Goal: Task Accomplishment & Management: Manage account settings

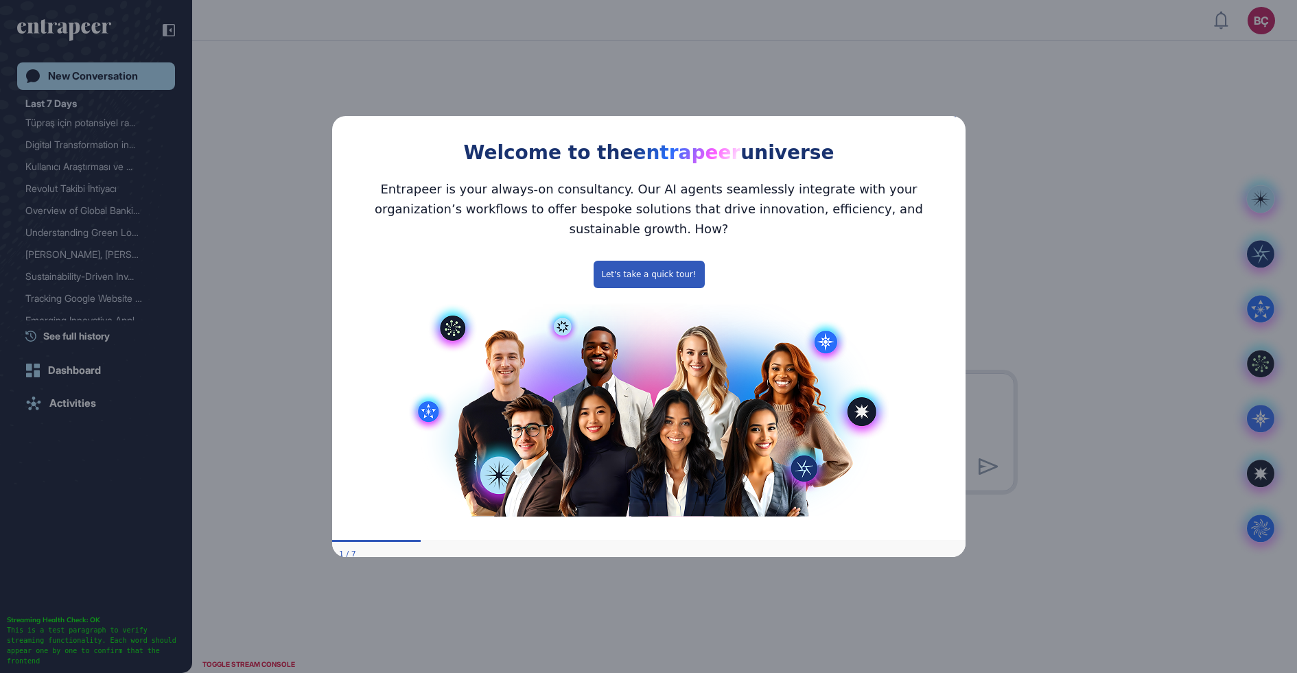
click at [957, 117] on icon "Close Preview" at bounding box center [956, 114] width 5 height 5
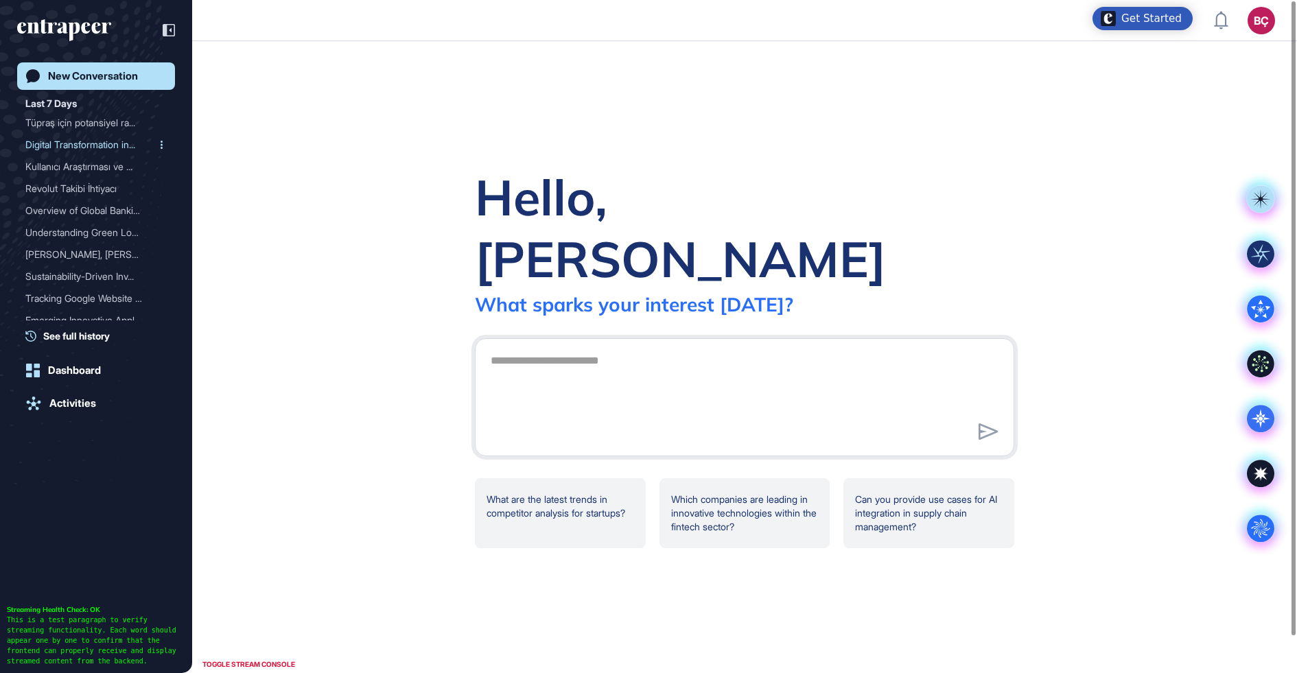
click at [58, 137] on div "Digital Transformation in..." at bounding box center [90, 145] width 130 height 22
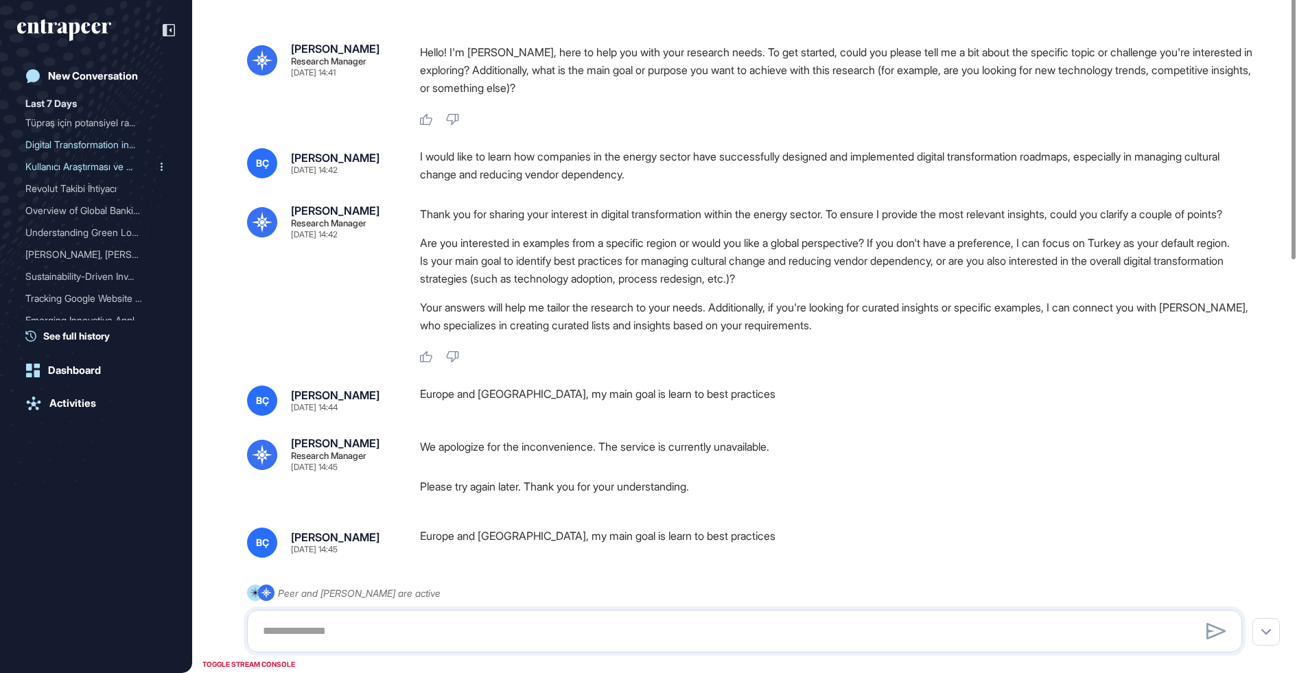
type input "******"
type input "*"
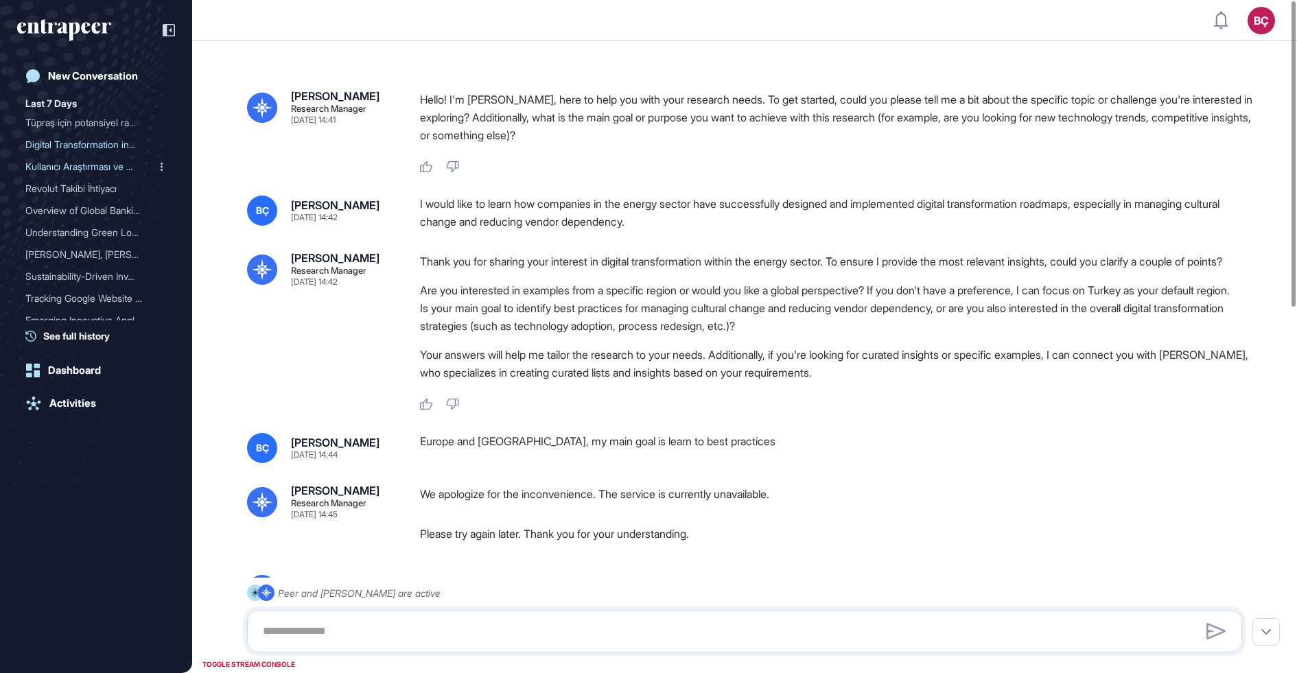
click at [58, 165] on div "Kullanıcı Araştırması ve ..." at bounding box center [90, 167] width 130 height 22
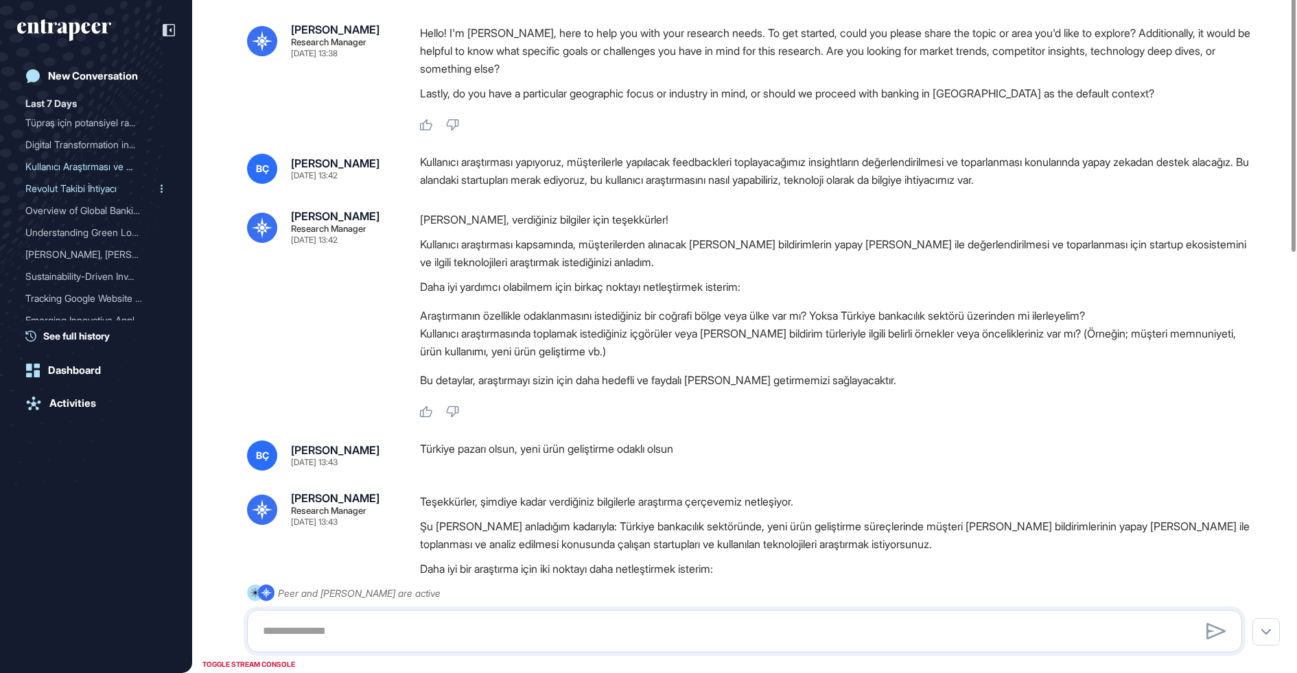
type input "*******"
type input "*"
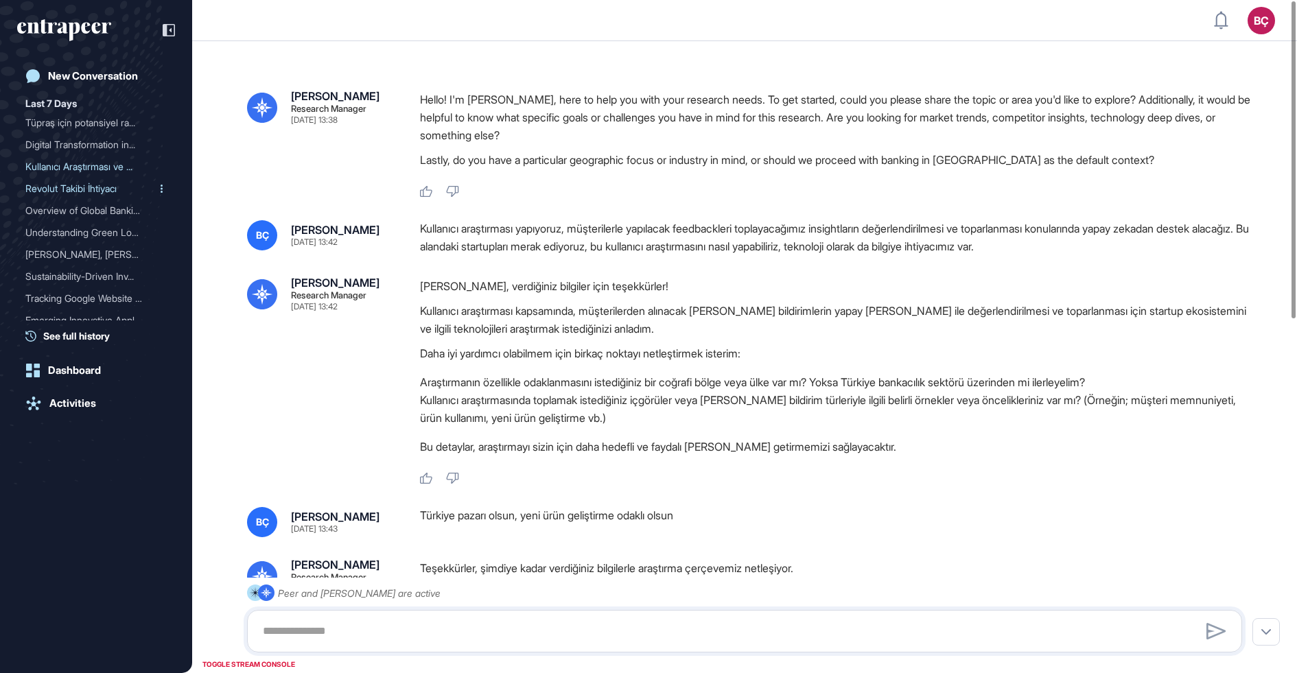
click at [53, 191] on div "Revolut Takibi İhtiyacı" at bounding box center [90, 189] width 130 height 22
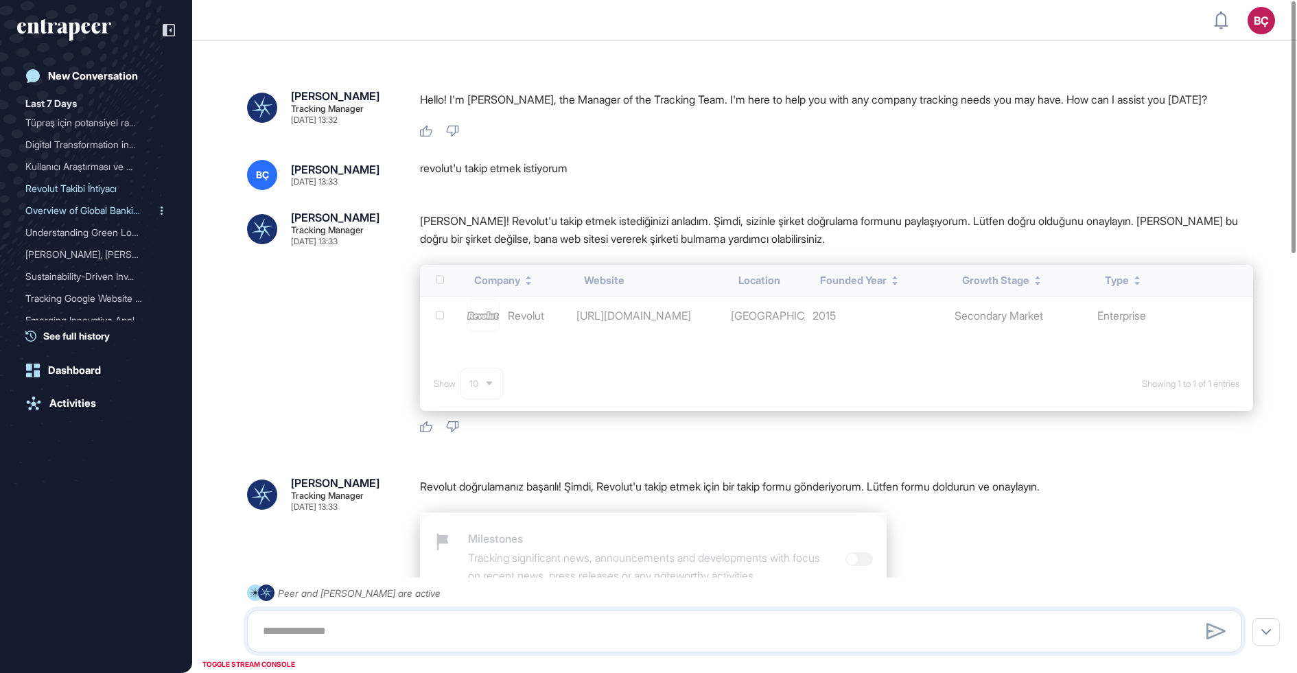
click at [49, 211] on div "Overview of Global Bankin..." at bounding box center [90, 211] width 130 height 22
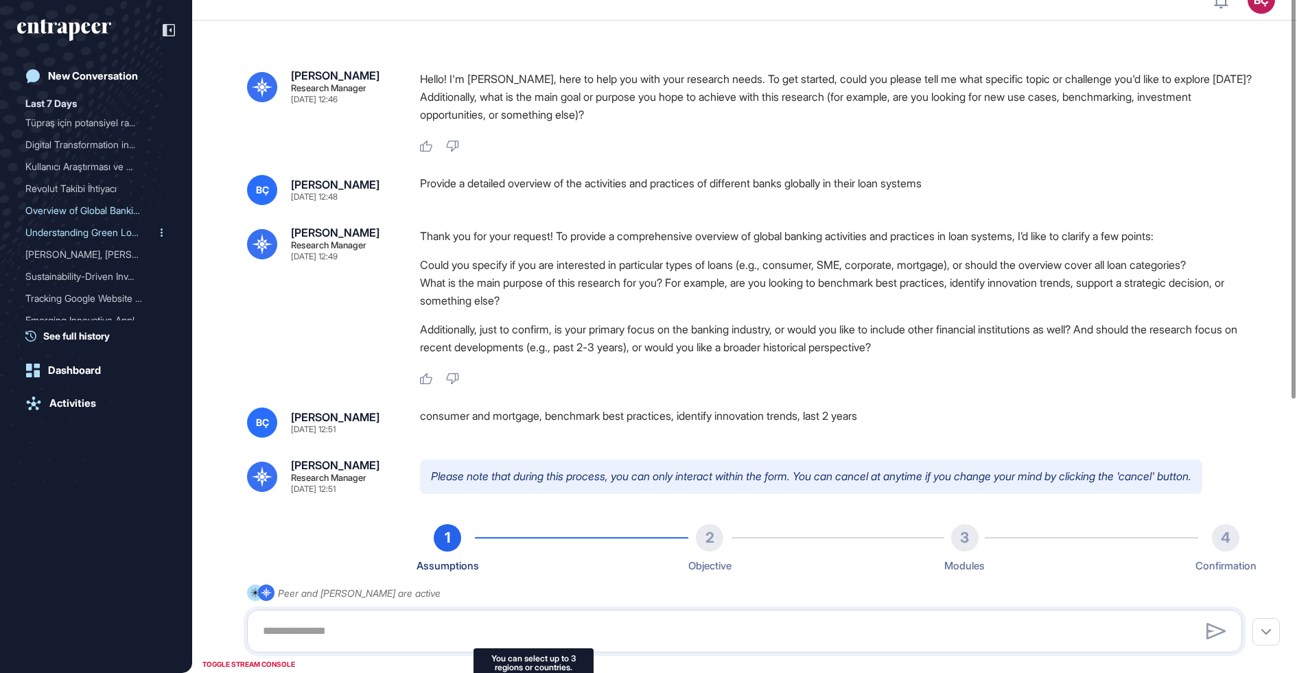
type input "*******"
type input "*"
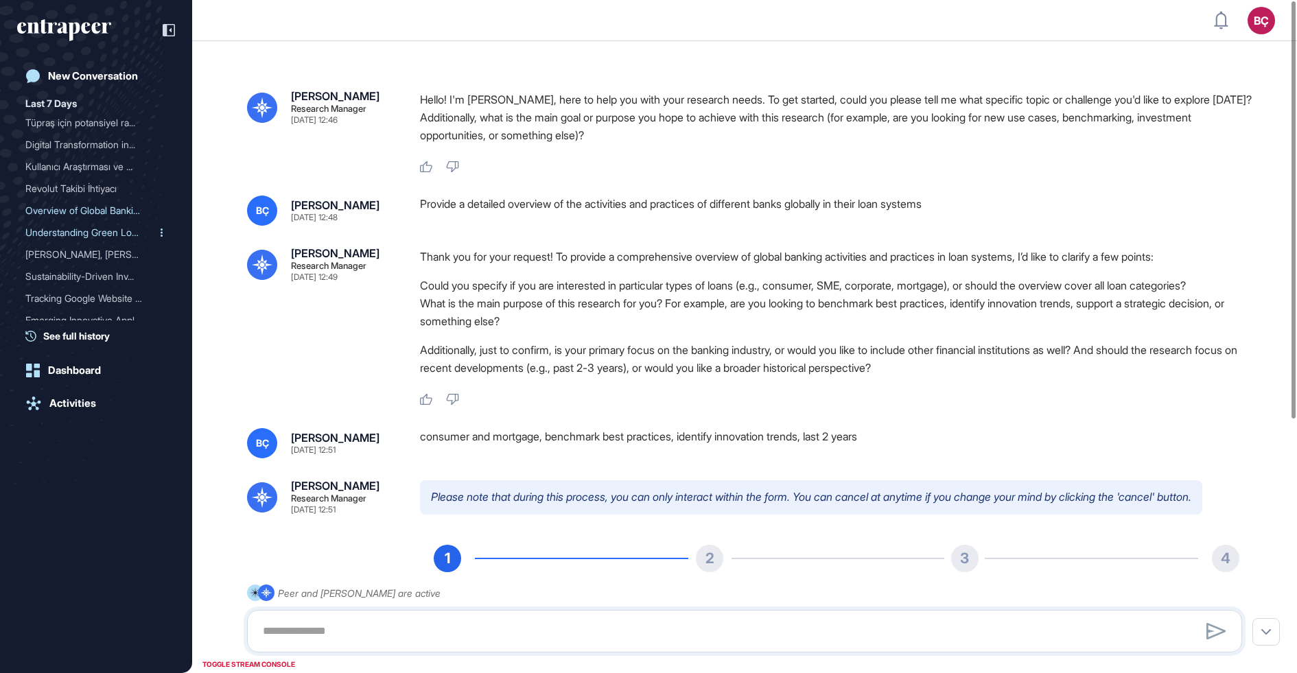
click at [49, 234] on div "Understanding Green Loans..." at bounding box center [90, 233] width 130 height 22
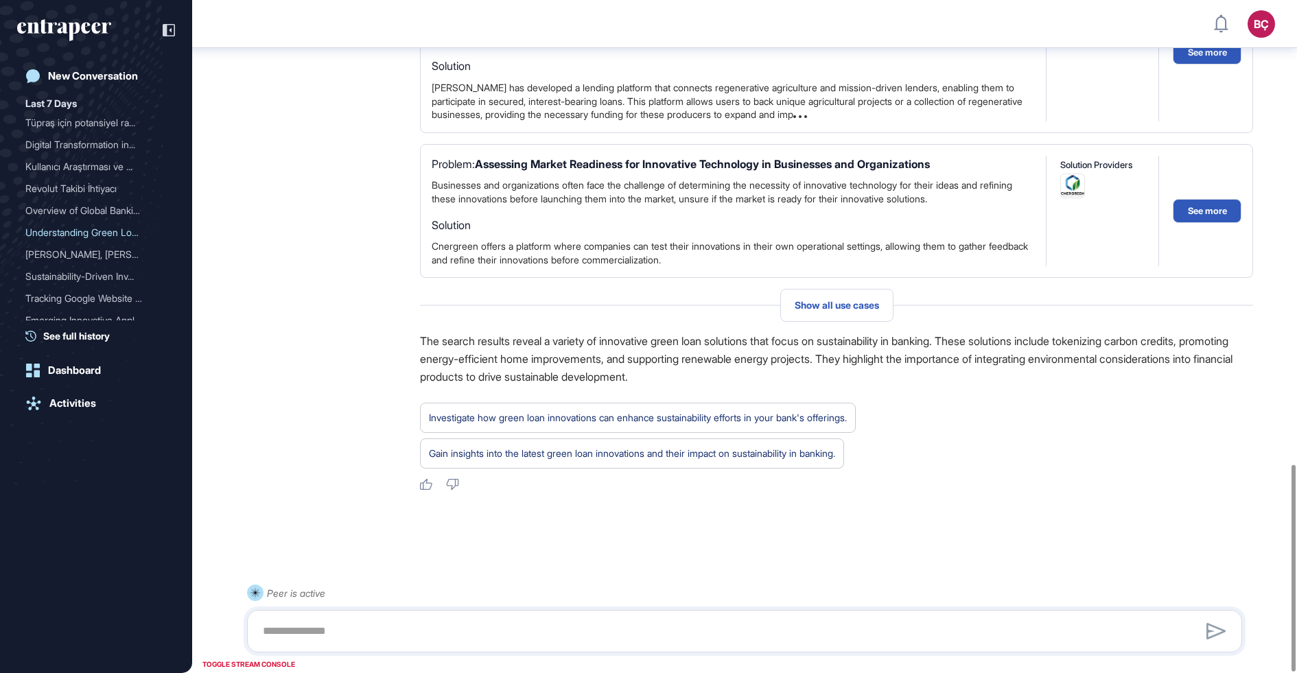
scroll to position [1511, 0]
click at [55, 251] on div "[PERSON_NAME], [PERSON_NAME] ve Asus ..." at bounding box center [90, 255] width 130 height 22
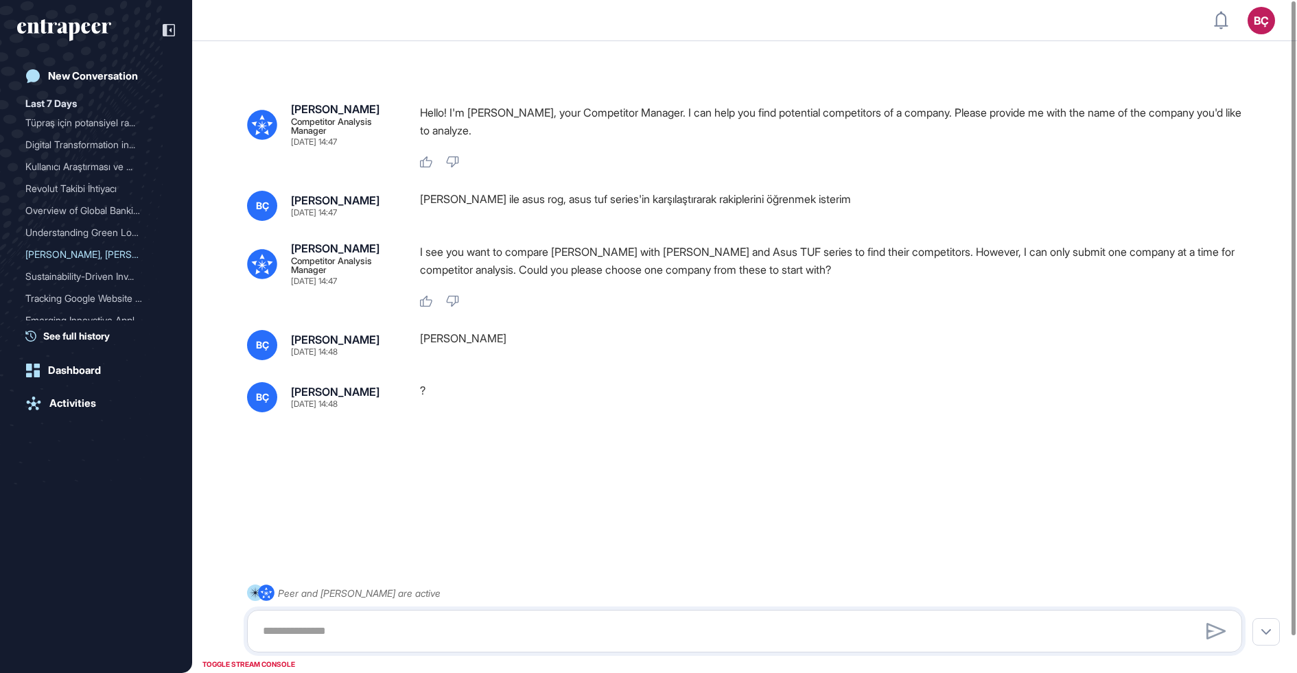
scroll to position [673, 1297]
click at [56, 69] on link "New Conversation" at bounding box center [96, 75] width 158 height 27
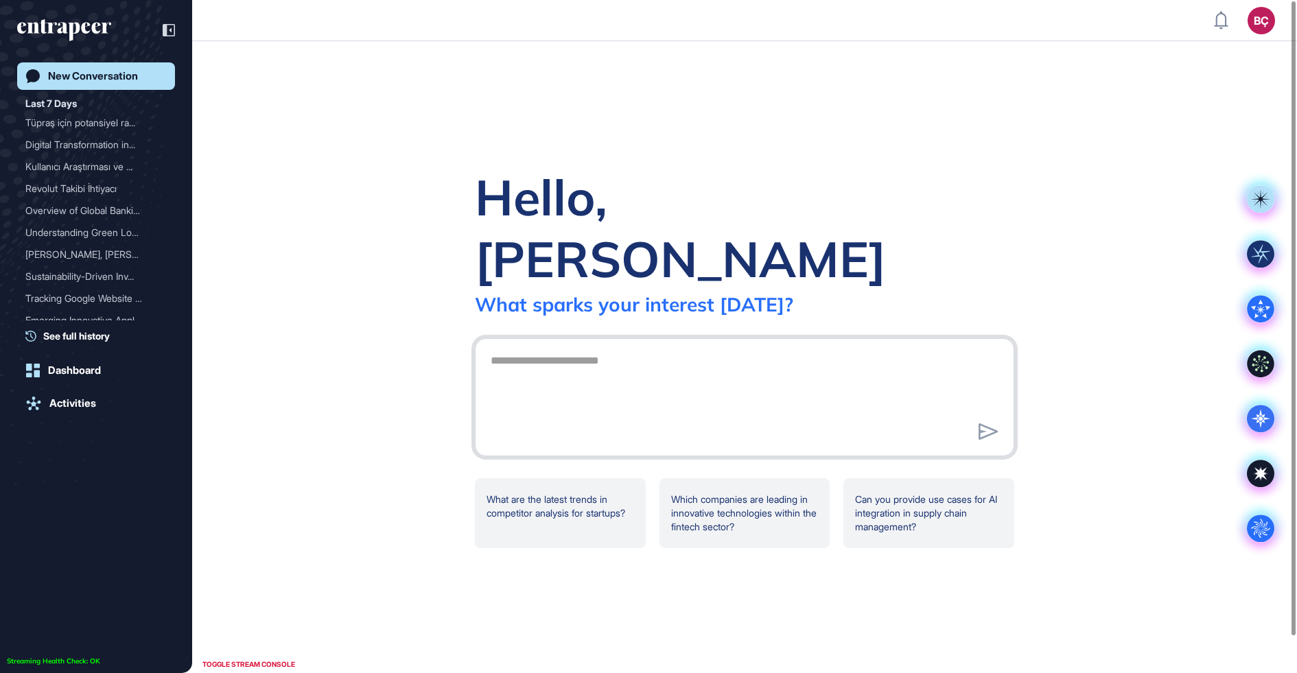
click at [649, 359] on textarea at bounding box center [744, 395] width 524 height 96
paste textarea "**********"
type textarea "**********"
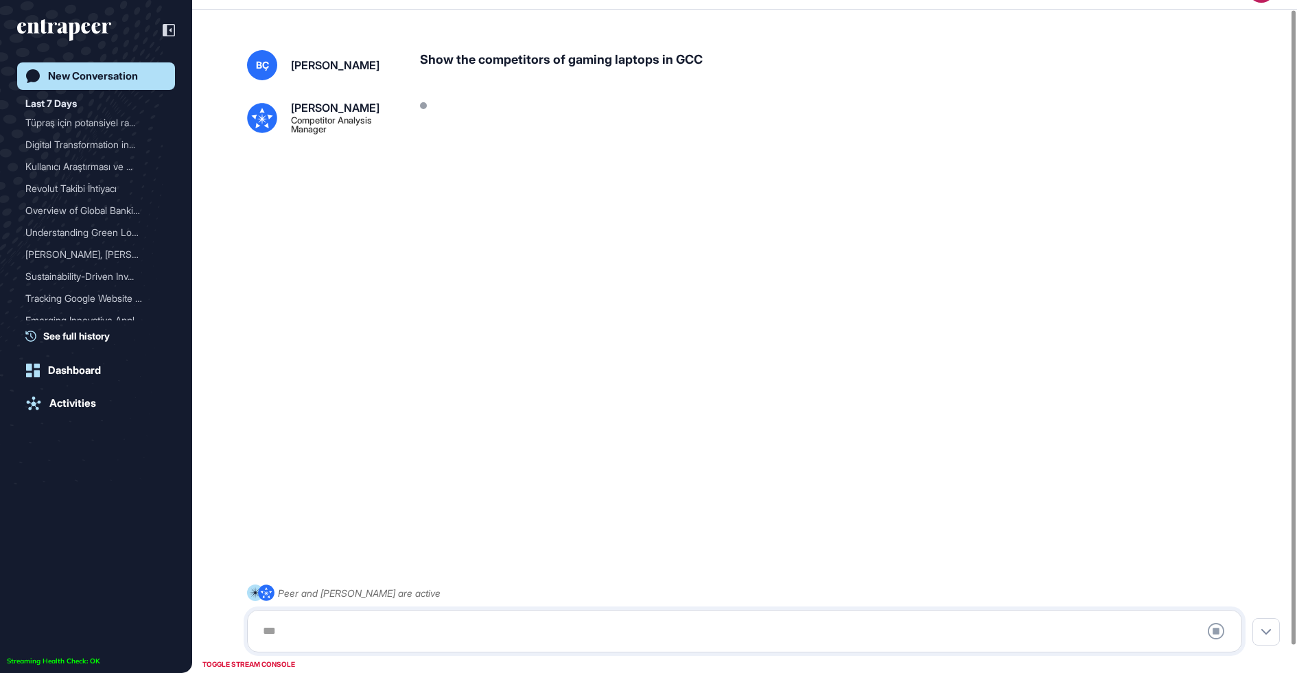
scroll to position [38, 0]
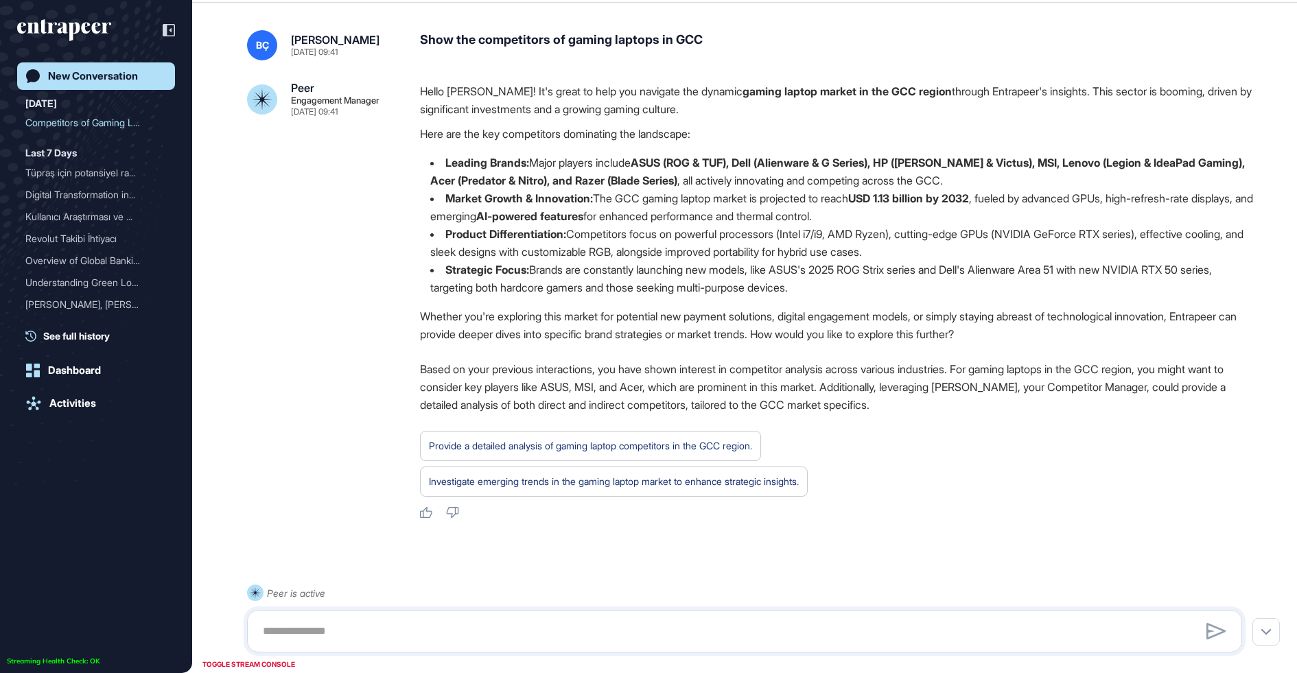
scroll to position [55, 0]
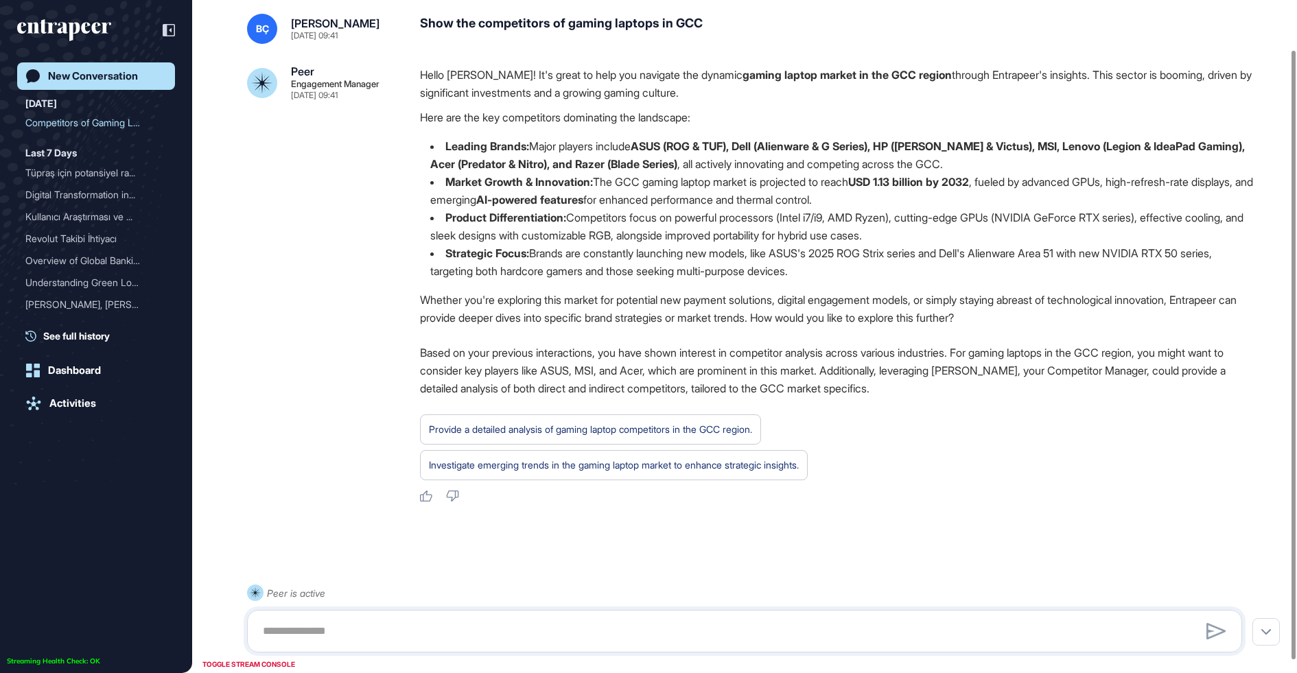
click at [72, 68] on link "New Conversation" at bounding box center [96, 75] width 158 height 27
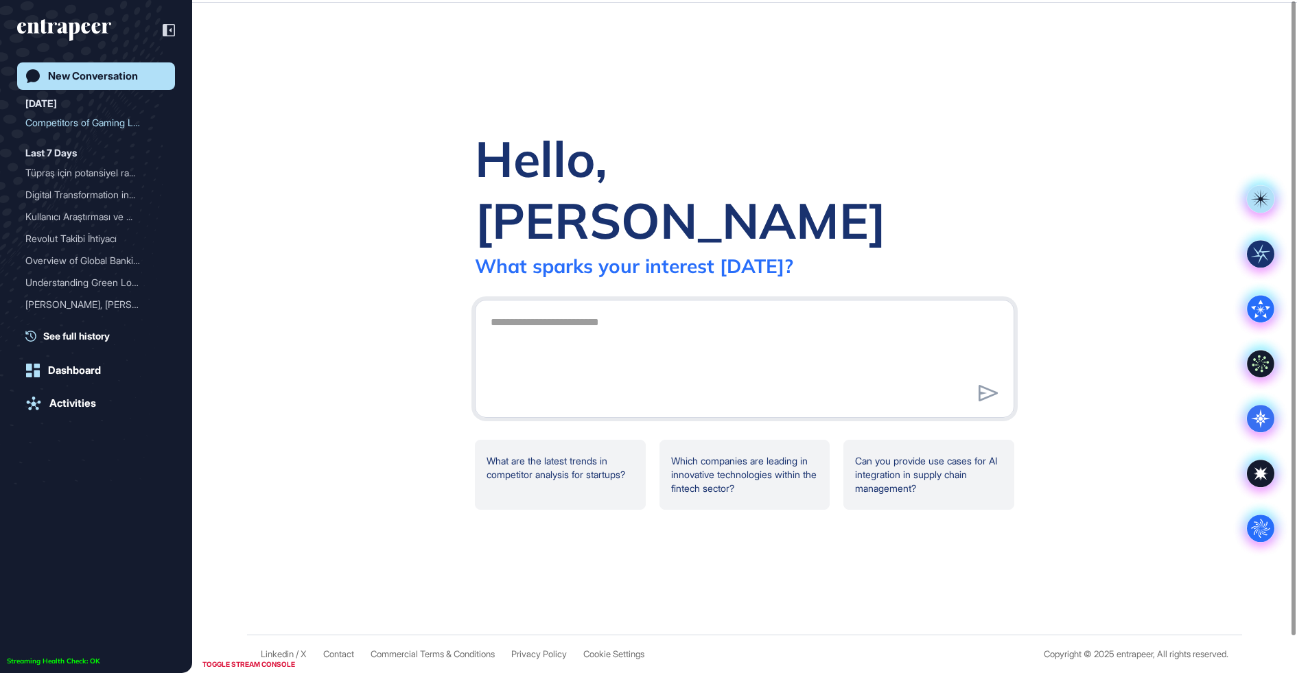
scroll to position [0, 0]
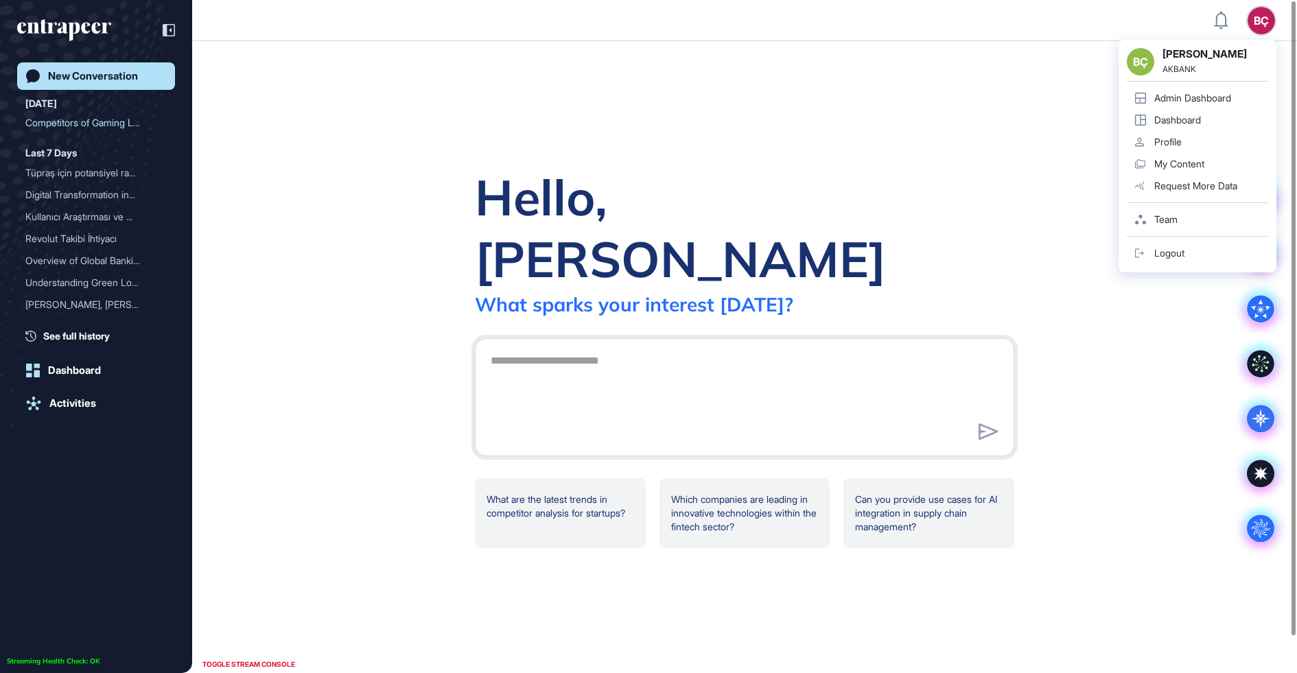
click at [1201, 110] on link "Dashboard" at bounding box center [1197, 120] width 141 height 22
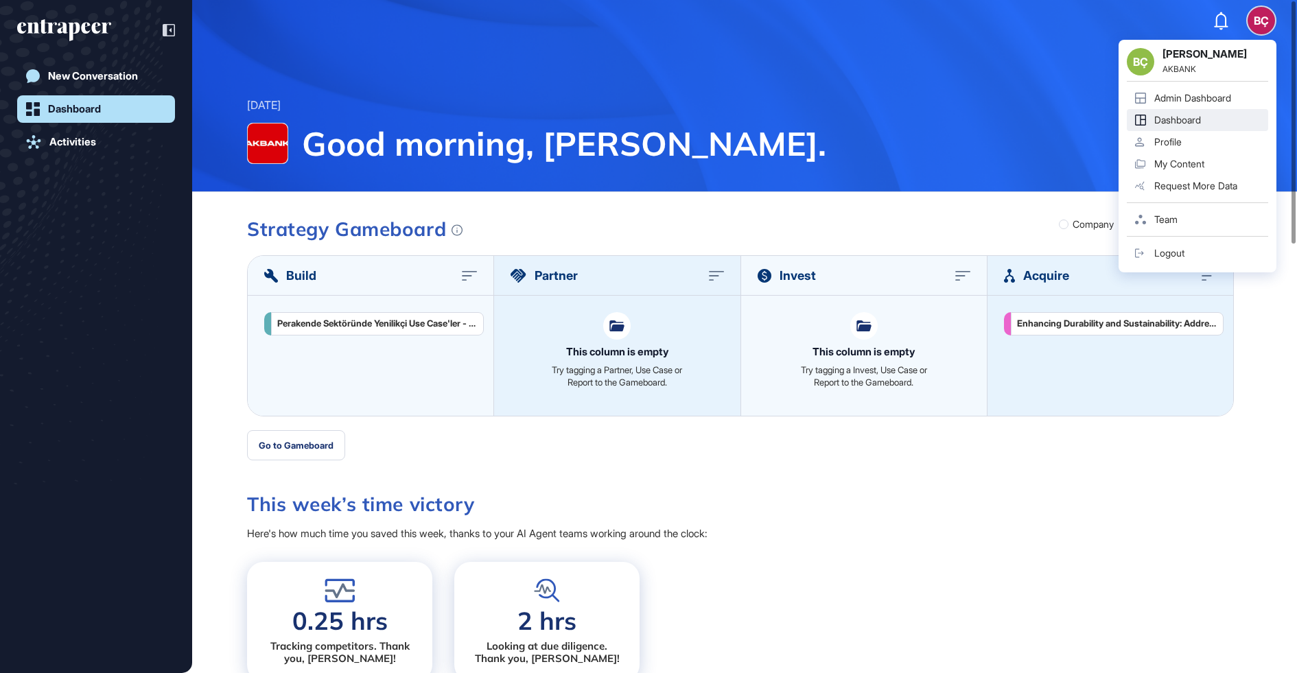
click at [1236, 96] on link "Admin Dashboard" at bounding box center [1197, 98] width 141 height 22
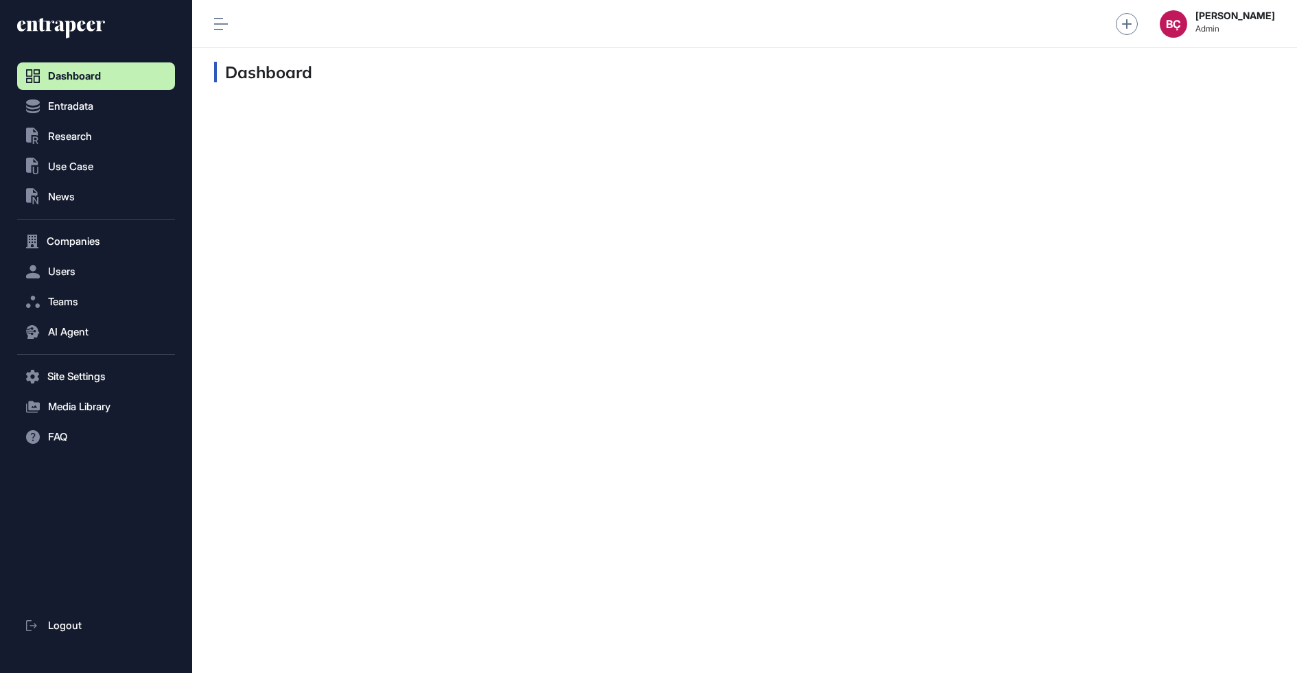
scroll to position [1, 1]
click at [45, 335] on button "AI Agent" at bounding box center [96, 331] width 158 height 27
click at [70, 384] on span "Messages" at bounding box center [67, 385] width 44 height 11
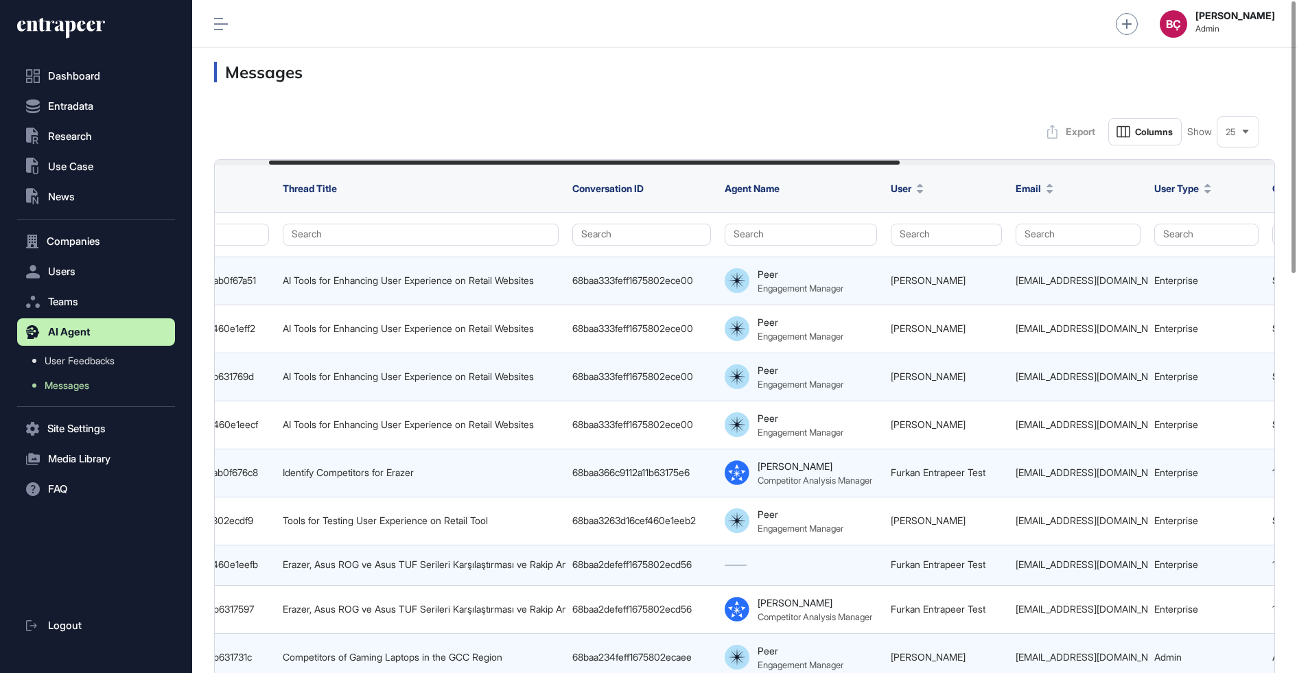
scroll to position [0, 97]
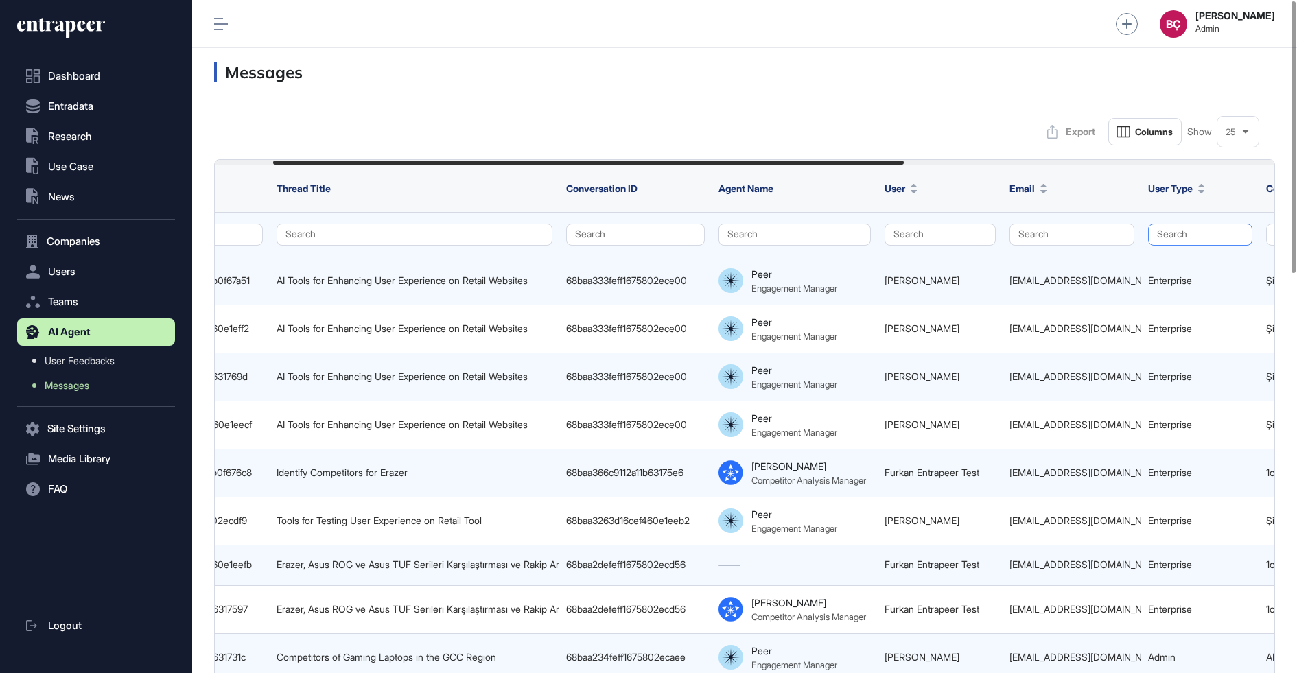
click at [1172, 228] on button "Search" at bounding box center [1200, 235] width 104 height 22
click at [1164, 261] on div "Enterprise" at bounding box center [1196, 260] width 81 height 19
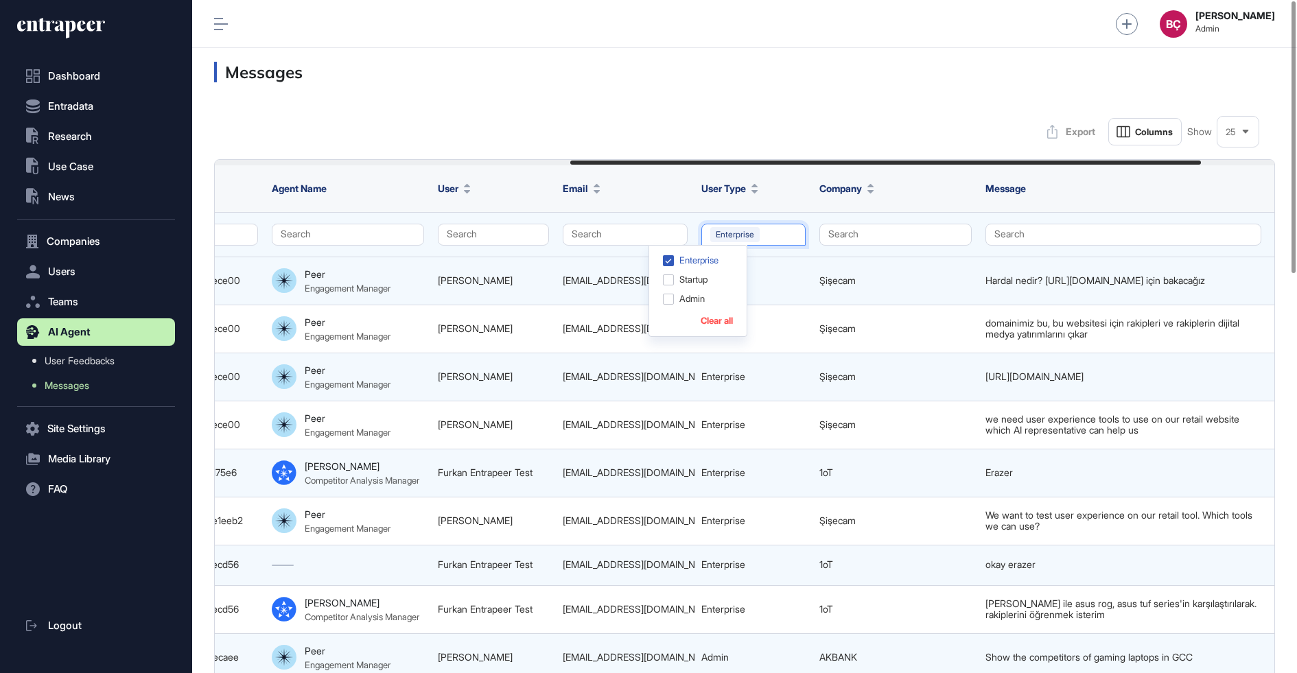
scroll to position [0, 721]
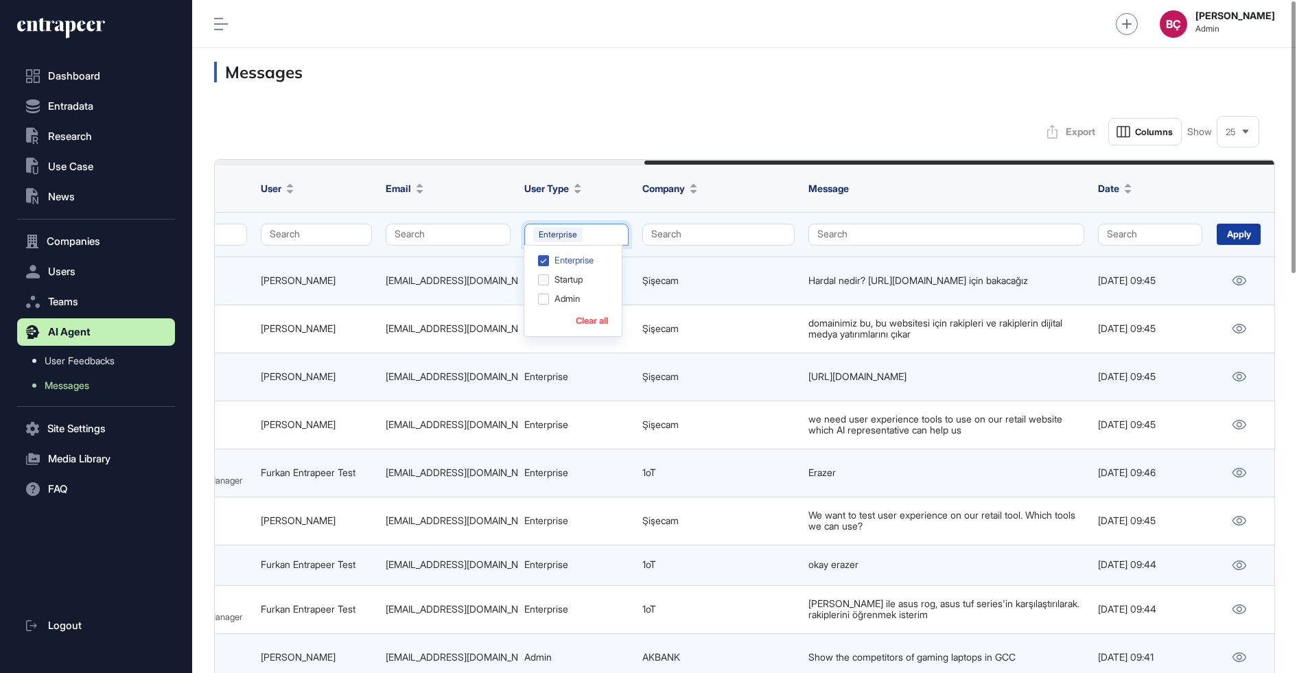
click at [1238, 236] on div "Apply" at bounding box center [1238, 234] width 44 height 21
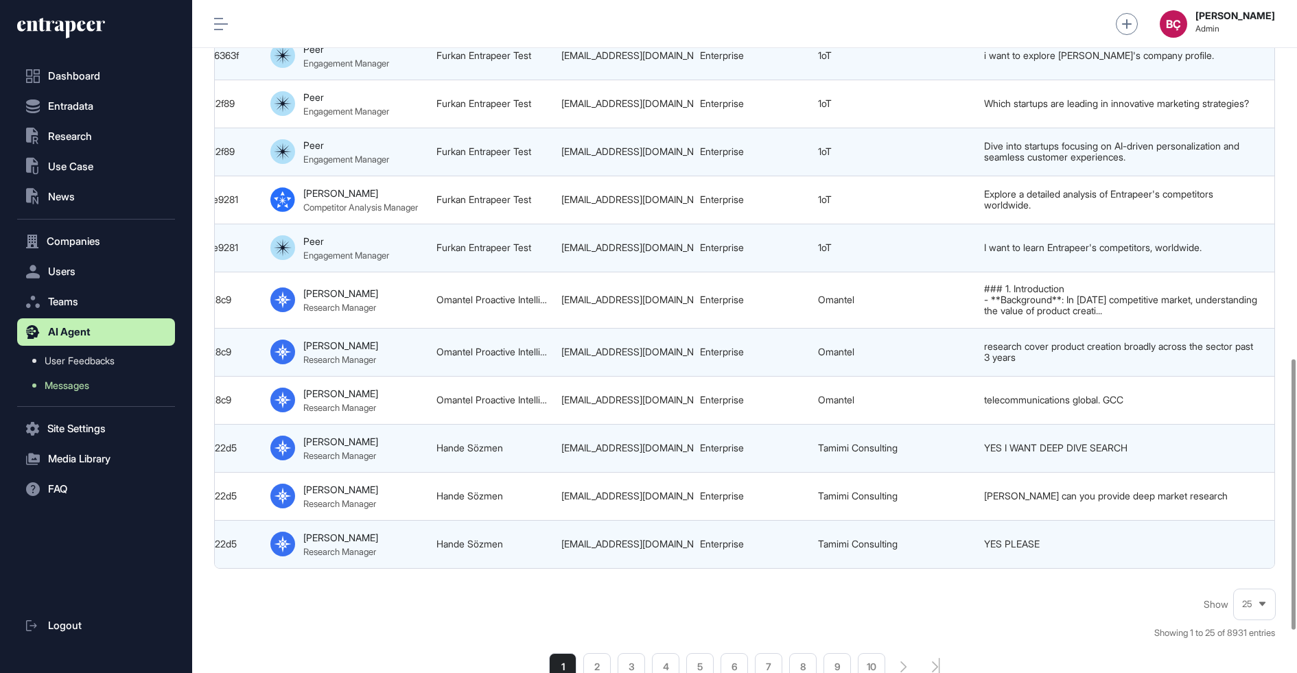
scroll to position [0, 721]
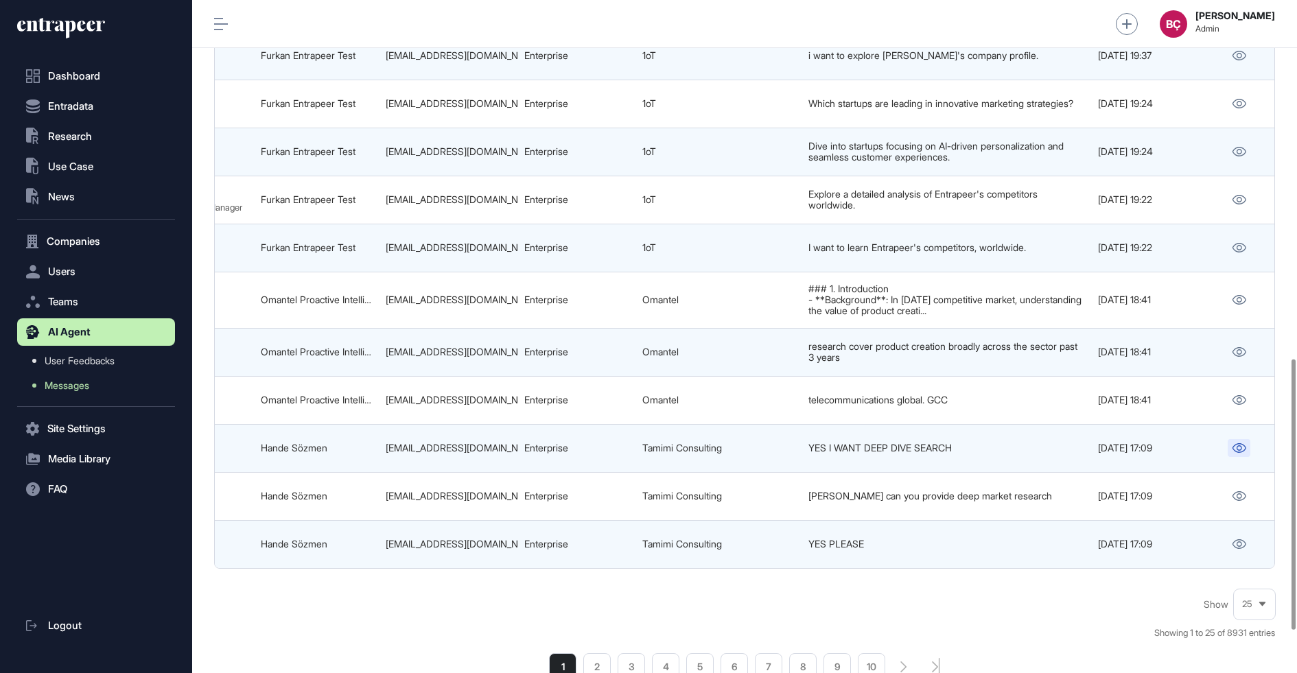
click at [1242, 443] on icon at bounding box center [1238, 448] width 14 height 10
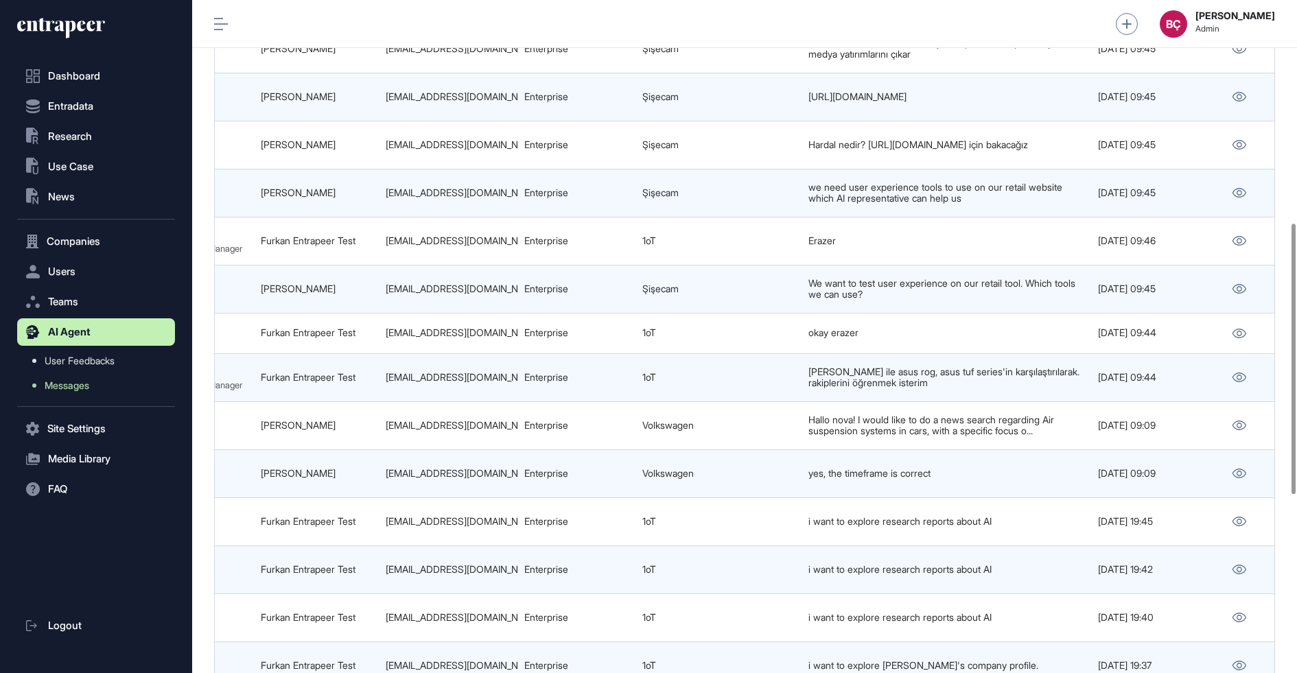
scroll to position [270, 0]
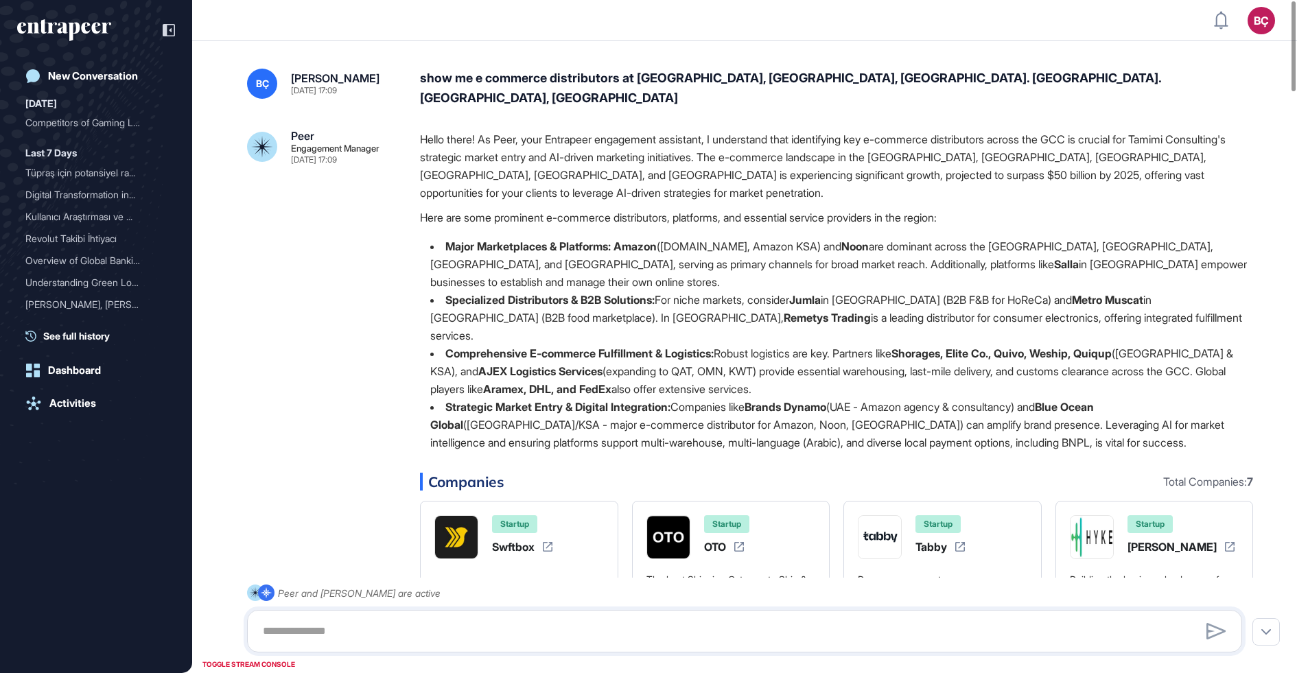
click at [556, 188] on p "Hello there! As Peer, your Entrapeer engagement assistant, I understand that id…" at bounding box center [836, 165] width 833 height 71
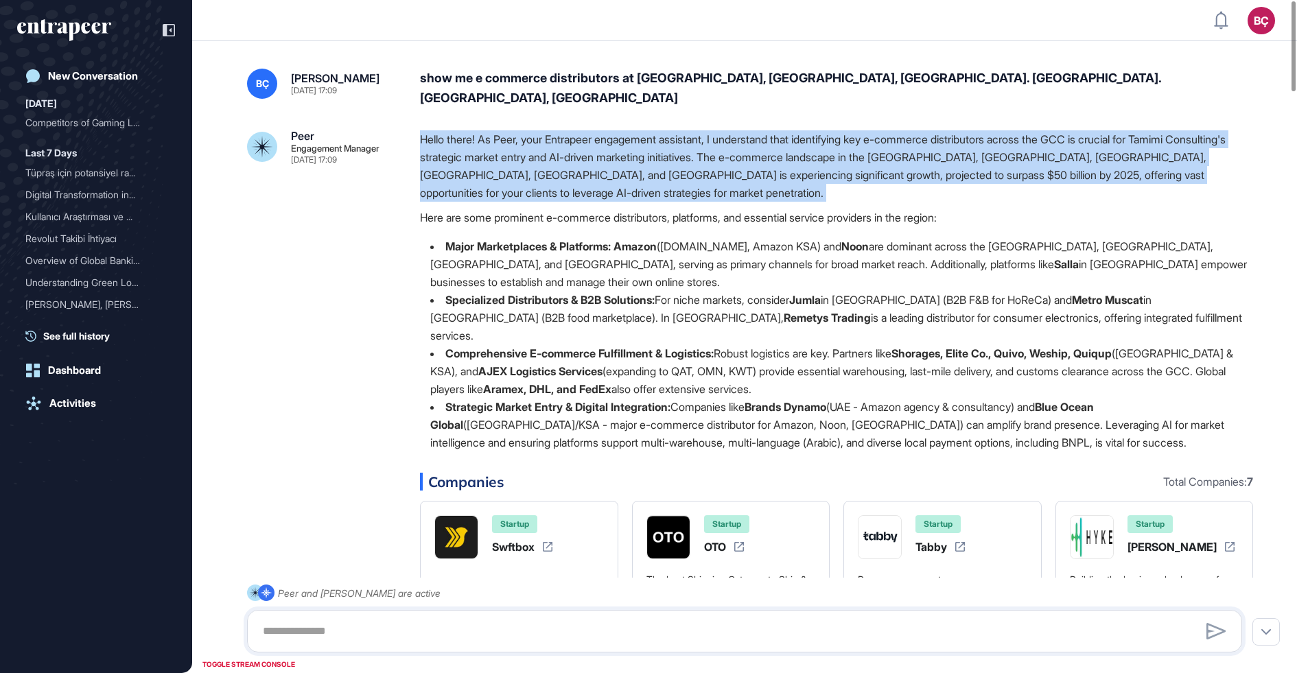
click at [544, 159] on p "Hello there! As Peer, your Entrapeer engagement assistant, I understand that id…" at bounding box center [836, 165] width 833 height 71
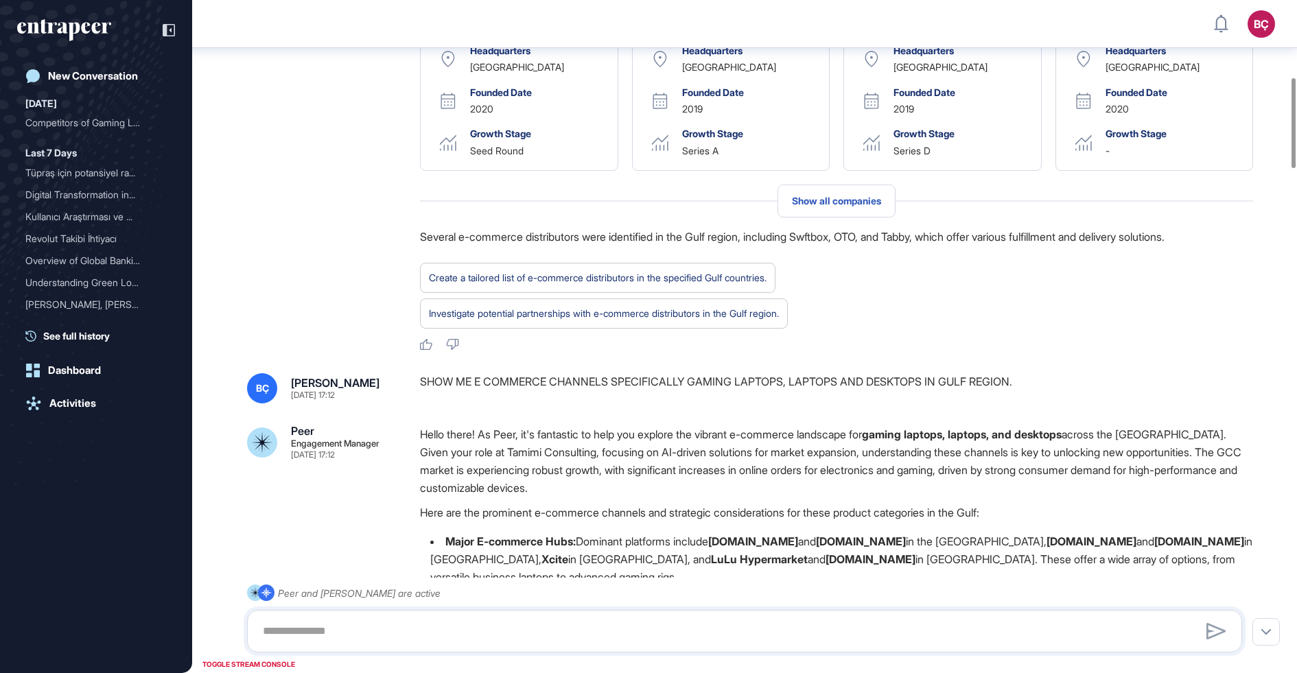
scroll to position [578, 0]
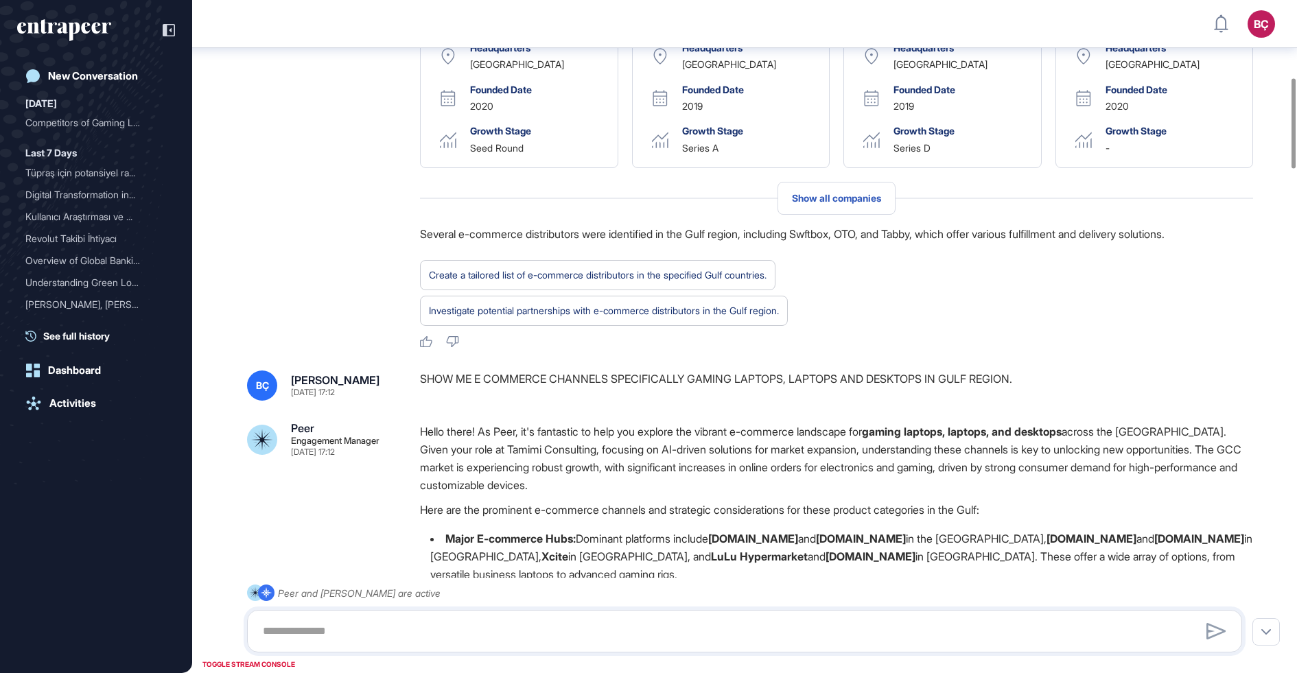
click at [421, 370] on div "SHOW ME E COMMERCE CHANNELS SPECIFICALLY GAMING LAPTOPS, LAPTOPS AND DESKTOPS I…" at bounding box center [836, 385] width 833 height 30
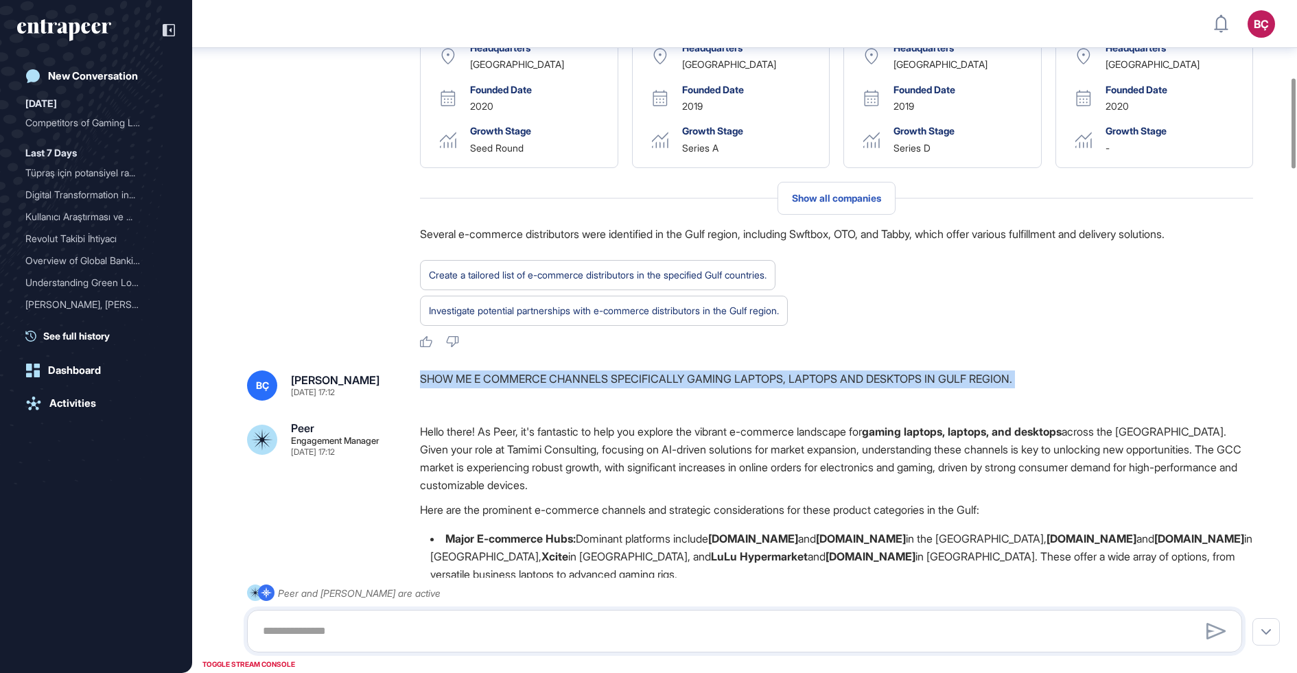
click at [435, 370] on div "SHOW ME E COMMERCE CHANNELS SPECIFICALLY GAMING LAPTOPS, LAPTOPS AND DESKTOPS I…" at bounding box center [836, 385] width 833 height 30
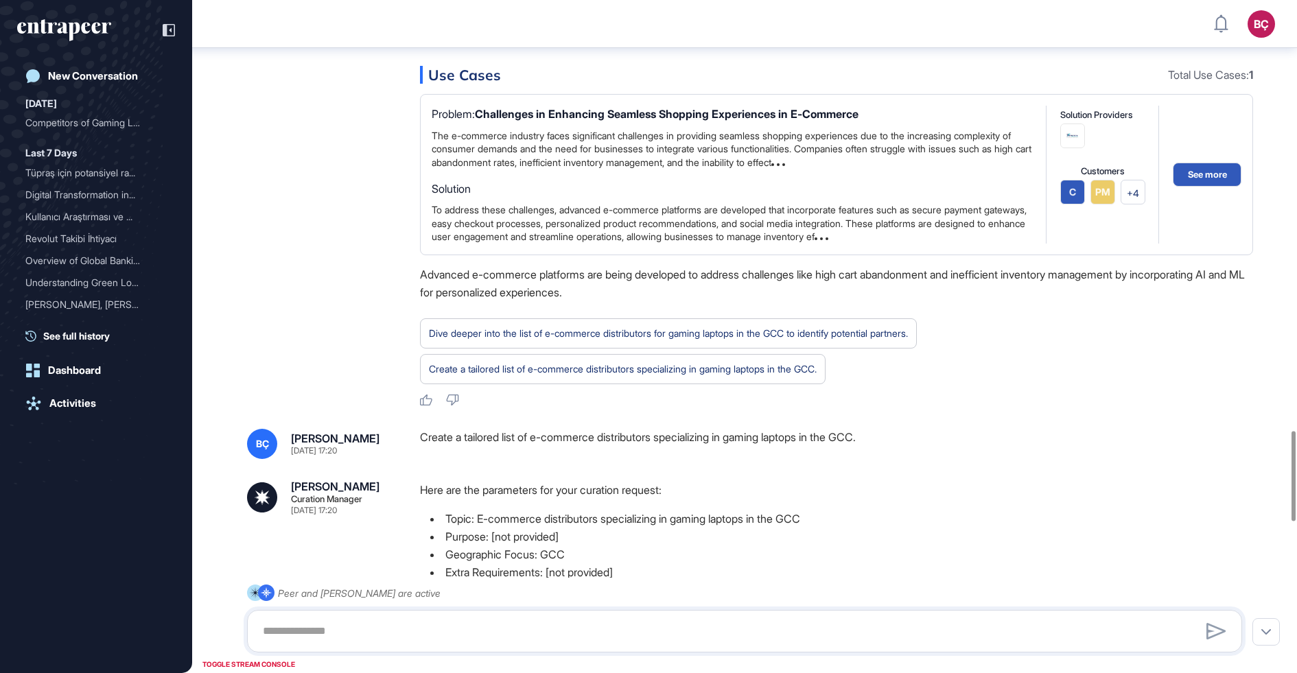
scroll to position [3225, 0]
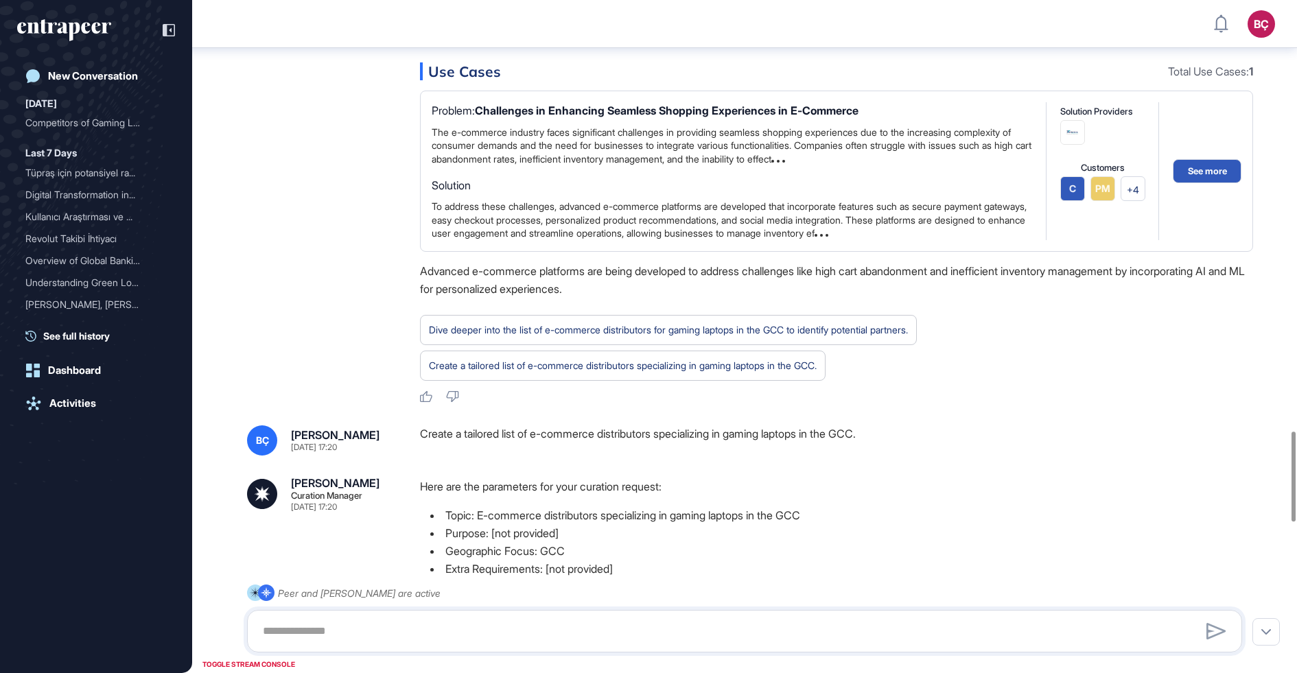
click at [434, 425] on div "Create a tailored list of e-commerce distributors specializing in gaming laptop…" at bounding box center [836, 440] width 833 height 30
click at [431, 425] on div "Create a tailored list of e-commerce distributors specializing in gaming laptop…" at bounding box center [836, 440] width 833 height 30
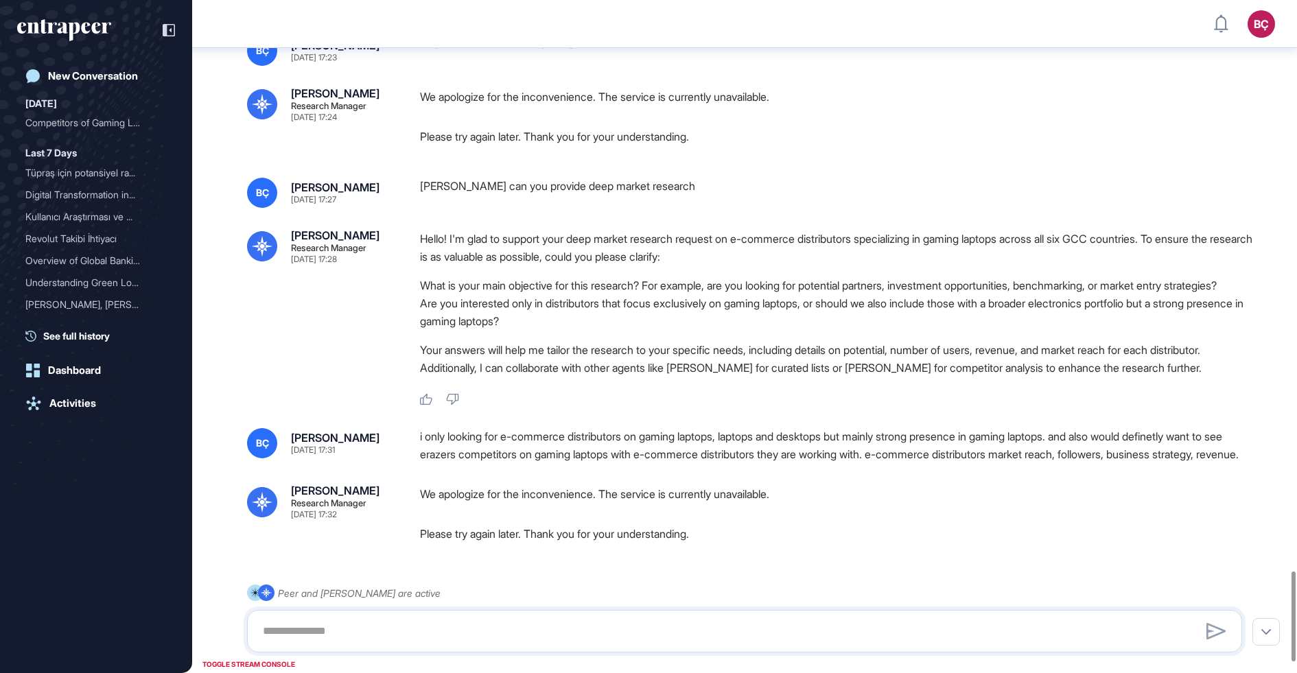
scroll to position [4350, 0]
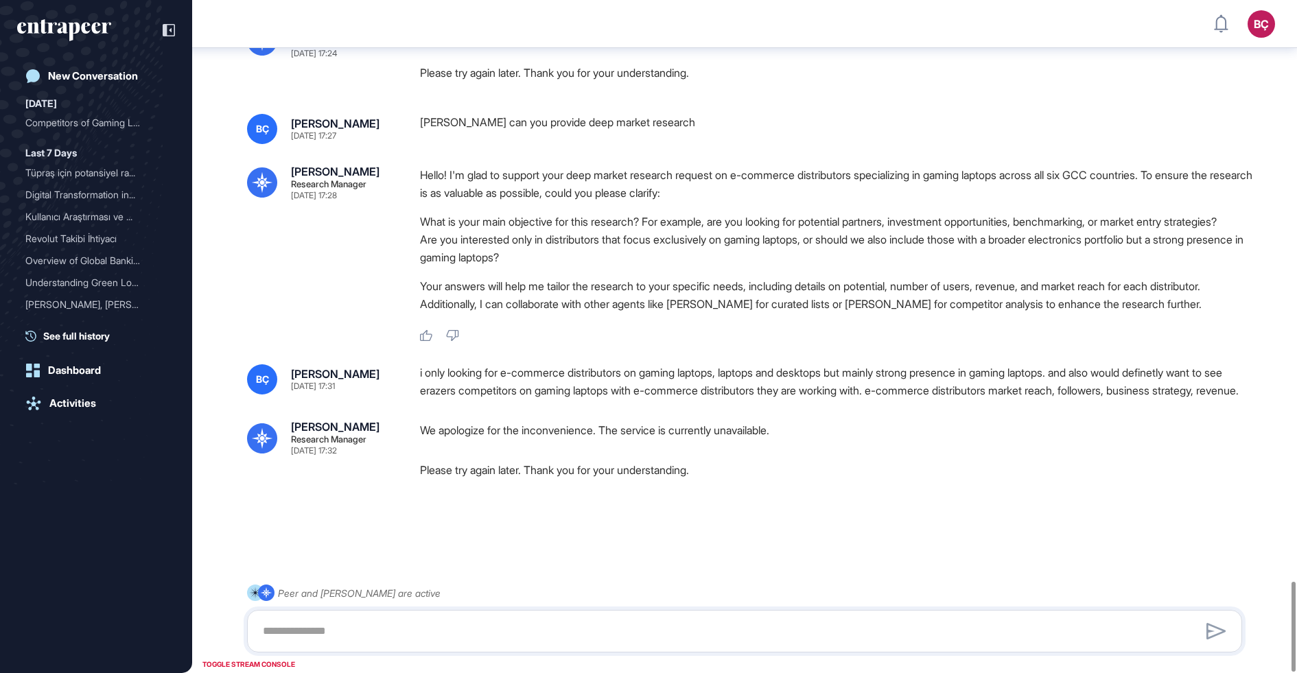
click at [471, 435] on p "We apologize for the inconvenience. The service is currently unavailable." at bounding box center [836, 430] width 833 height 18
click at [526, 436] on p "We apologize for the inconvenience. The service is currently unavailable." at bounding box center [836, 430] width 833 height 18
click at [487, 429] on p "We apologize for the inconvenience. The service is currently unavailable." at bounding box center [836, 430] width 833 height 18
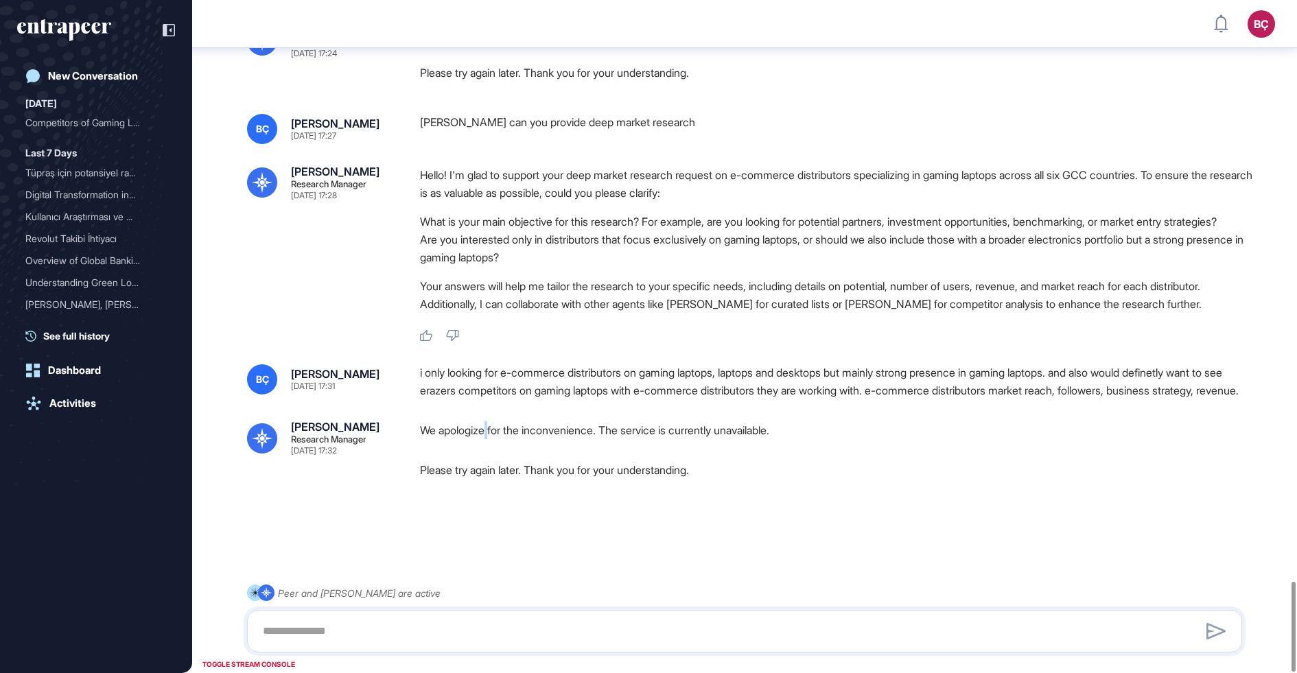
click at [487, 429] on p "We apologize for the inconvenience. The service is currently unavailable." at bounding box center [836, 430] width 833 height 18
click at [599, 447] on div "We apologize for the inconvenience. The service is currently unavailable. Pleas…" at bounding box center [836, 450] width 833 height 58
click at [596, 440] on div "We apologize for the inconvenience. The service is currently unavailable. Pleas…" at bounding box center [836, 450] width 833 height 58
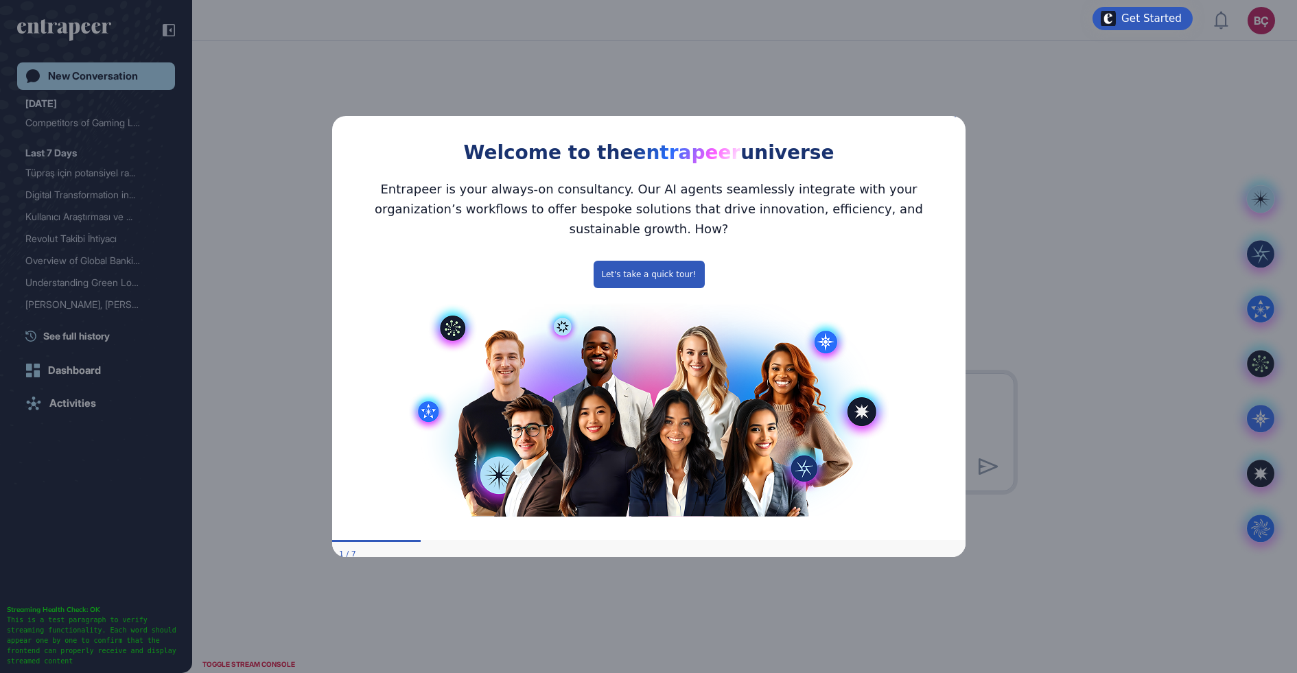
drag, startPoint x: 957, startPoint y: 123, endPoint x: 1485, endPoint y: 231, distance: 538.3
click at [957, 117] on icon "Close Preview" at bounding box center [956, 114] width 5 height 5
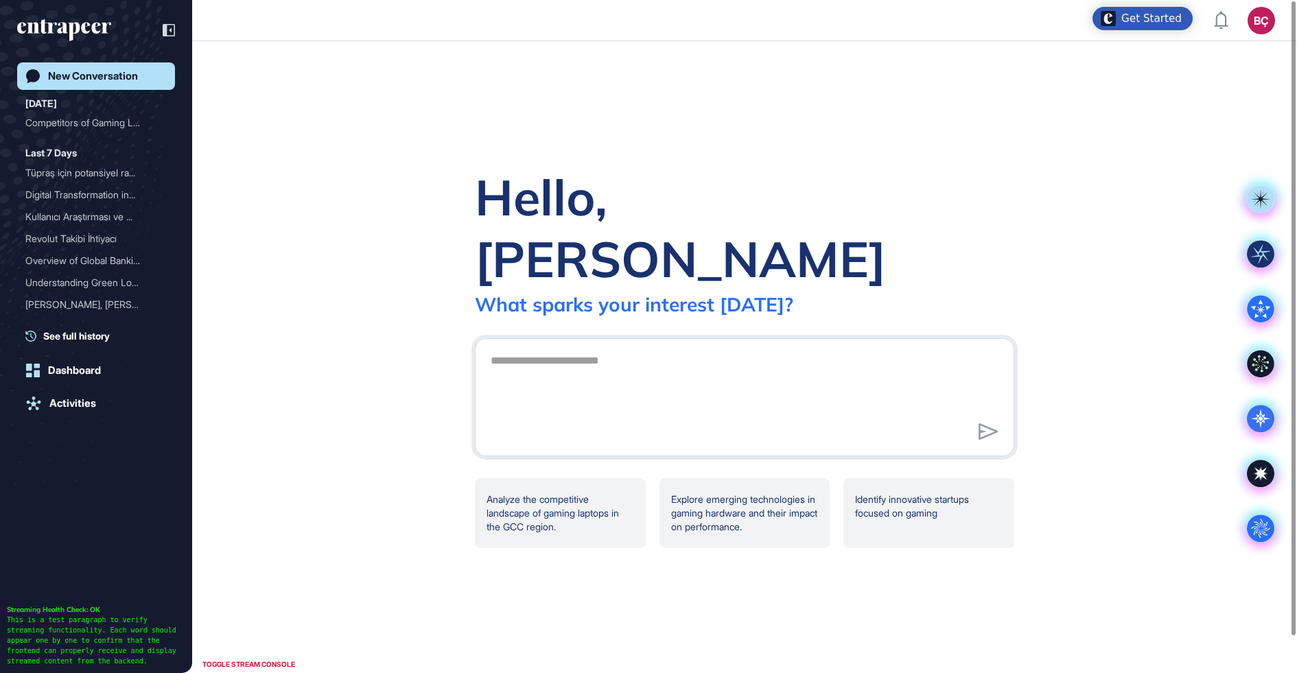
click at [1256, 25] on div "BÇ" at bounding box center [1260, 20] width 27 height 27
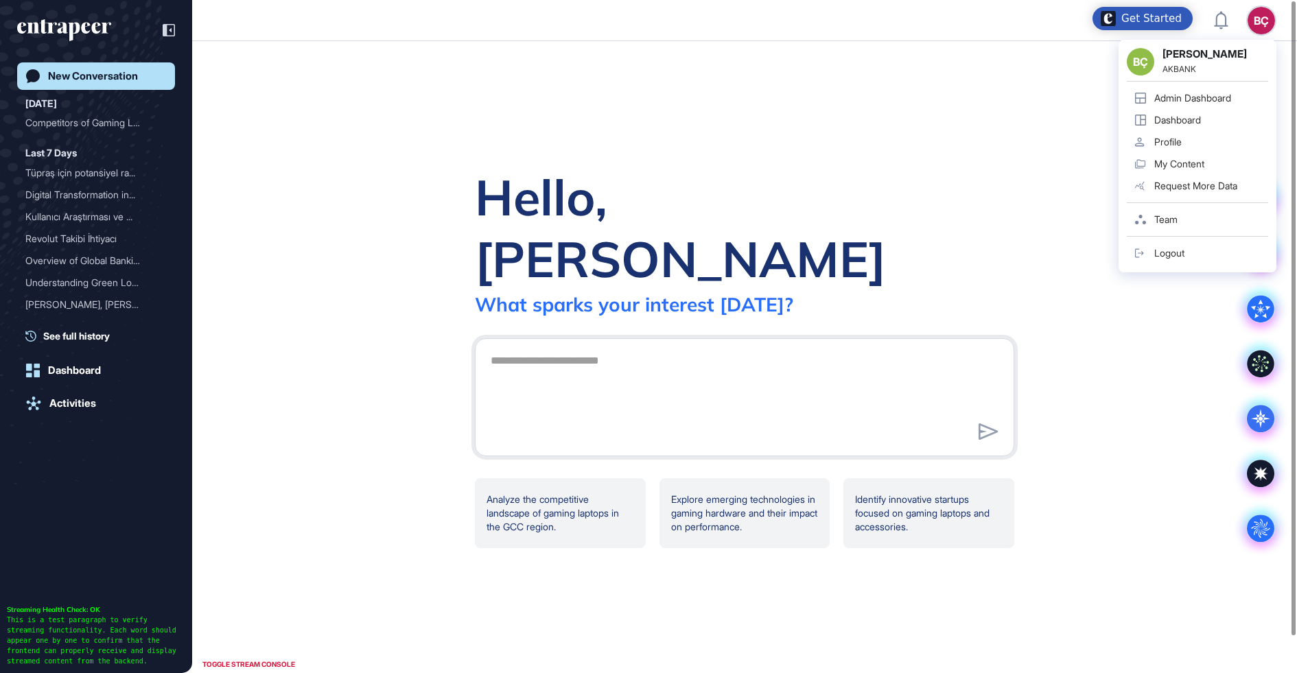
click at [1194, 110] on link "Dashboard" at bounding box center [1197, 120] width 141 height 22
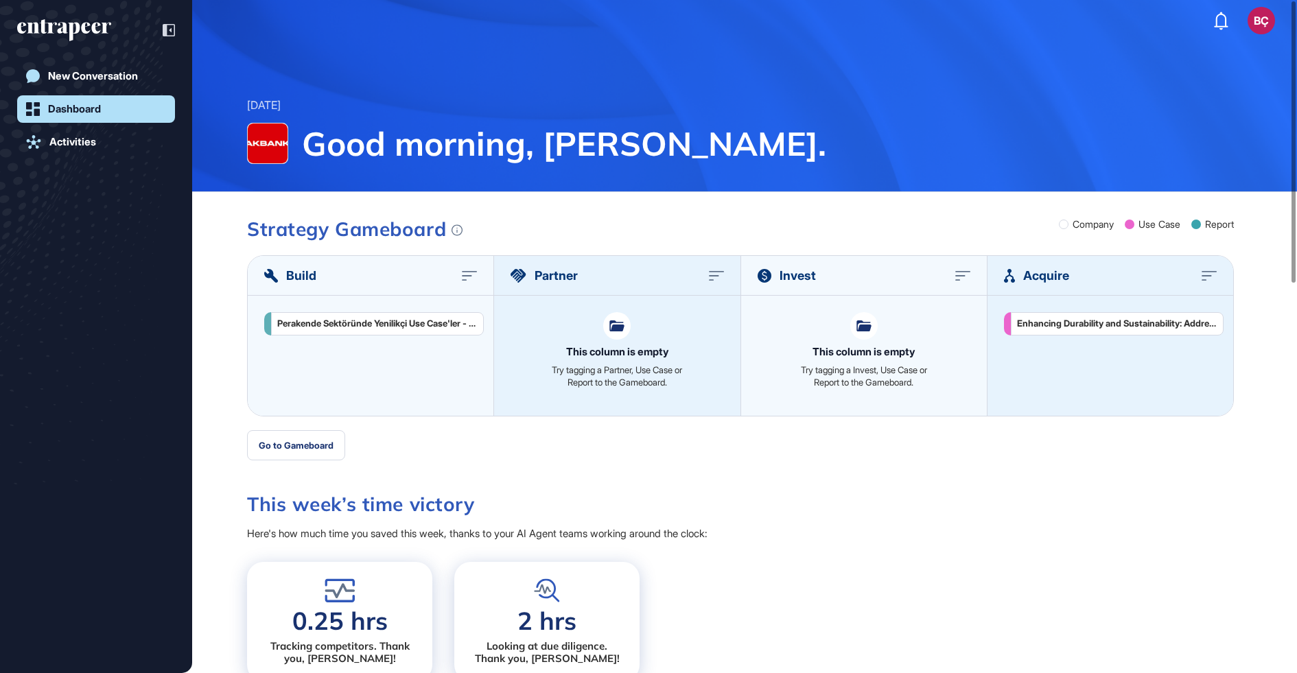
click at [1260, 25] on div "BÇ" at bounding box center [1260, 20] width 27 height 27
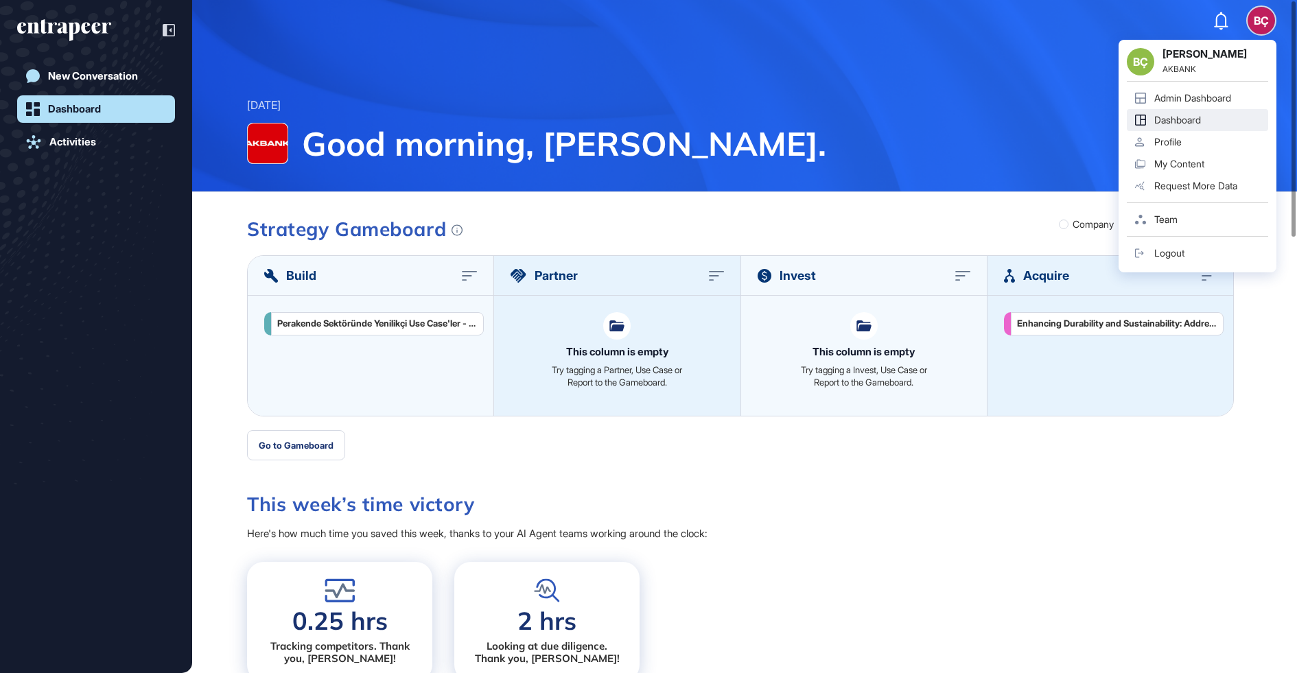
click at [1222, 98] on div "Admin Dashboard" at bounding box center [1192, 98] width 77 height 11
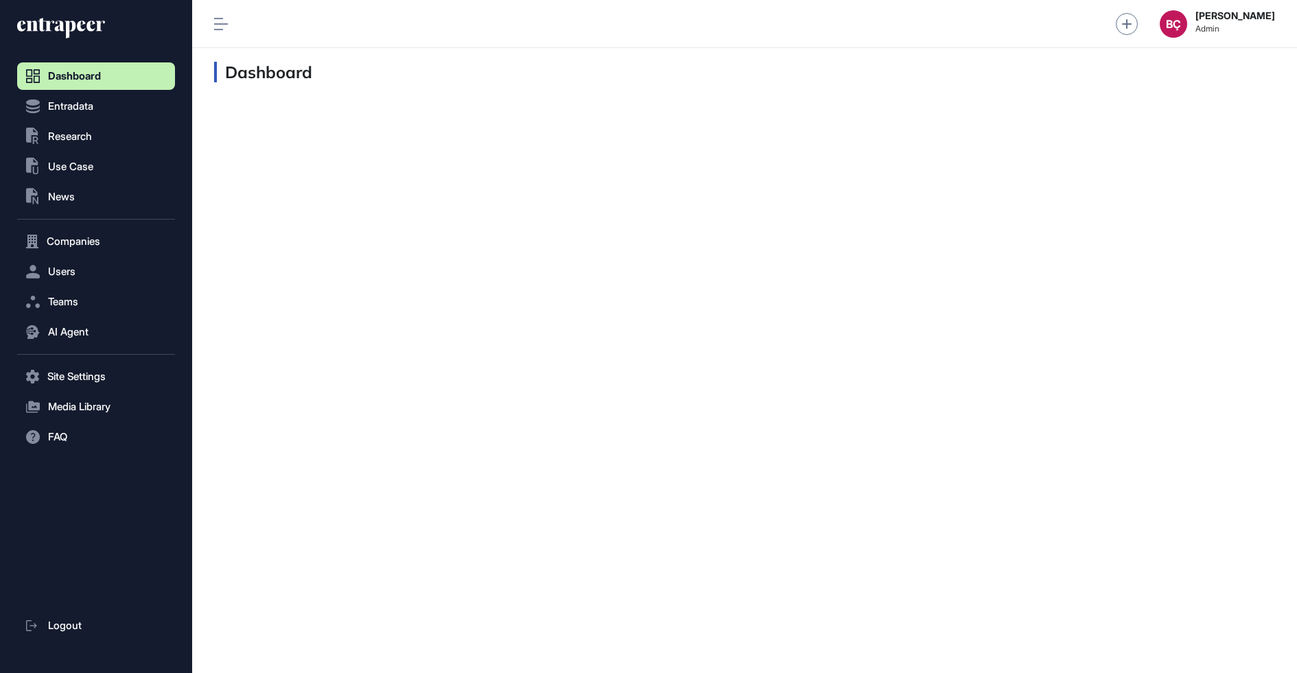
scroll to position [1, 1]
click at [75, 142] on span "Research" at bounding box center [70, 136] width 44 height 11
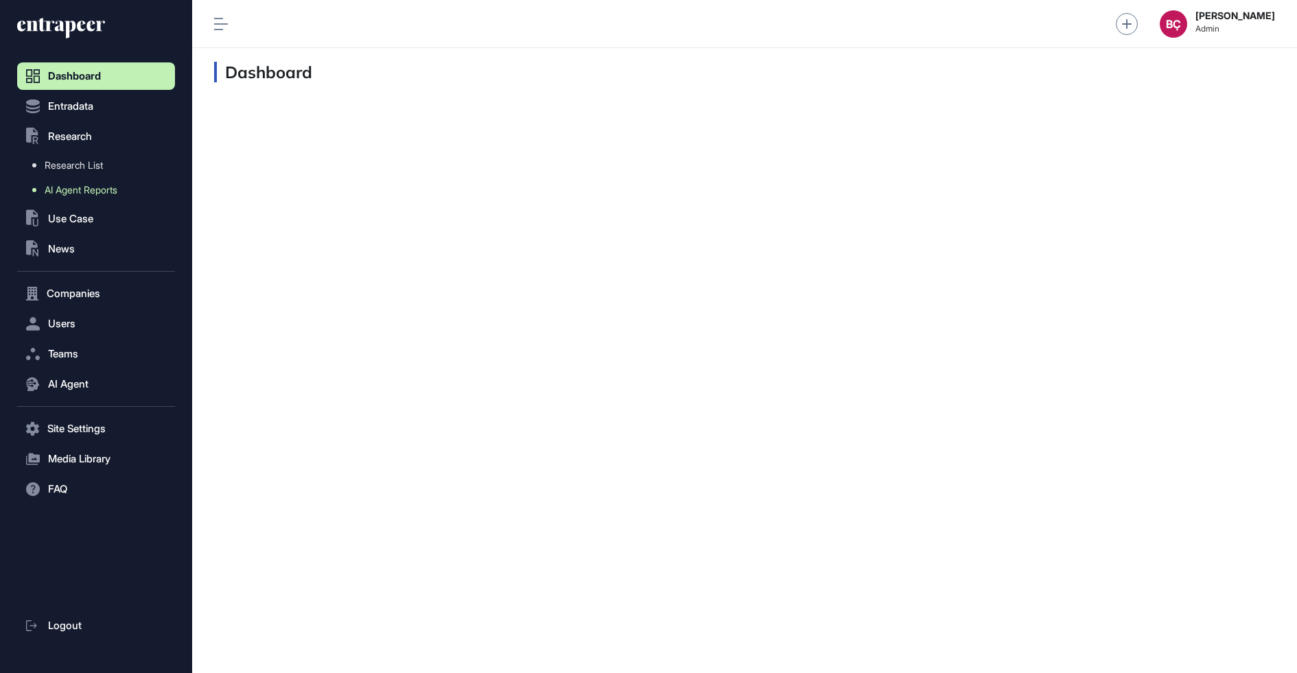
click at [63, 189] on span "AI Agent Reports" at bounding box center [81, 190] width 73 height 11
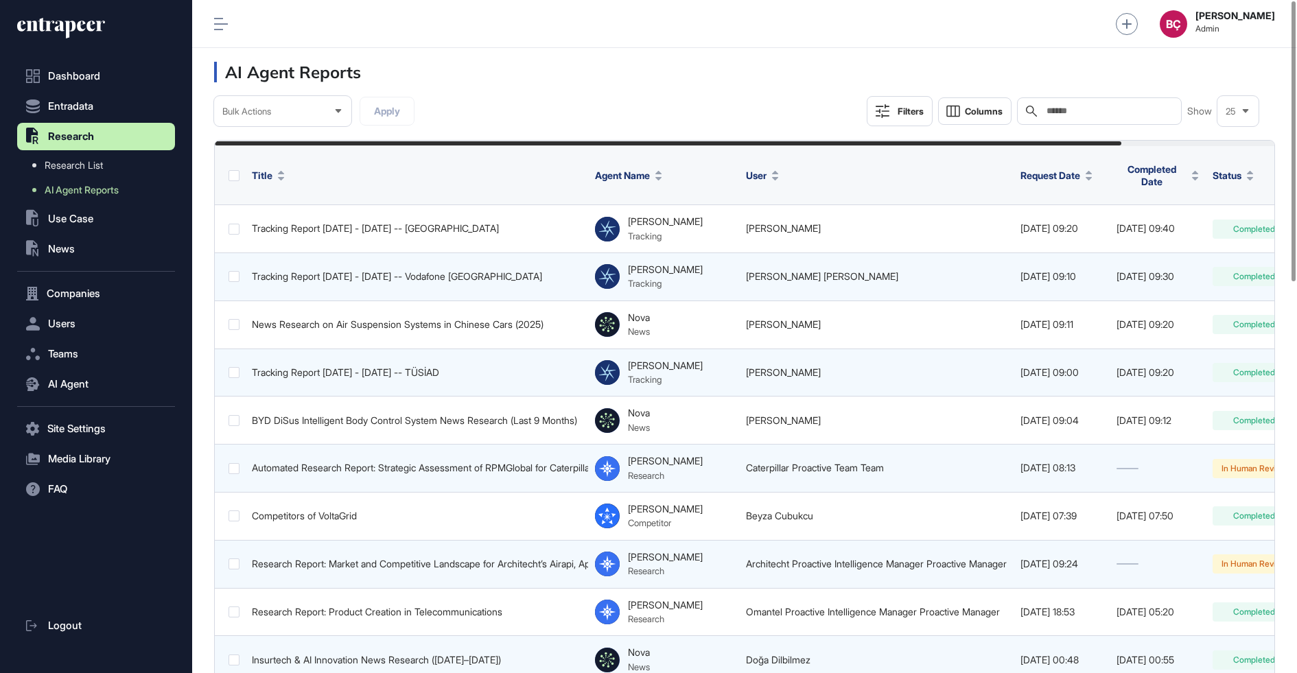
click at [916, 111] on div "Filters" at bounding box center [910, 111] width 26 height 11
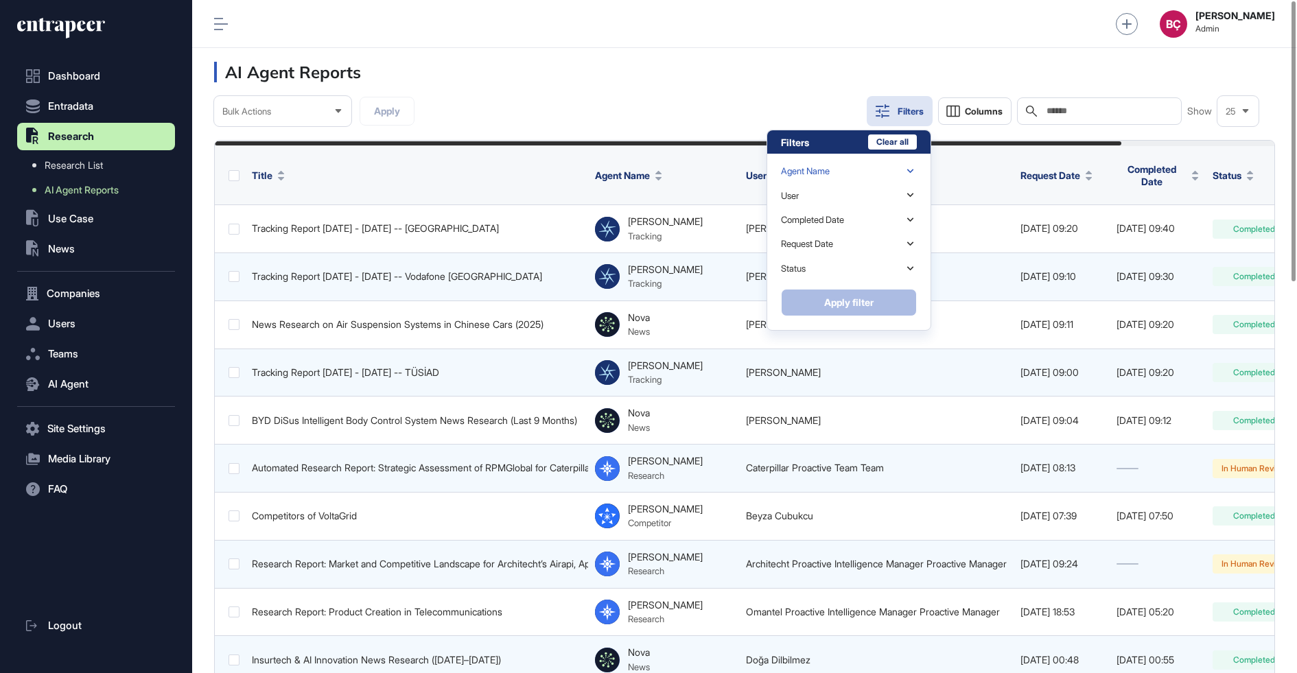
click at [849, 175] on div "Agent Name" at bounding box center [849, 171] width 136 height 24
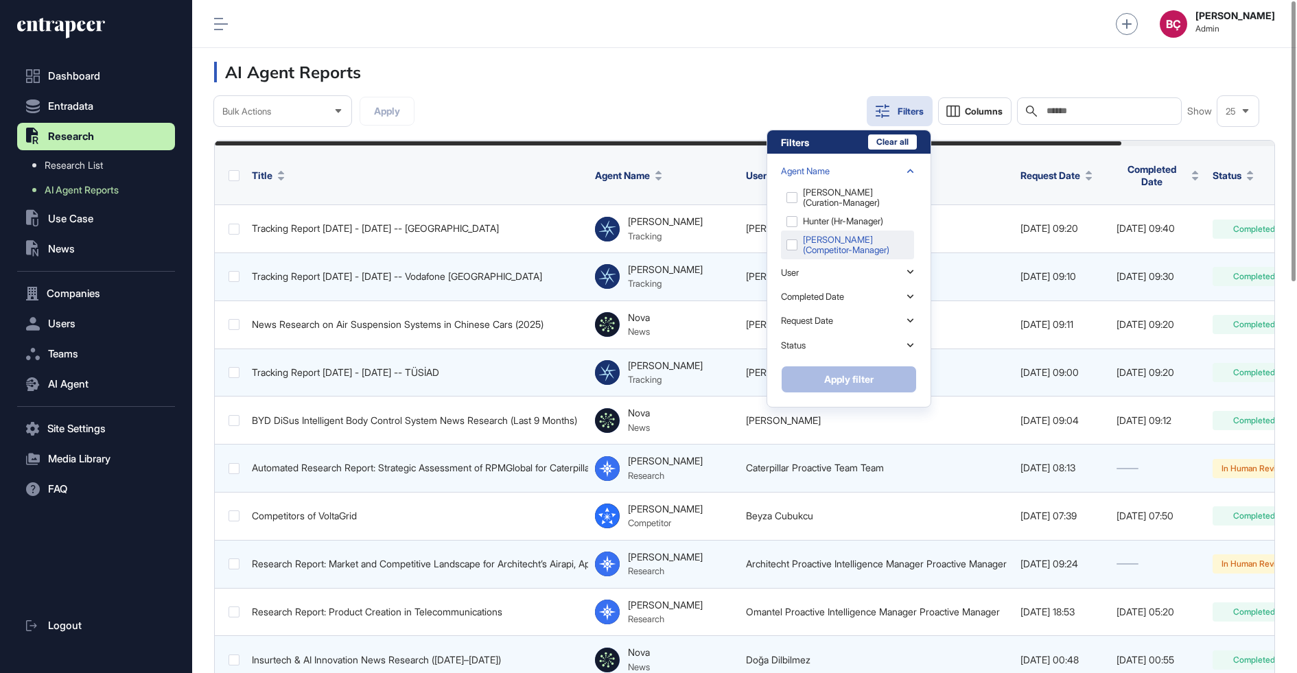
click at [793, 241] on div "Nash (competitor-manager)" at bounding box center [847, 245] width 133 height 29
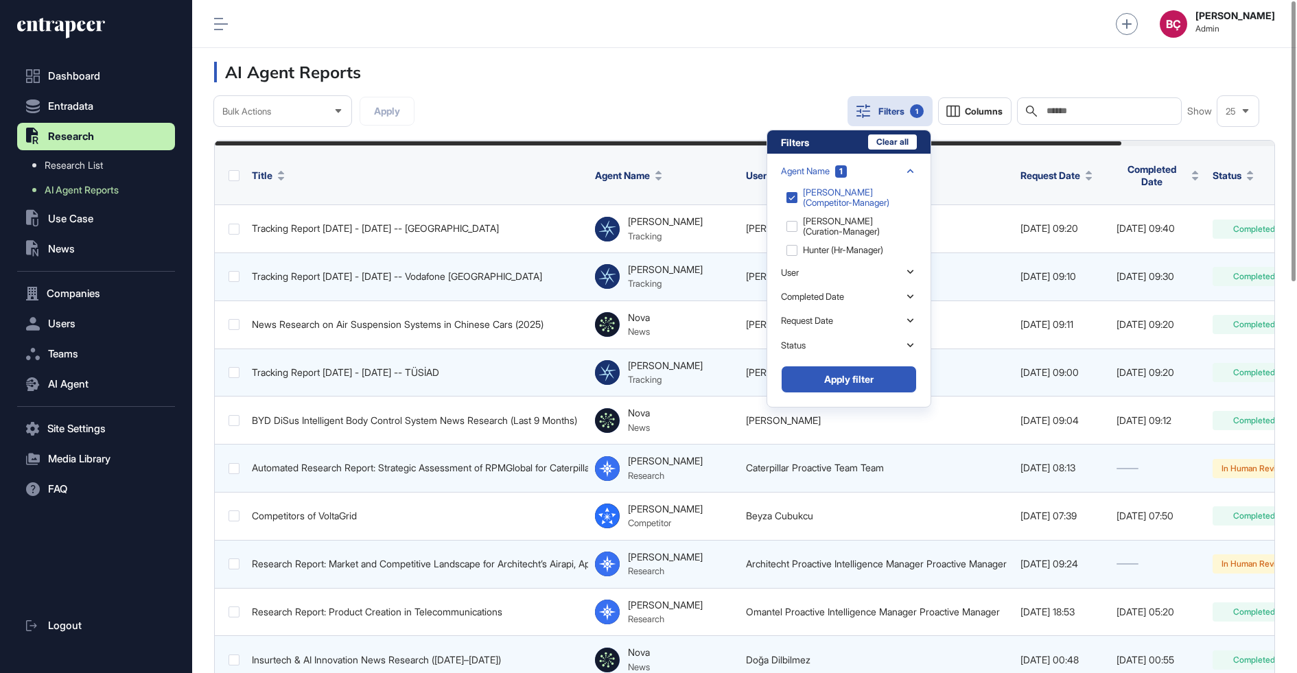
click at [839, 376] on button "Apply filter" at bounding box center [849, 379] width 136 height 27
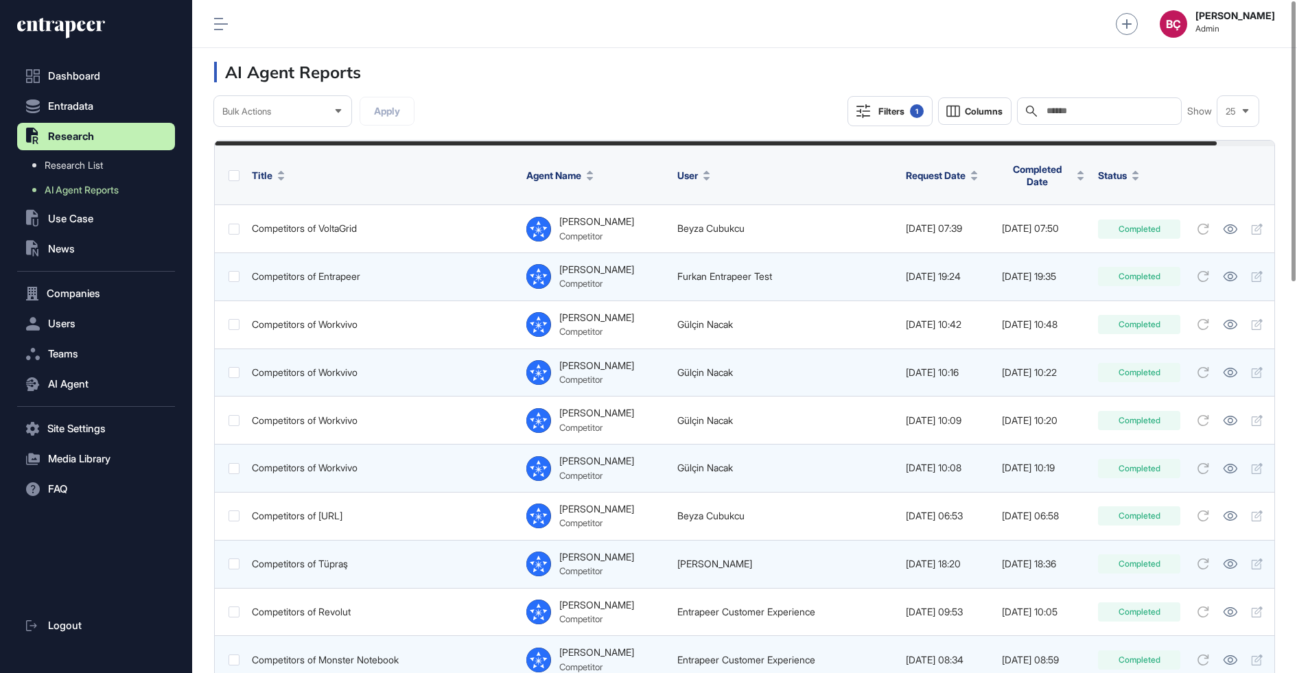
click at [54, 37] on icon at bounding box center [61, 28] width 88 height 22
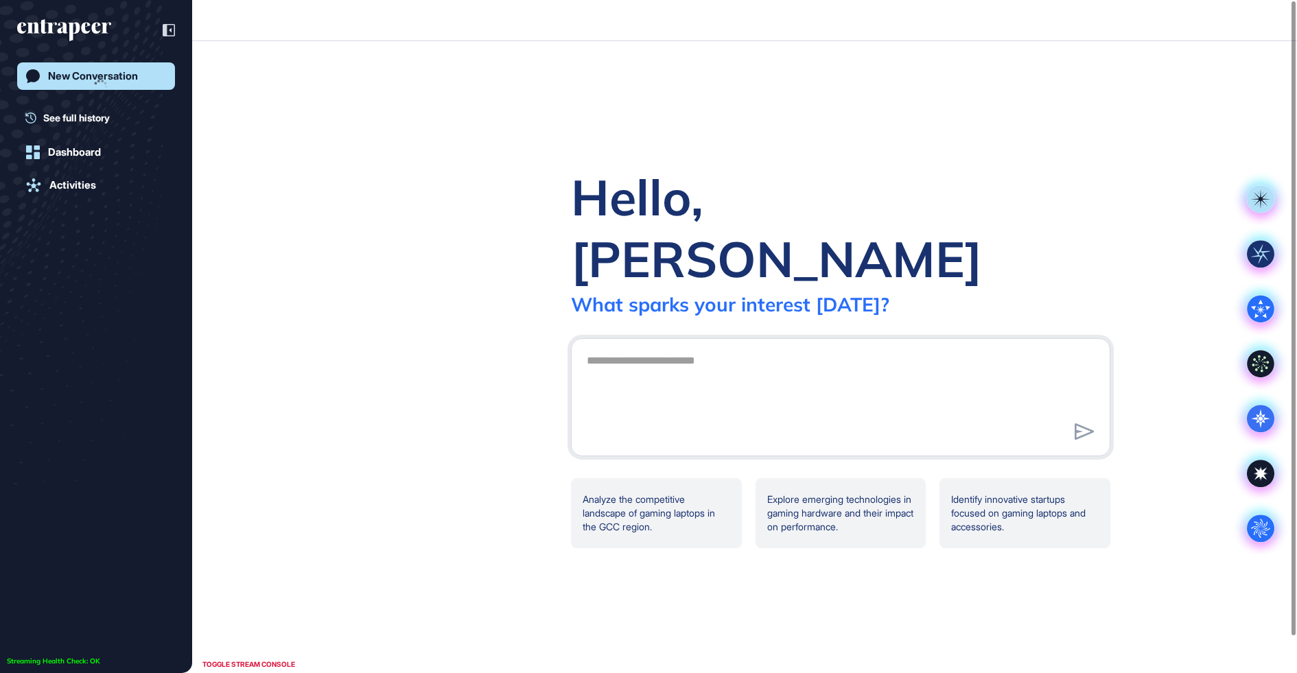
scroll to position [1, 1]
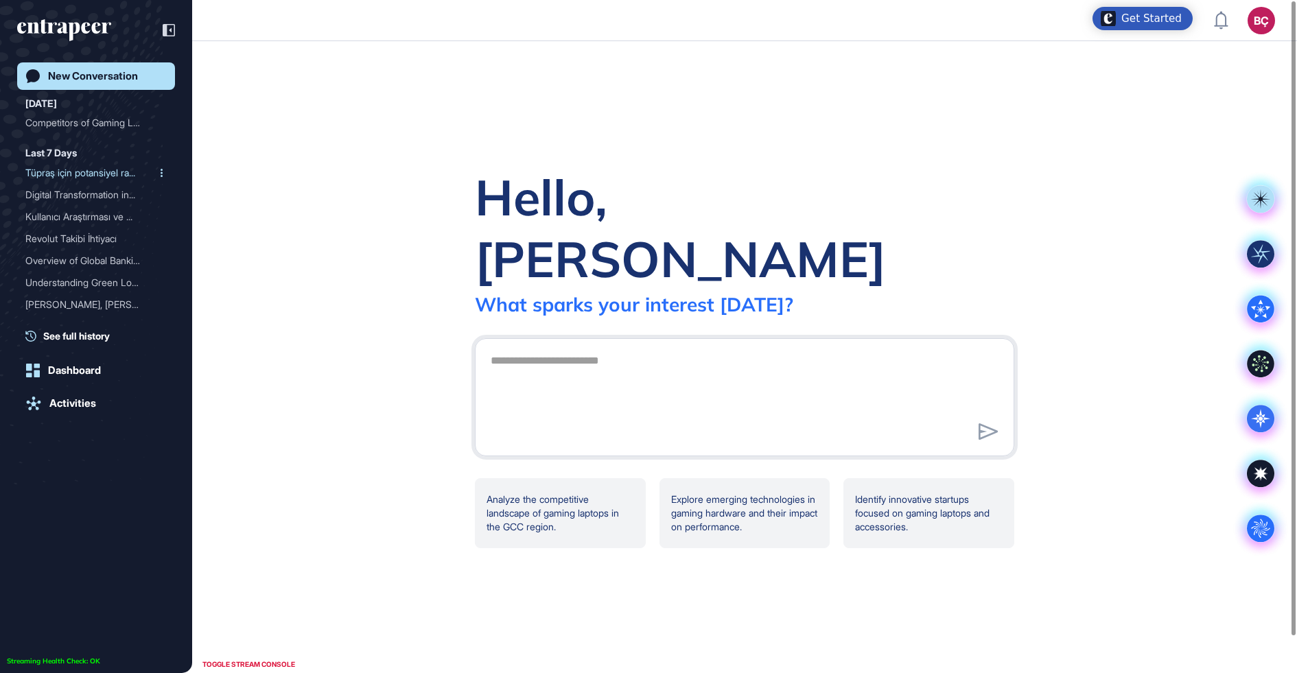
click at [77, 163] on div "Tüpraş için potansiyel ra..." at bounding box center [90, 173] width 130 height 22
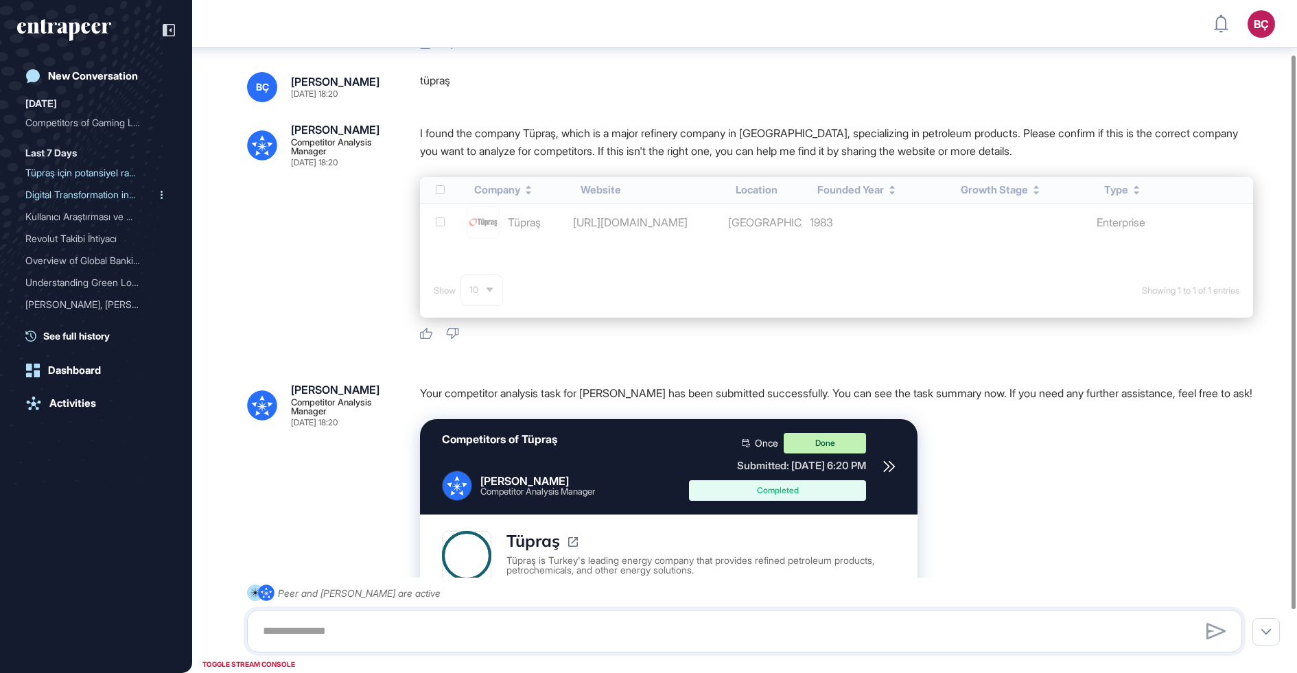
click at [69, 196] on div "Digital Transformation in..." at bounding box center [90, 195] width 130 height 22
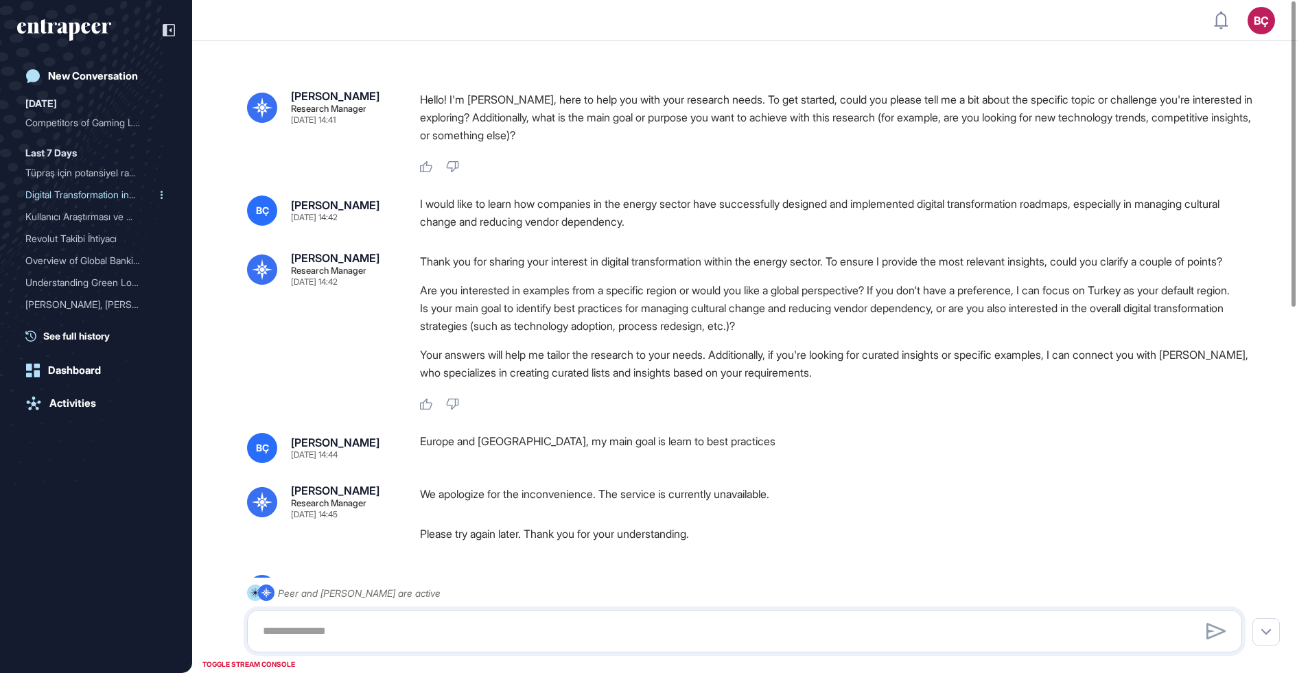
scroll to position [89, 0]
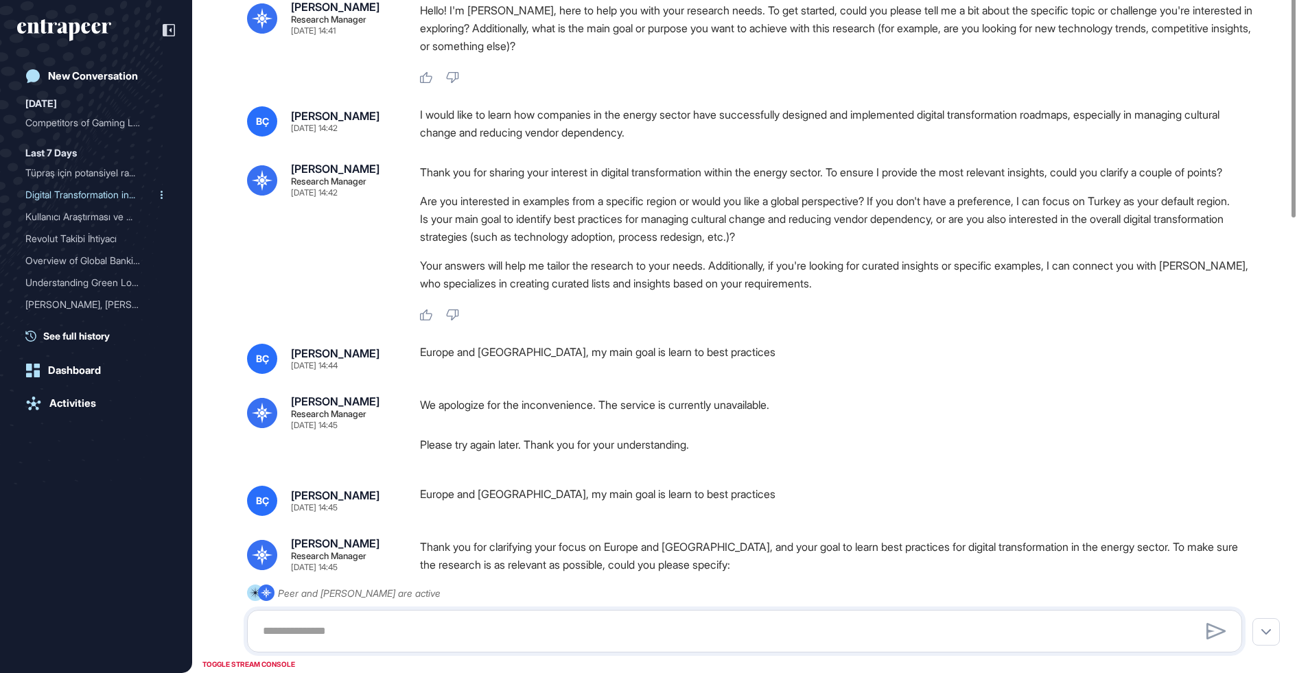
type input "******"
type input "*"
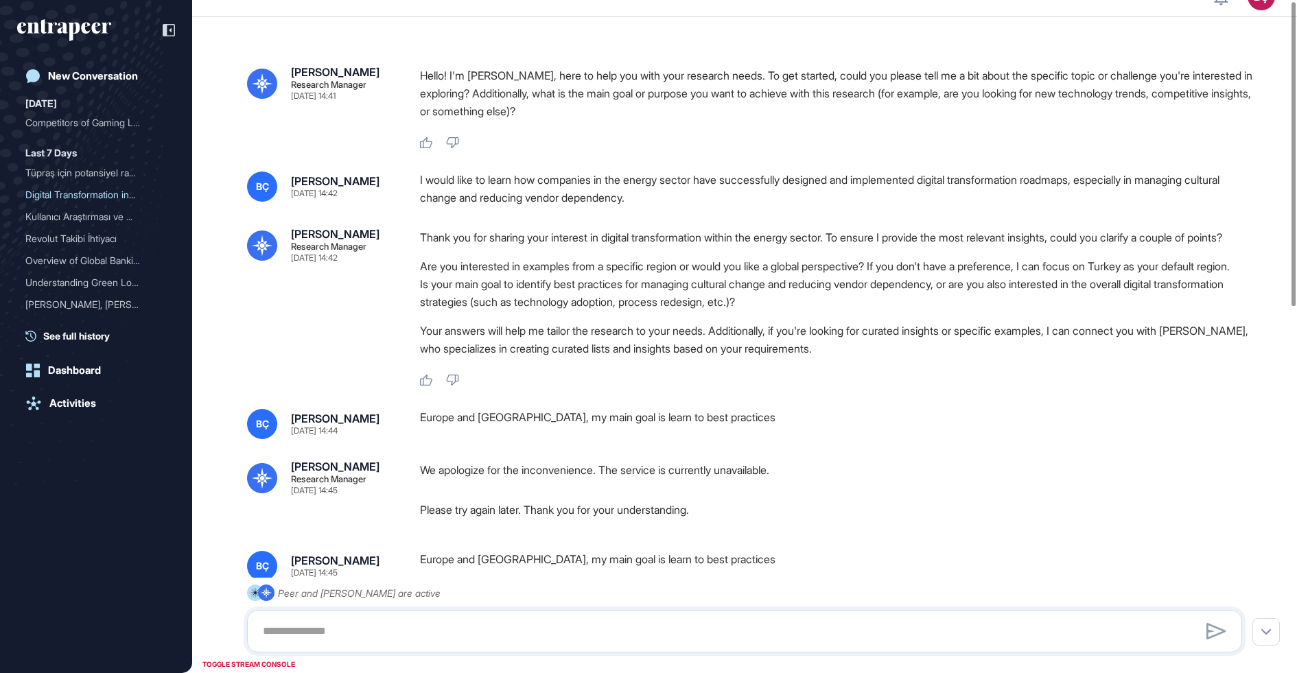
scroll to position [0, 0]
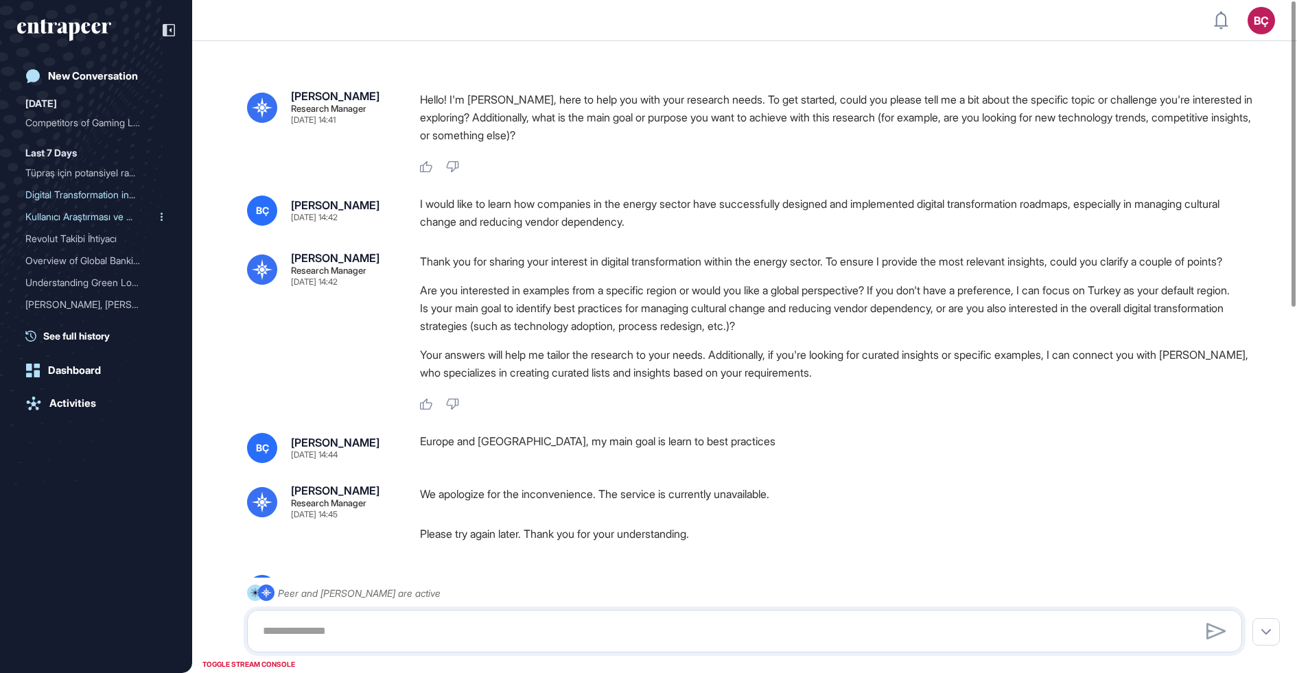
click at [86, 218] on div "Kullanıcı Araştırması ve ..." at bounding box center [90, 217] width 130 height 22
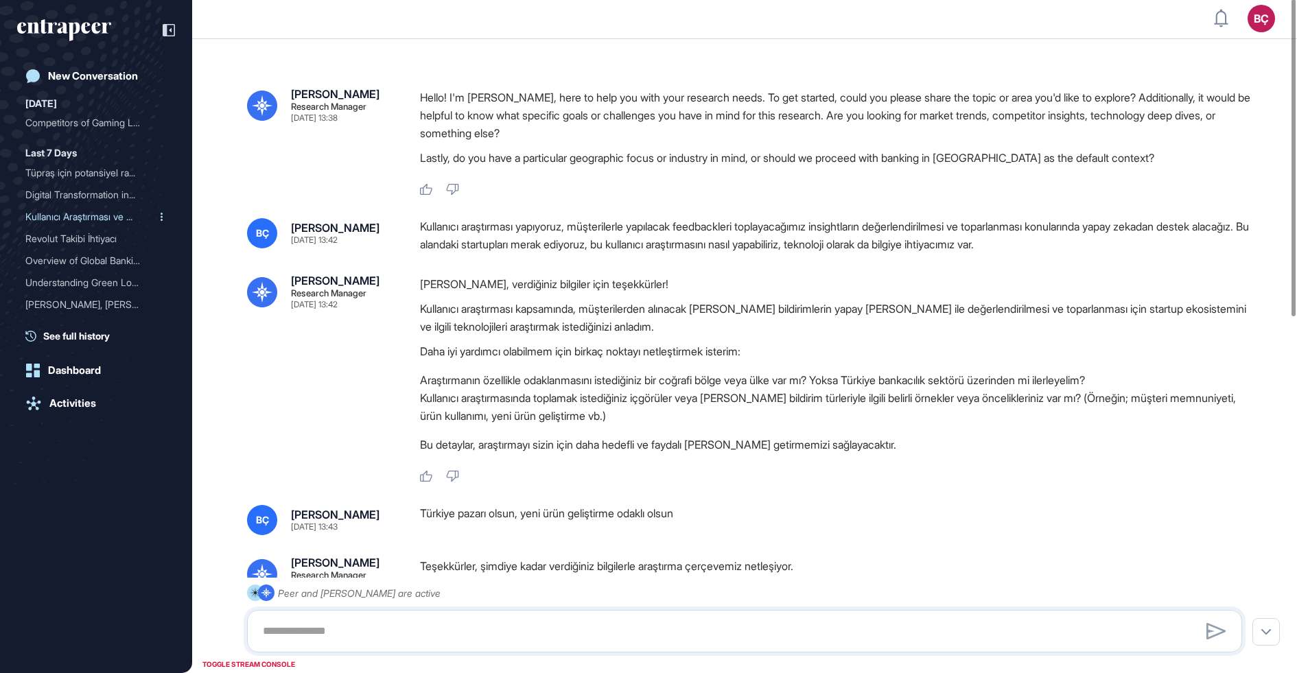
type input "*******"
type input "*"
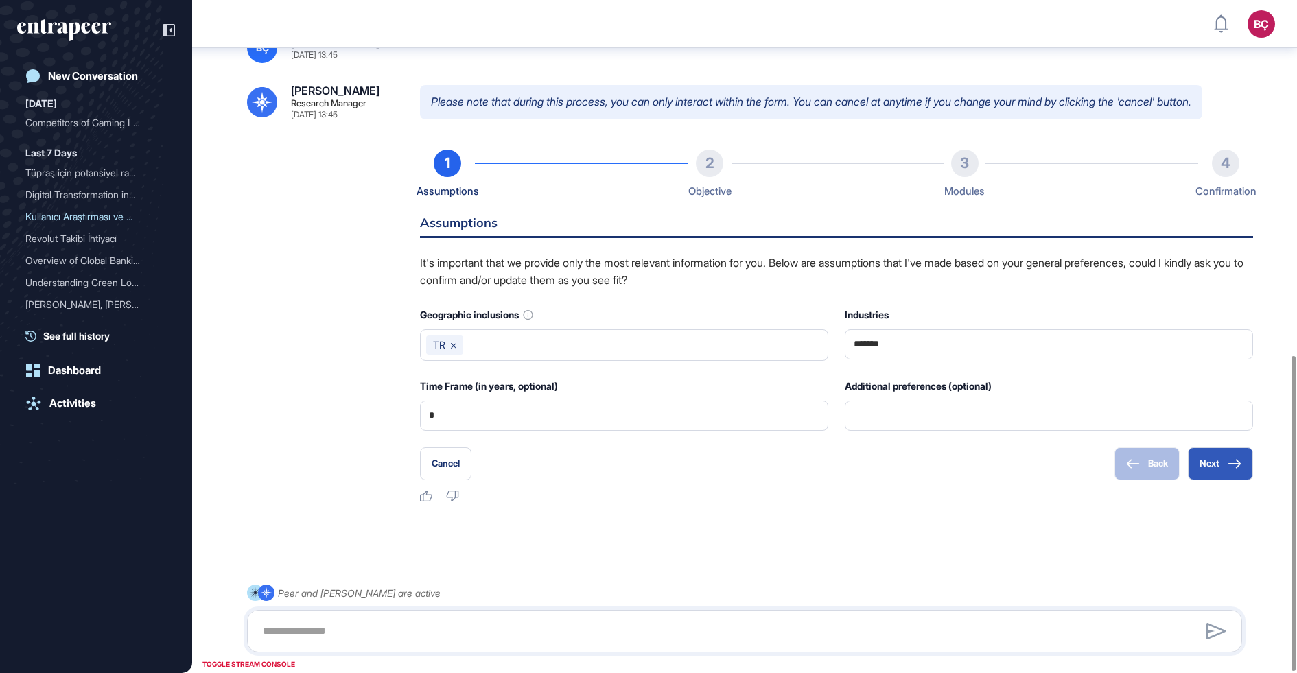
scroll to position [758, 0]
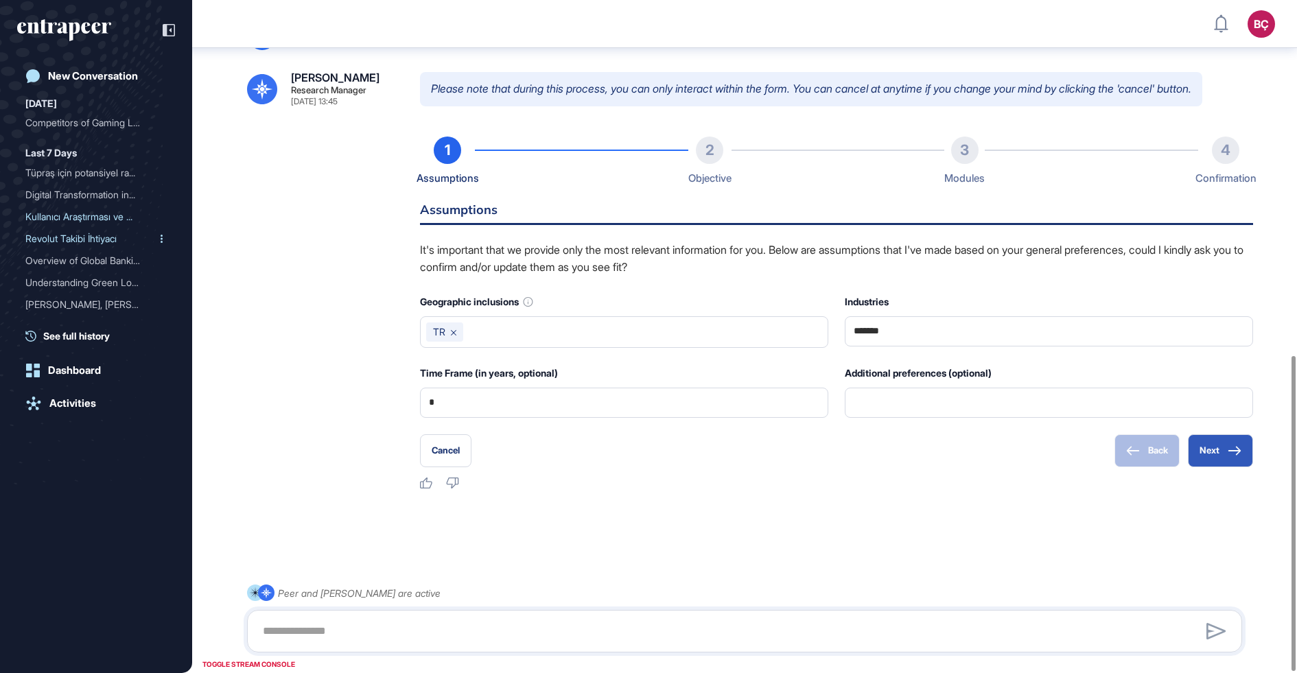
click at [82, 240] on div "Revolut Takibi İhtiyacı" at bounding box center [90, 239] width 130 height 22
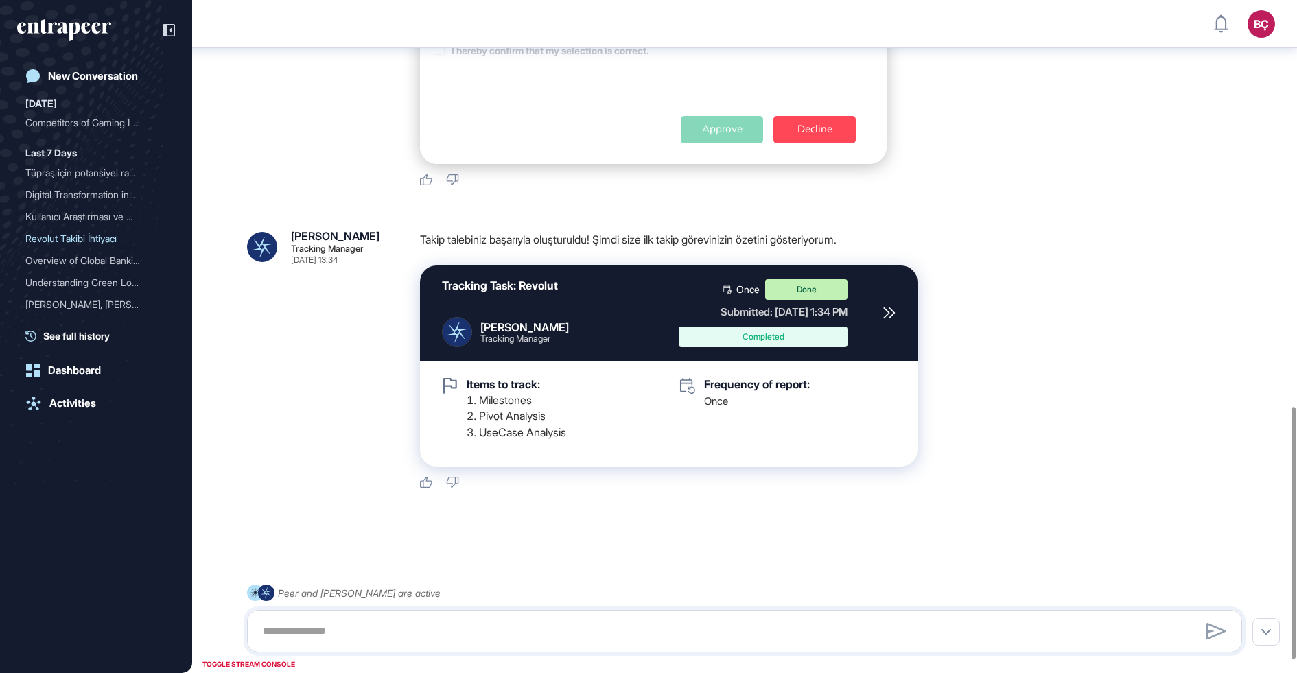
scroll to position [1119, 0]
click at [85, 262] on div "Overview of Global Bankin..." at bounding box center [90, 261] width 130 height 22
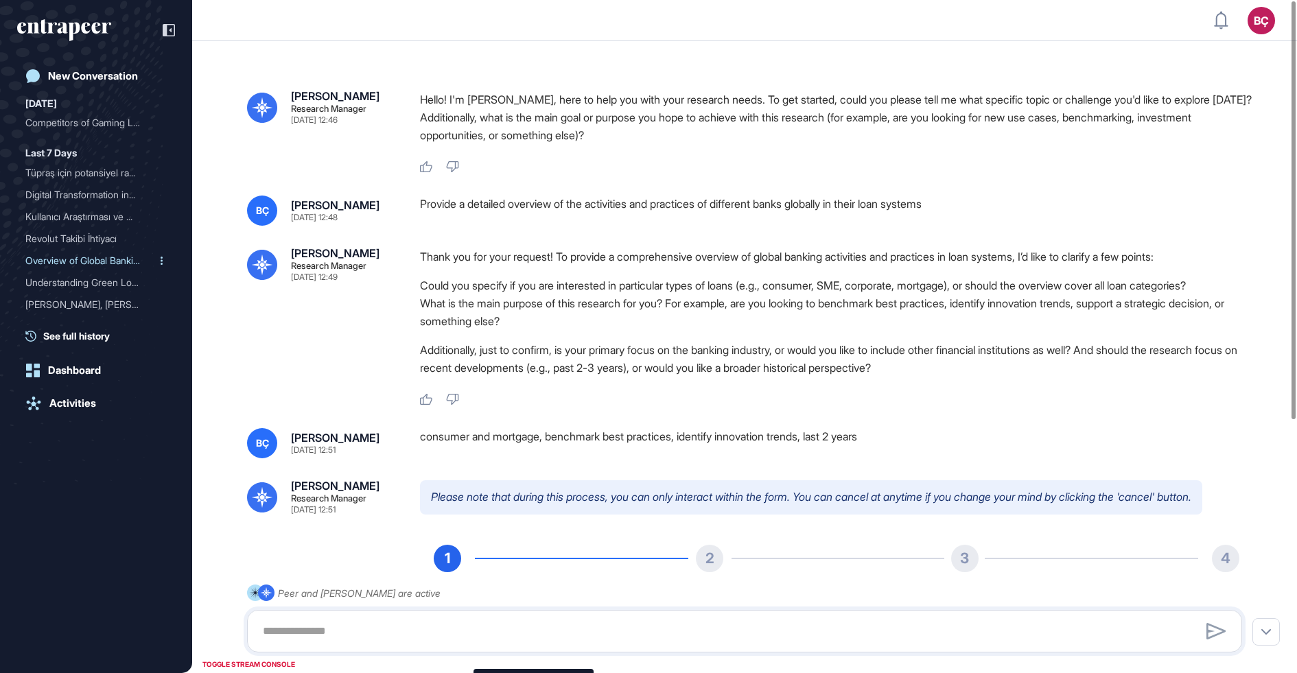
scroll to position [24, 0]
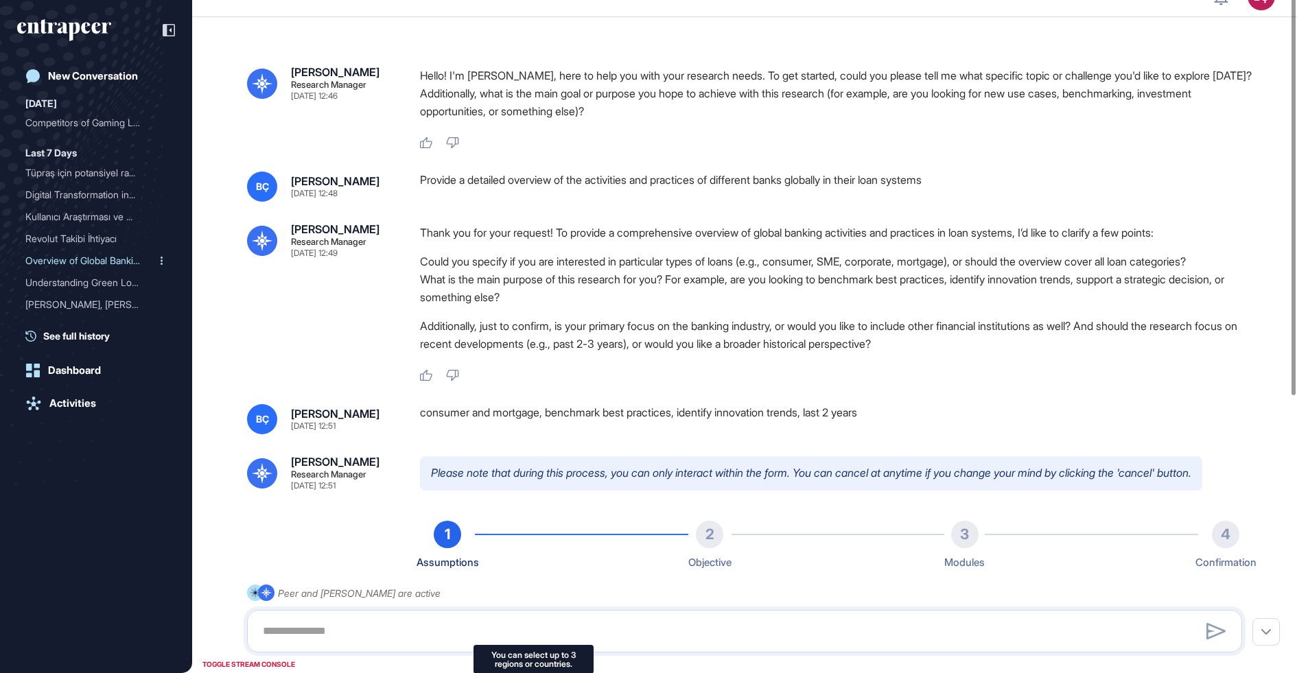
type input "*******"
type input "*"
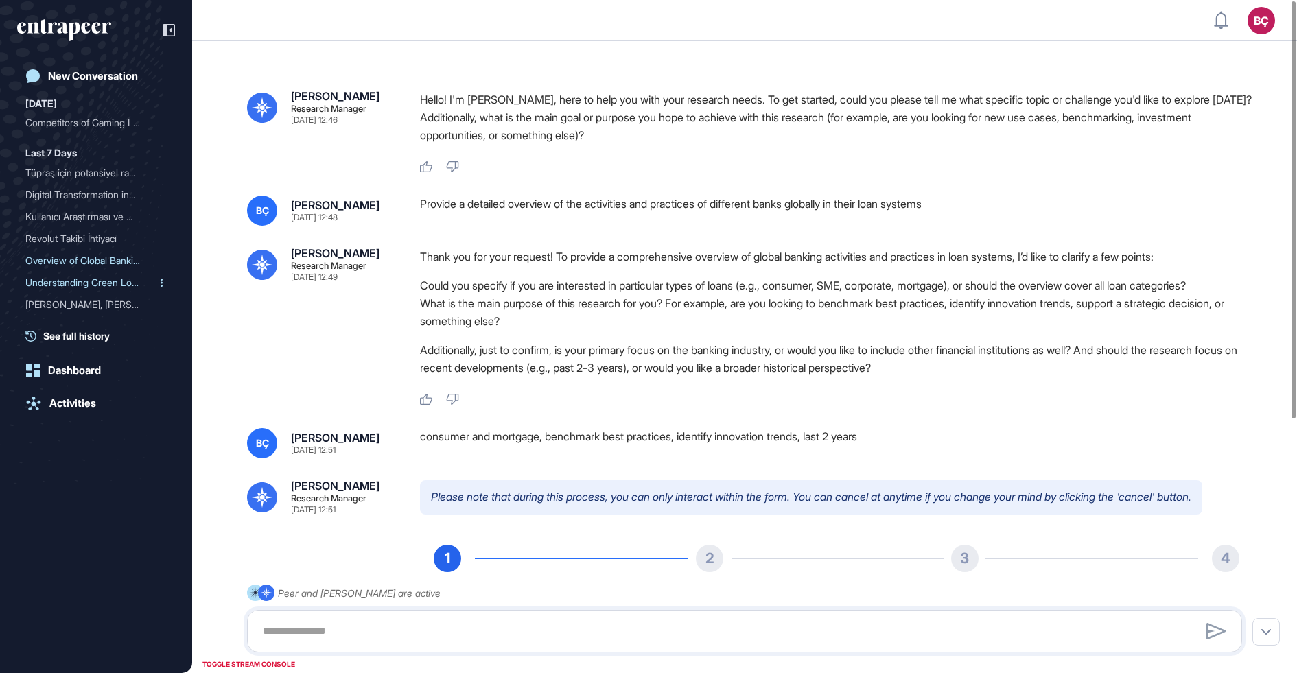
click at [88, 281] on div "Understanding Green Loans..." at bounding box center [90, 283] width 130 height 22
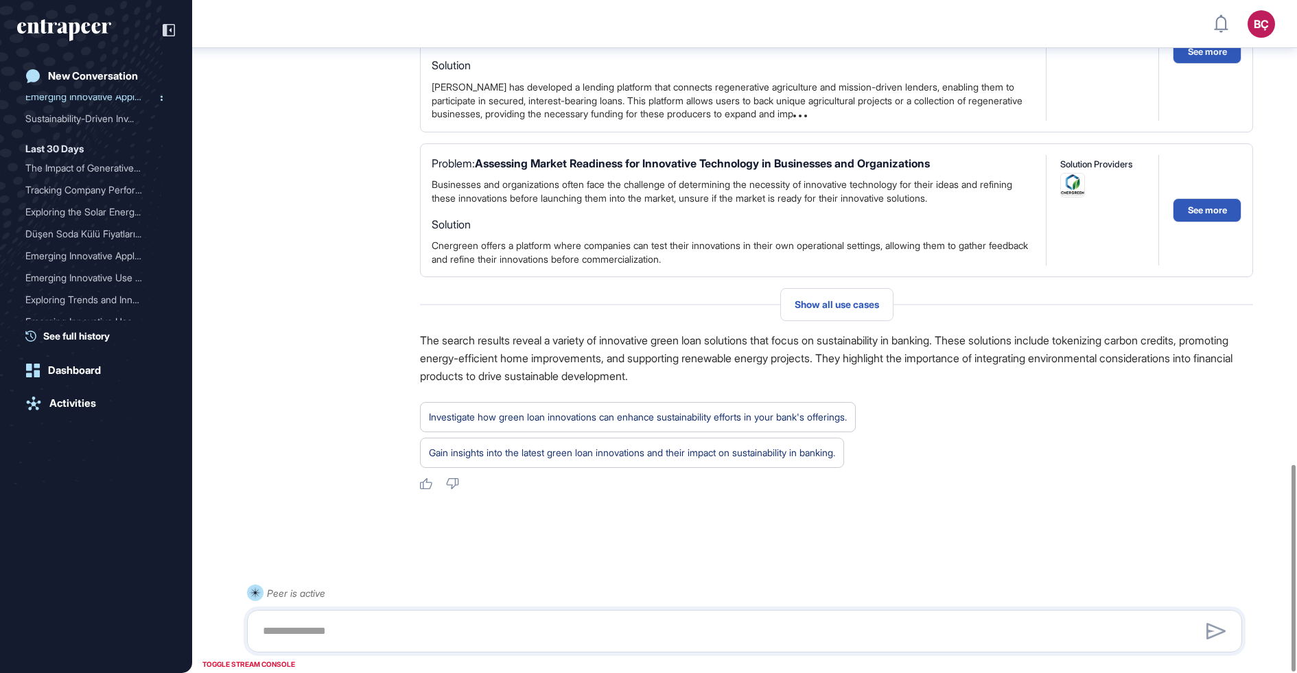
scroll to position [167, 0]
click at [77, 145] on div "[PERSON_NAME], [PERSON_NAME] ve Asus ..." at bounding box center [90, 137] width 130 height 22
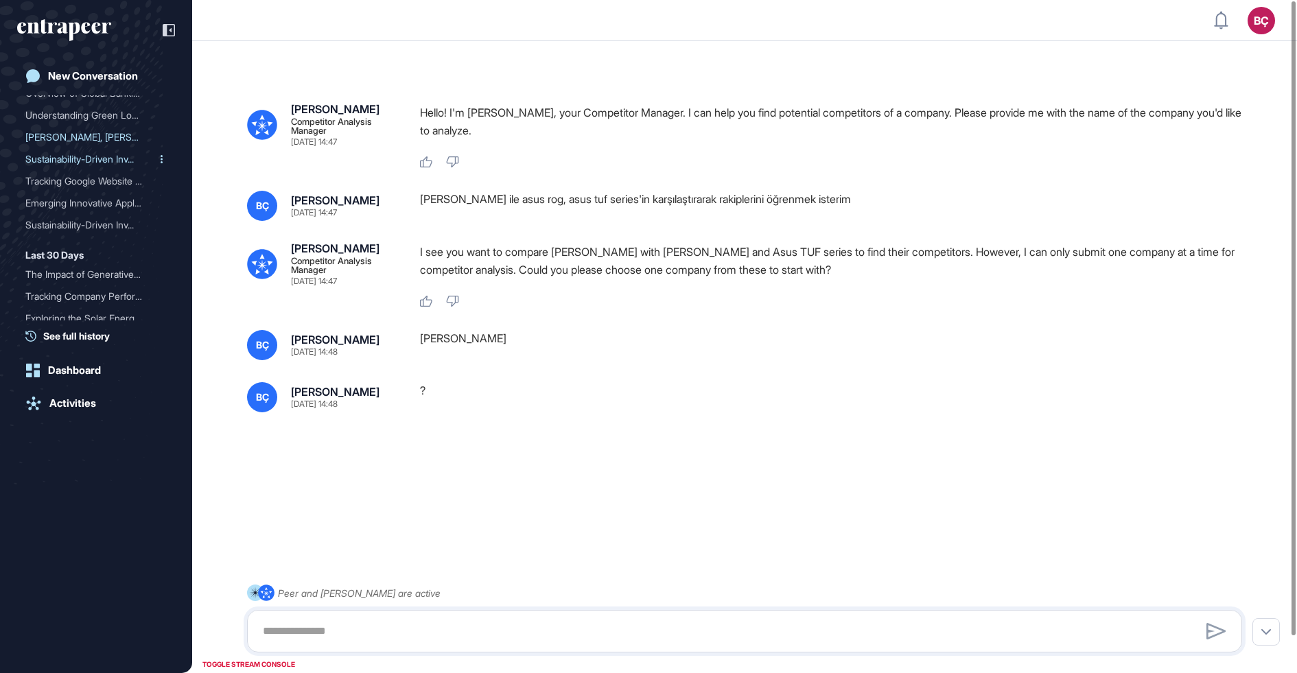
click at [97, 154] on div "Sustainability-Driven Inv..." at bounding box center [90, 159] width 130 height 22
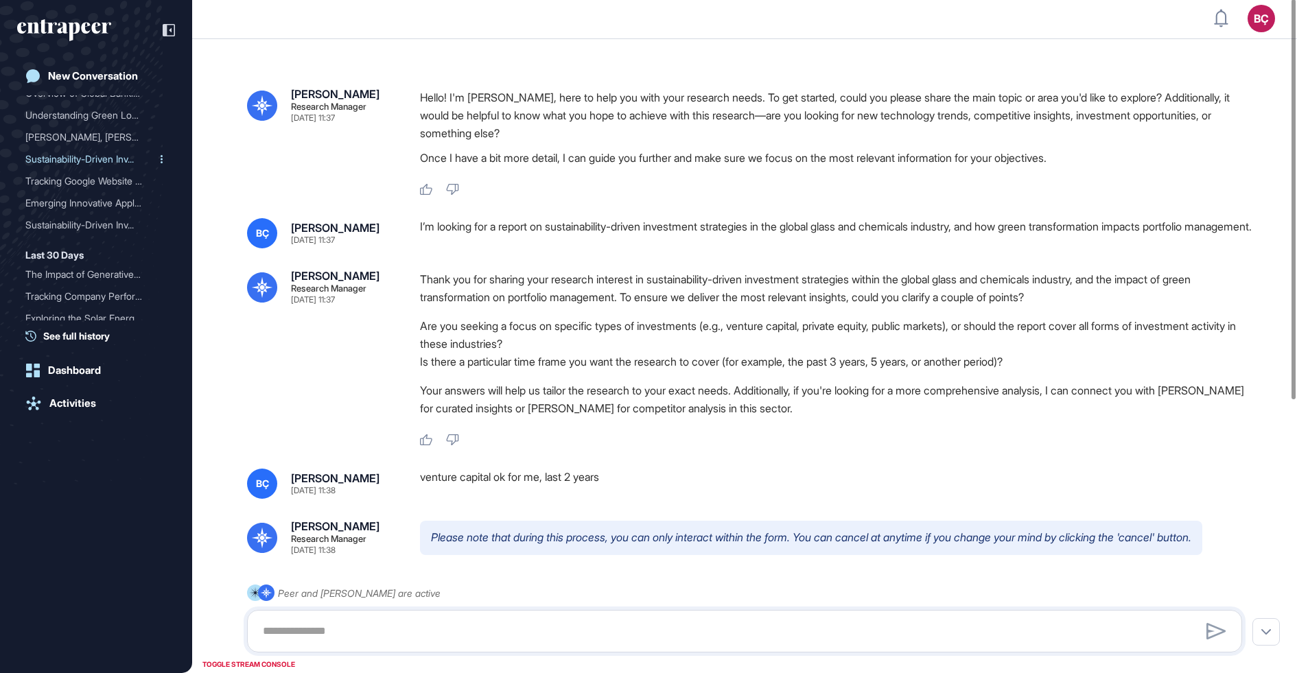
type input "**********"
type input "*"
click at [74, 181] on div "Tracking Google Website A..." at bounding box center [90, 181] width 130 height 22
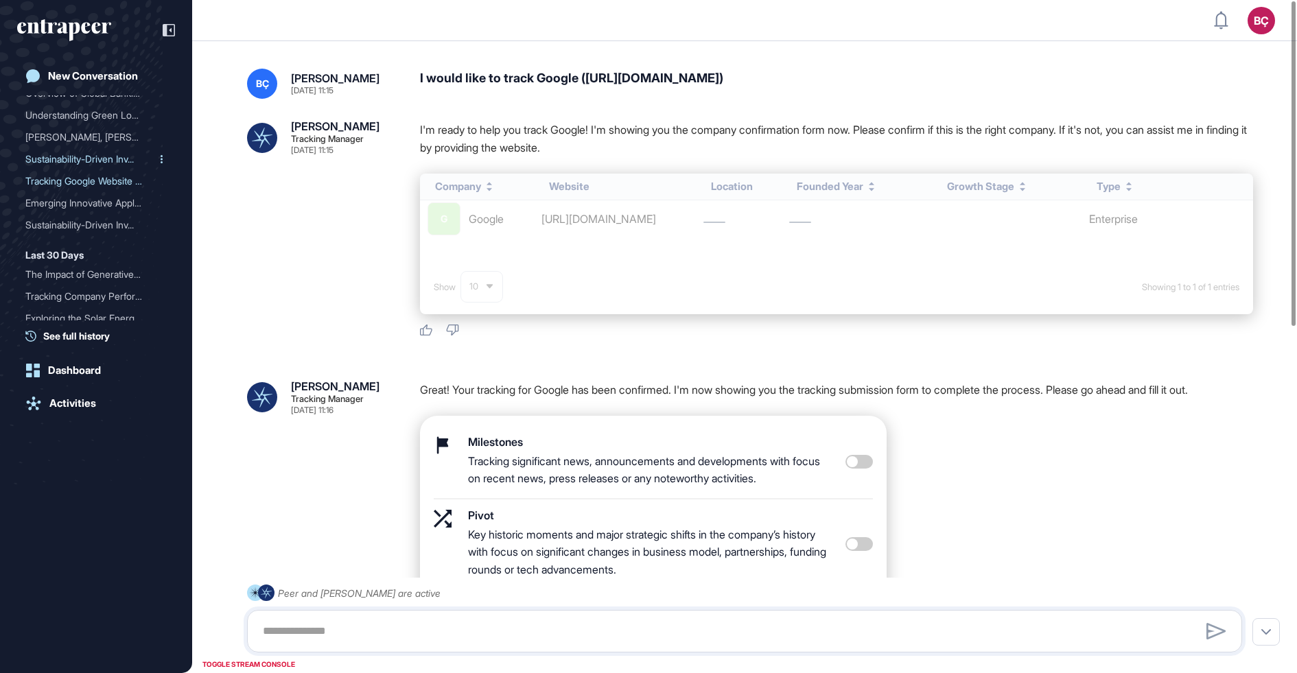
click at [80, 152] on div "Sustainability-Driven Inv..." at bounding box center [90, 159] width 130 height 22
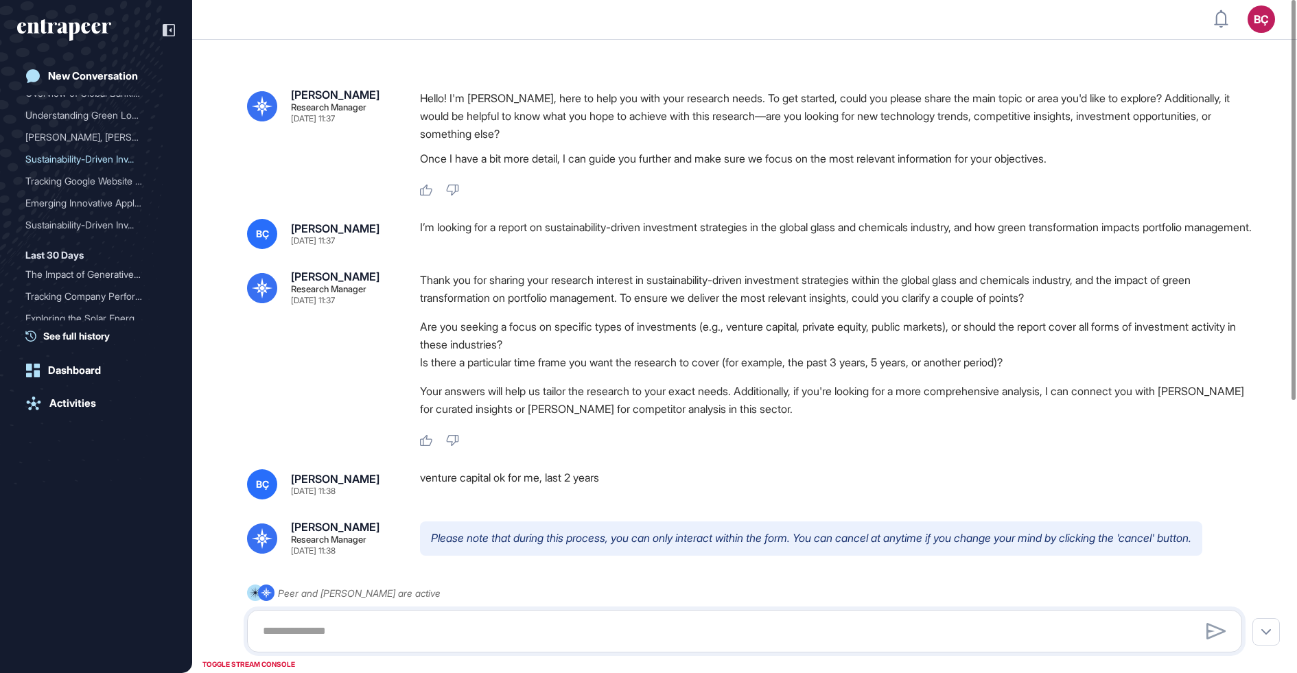
type input "**********"
type input "*"
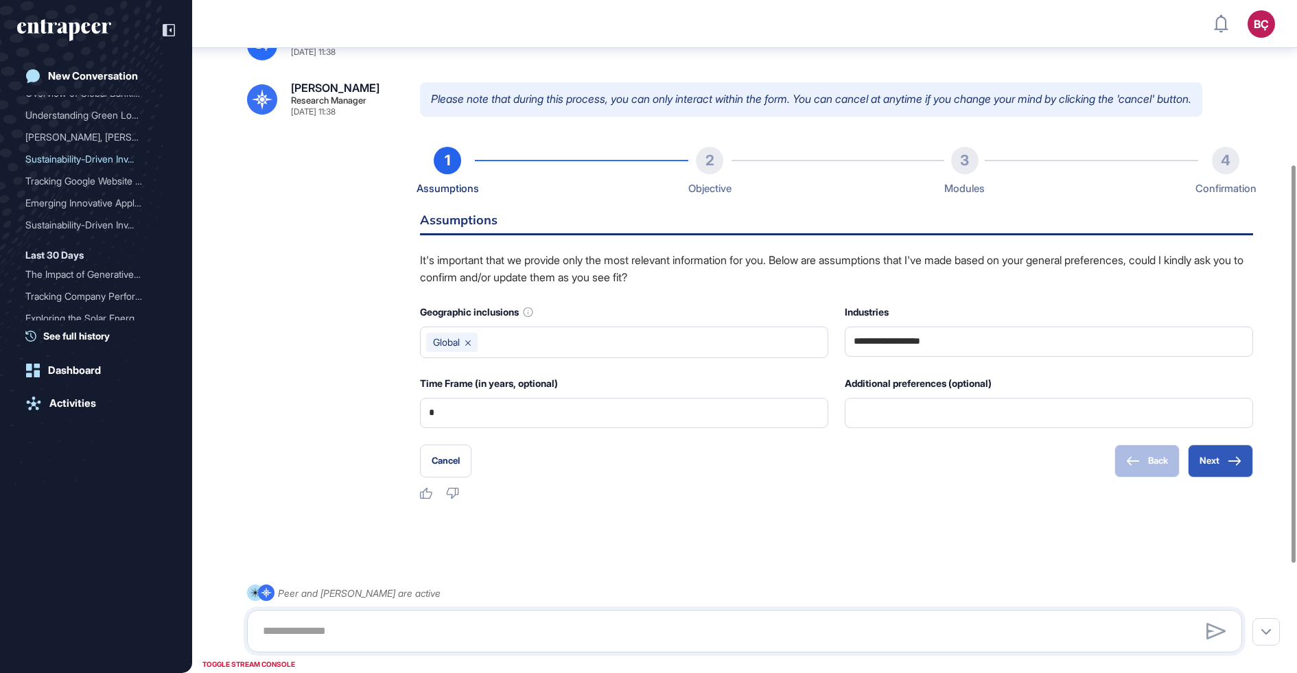
scroll to position [194, 0]
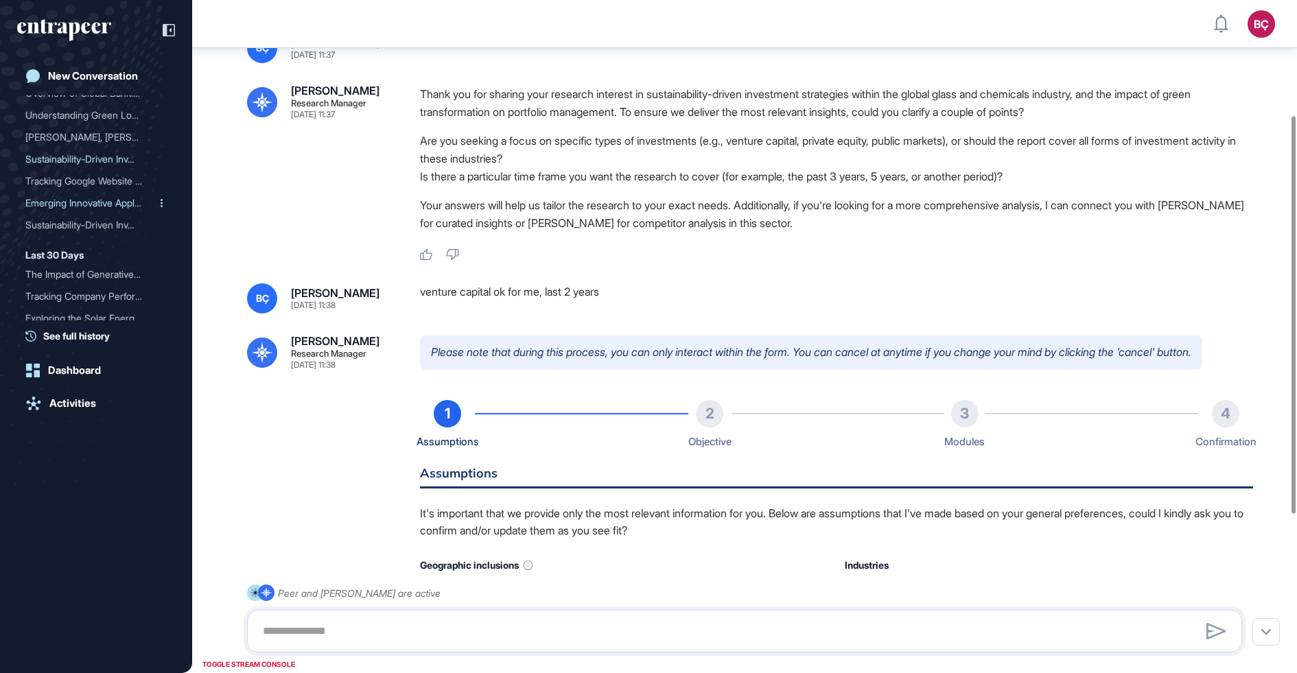
click at [86, 198] on div "Emerging Innovative Appli..." at bounding box center [90, 203] width 130 height 22
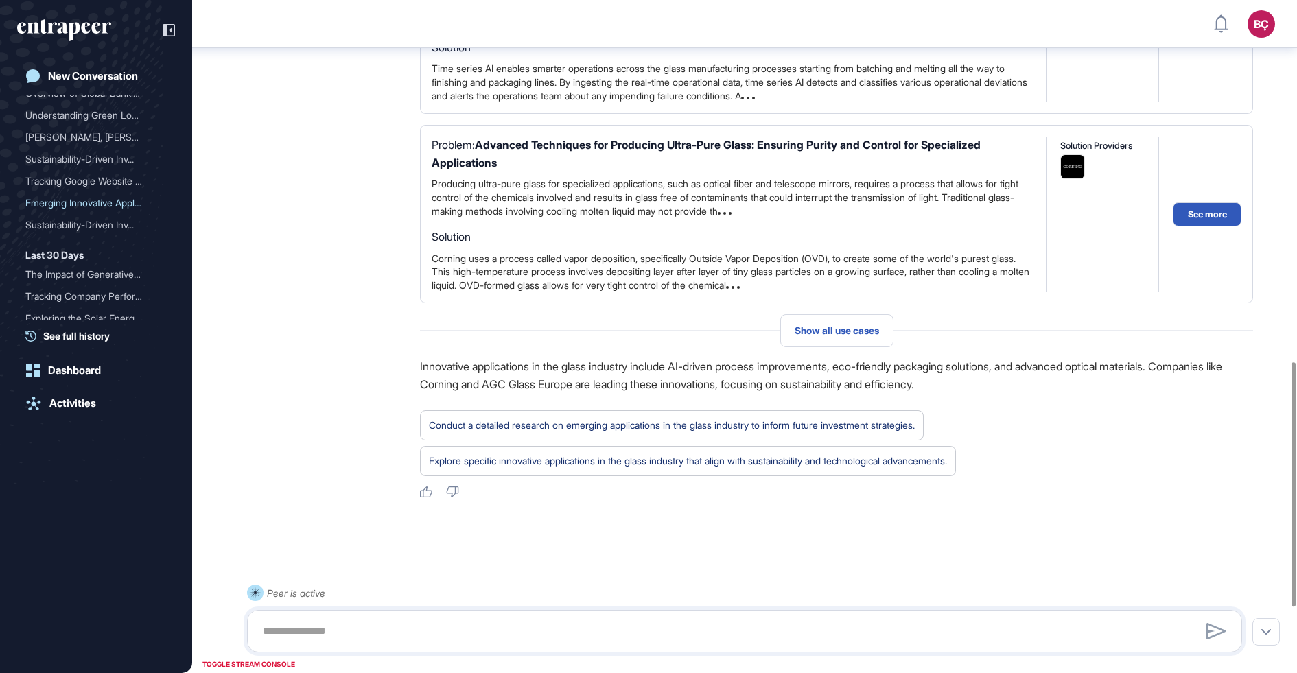
scroll to position [1172, 0]
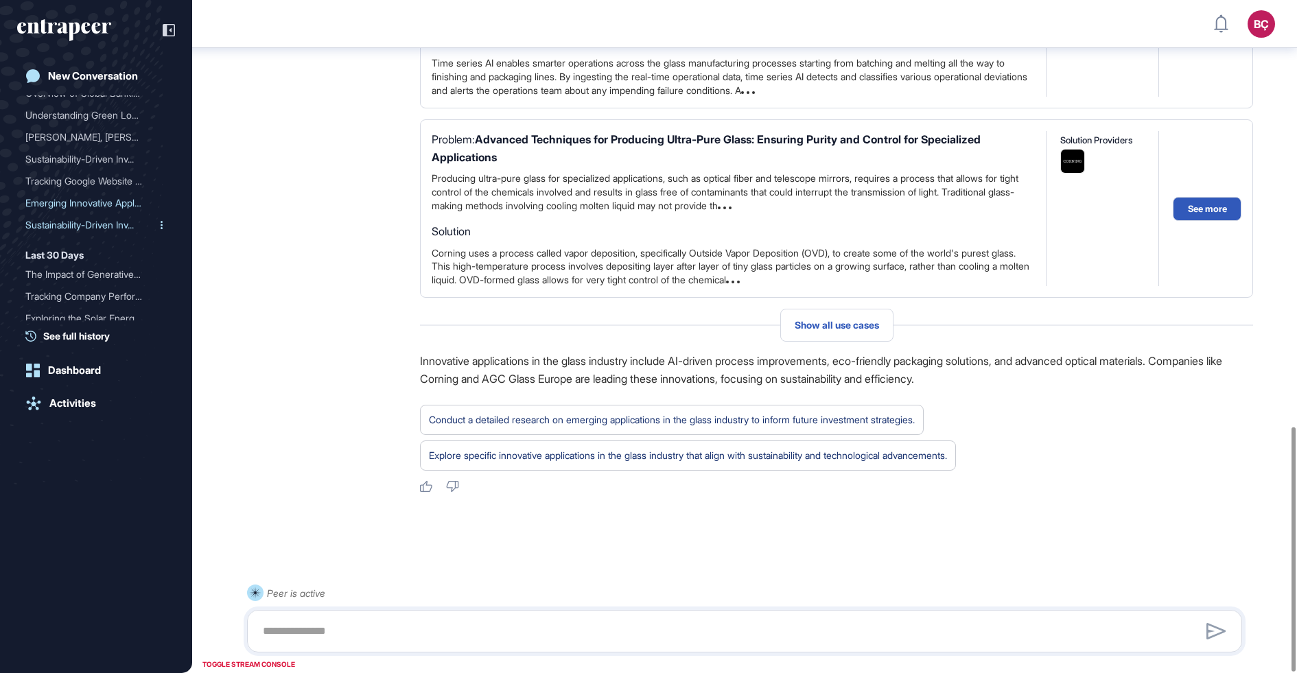
click at [73, 224] on div "Sustainability-Driven Inv..." at bounding box center [90, 225] width 130 height 22
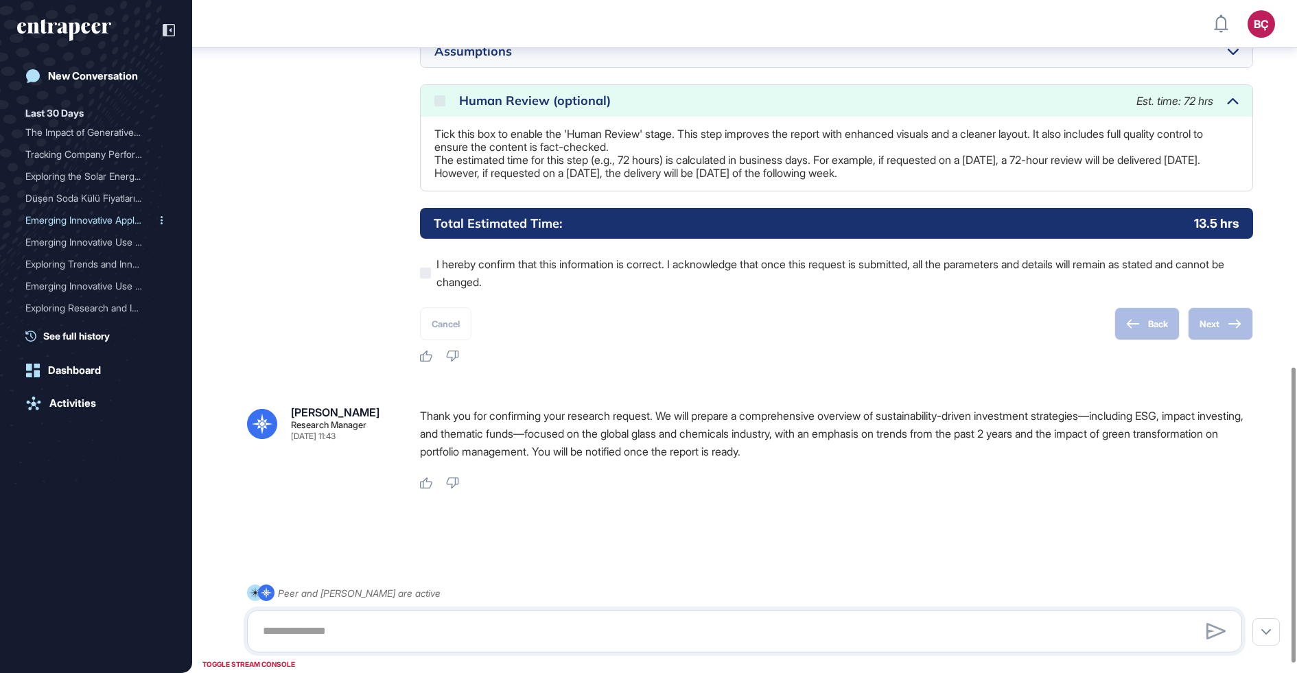
scroll to position [319, 0]
click at [71, 129] on div "The Impact of Generative ..." at bounding box center [90, 123] width 130 height 22
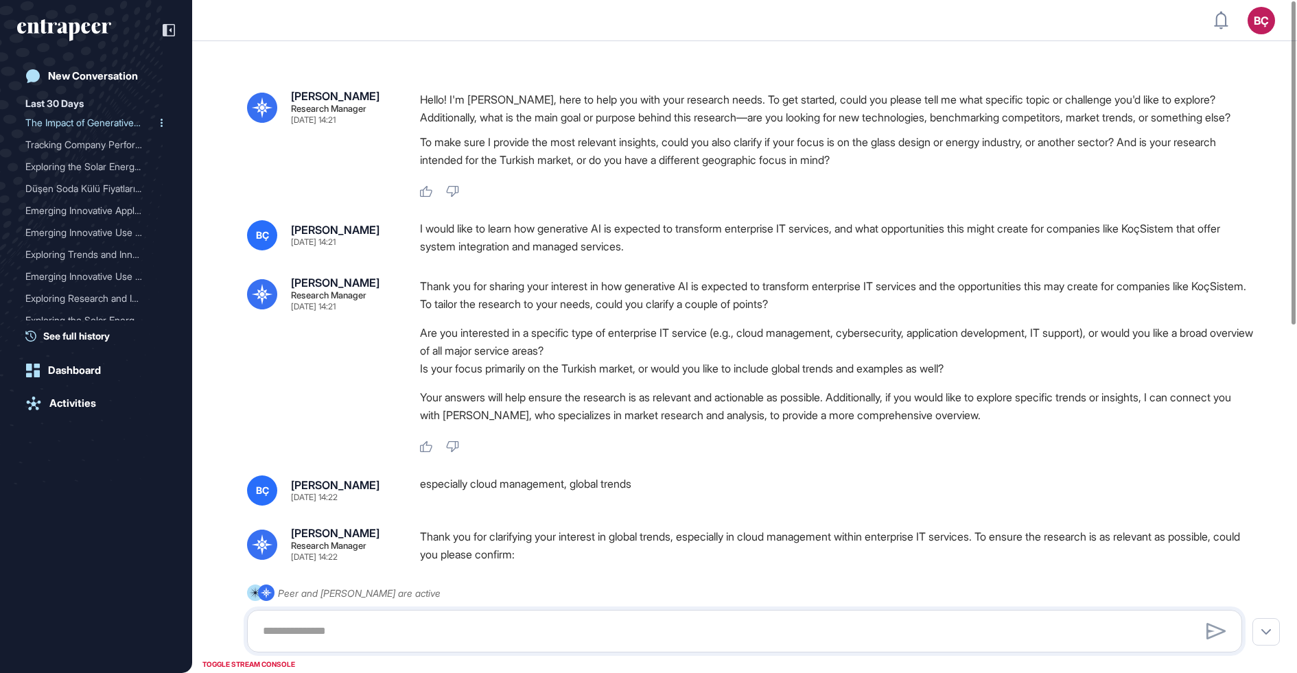
scroll to position [98, 0]
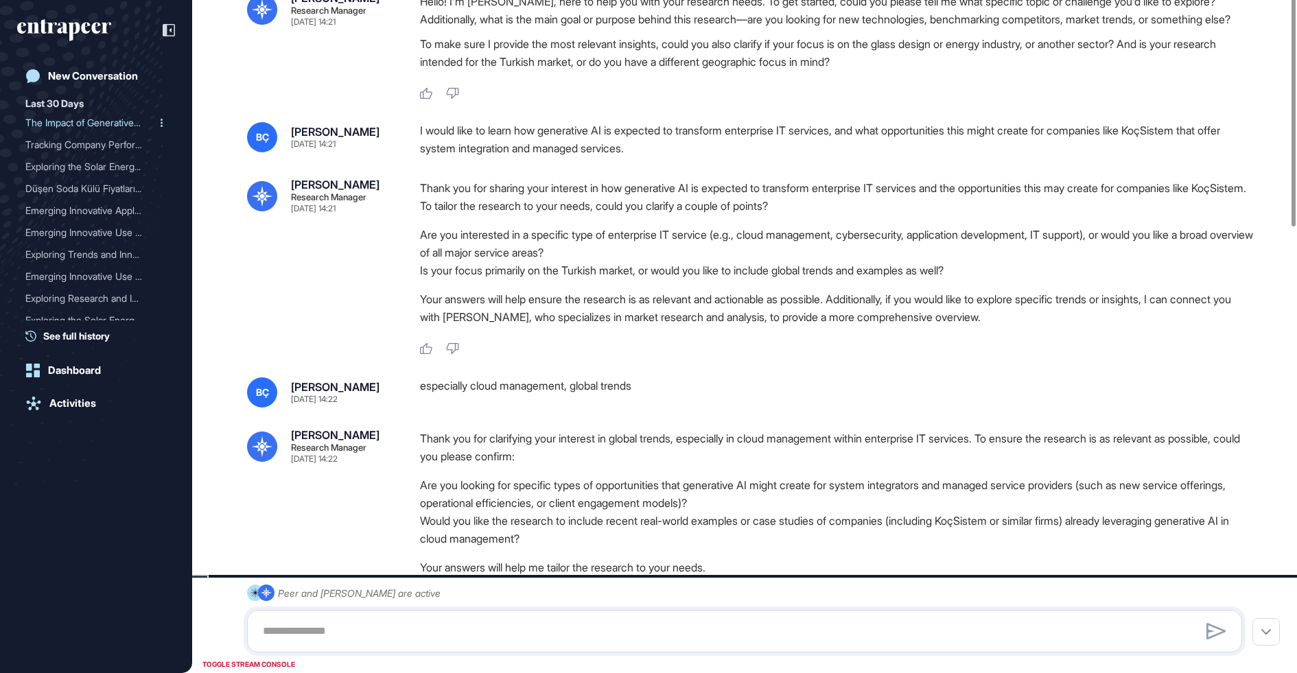
type input "**********"
type input "*"
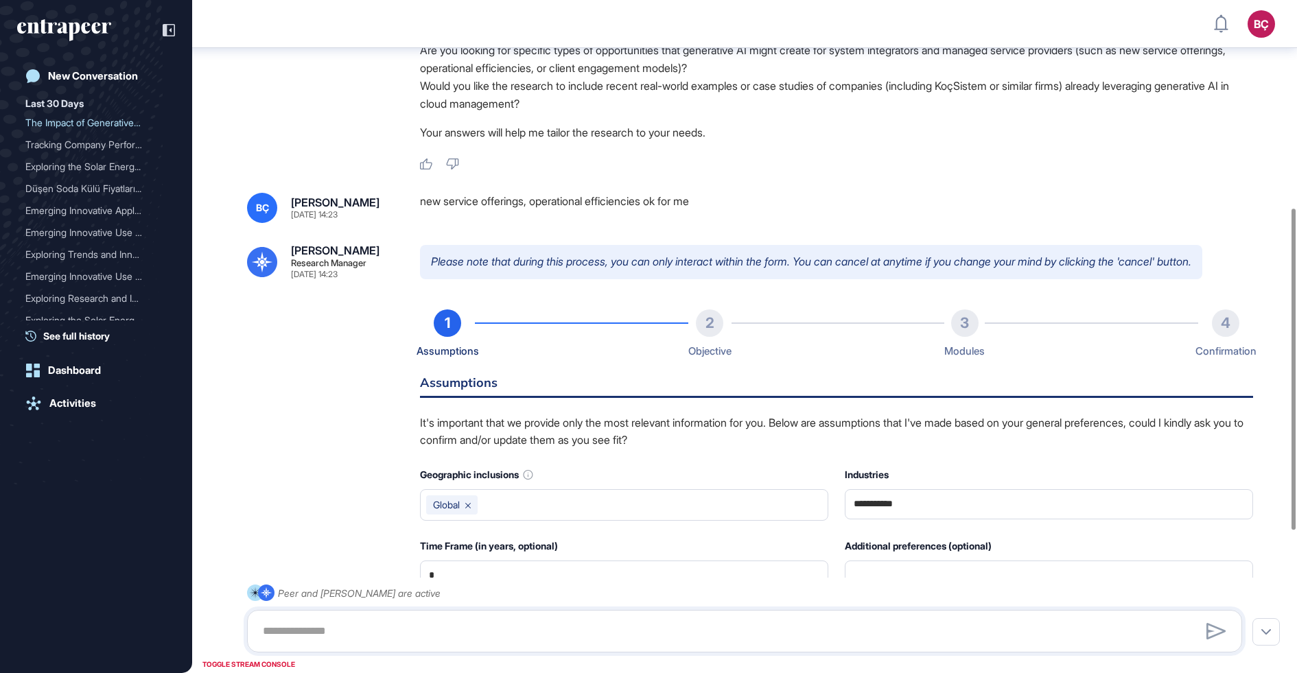
scroll to position [731, 0]
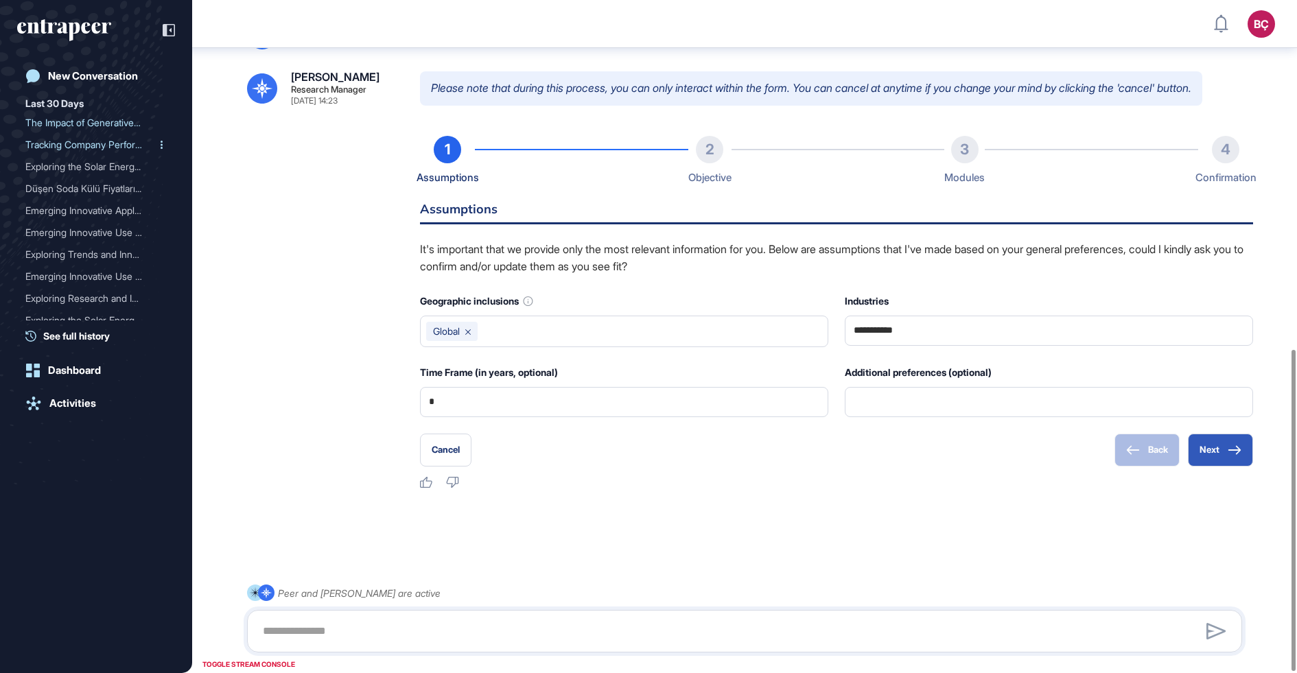
click at [94, 147] on div "Tracking Company Performa..." at bounding box center [90, 145] width 130 height 22
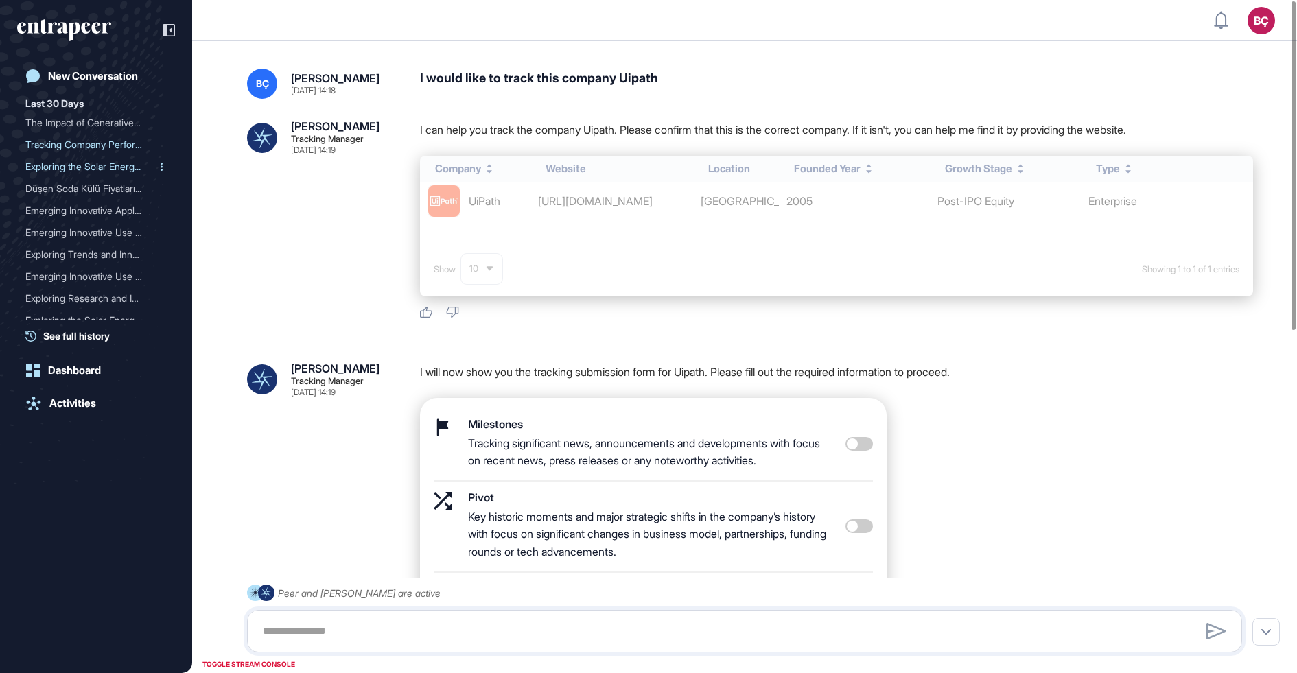
click at [89, 163] on div "Exploring the Solar Energ..." at bounding box center [90, 167] width 130 height 22
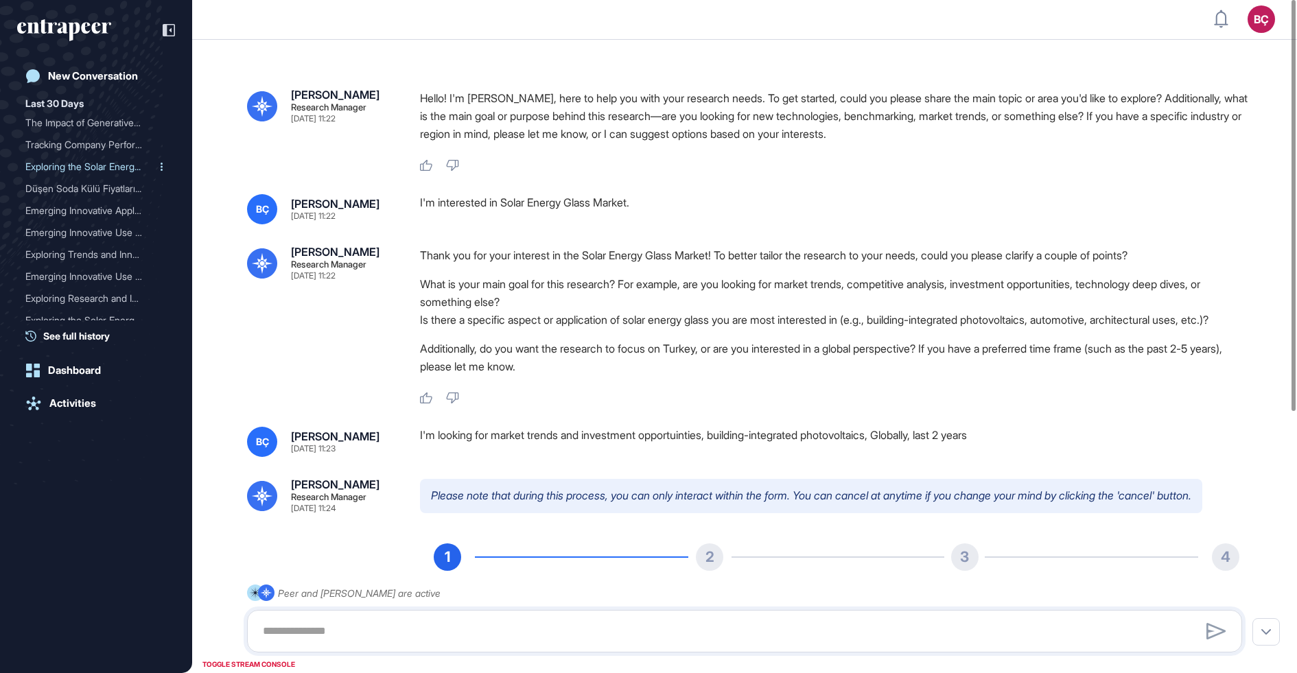
type input "**********"
type input "*"
click at [79, 189] on div "Düşen Soda Külü Fiyatları..." at bounding box center [90, 189] width 130 height 22
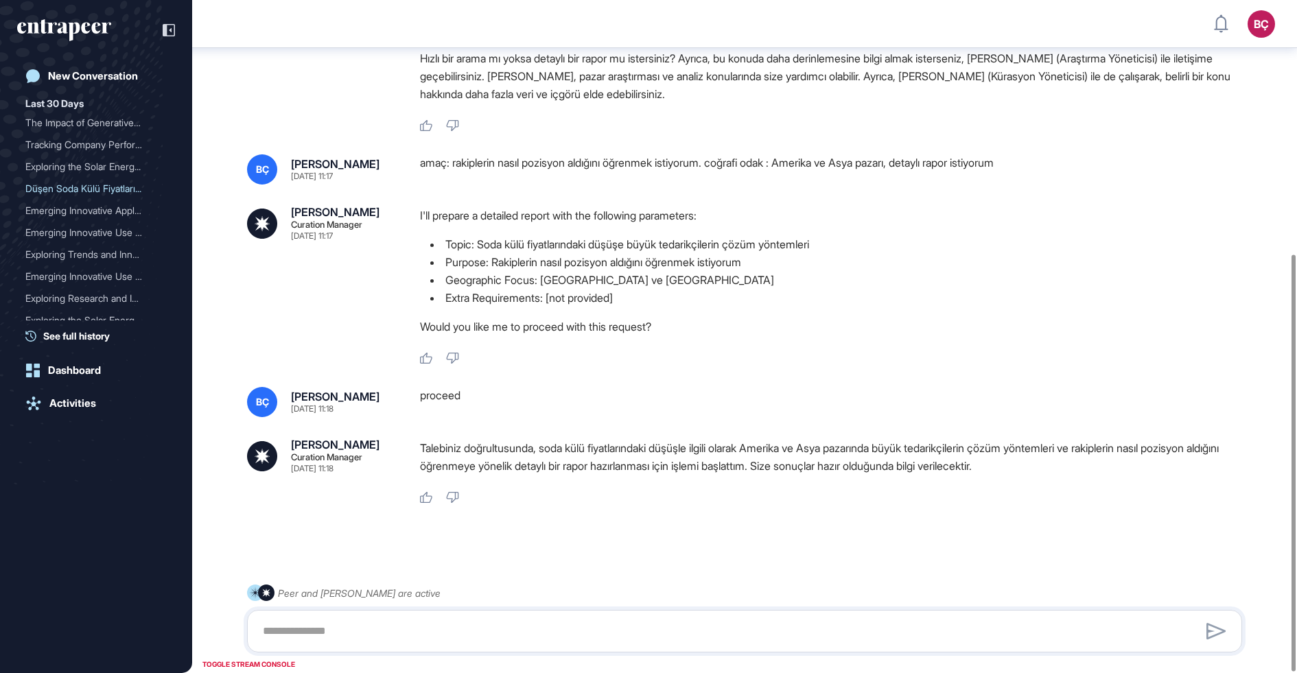
scroll to position [412, 0]
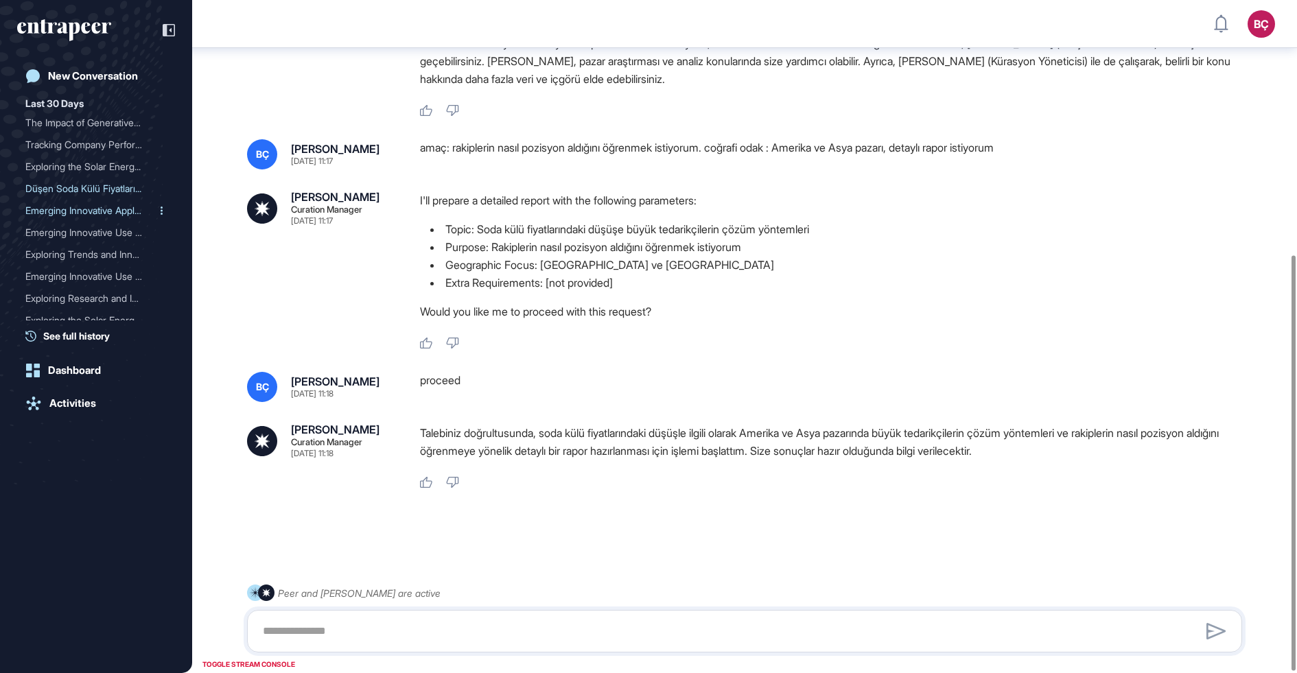
click at [97, 217] on div "Emerging Innovative Appli..." at bounding box center [90, 211] width 130 height 22
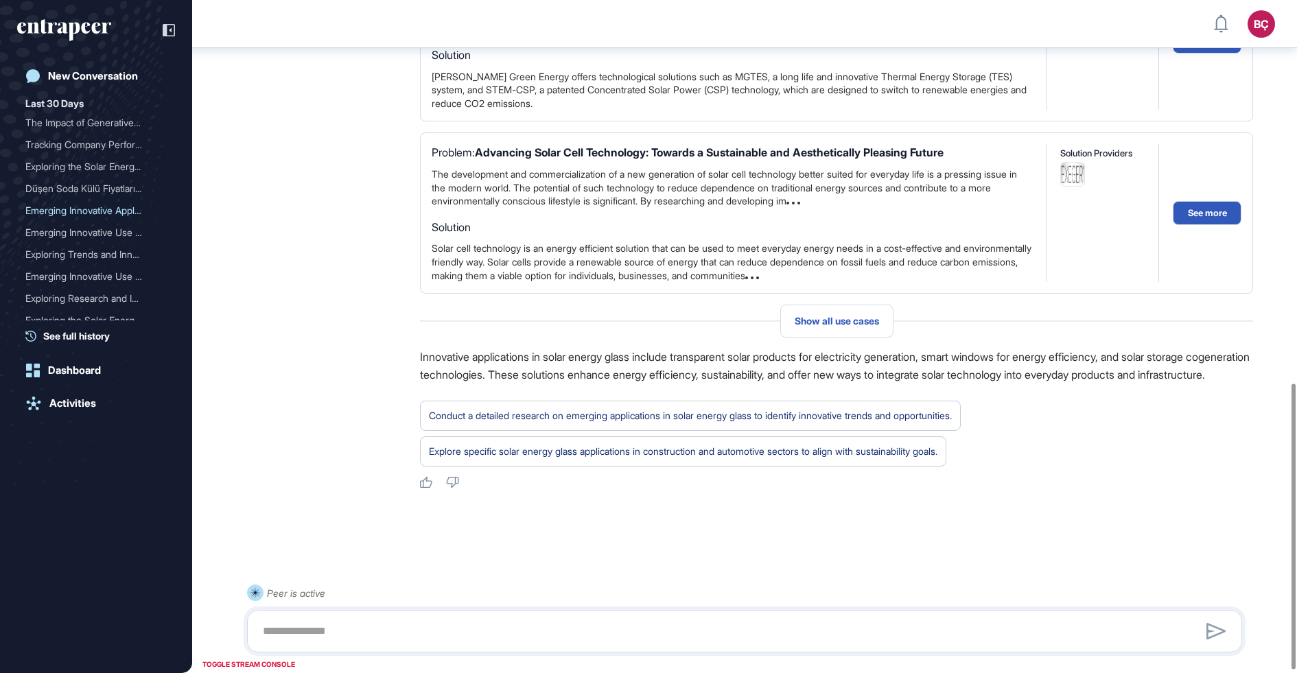
scroll to position [906, 0]
click at [63, 228] on div "Emerging Innovative Use C..." at bounding box center [90, 233] width 130 height 22
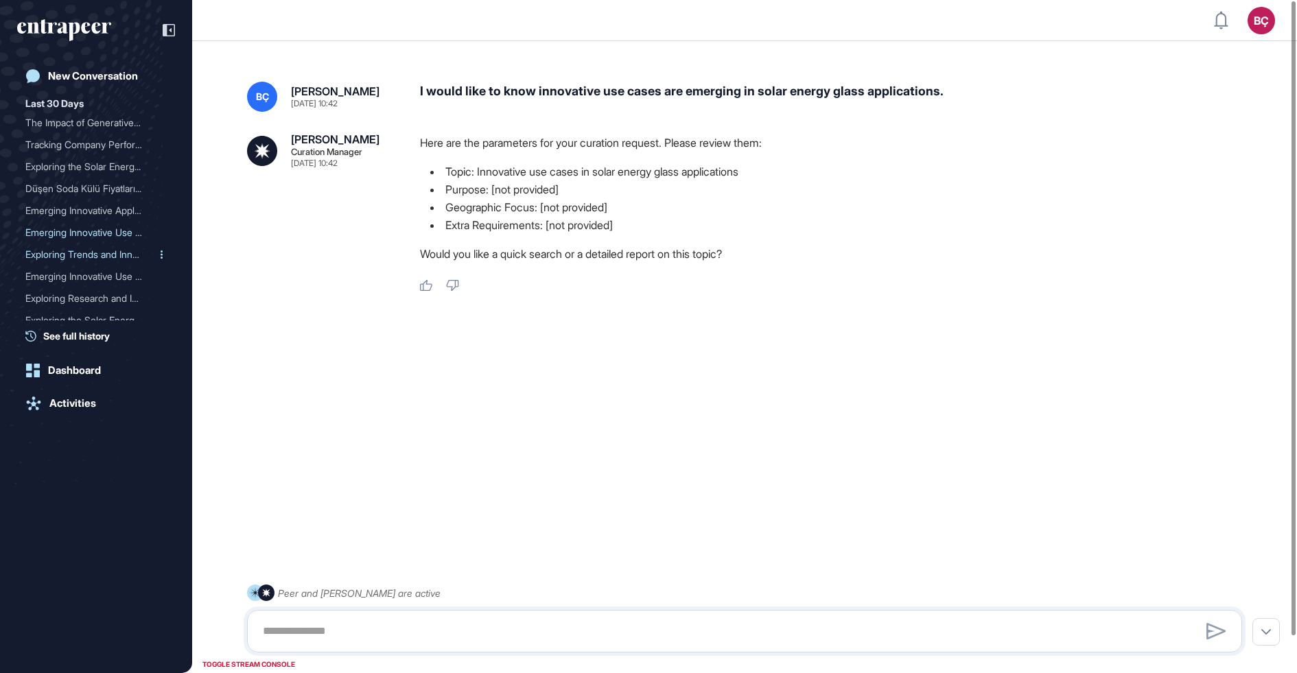
click at [34, 251] on div "Exploring Trends and Inno..." at bounding box center [90, 255] width 130 height 22
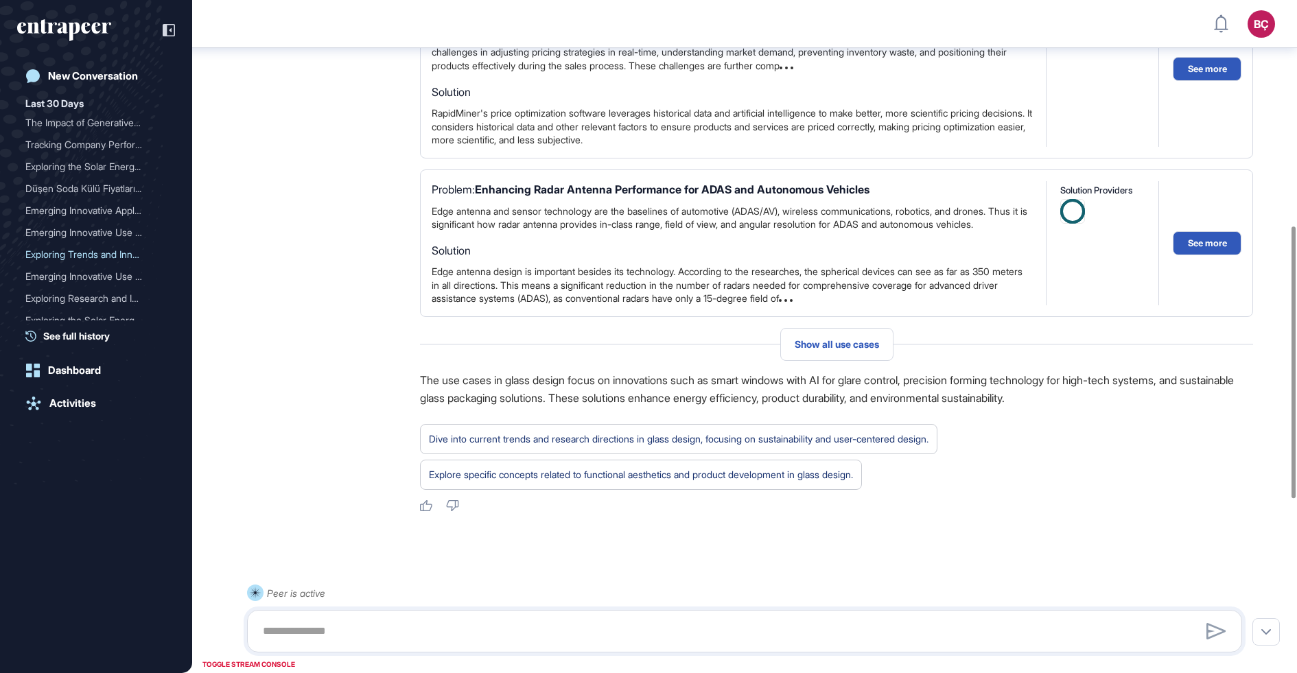
scroll to position [985, 0]
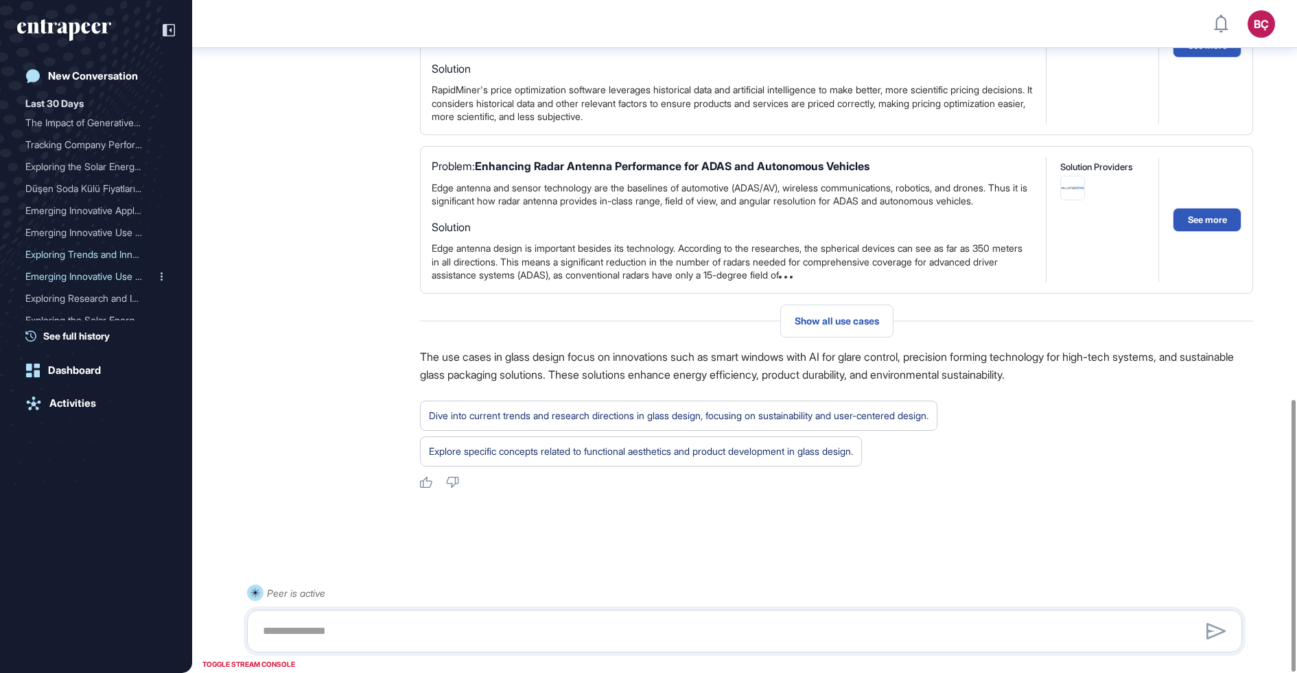
click at [93, 274] on div "Emerging Innovative Use C..." at bounding box center [90, 277] width 130 height 22
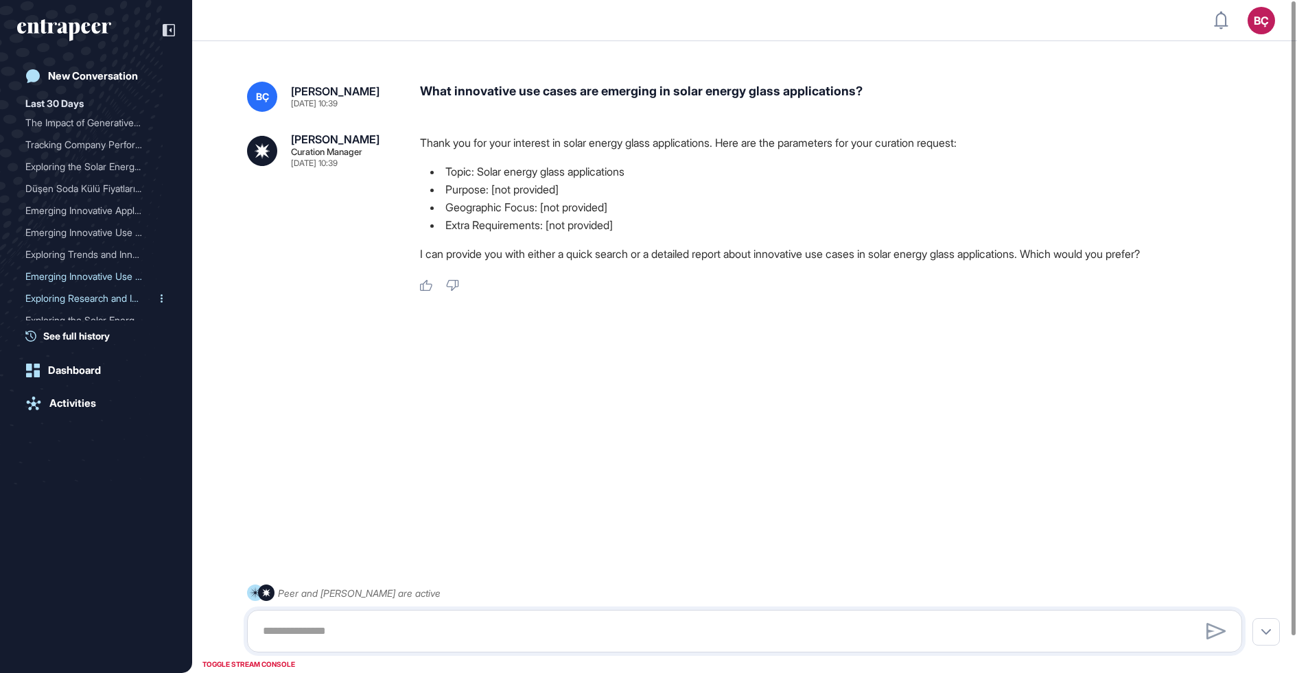
click at [67, 292] on div "Exploring Research and In..." at bounding box center [90, 298] width 130 height 22
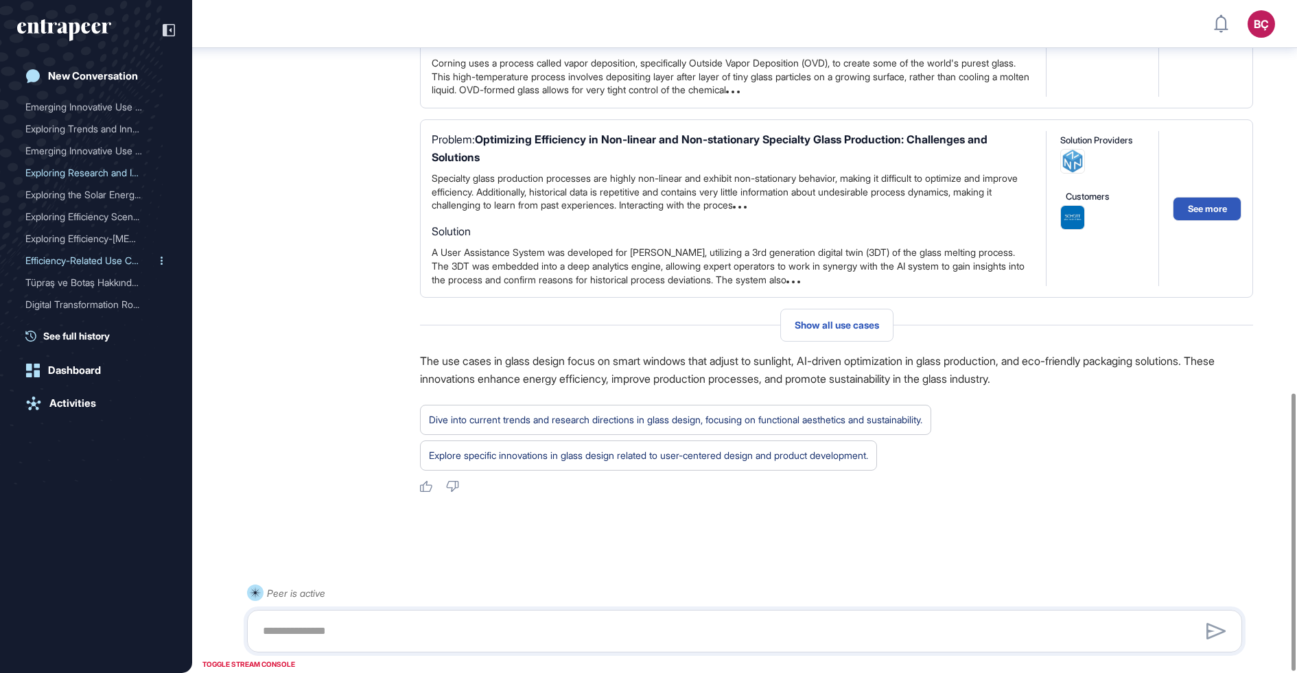
scroll to position [458, 0]
click at [86, 182] on div "Exploring the Solar Energ..." at bounding box center [90, 181] width 130 height 22
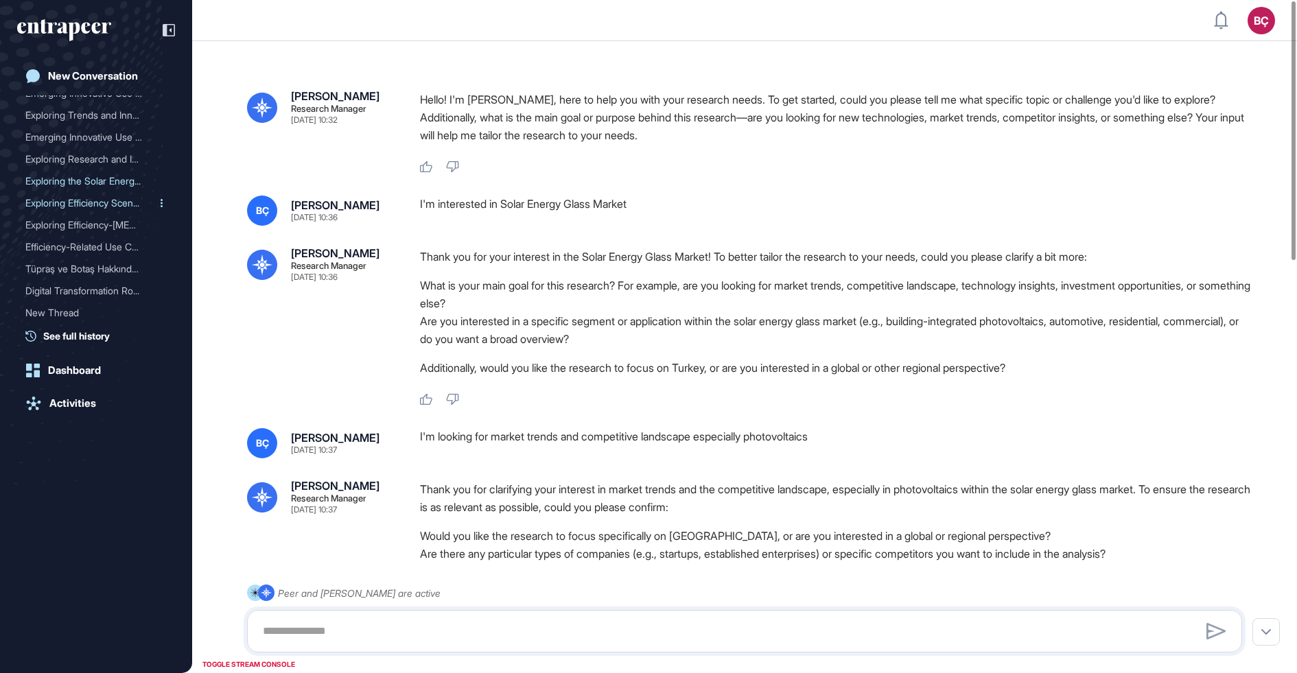
click at [104, 203] on div "Exploring Efficiency Scen..." at bounding box center [90, 203] width 130 height 22
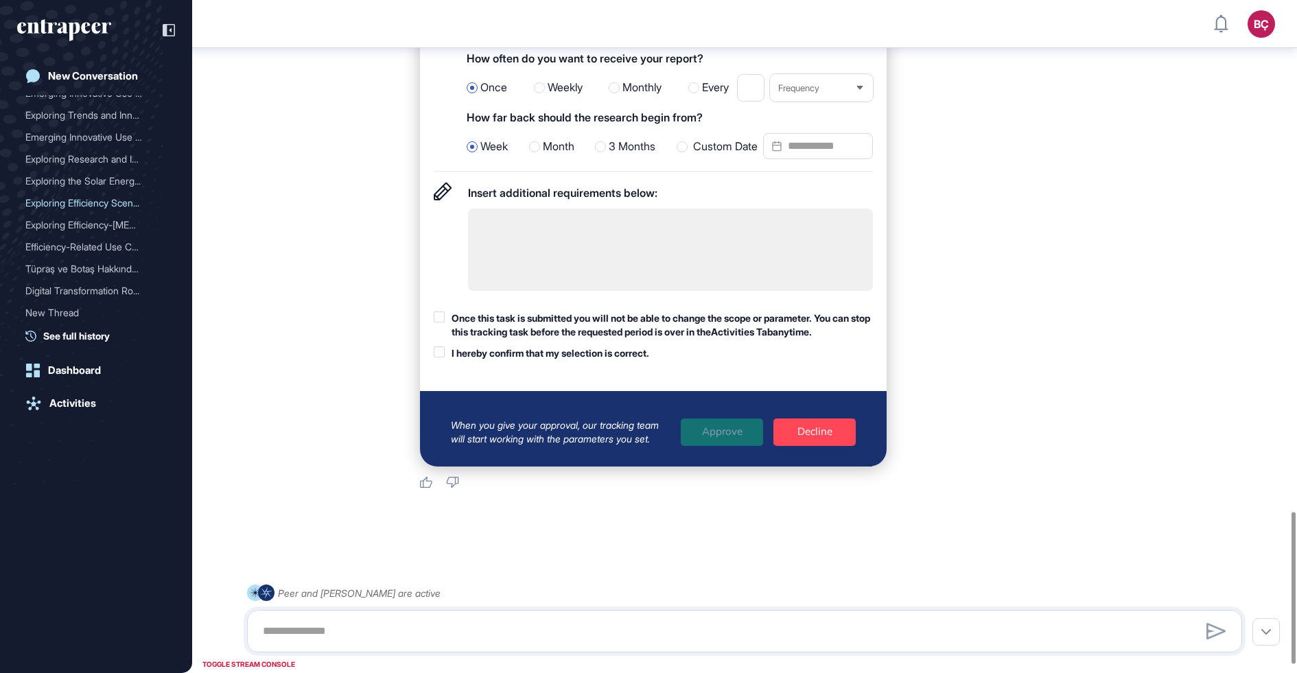
scroll to position [2302, 0]
click at [92, 224] on div "Exploring Efficiency-Rela..." at bounding box center [90, 225] width 130 height 22
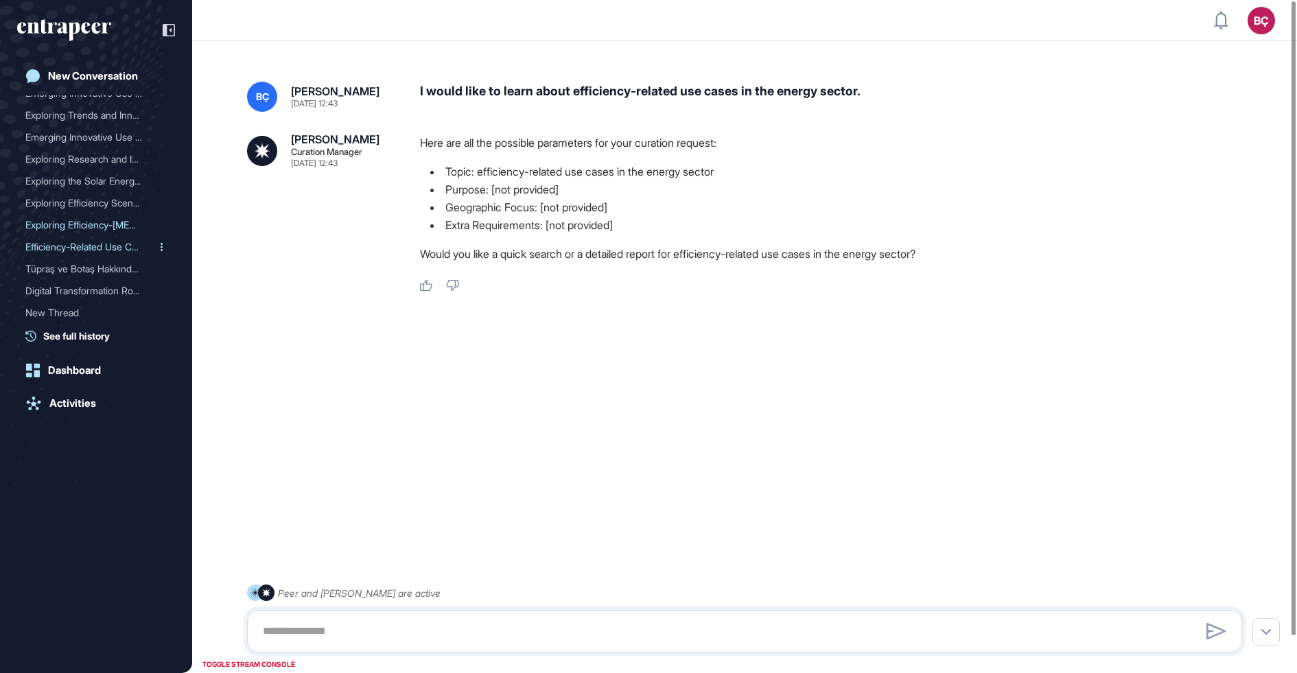
click at [89, 243] on div "Efficiency-Related Use Ca..." at bounding box center [90, 247] width 130 height 22
click at [85, 265] on div "Tüpraş ve Botaş Hakkında ..." at bounding box center [90, 269] width 130 height 22
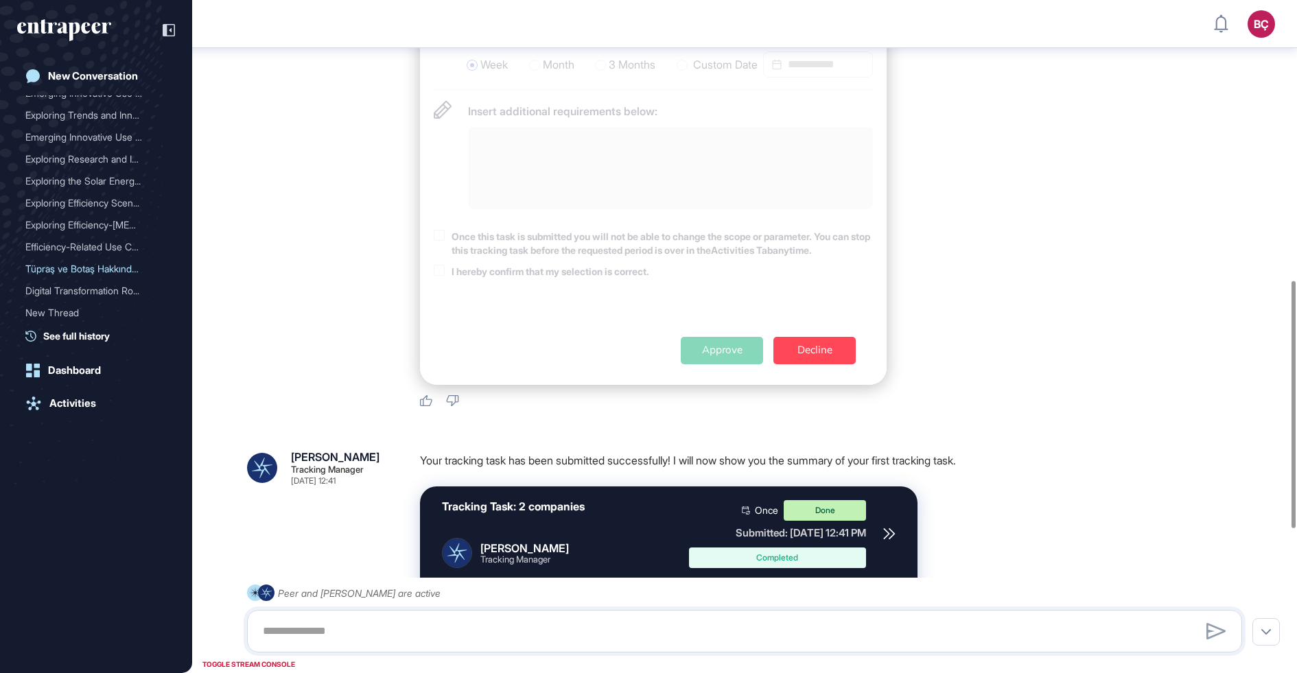
scroll to position [1153, 0]
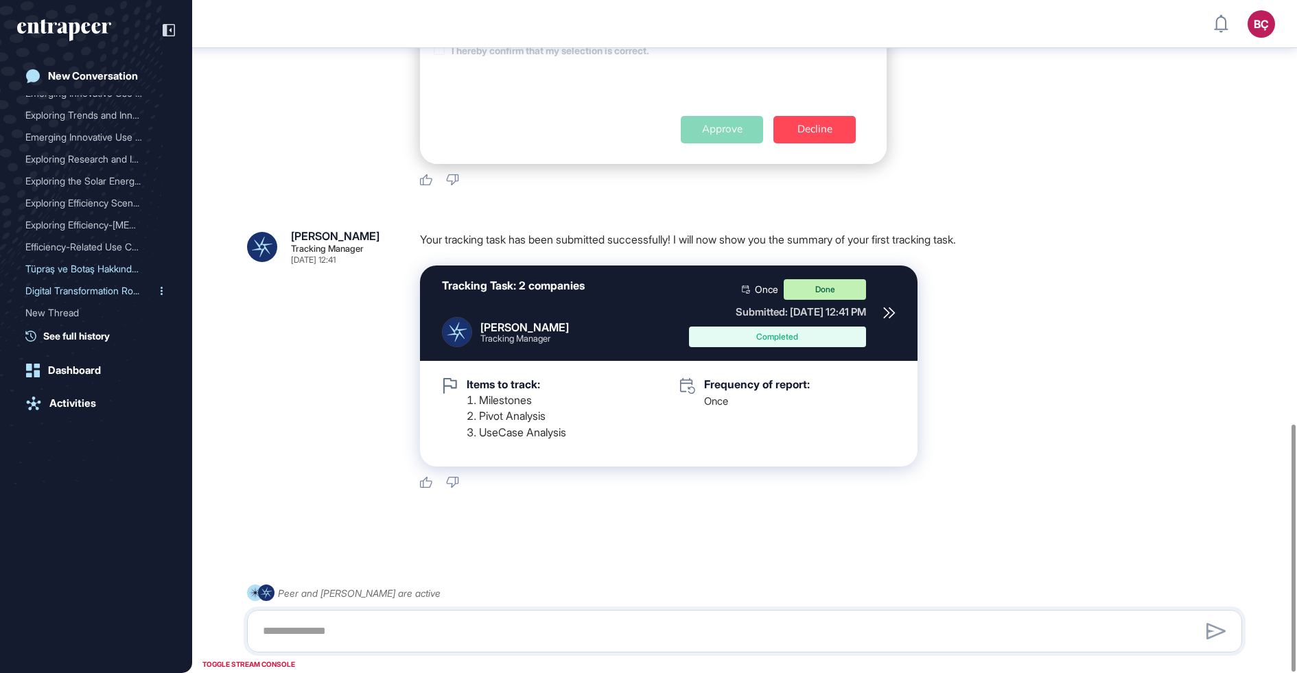
click at [97, 290] on div "Digital Transformation Ro..." at bounding box center [90, 291] width 130 height 22
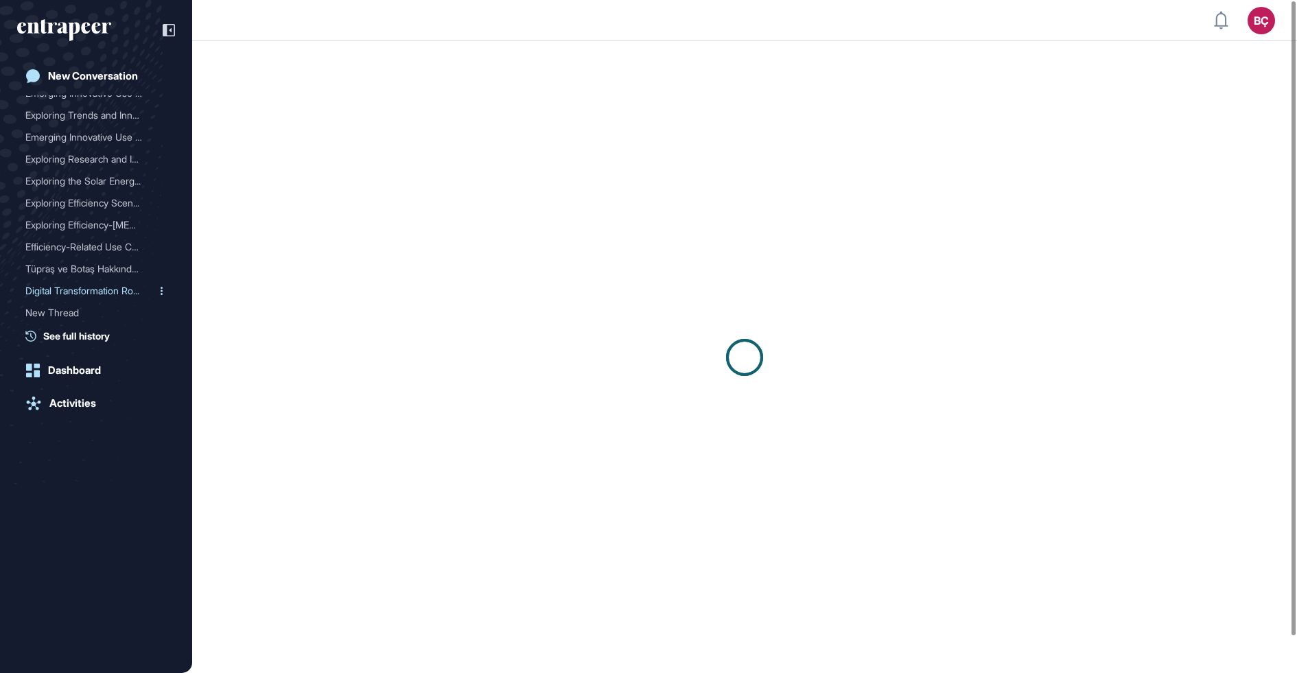
scroll to position [26, 0]
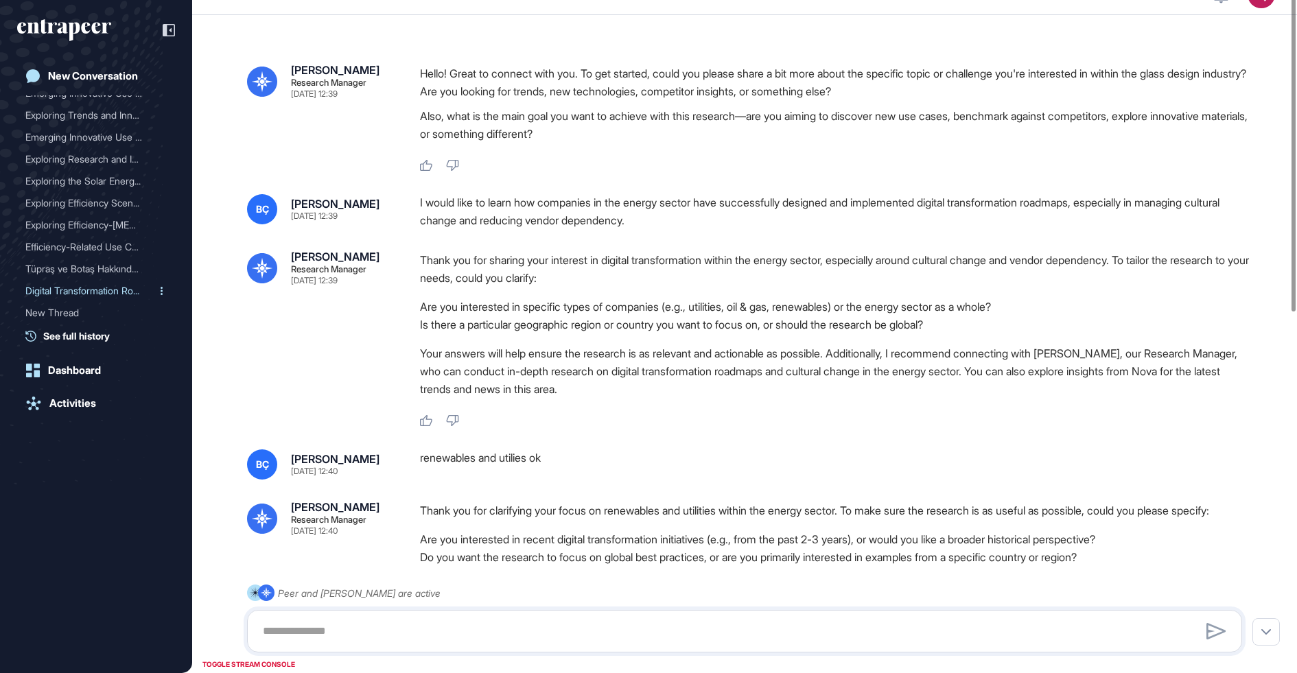
type input "**********"
type input "*"
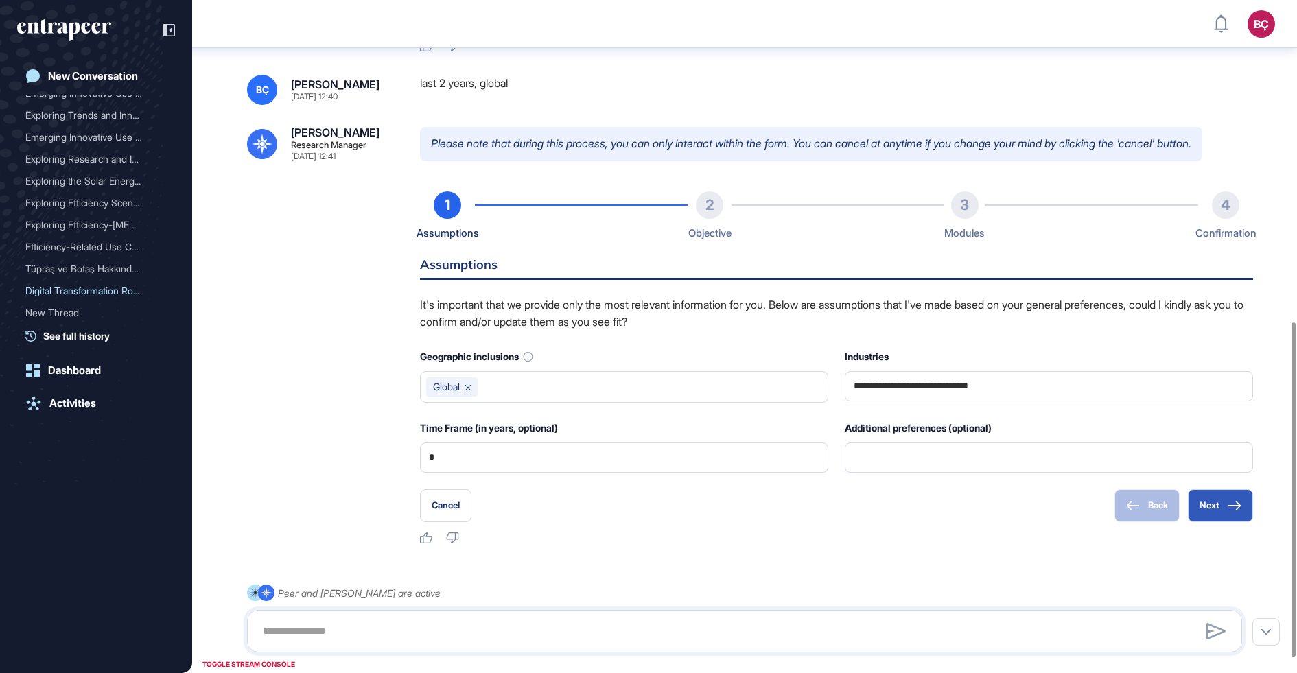
scroll to position [676, 0]
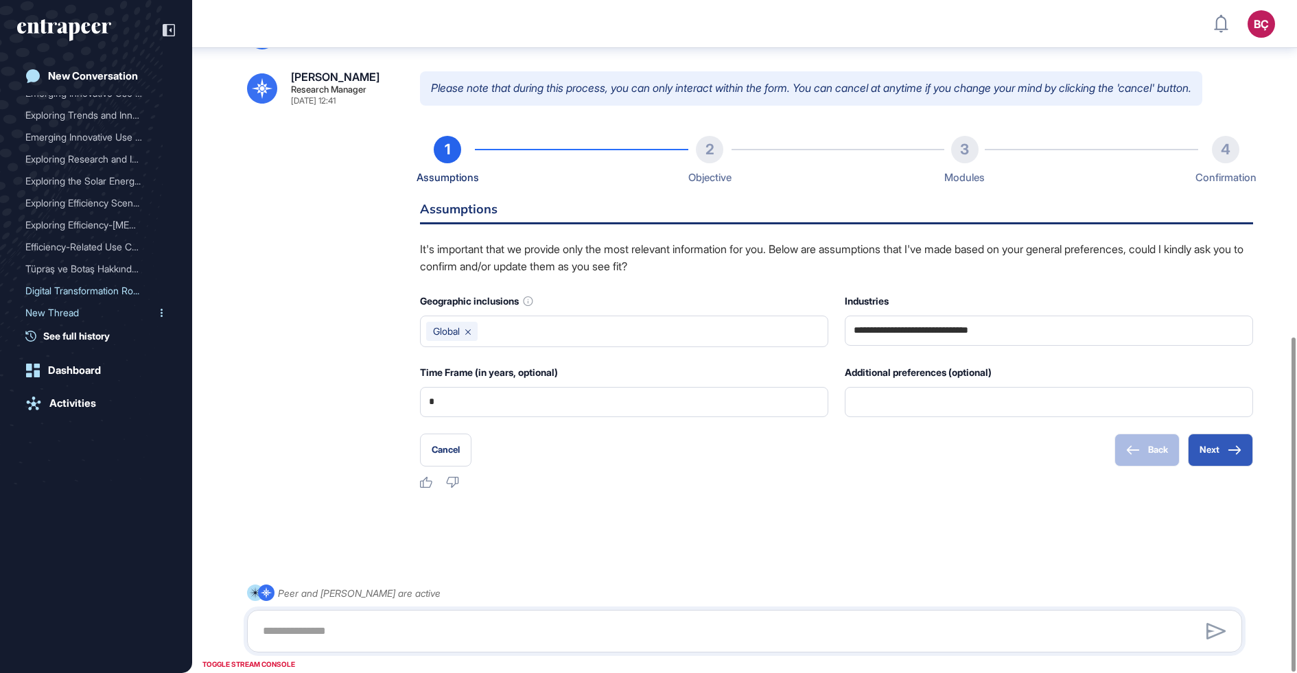
click at [78, 314] on div "New Thread" at bounding box center [90, 313] width 130 height 22
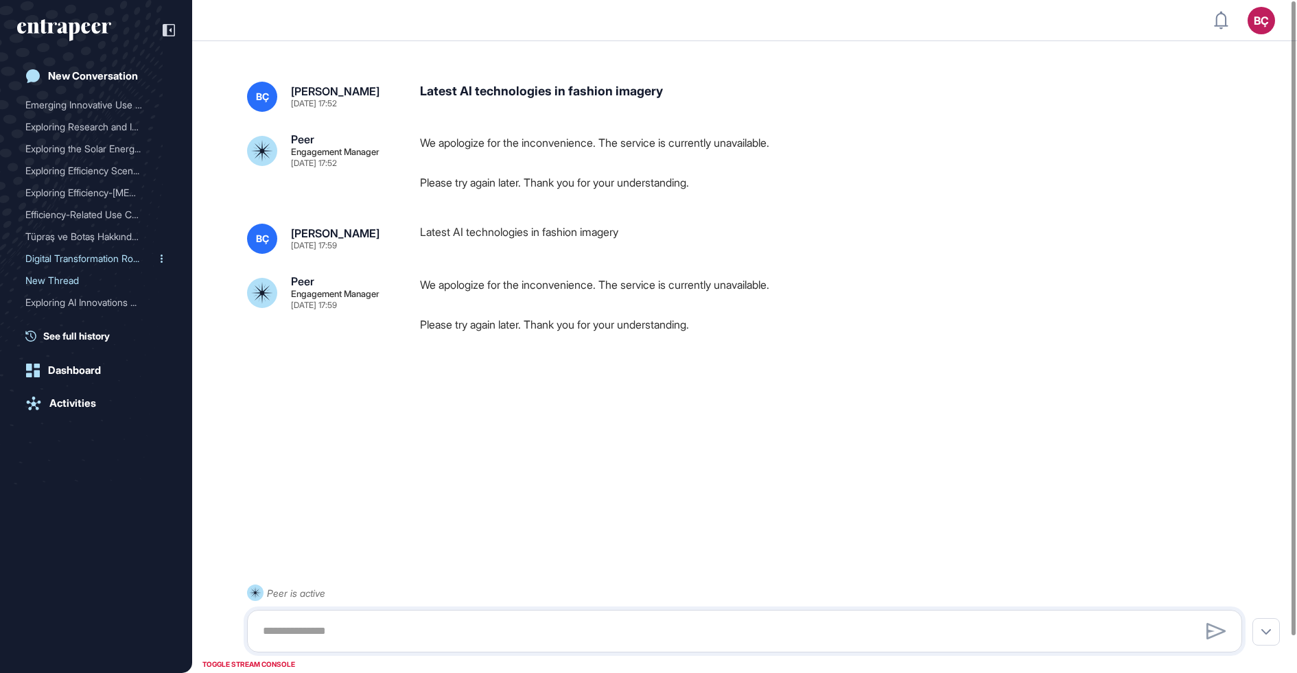
scroll to position [512, 0]
click at [77, 279] on div "Exploring AI Innovations ..." at bounding box center [90, 281] width 130 height 22
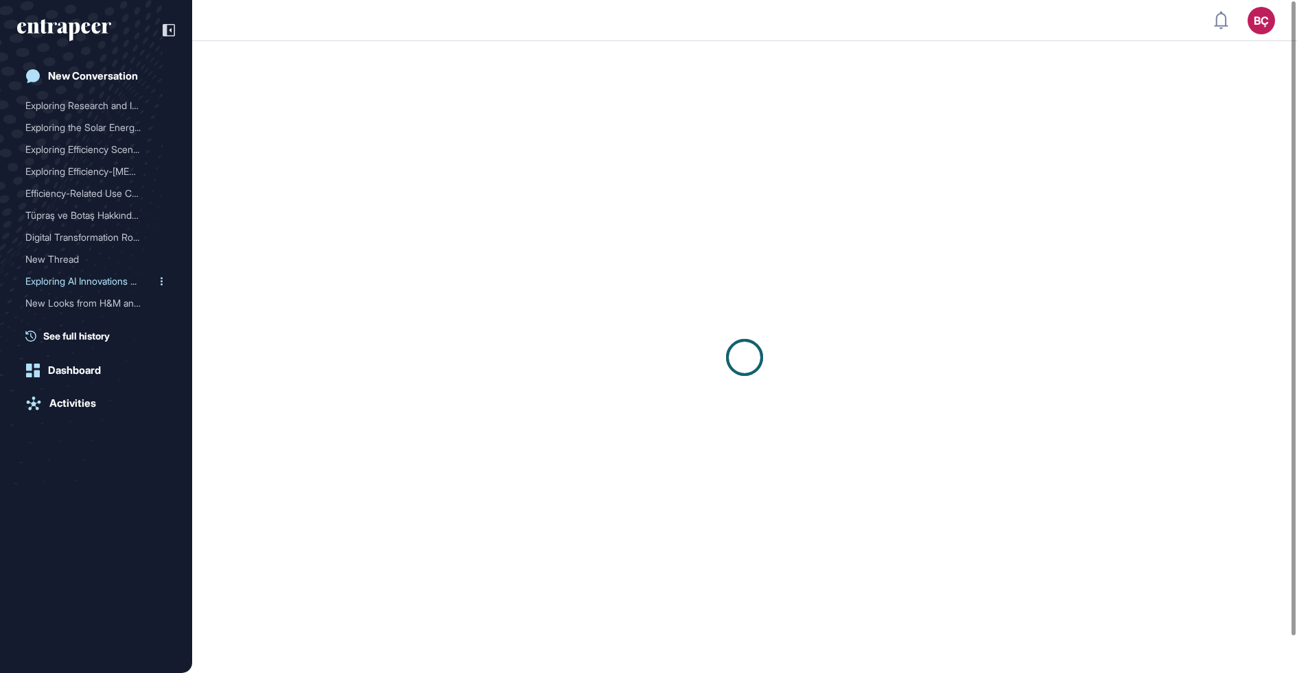
scroll to position [27, 0]
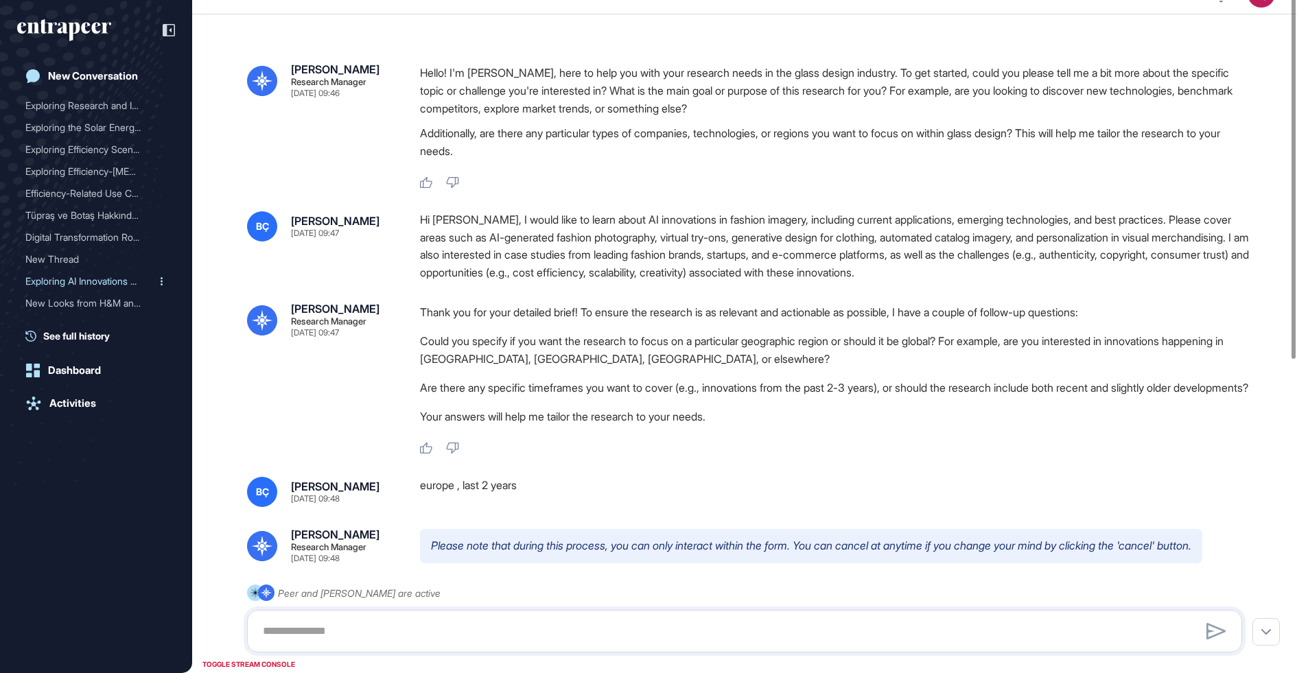
type input "*******"
type input "*"
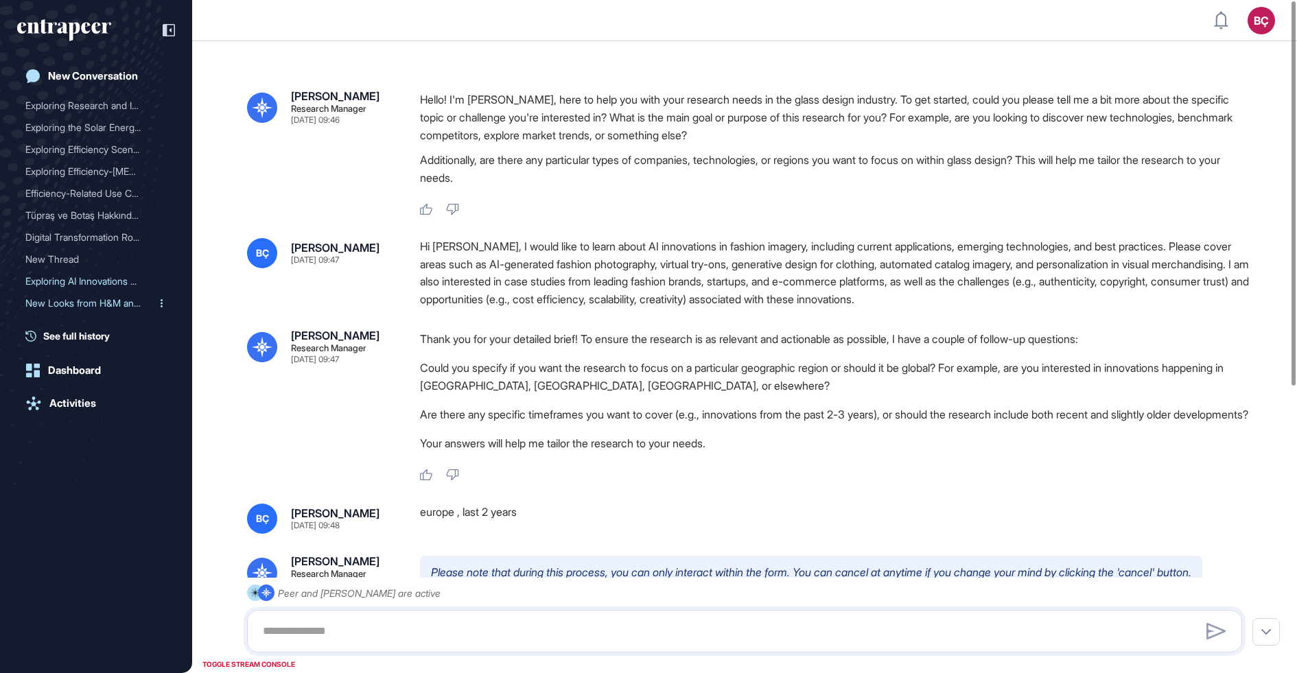
click at [74, 305] on div "New Looks from H&M and Za..." at bounding box center [90, 303] width 130 height 22
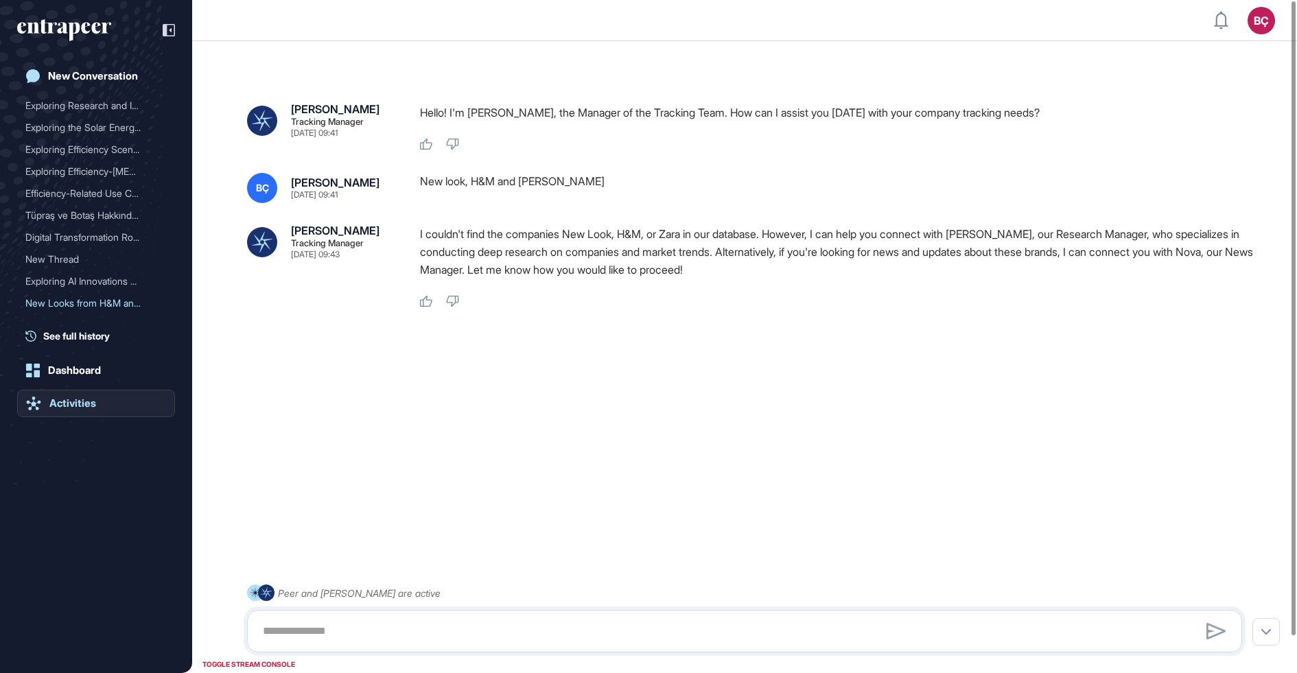
click at [60, 390] on link "Activities" at bounding box center [96, 403] width 158 height 27
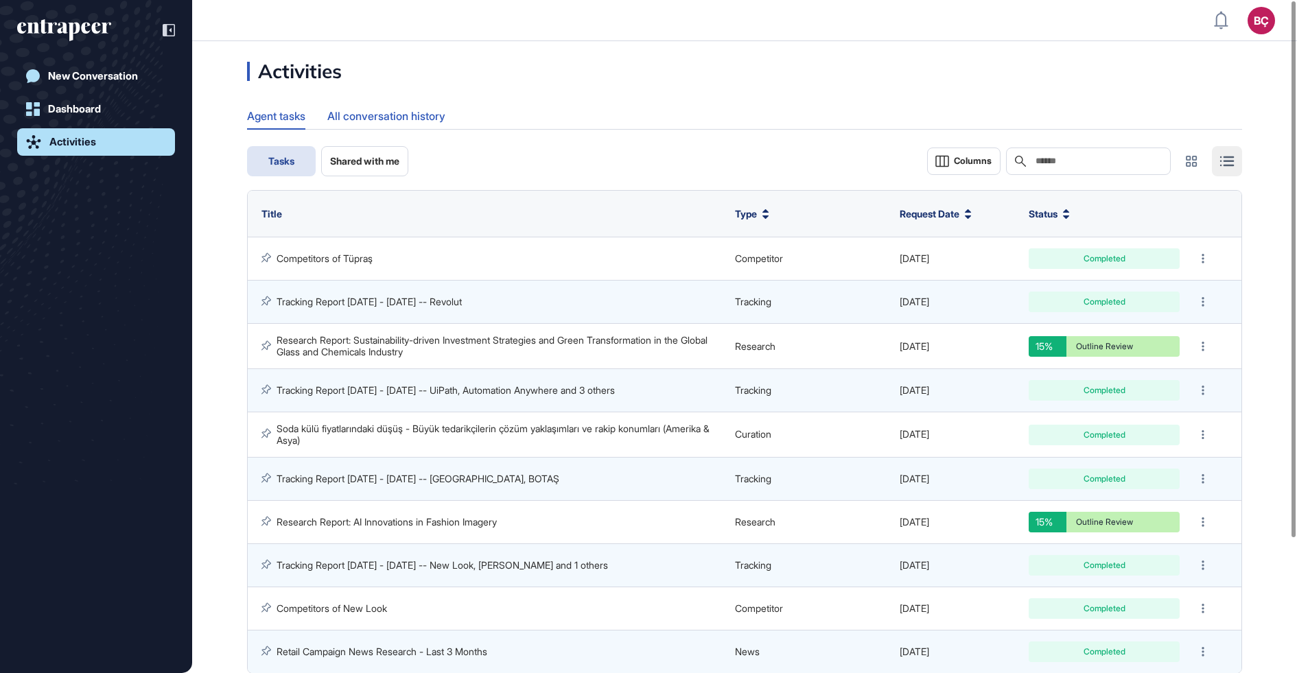
click at [405, 116] on div "All conversation history" at bounding box center [386, 116] width 118 height 27
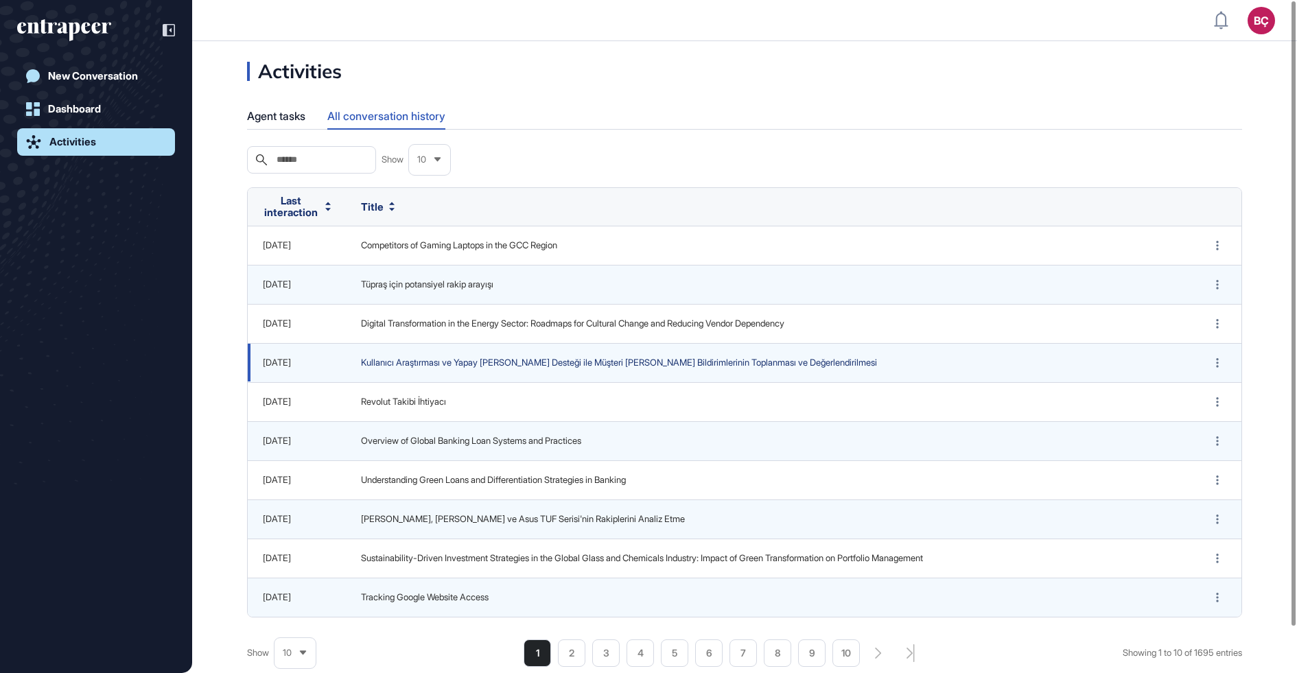
click at [412, 364] on span "Kullanıcı Araştırması ve Yapay Zeka Desteği ile Müşteri Geri Bildirimlerinin To…" at bounding box center [769, 363] width 816 height 14
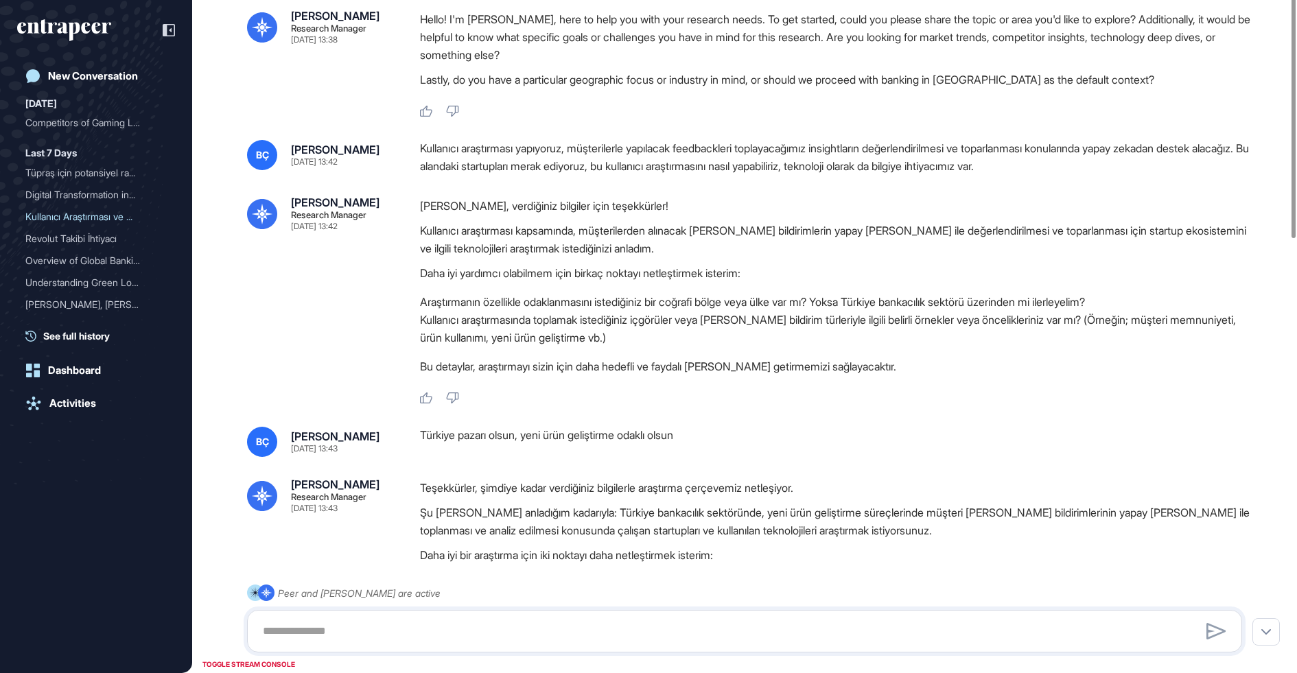
scroll to position [181, 0]
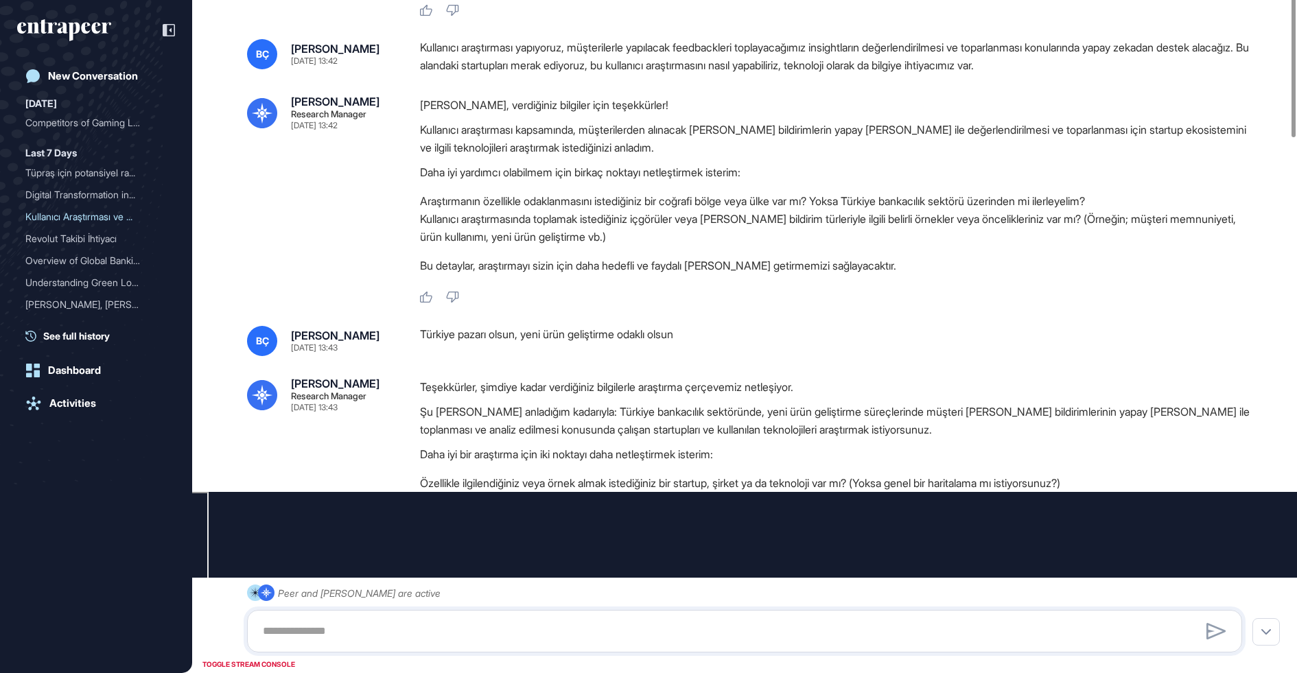
type input "*******"
type input "*"
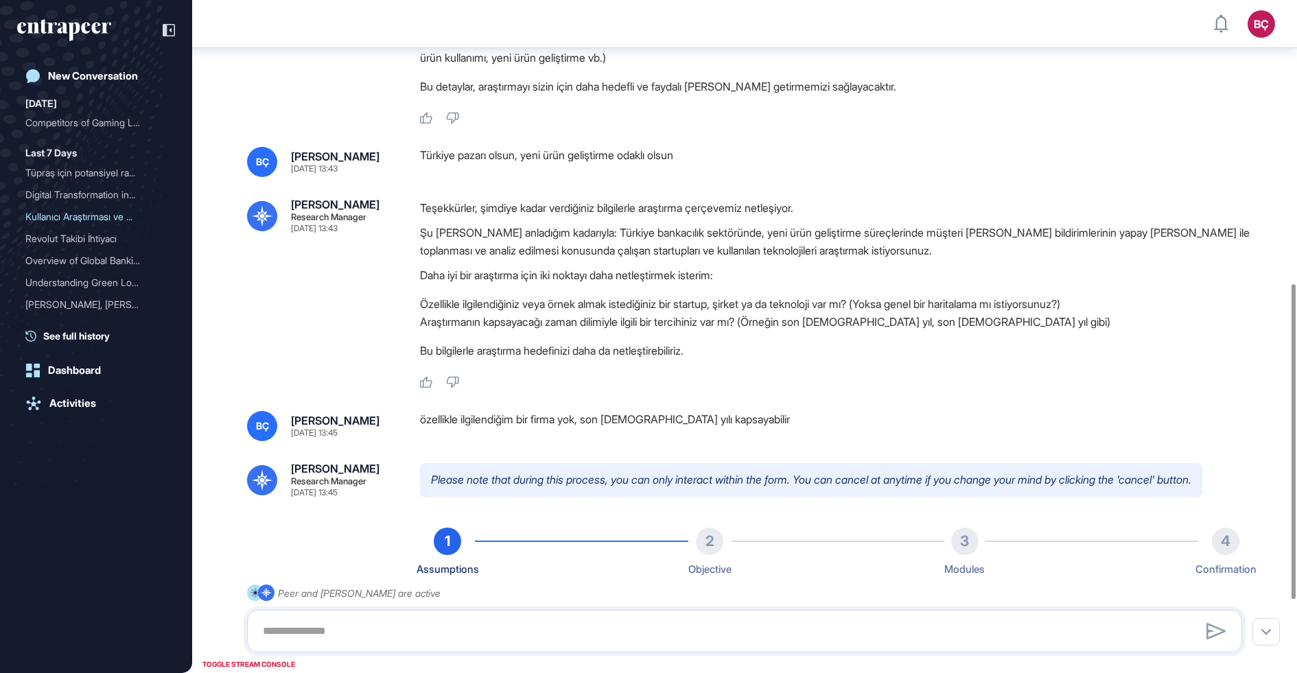
scroll to position [758, 0]
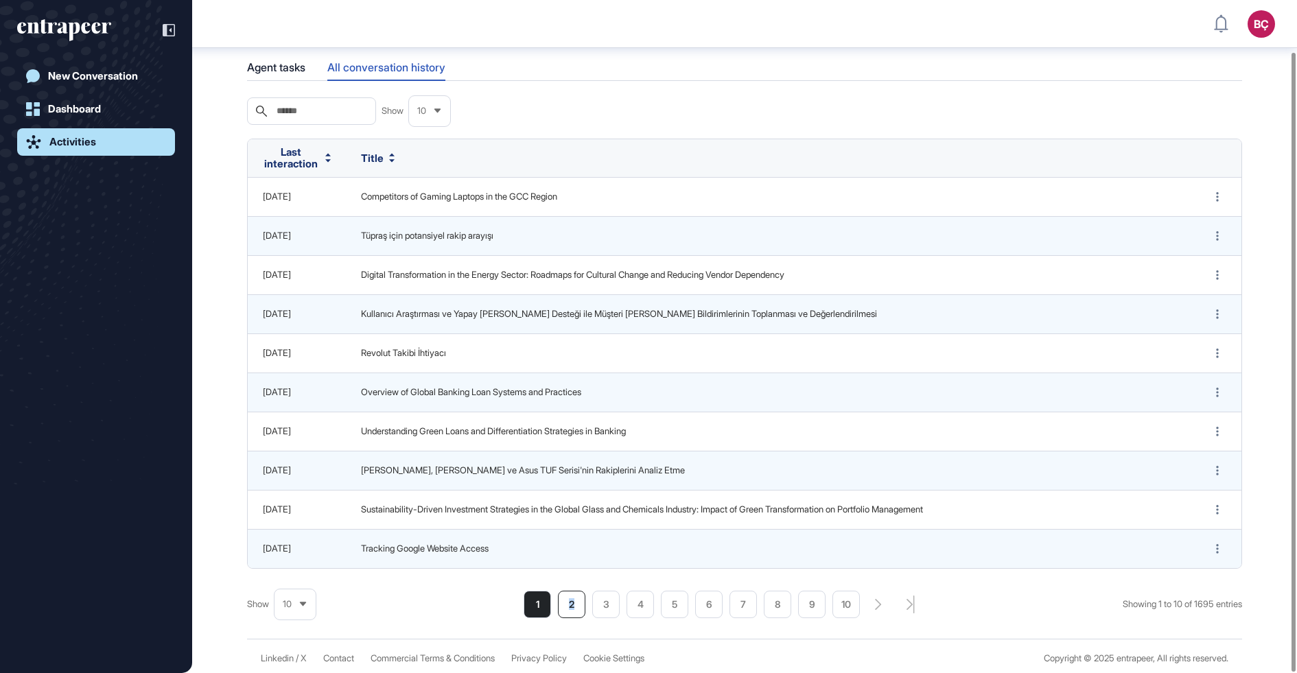
click at [569, 595] on li "2" at bounding box center [571, 604] width 27 height 27
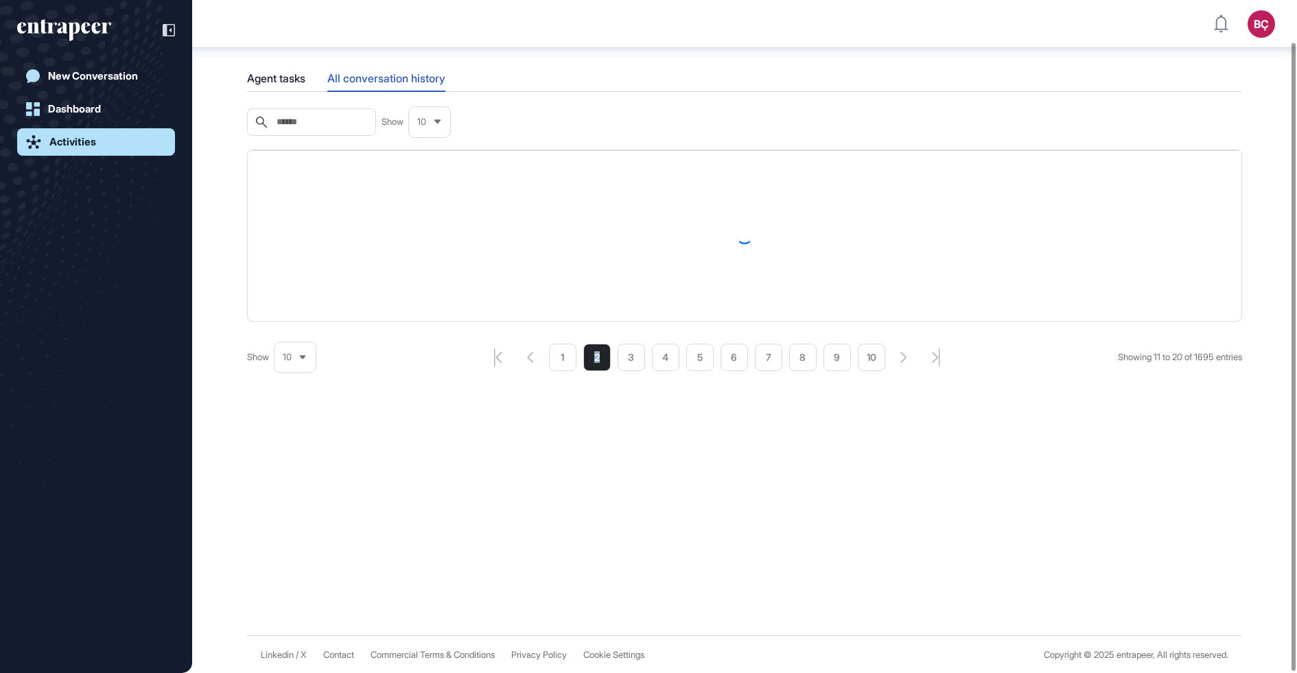
scroll to position [56, 0]
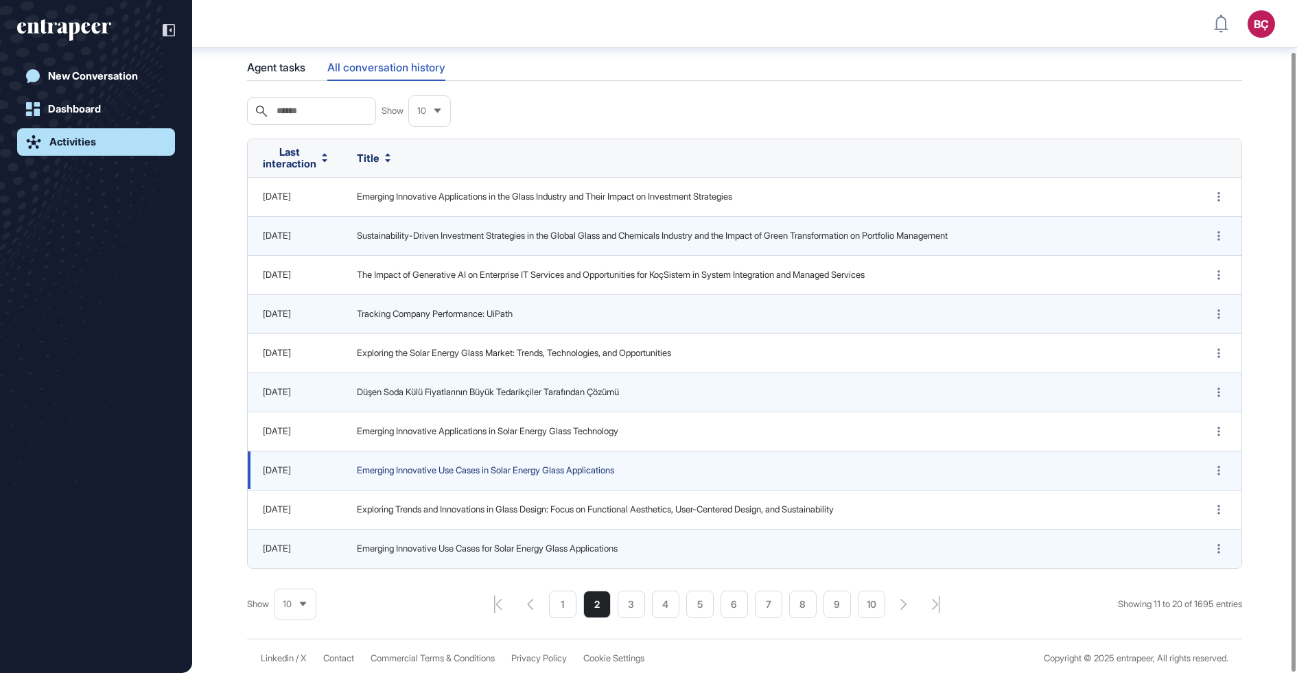
click at [408, 471] on span "Emerging Innovative Use Cases in Solar Energy Glass Applications" at bounding box center [768, 471] width 822 height 14
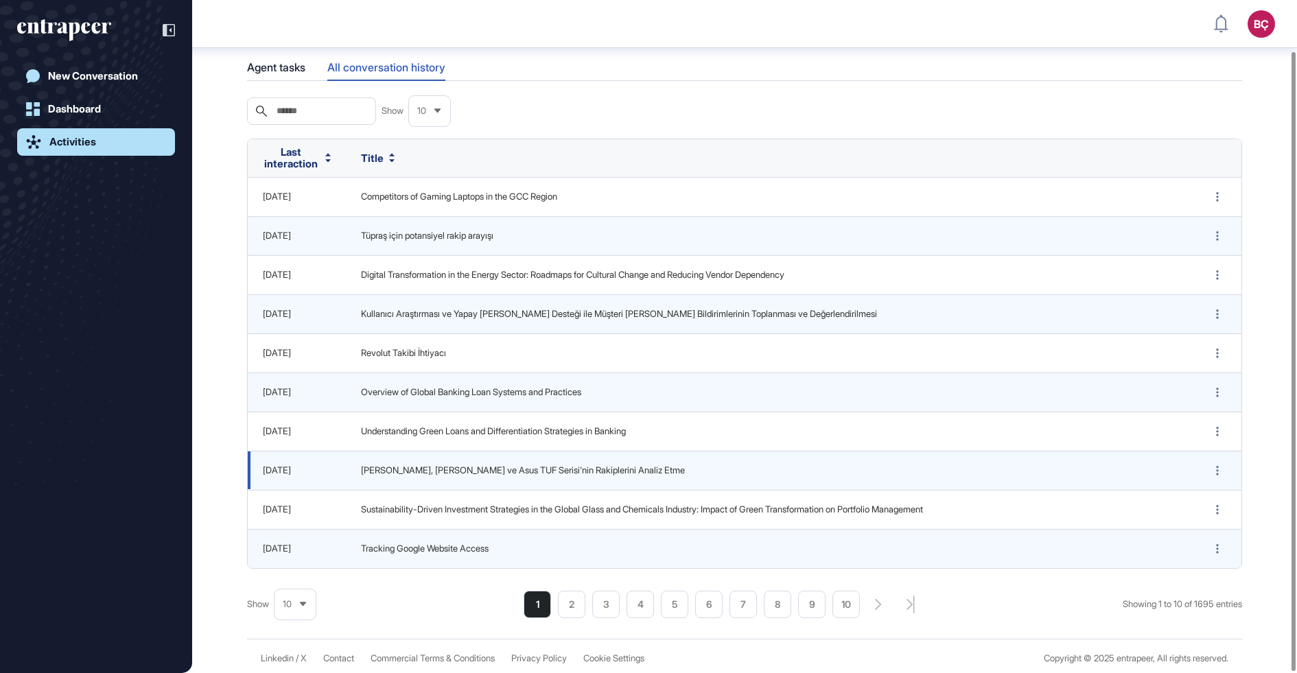
scroll to position [56, 0]
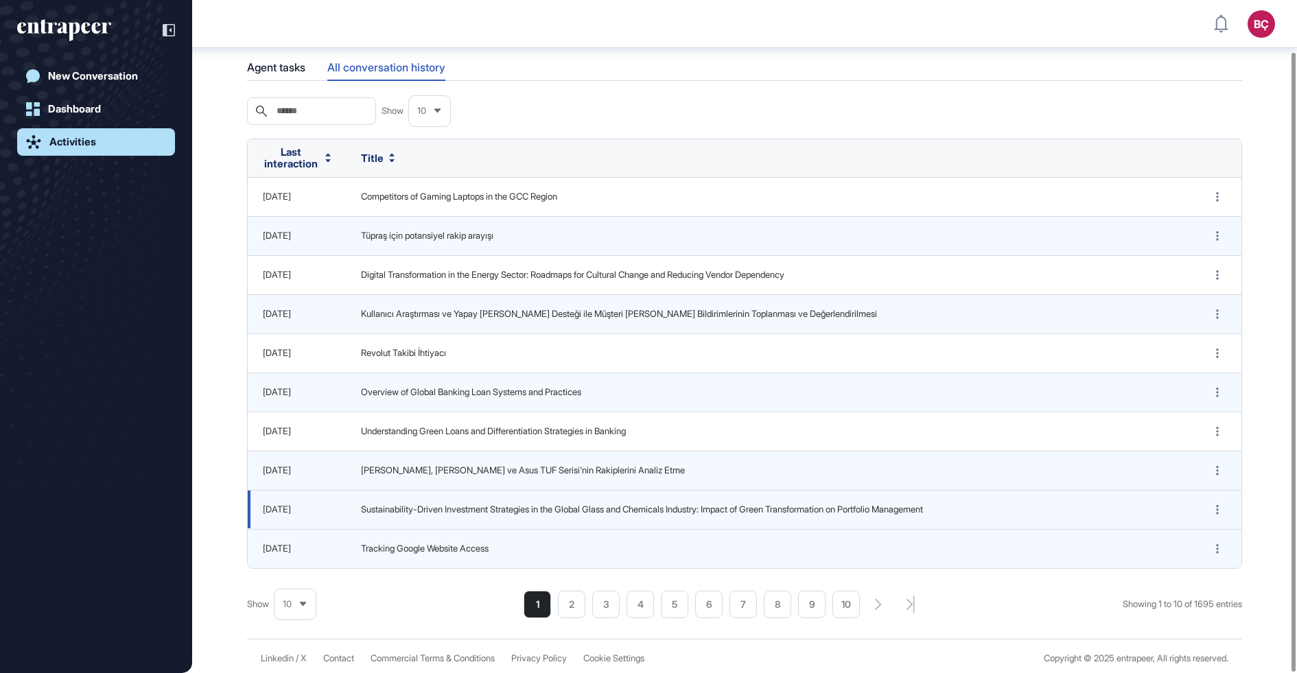
click at [462, 518] on td "Sustainability-Driven Investment Strategies in the Global Glass and Chemicals I…" at bounding box center [769, 509] width 847 height 39
click at [468, 515] on td "Sustainability-Driven Investment Strategies in the Global Glass and Chemicals I…" at bounding box center [769, 509] width 847 height 39
click at [482, 506] on span "Sustainability-Driven Investment Strategies in the Global Glass and Chemicals I…" at bounding box center [769, 510] width 816 height 14
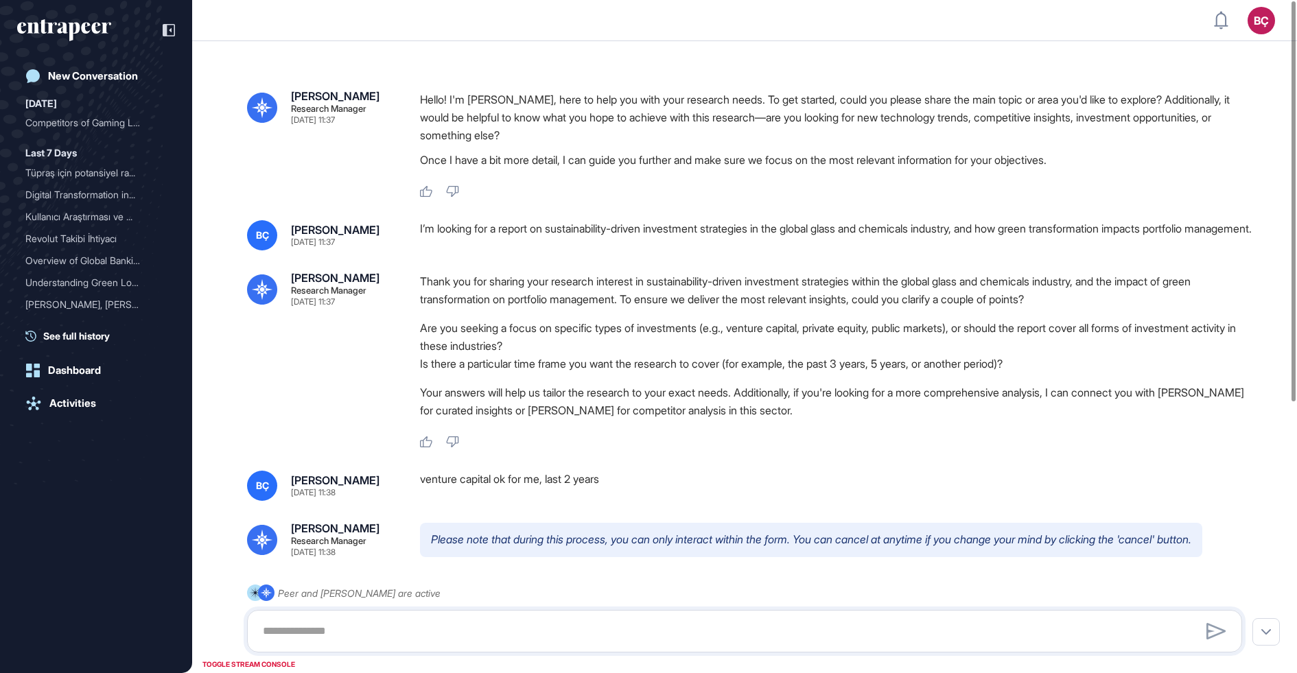
scroll to position [27, 0]
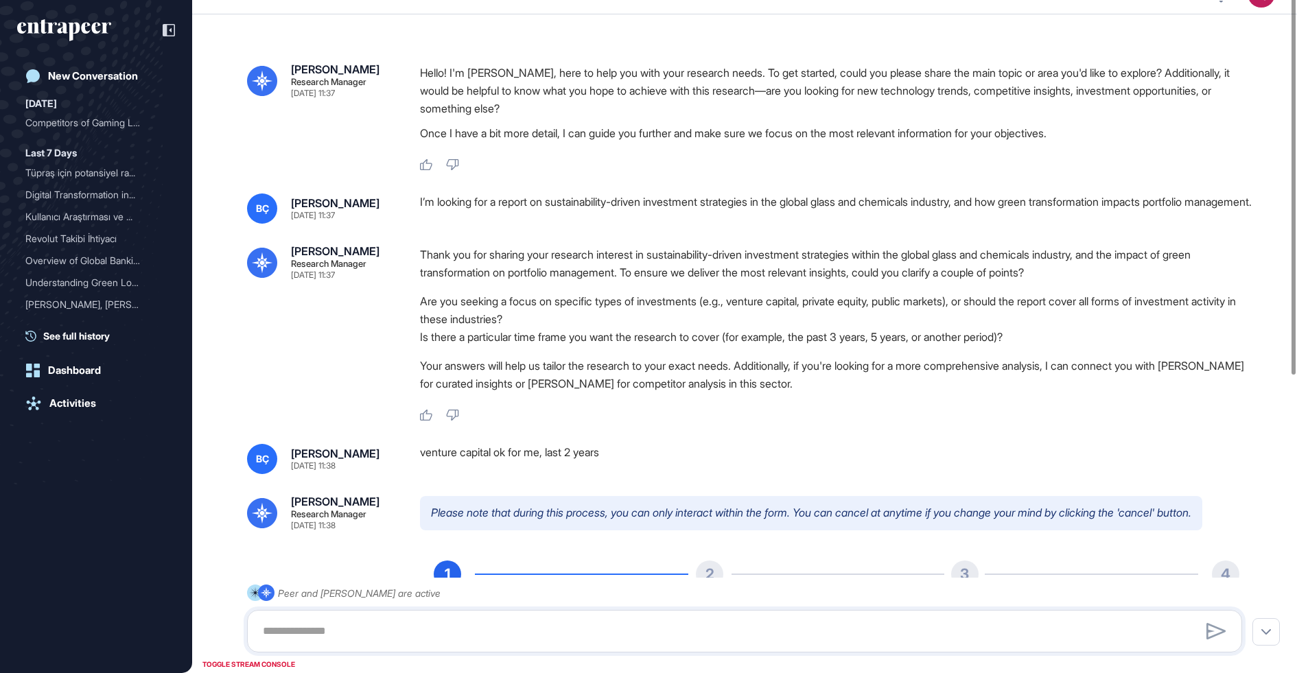
type input "**********"
type input "*"
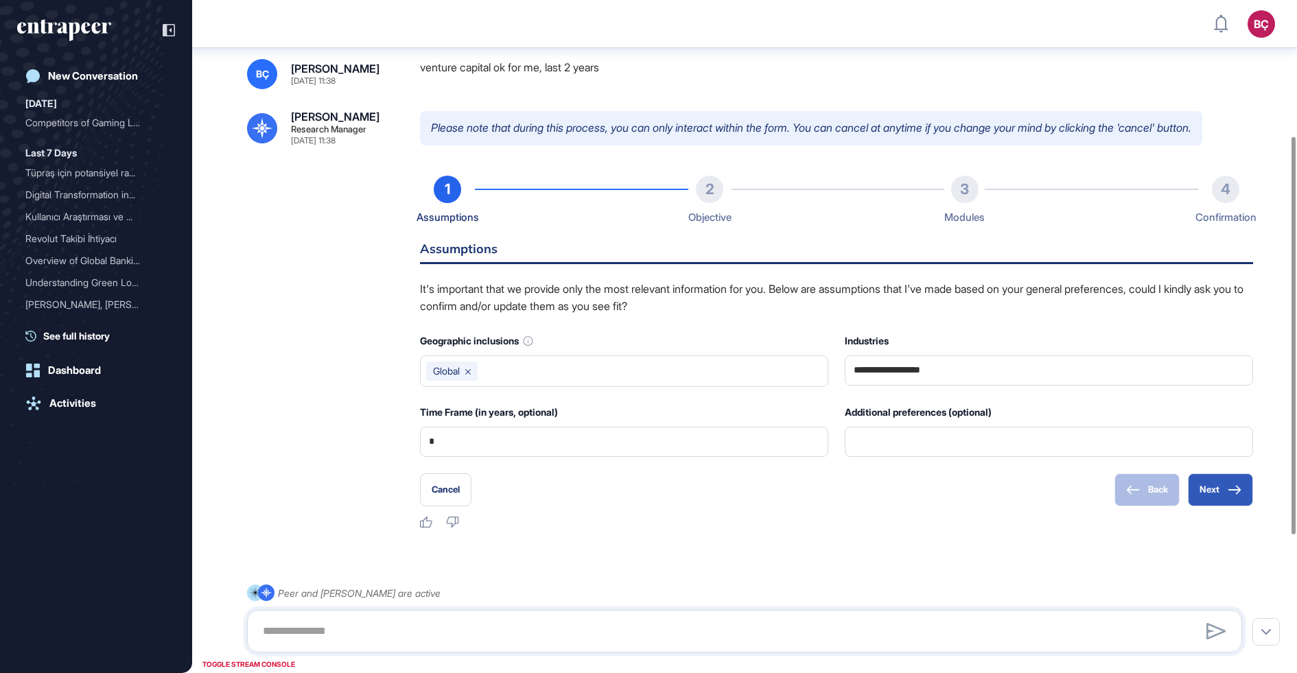
scroll to position [462, 0]
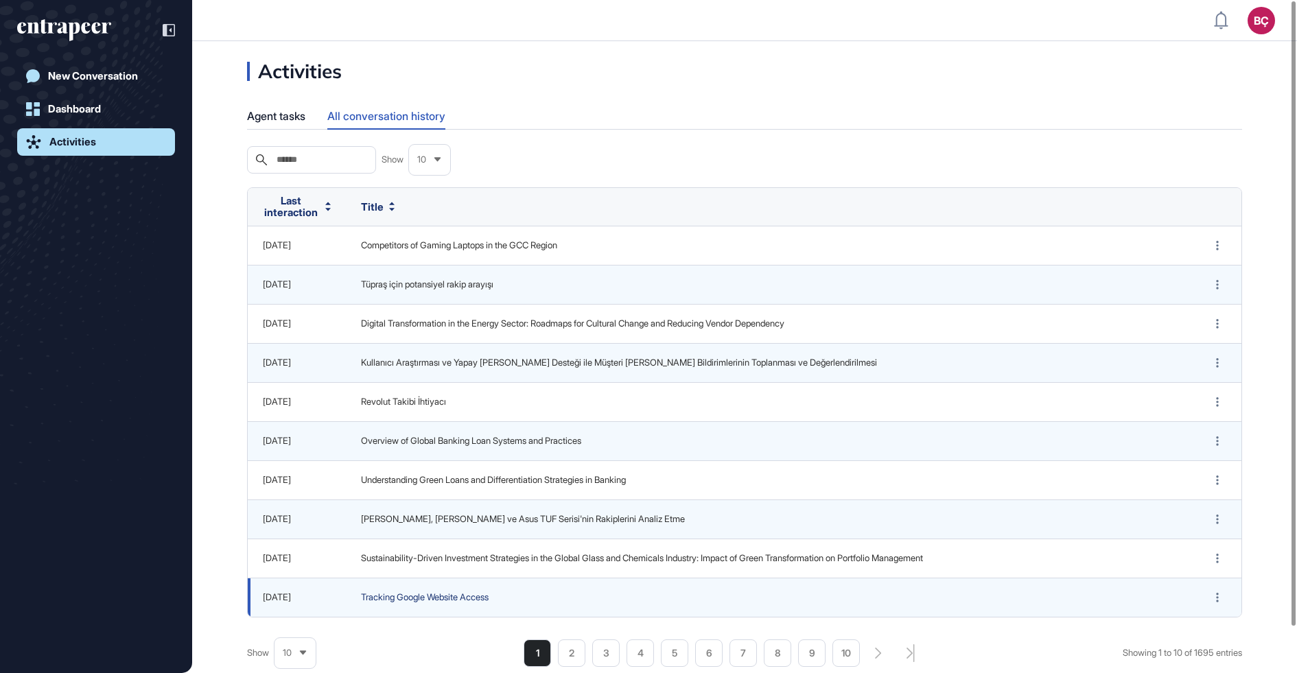
click at [462, 591] on span "Tracking Google Website Access" at bounding box center [769, 598] width 816 height 14
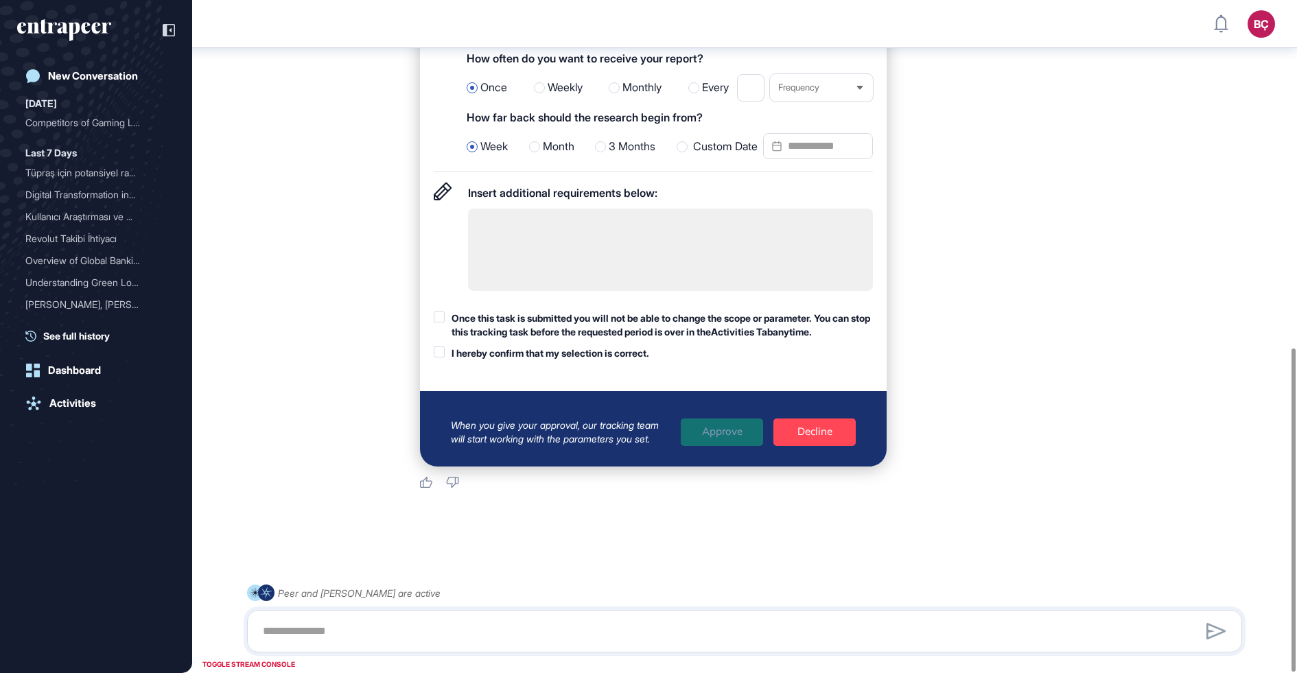
scroll to position [723, 0]
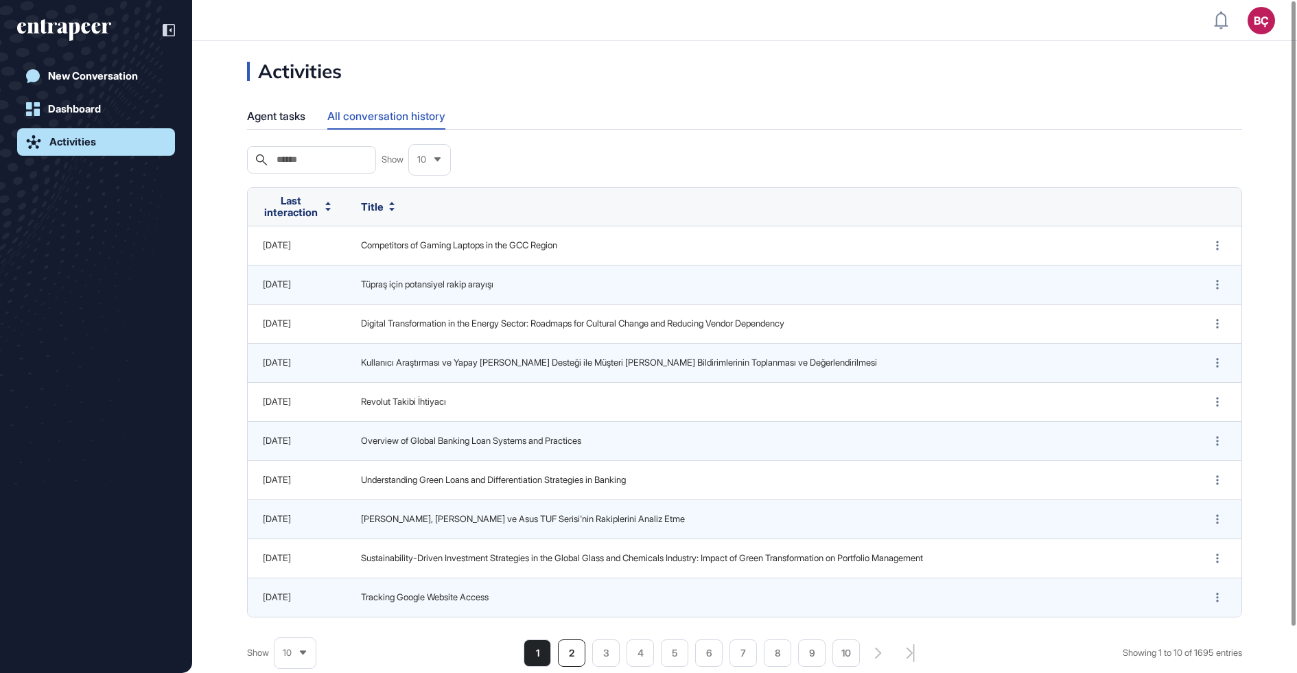
click at [580, 652] on li "2" at bounding box center [571, 652] width 27 height 27
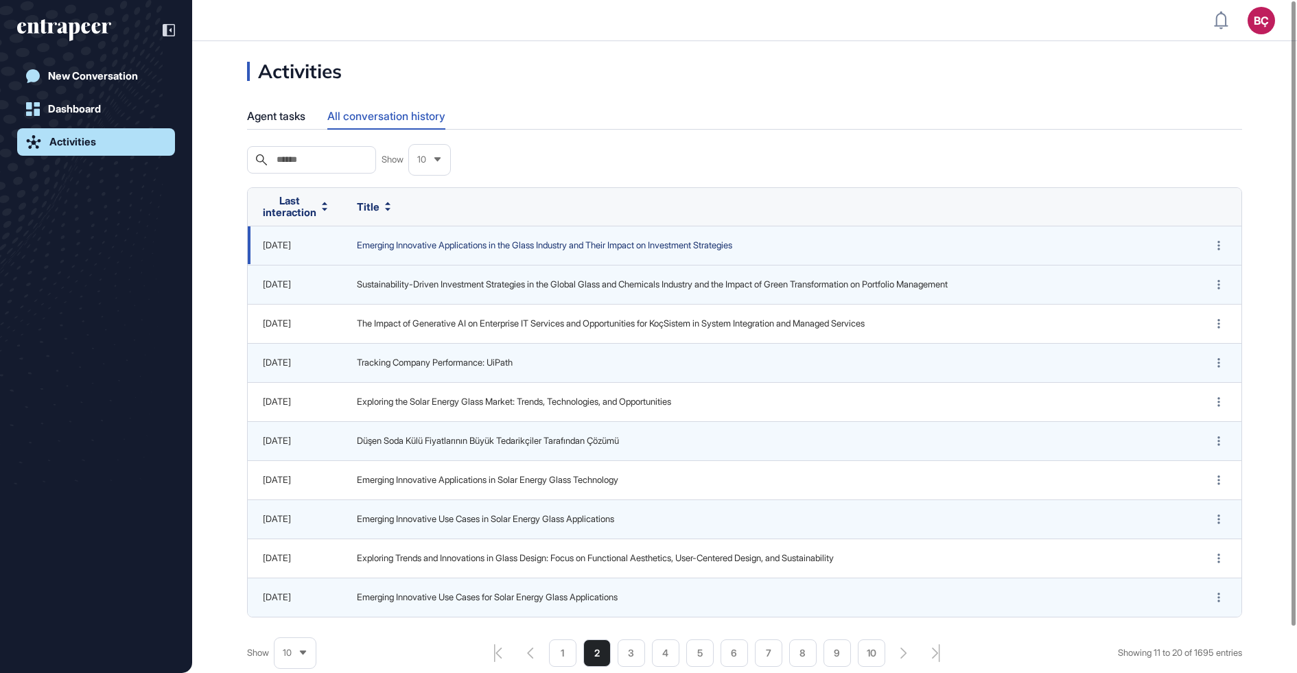
click at [400, 250] on span "Emerging Innovative Applications in the Glass Industry and Their Impact on Inve…" at bounding box center [768, 246] width 822 height 14
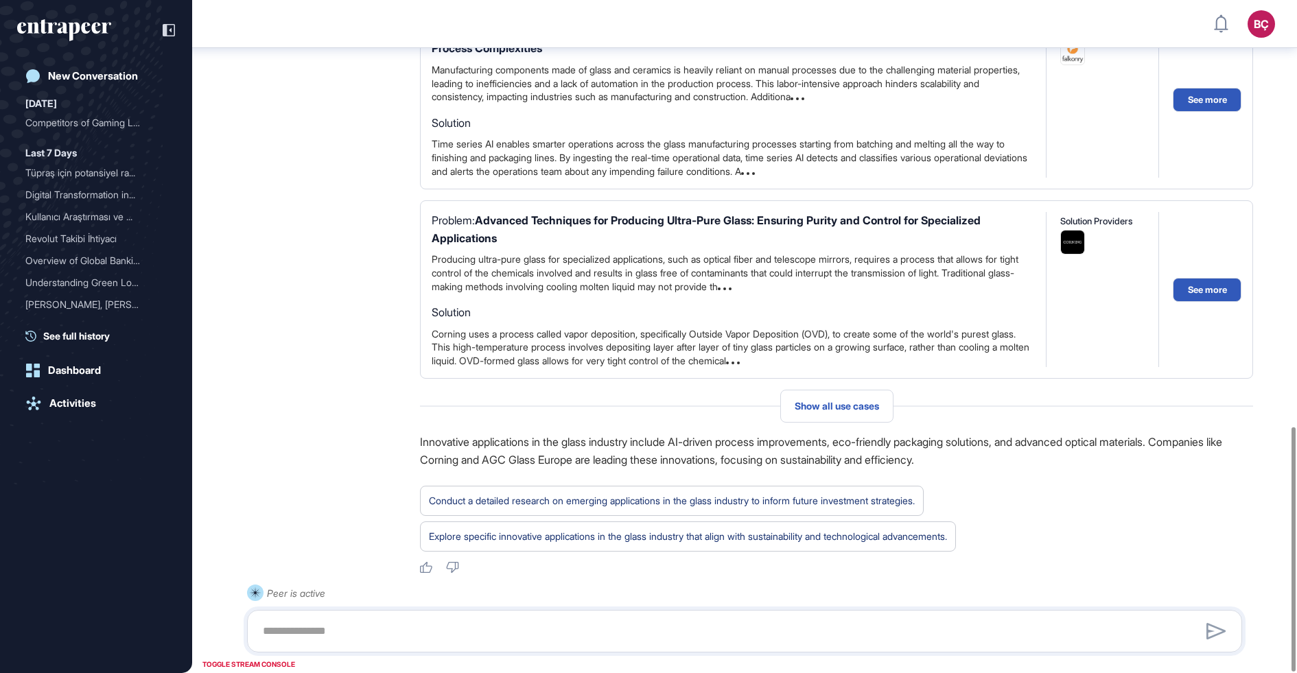
scroll to position [1172, 0]
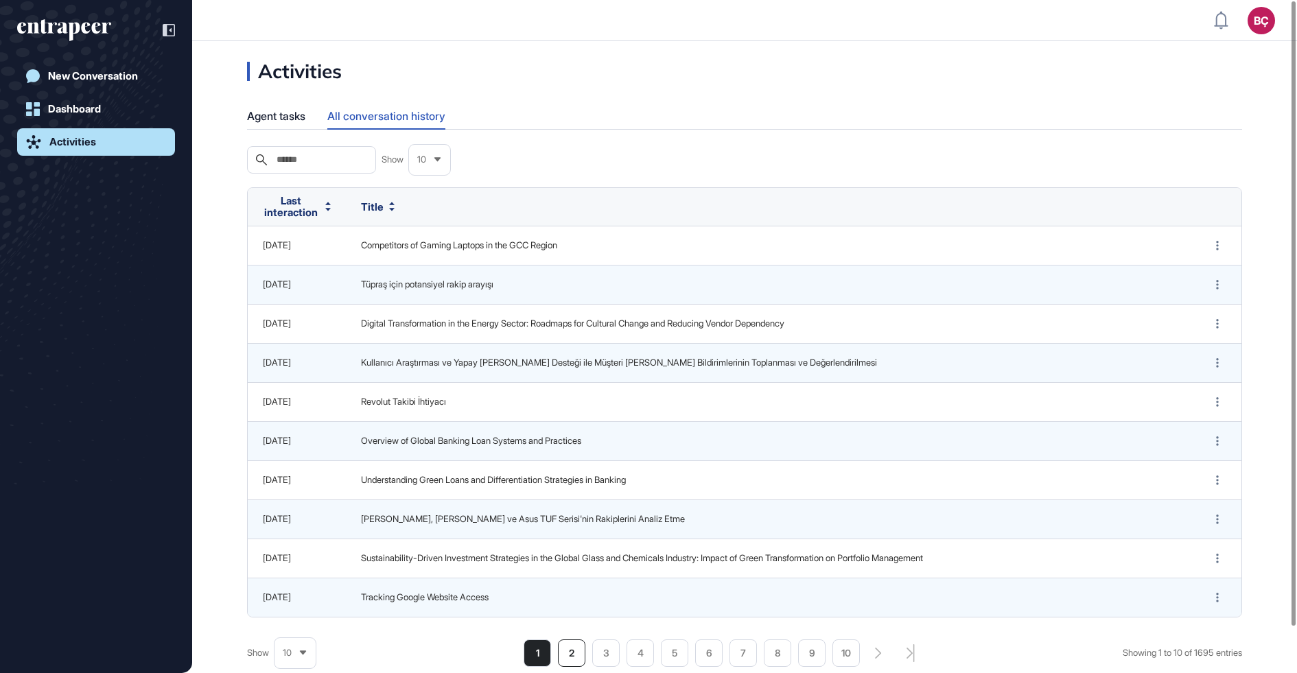
click at [571, 653] on li "2" at bounding box center [571, 652] width 27 height 27
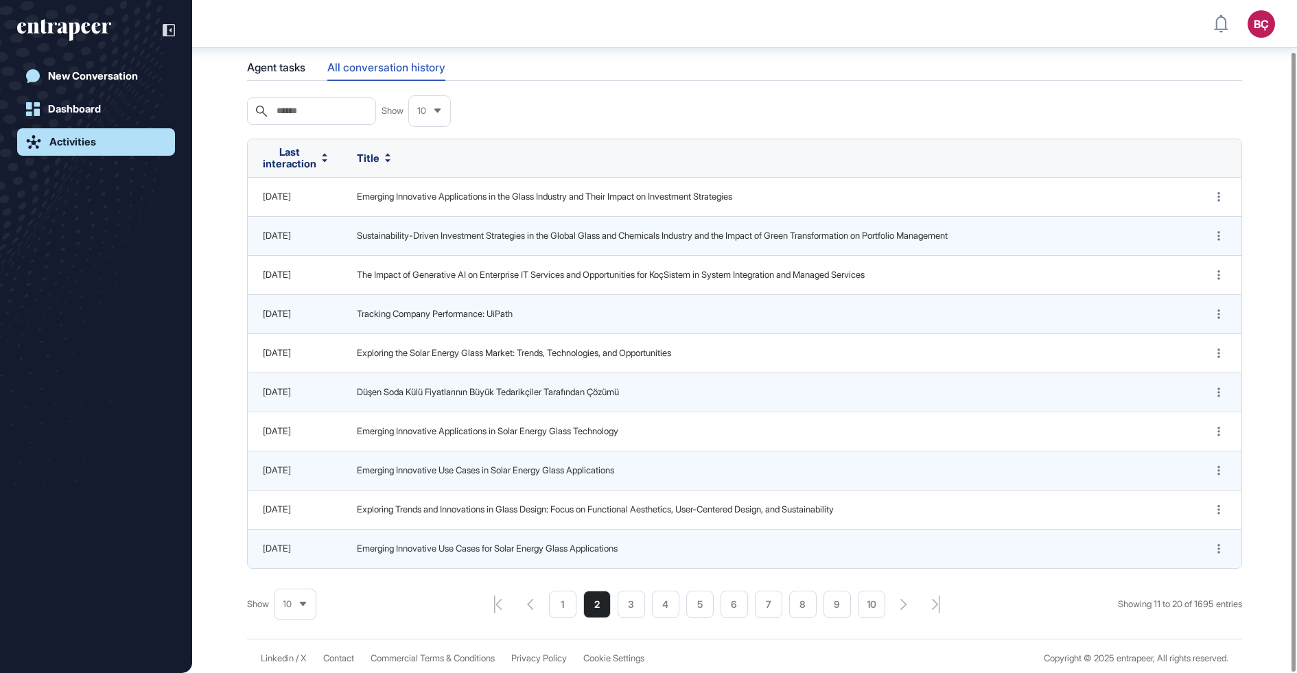
scroll to position [56, 0]
click at [622, 599] on li "3" at bounding box center [630, 604] width 27 height 27
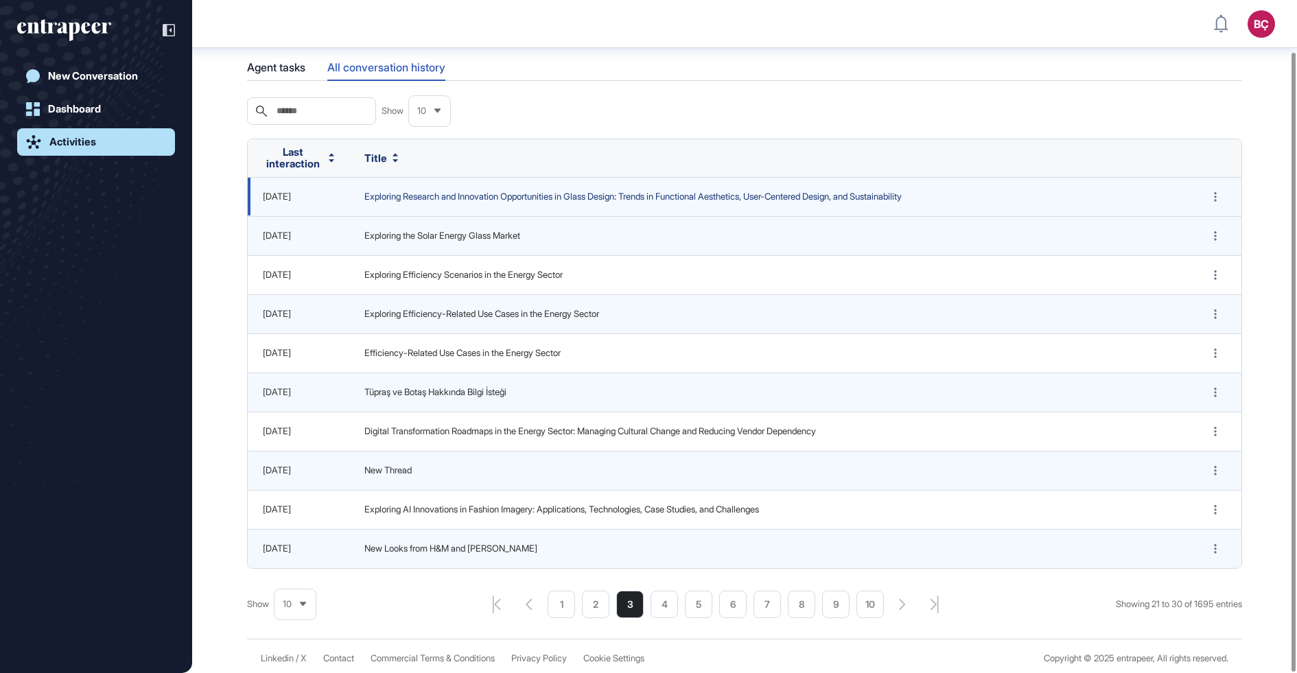
click at [405, 200] on span "Exploring Research and Innovation Opportunities in Glass Design: Trends in Func…" at bounding box center [769, 197] width 811 height 14
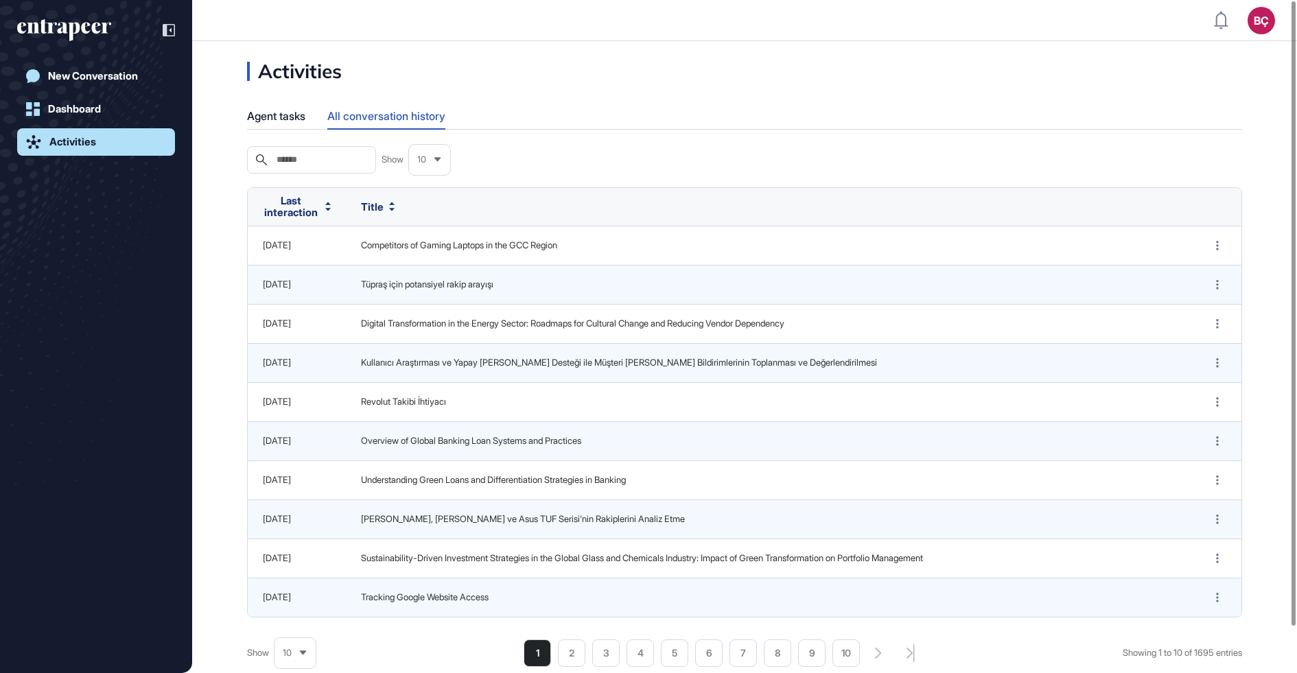
click at [572, 633] on div "Search Show 10 Last interaction Title Sep 05, 2025 Competitors of Gaming Laptop…" at bounding box center [744, 406] width 995 height 521
click at [571, 639] on li "2" at bounding box center [571, 652] width 27 height 27
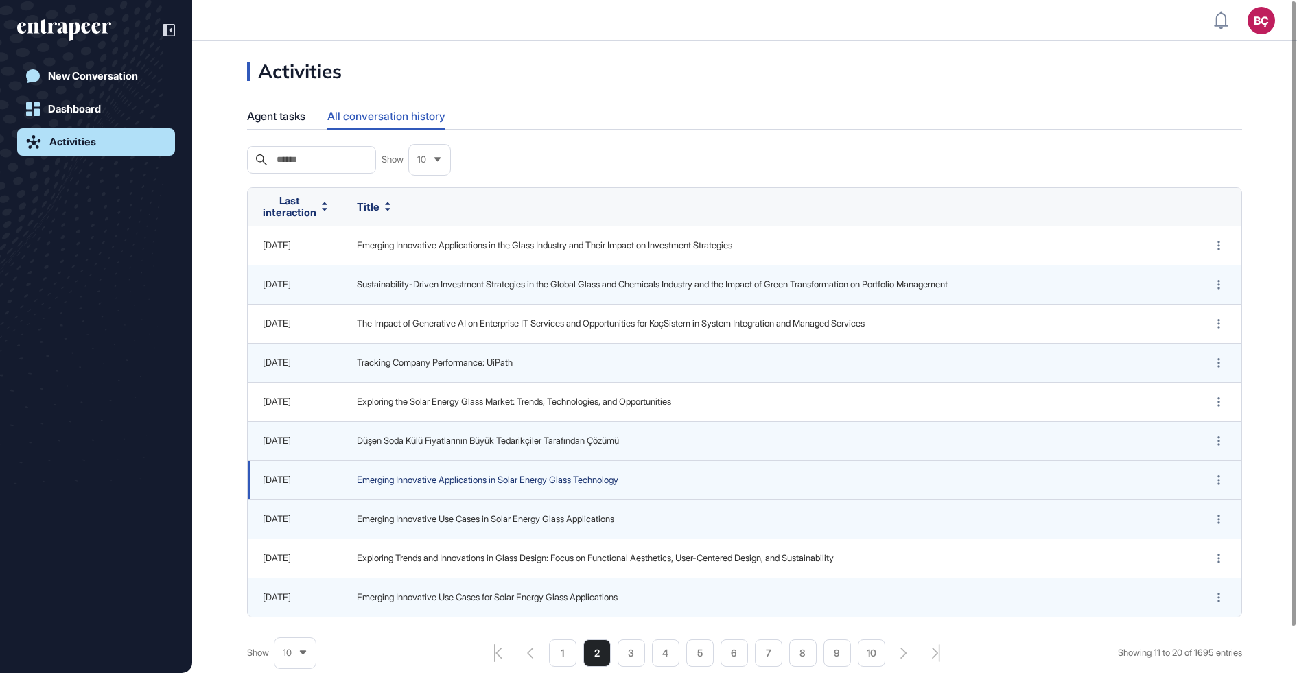
click at [406, 473] on span "Emerging Innovative Applications in Solar Energy Glass Technology" at bounding box center [768, 480] width 822 height 14
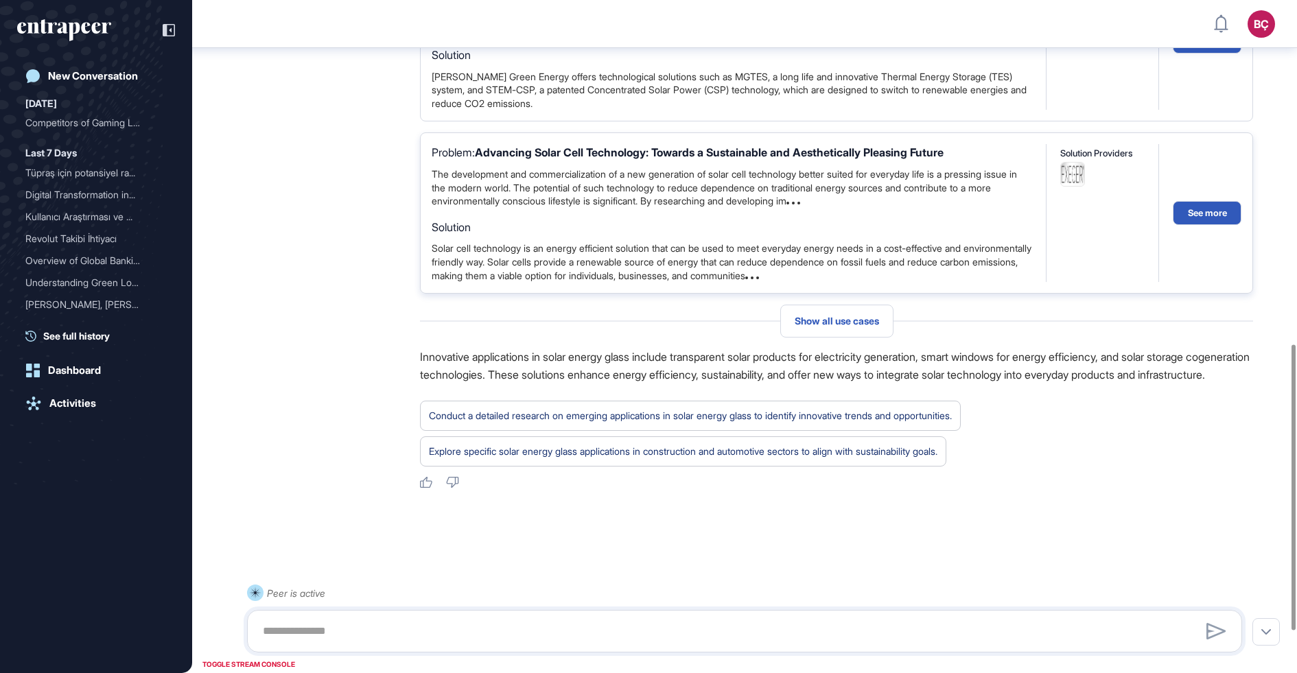
scroll to position [906, 0]
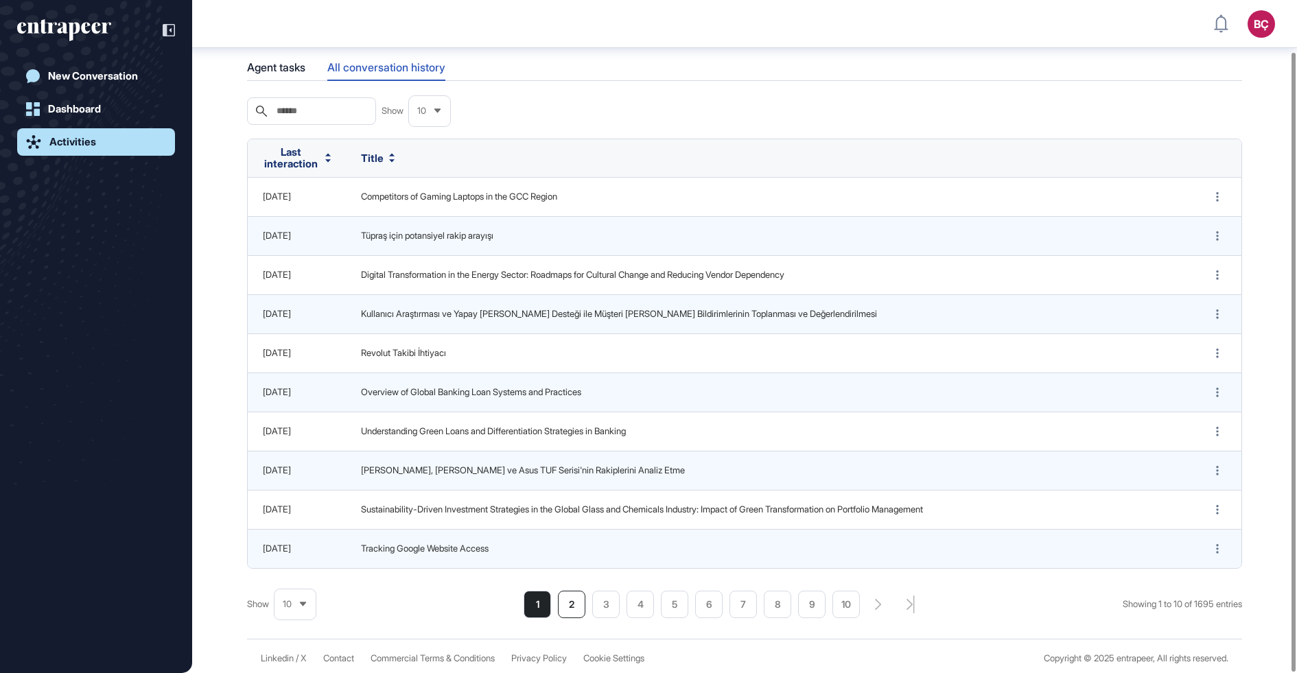
click at [559, 591] on li "2" at bounding box center [571, 604] width 27 height 27
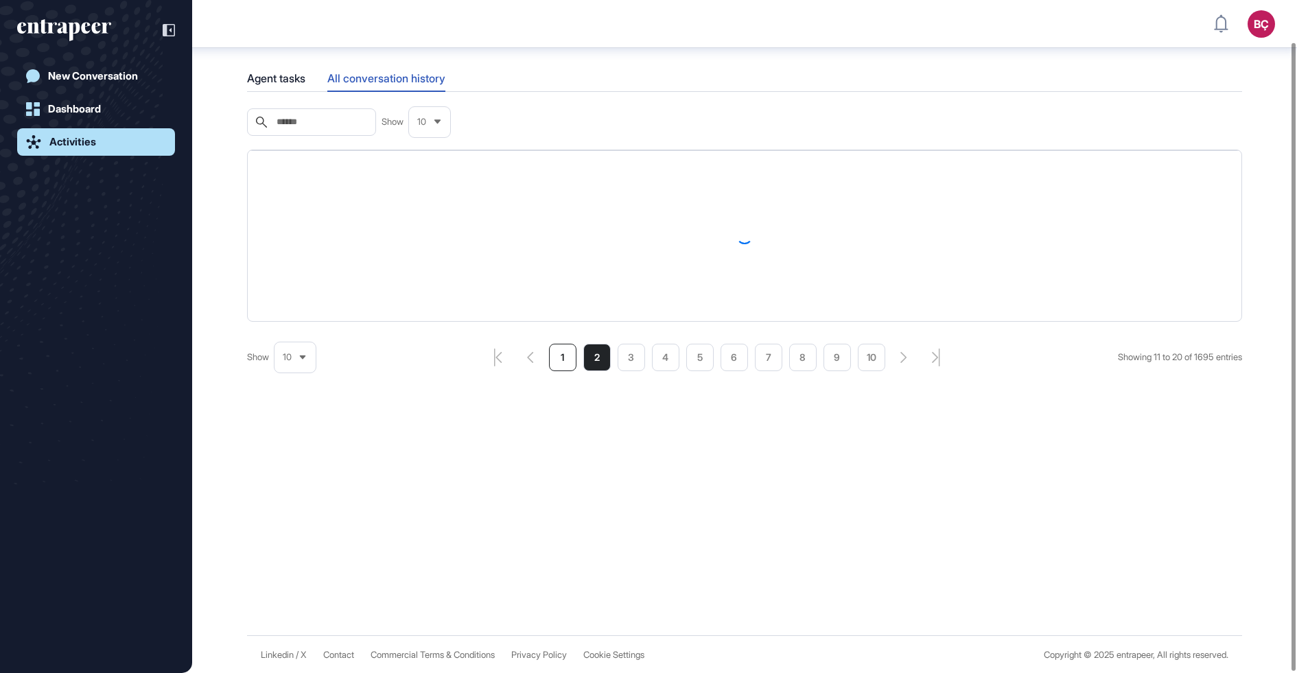
scroll to position [56, 0]
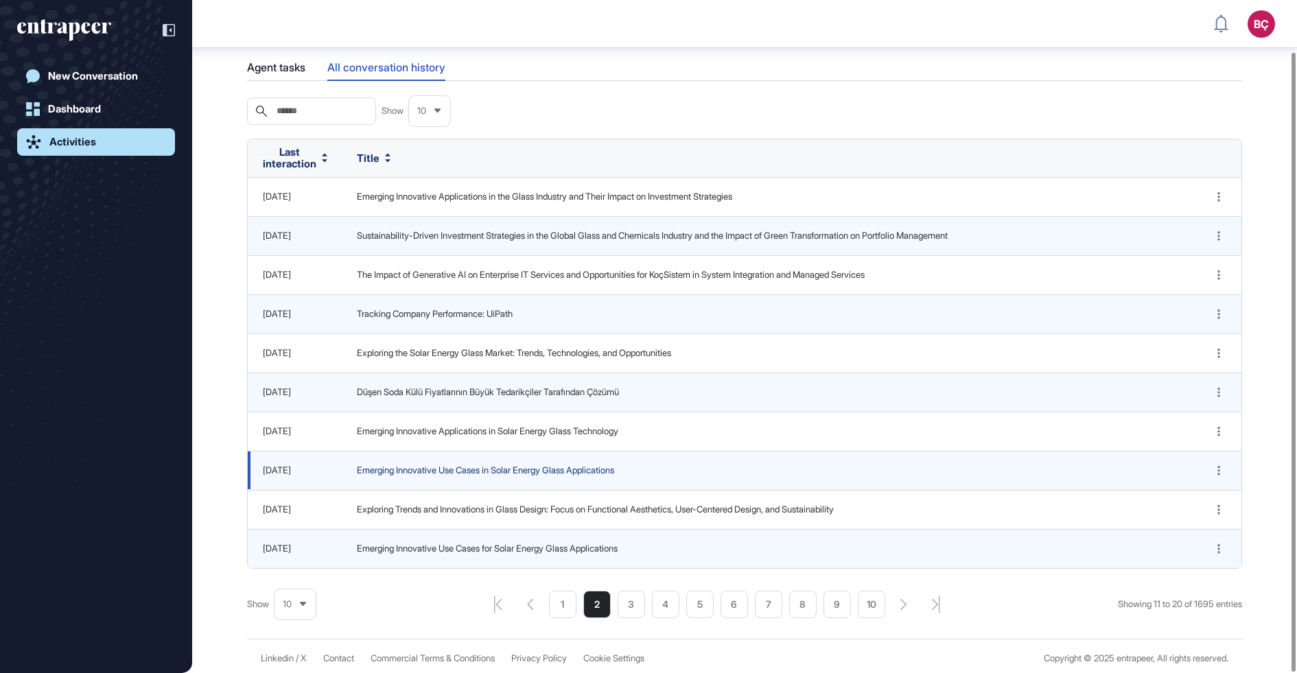
click at [442, 468] on span "Emerging Innovative Use Cases in Solar Energy Glass Applications" at bounding box center [768, 471] width 822 height 14
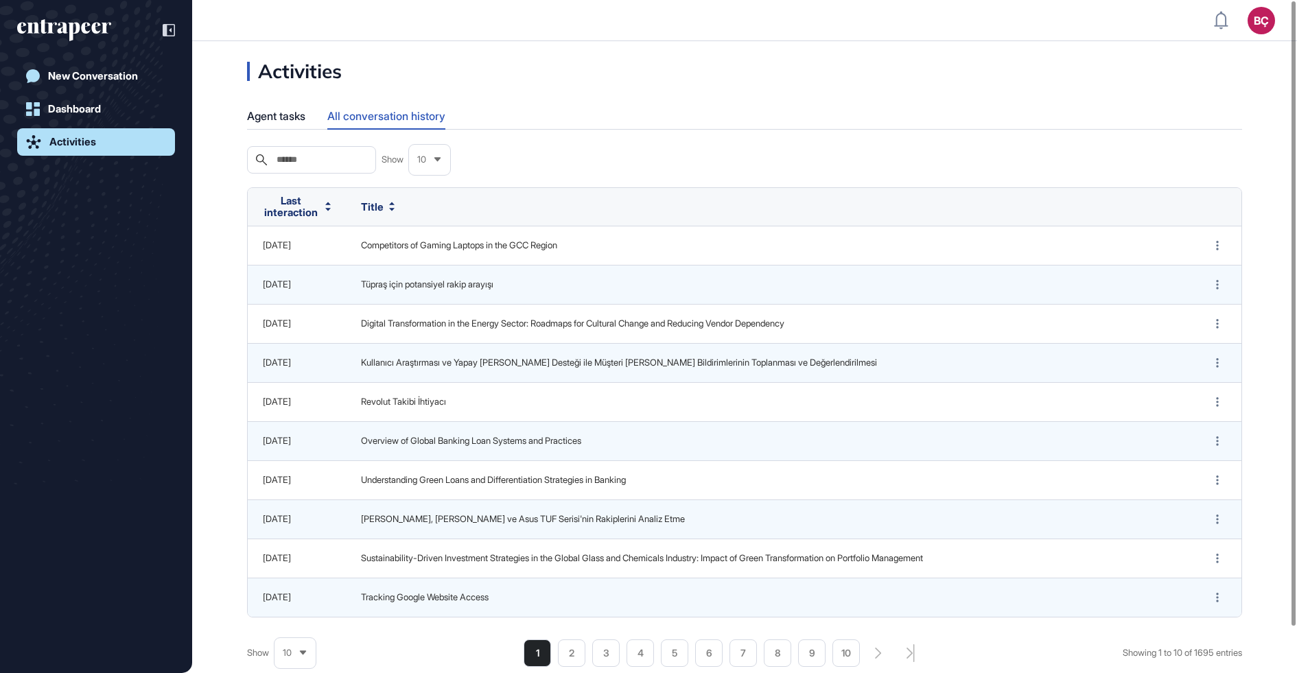
click at [581, 650] on ul "1 2 3 4 5 6 7 8 9 10" at bounding box center [691, 652] width 336 height 27
click at [296, 649] on div "10" at bounding box center [294, 652] width 41 height 27
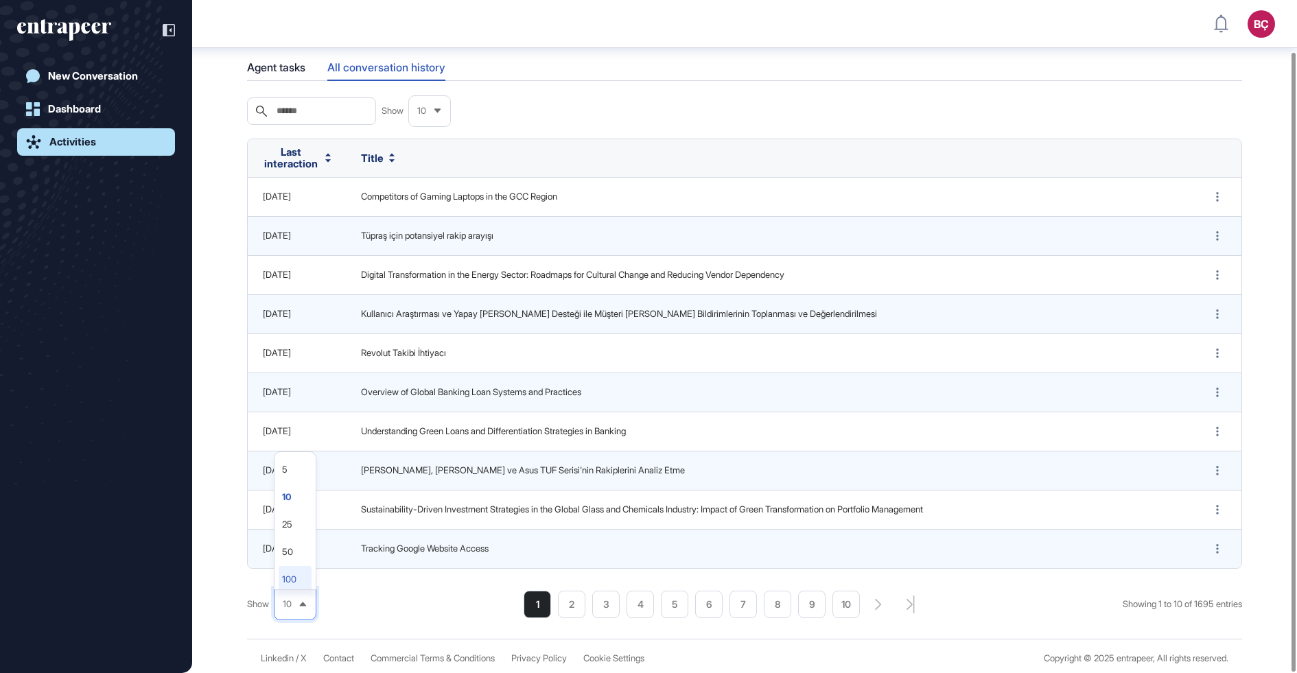
click at [293, 569] on li "100" at bounding box center [295, 579] width 33 height 27
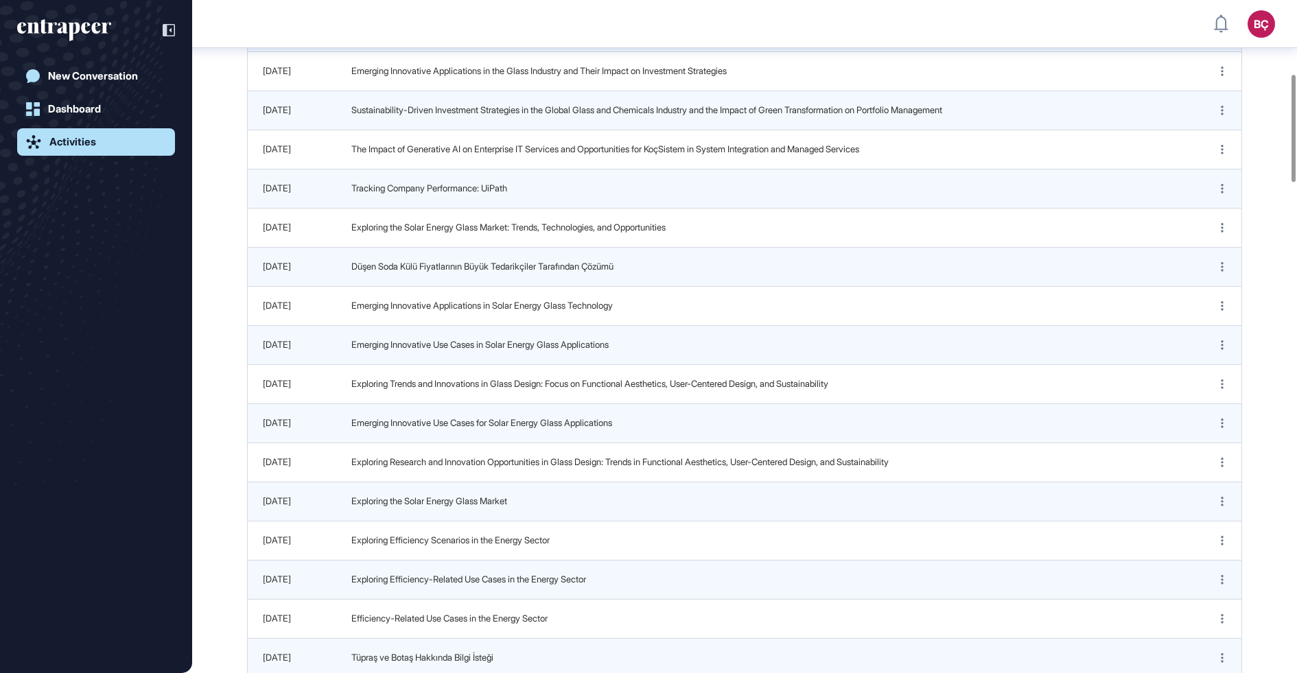
scroll to position [803, 0]
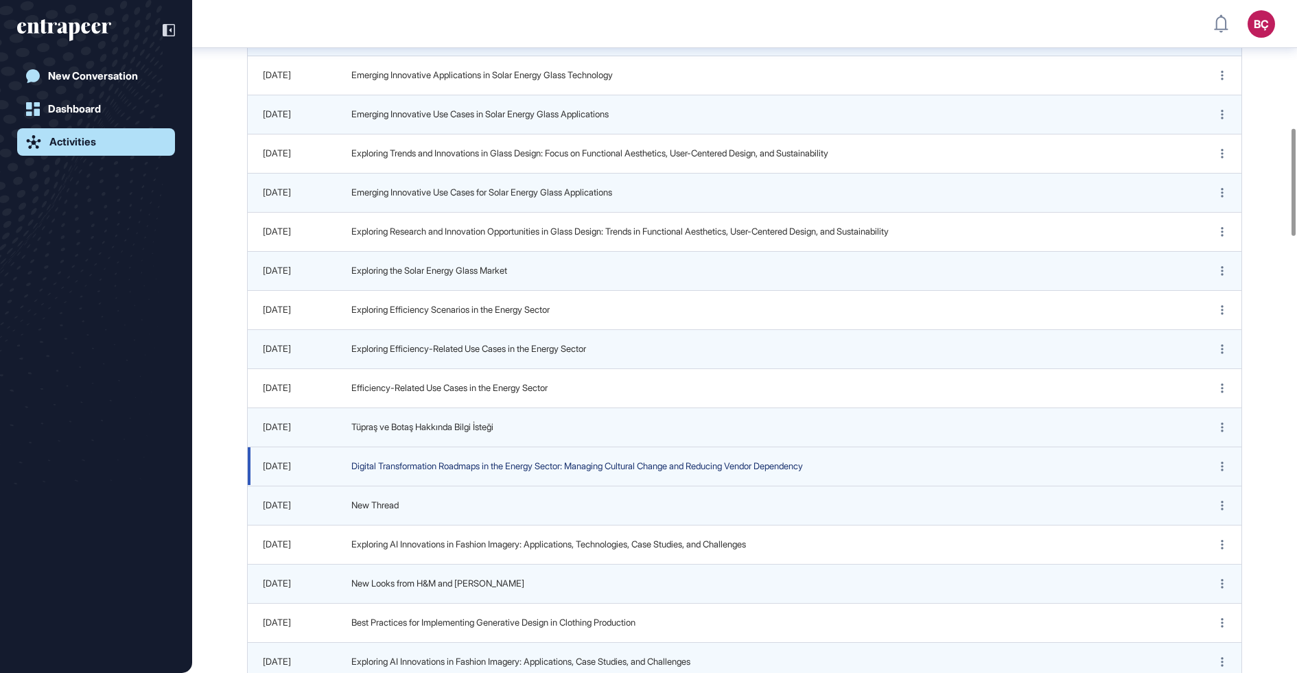
click at [407, 460] on span "Digital Transformation Roadmaps in the Energy Sector: Managing Cultural Change …" at bounding box center [766, 467] width 831 height 14
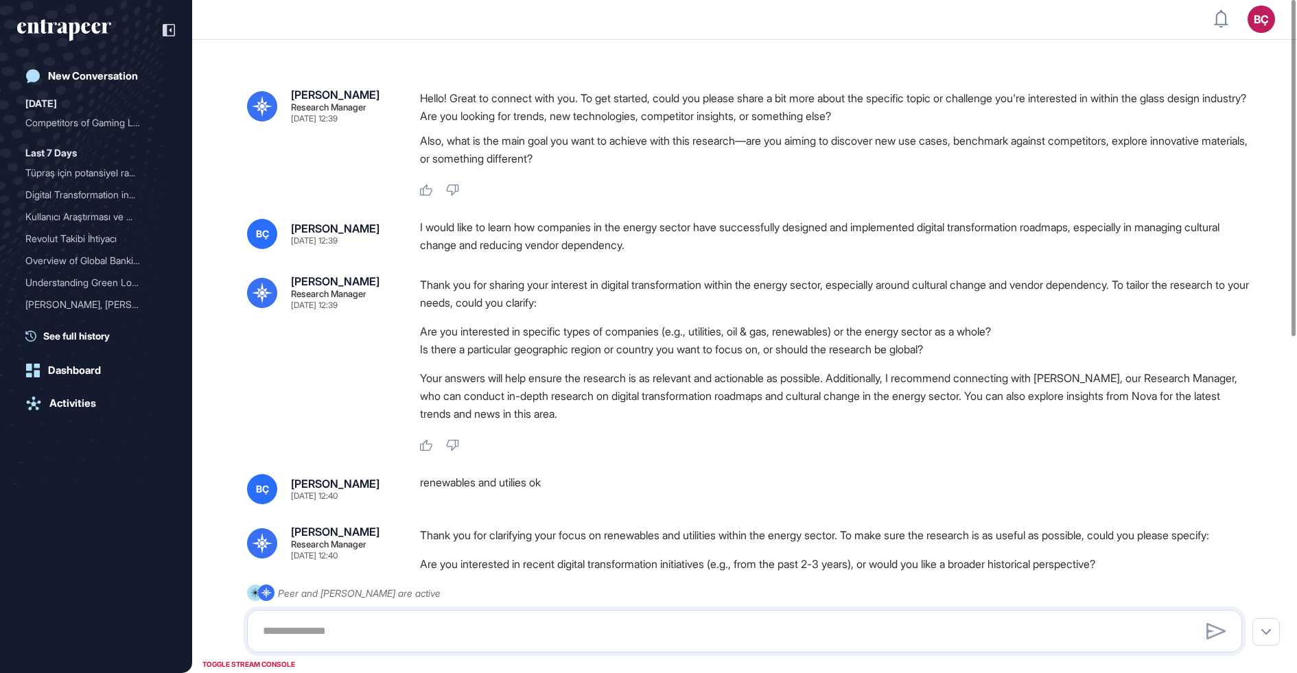
type input "**********"
type input "*"
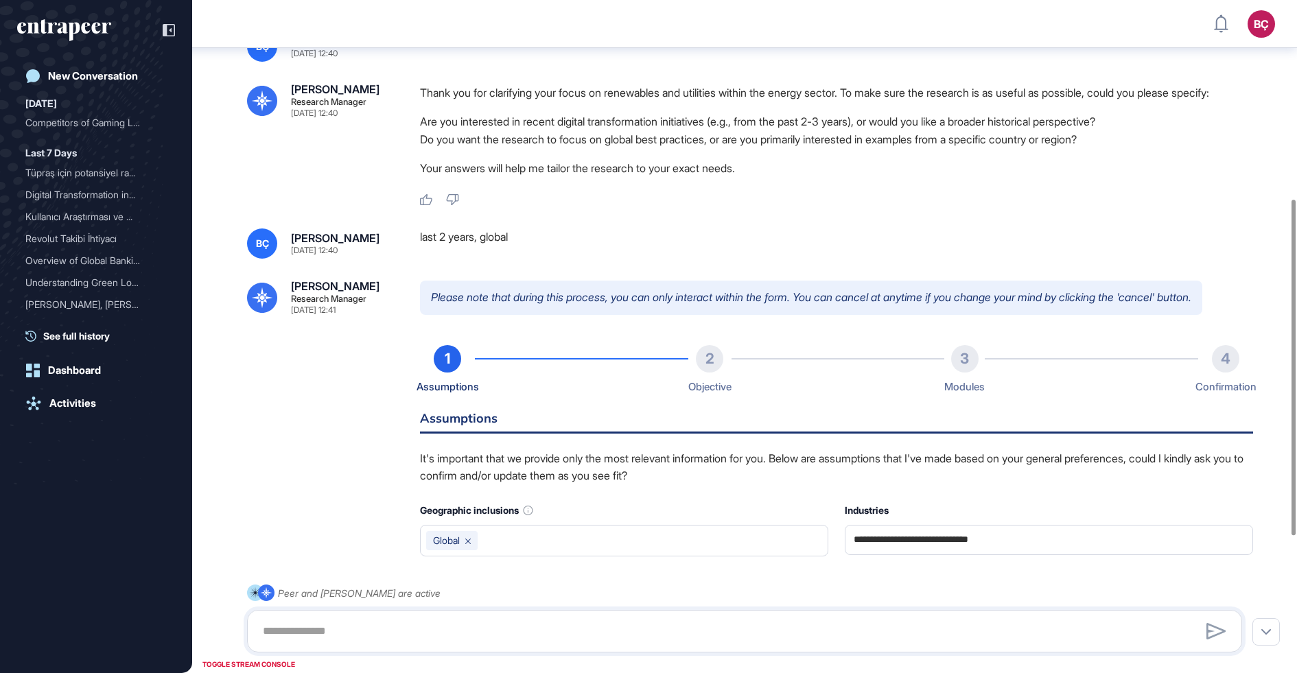
scroll to position [676, 0]
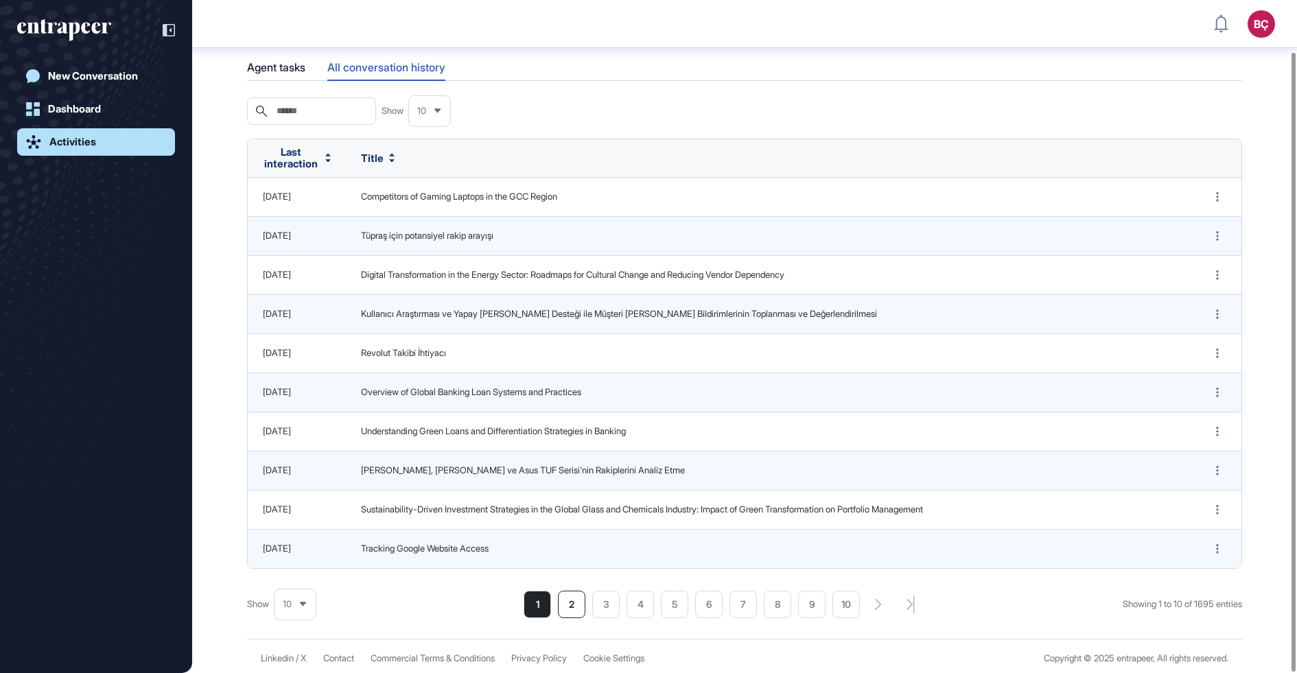
click at [566, 606] on li "2" at bounding box center [571, 604] width 27 height 27
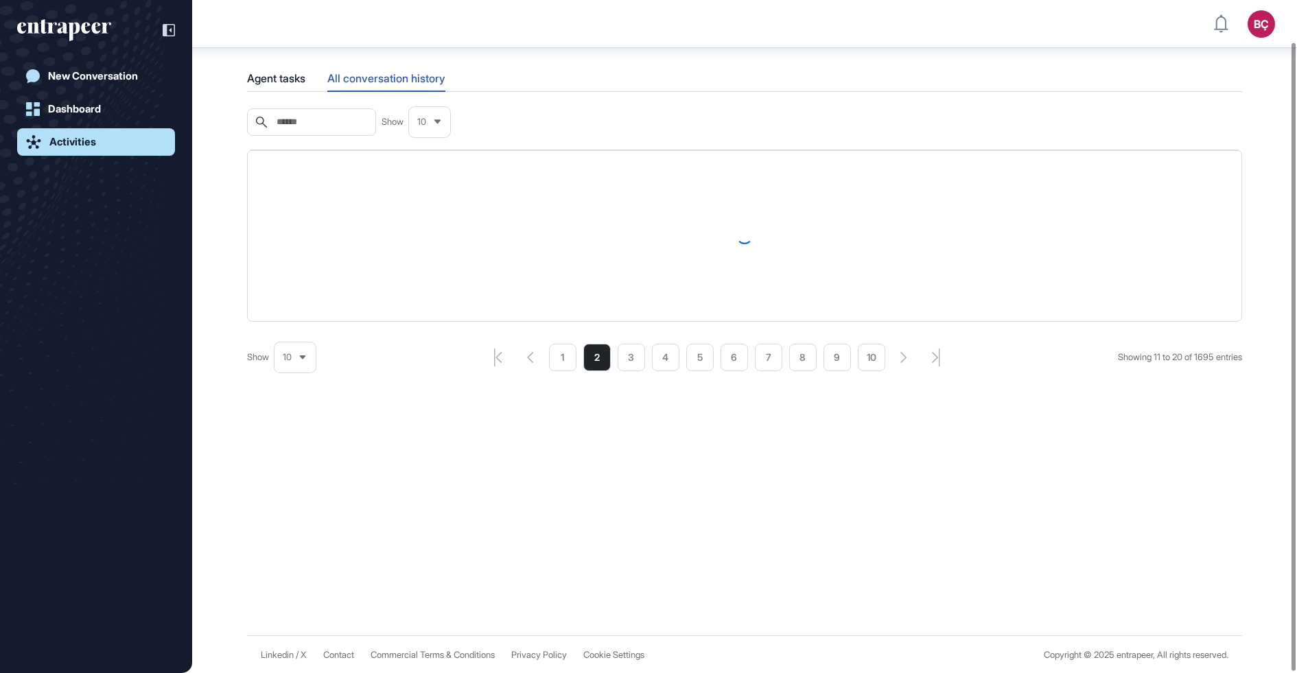
scroll to position [56, 0]
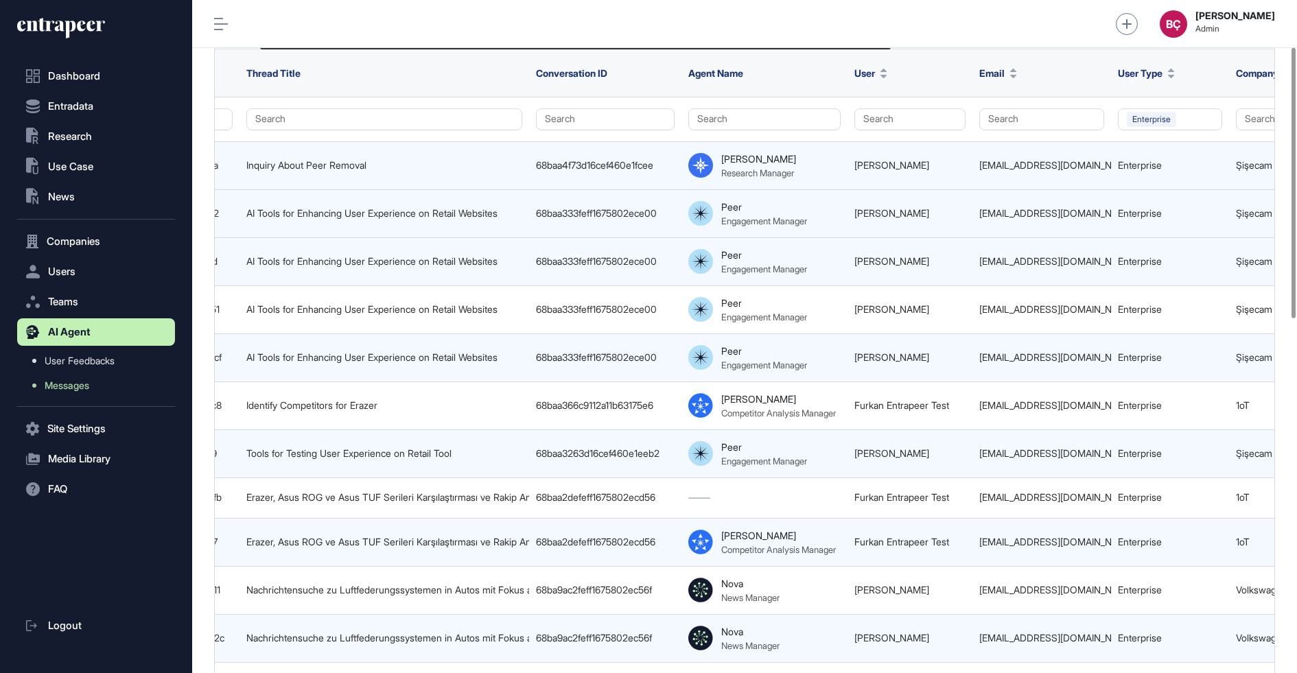
scroll to position [0, 721]
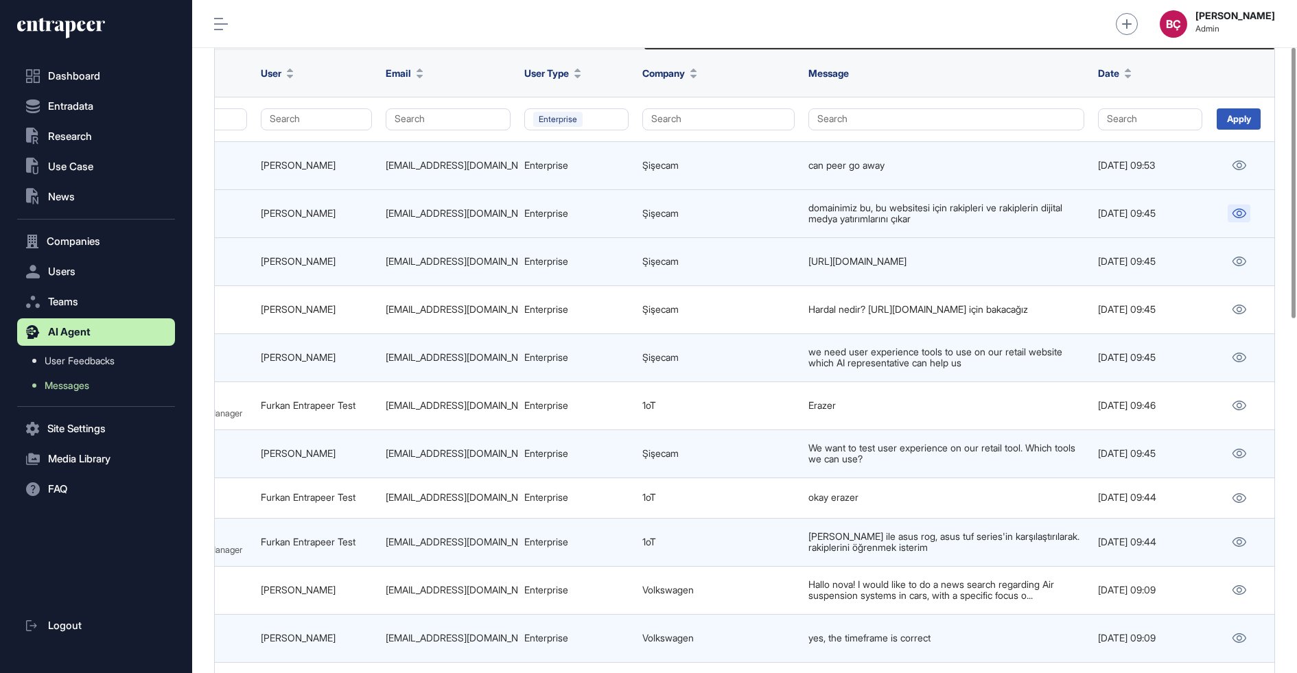
click at [1236, 209] on icon at bounding box center [1239, 214] width 14 height 10
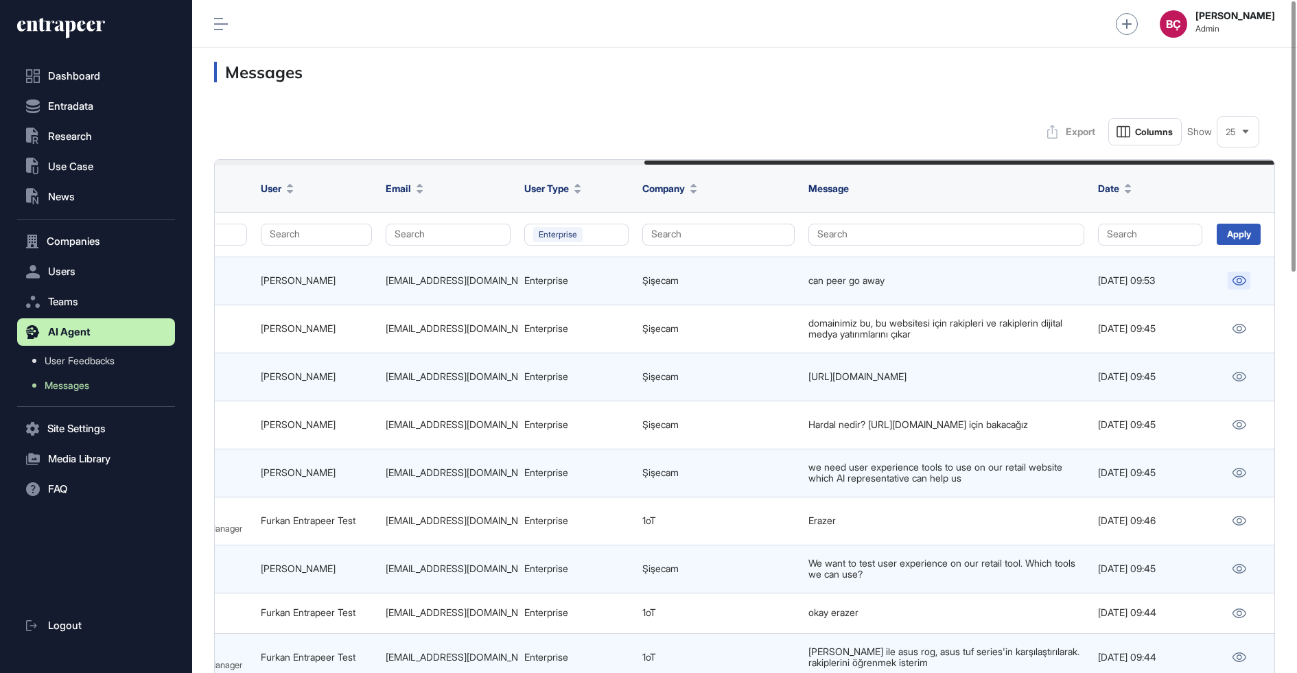
click at [1240, 285] on link at bounding box center [1238, 281] width 23 height 18
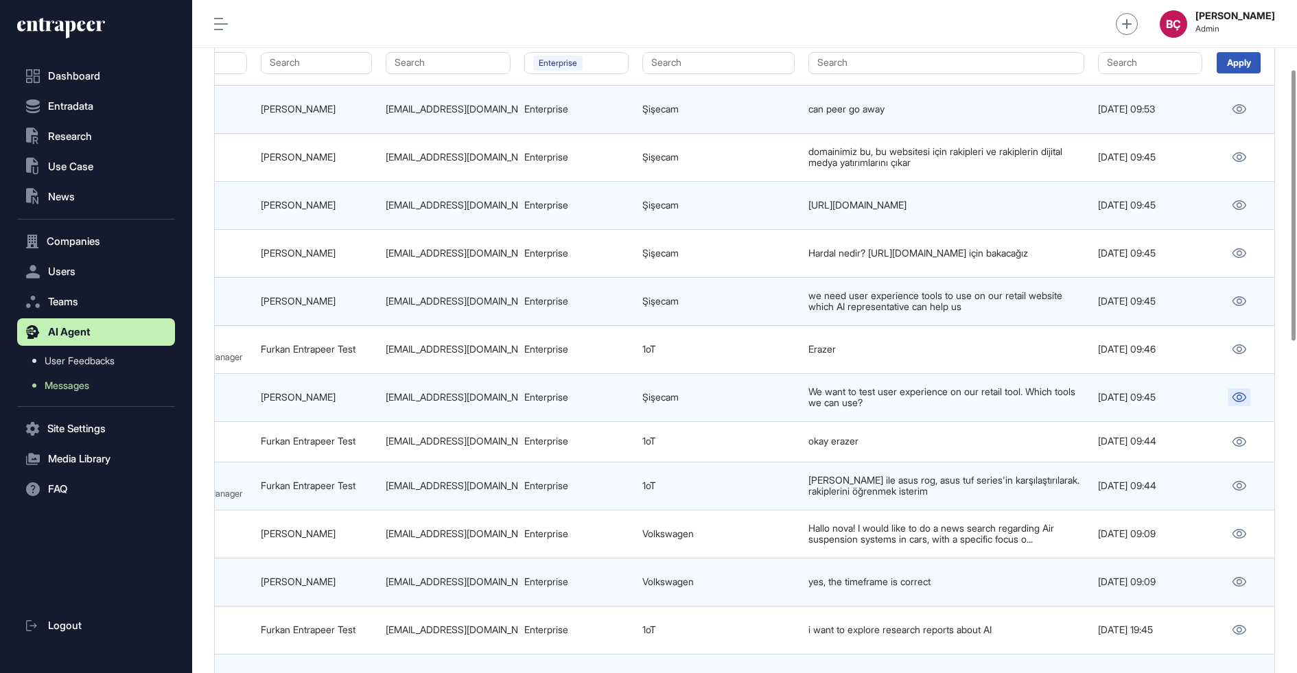
click at [1234, 394] on icon at bounding box center [1238, 397] width 14 height 10
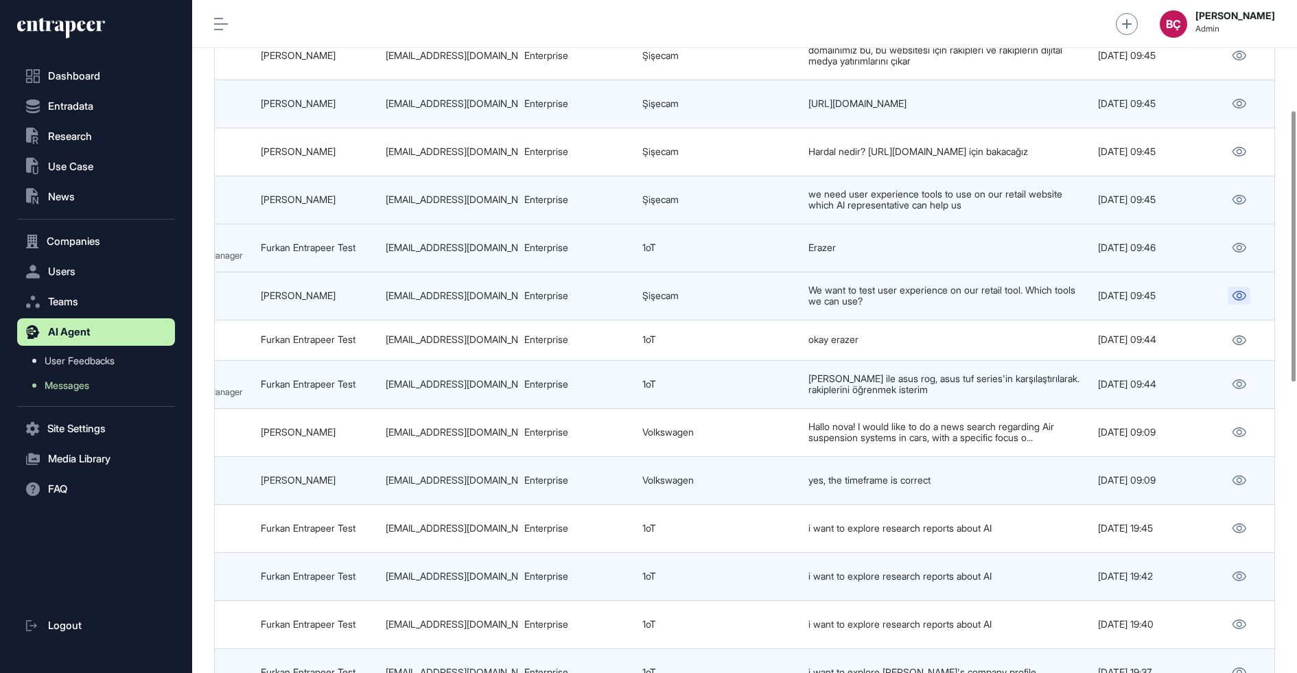
scroll to position [276, 0]
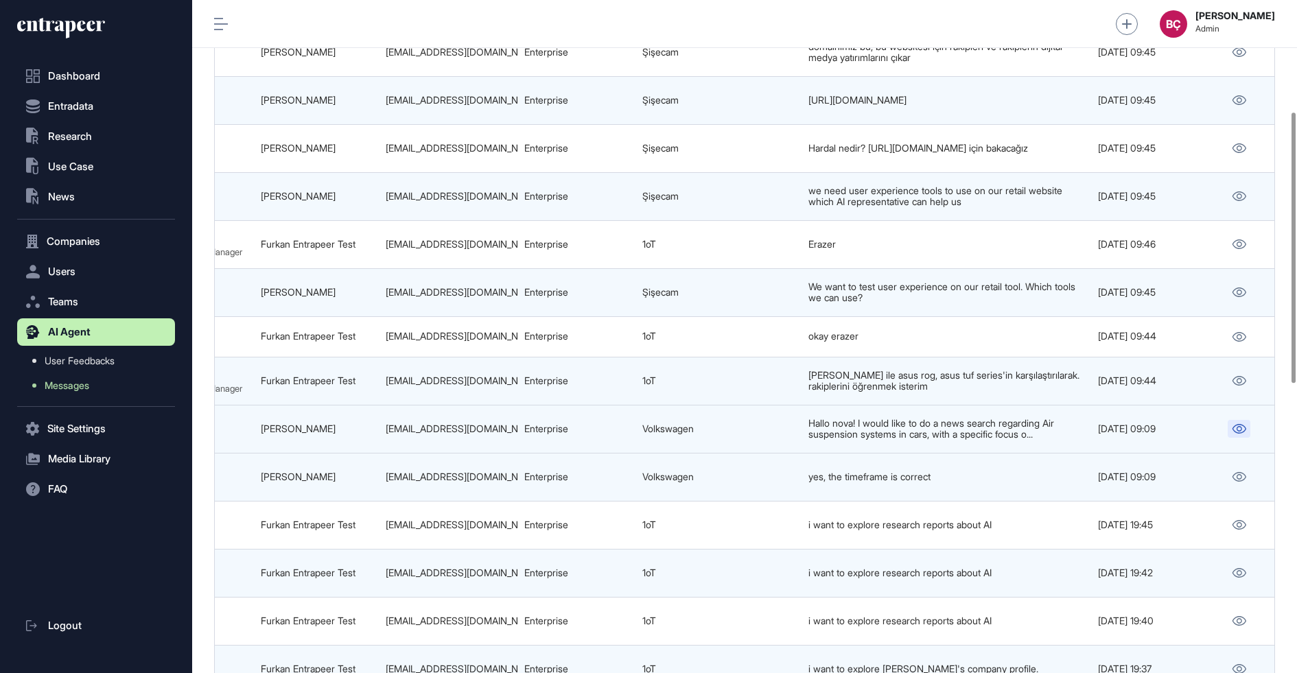
click at [1236, 424] on icon at bounding box center [1239, 429] width 14 height 10
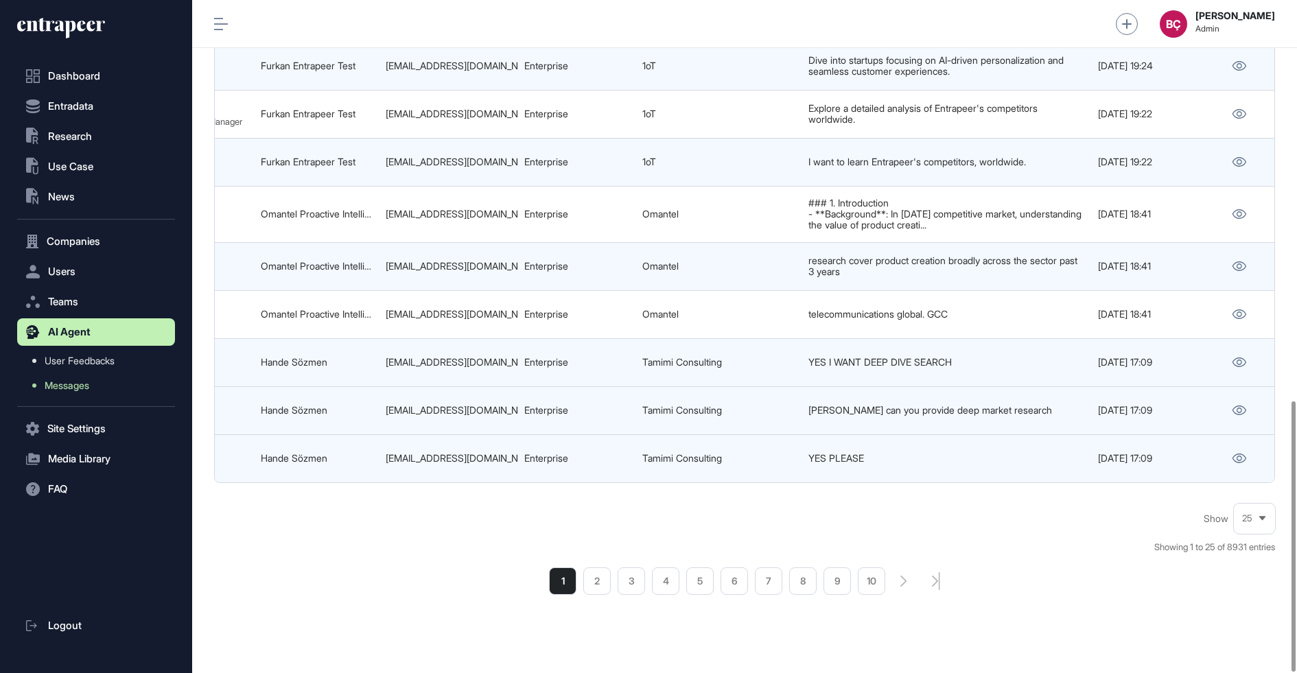
scroll to position [995, 0]
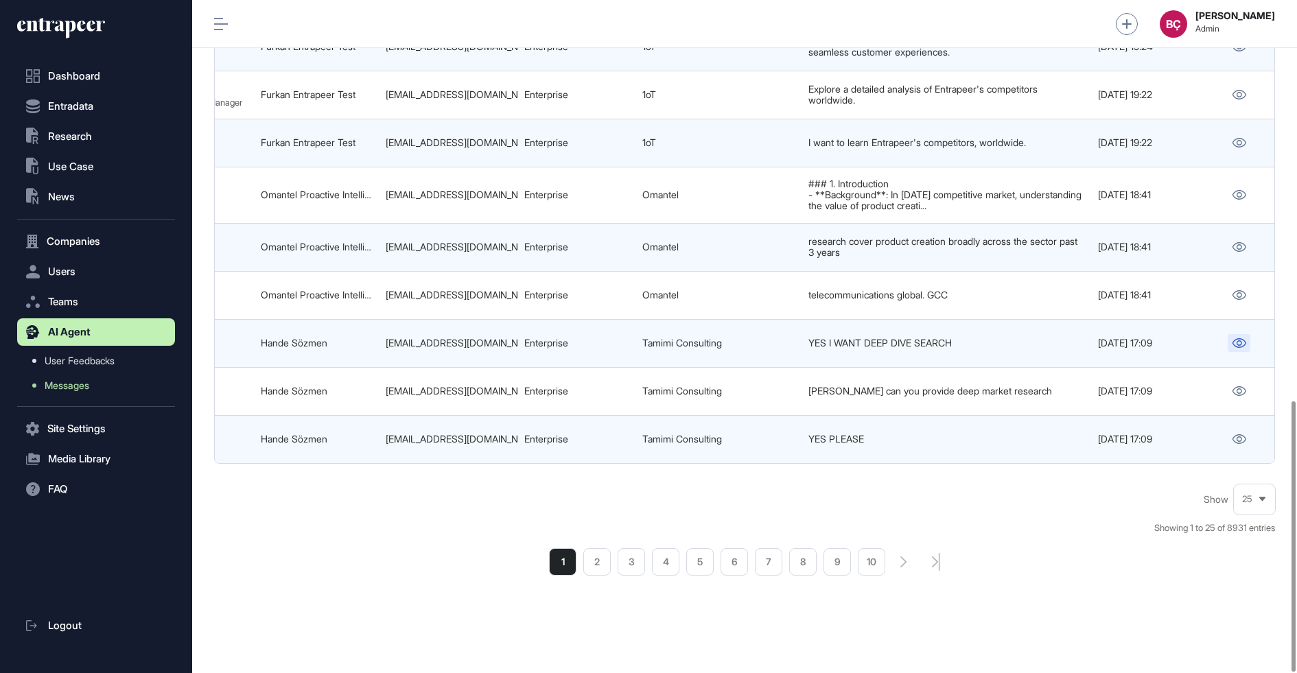
click at [1239, 338] on icon at bounding box center [1239, 343] width 14 height 10
click at [423, 338] on div "hsozmen@tamimiconsulting.com" at bounding box center [448, 343] width 125 height 11
copy tr "hsozmen@tamimiconsulting.com"
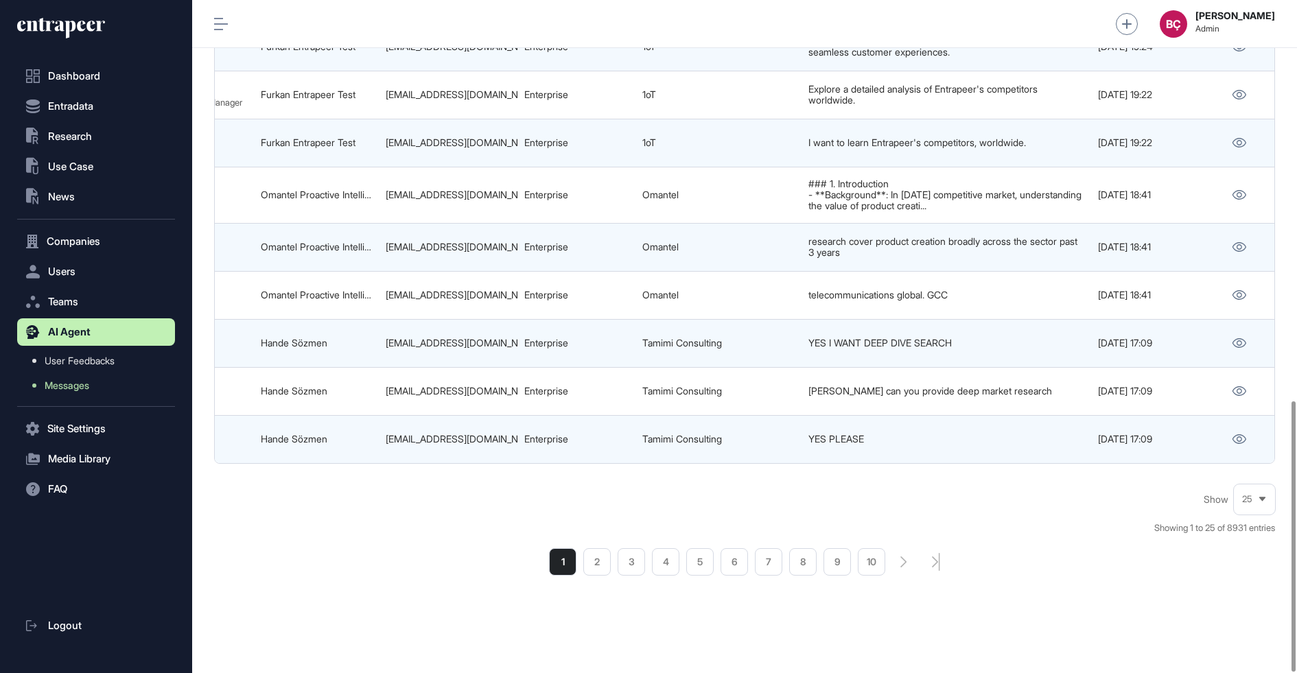
click at [491, 353] on td "hsozmen@tamimiconsulting.com" at bounding box center [448, 343] width 139 height 48
click at [597, 556] on li "2" at bounding box center [596, 561] width 27 height 27
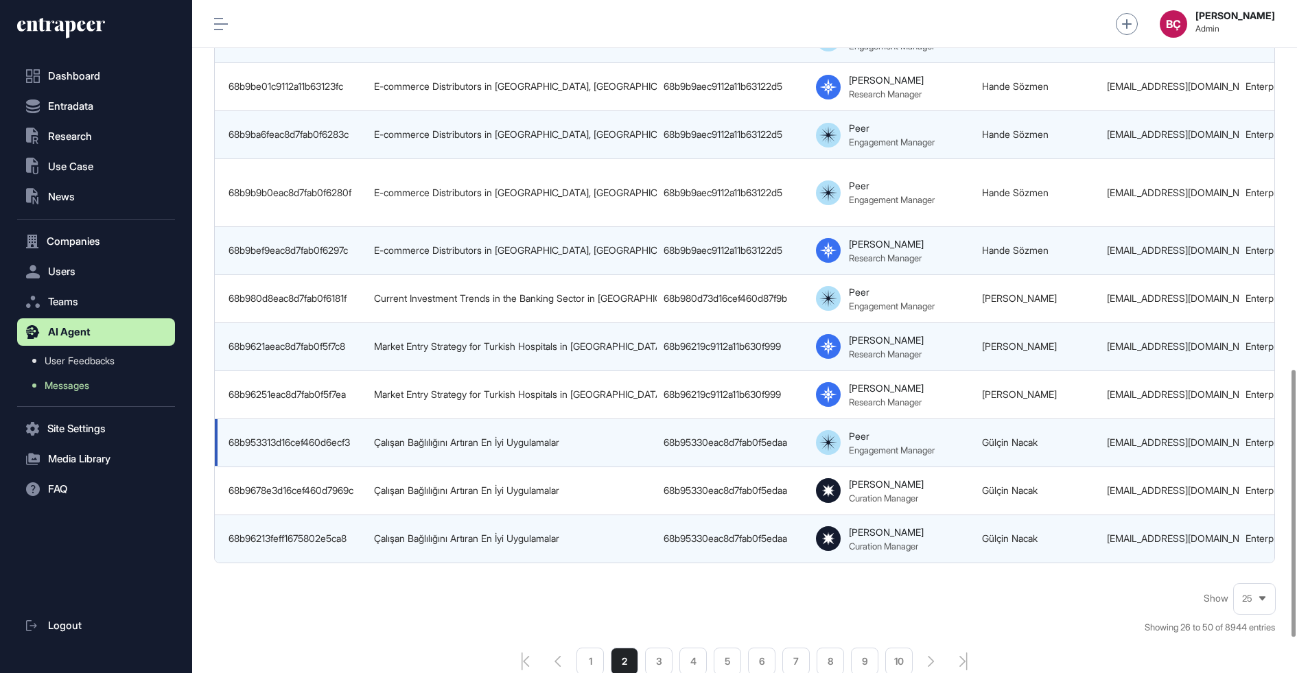
scroll to position [0, 721]
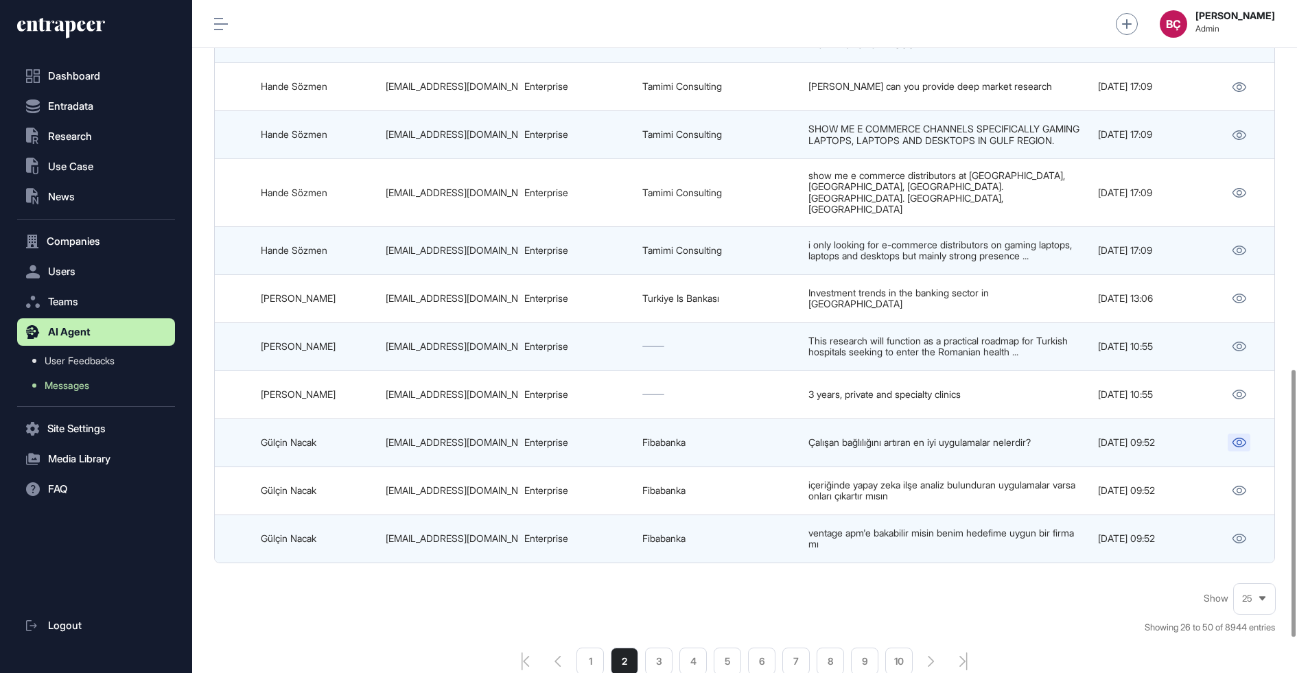
click at [1240, 438] on icon at bounding box center [1239, 443] width 14 height 10
click at [659, 648] on li "3" at bounding box center [658, 661] width 27 height 27
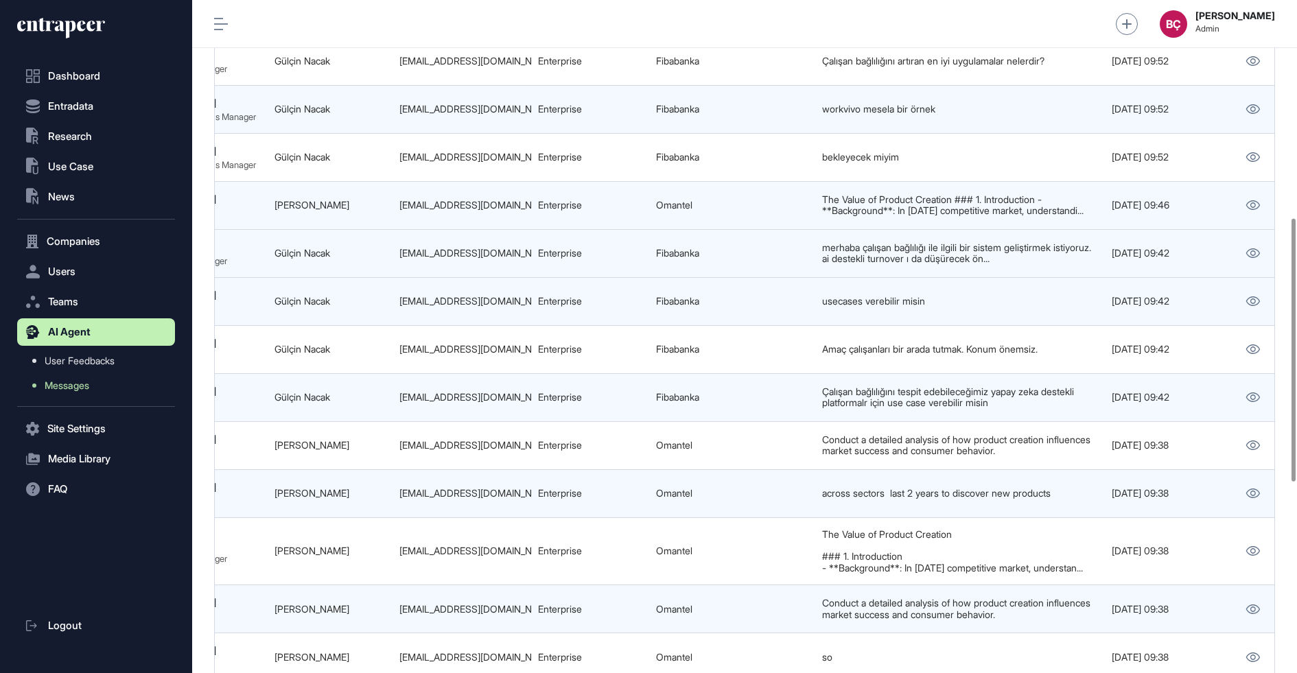
scroll to position [0, 721]
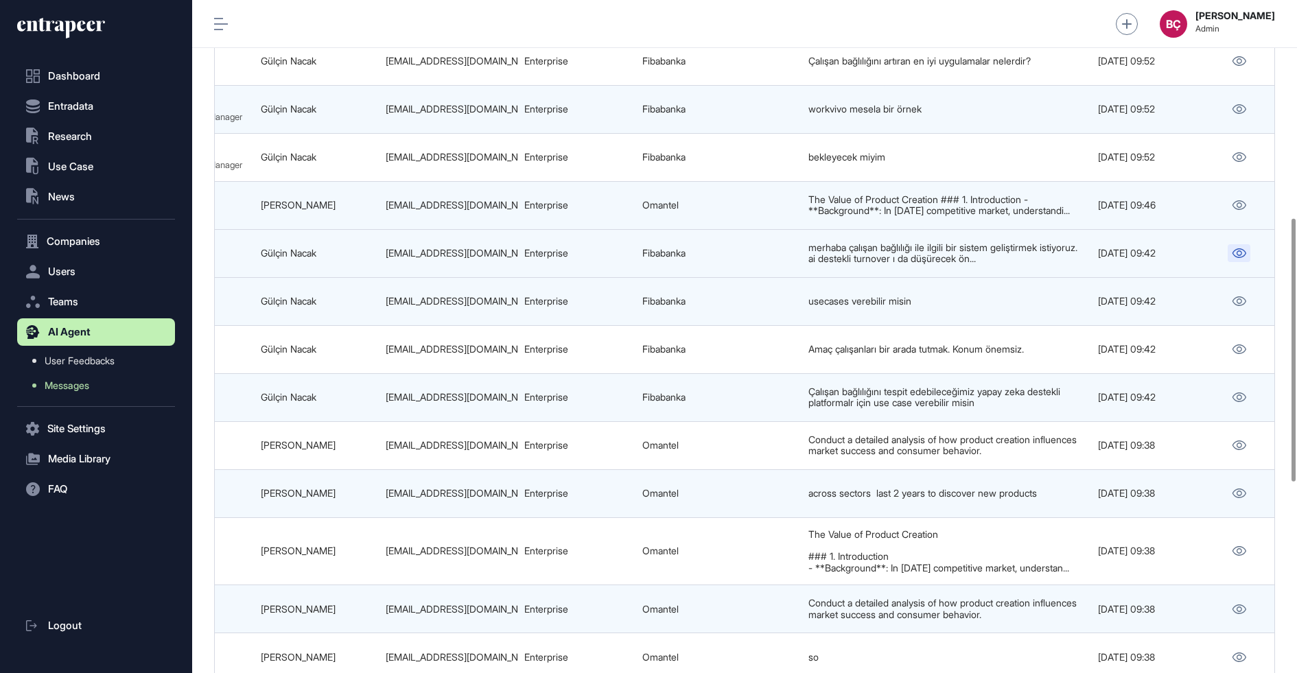
click at [1240, 255] on icon at bounding box center [1239, 253] width 14 height 10
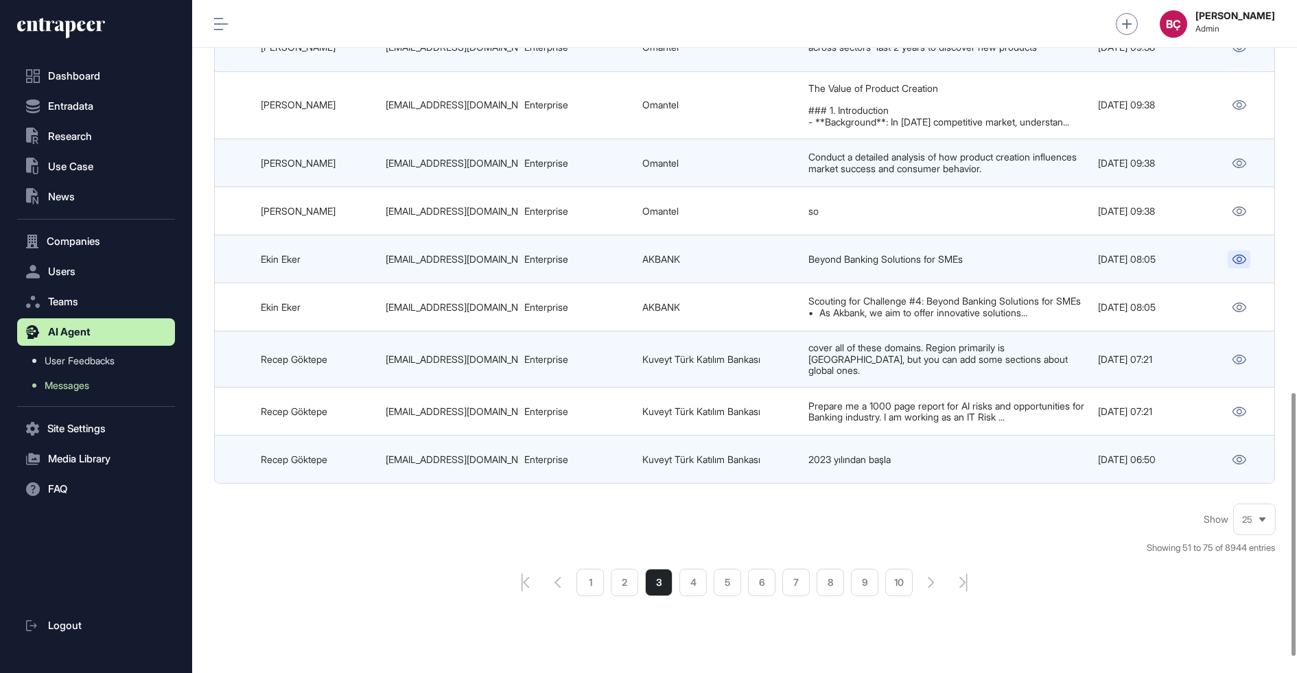
click at [1242, 261] on icon at bounding box center [1238, 260] width 14 height 10
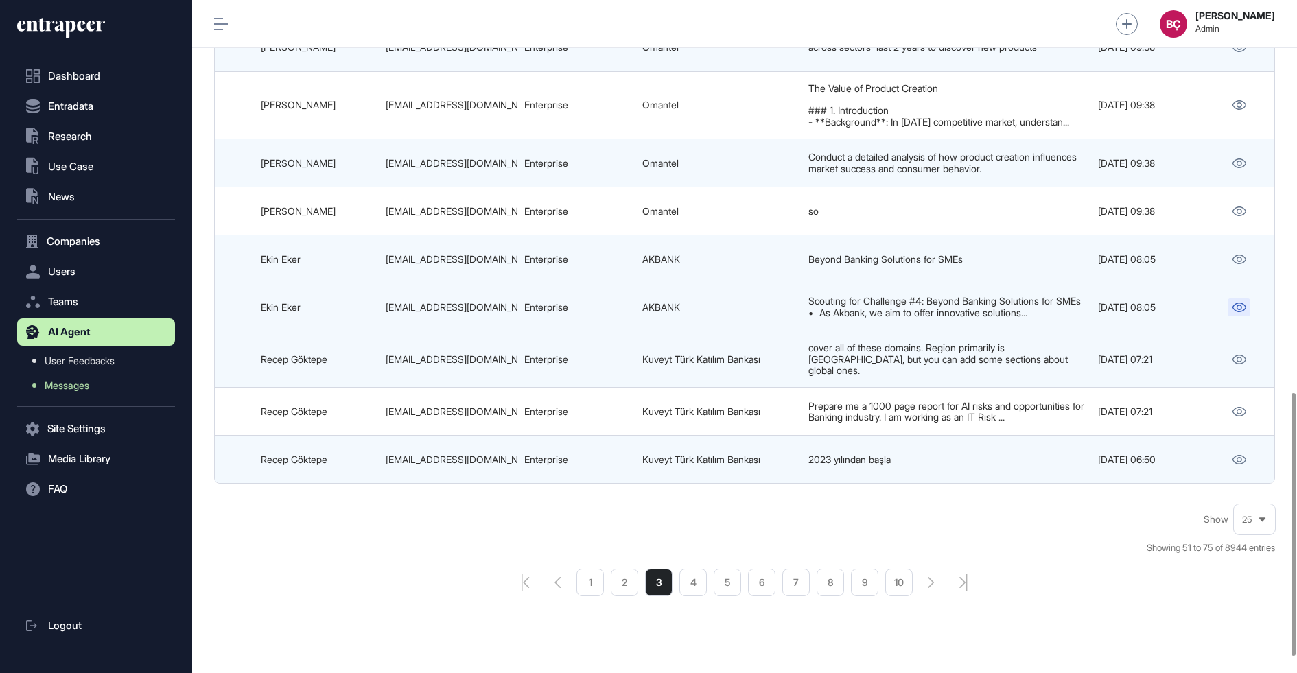
click at [1234, 311] on link at bounding box center [1238, 307] width 23 height 18
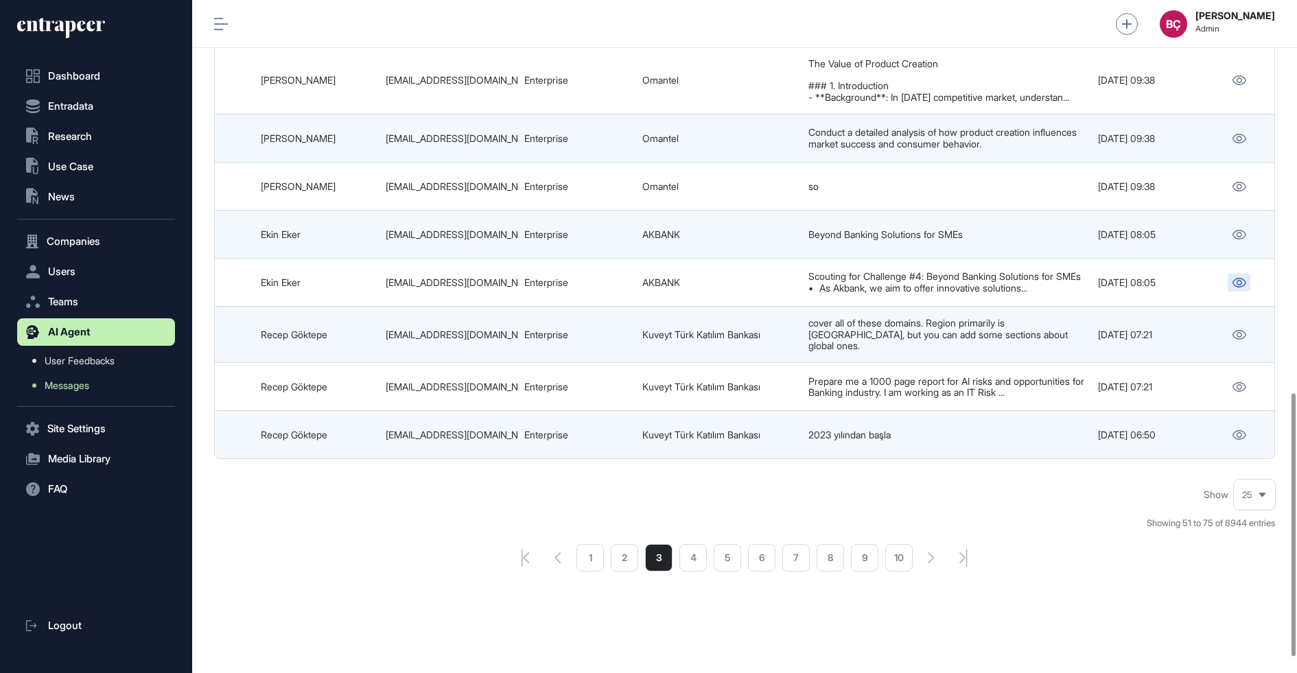
scroll to position [1041, 0]
click at [681, 554] on li "4" at bounding box center [692, 556] width 27 height 27
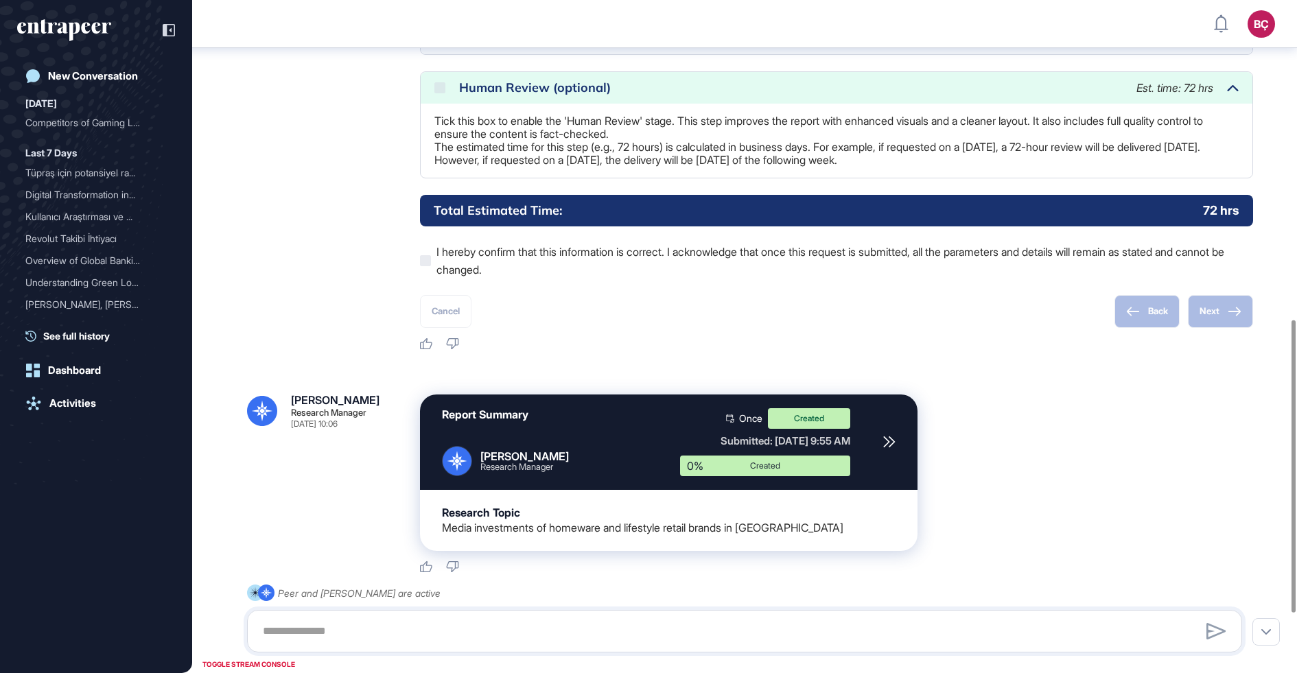
scroll to position [871, 0]
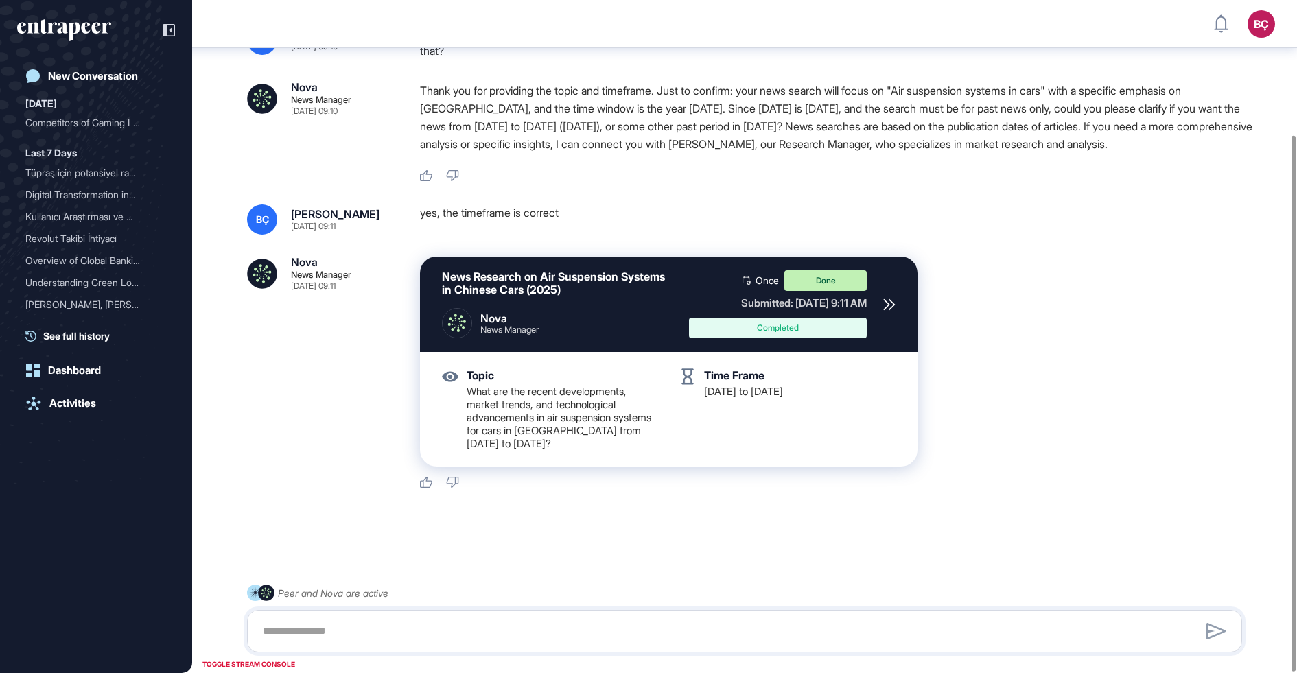
scroll to position [169, 0]
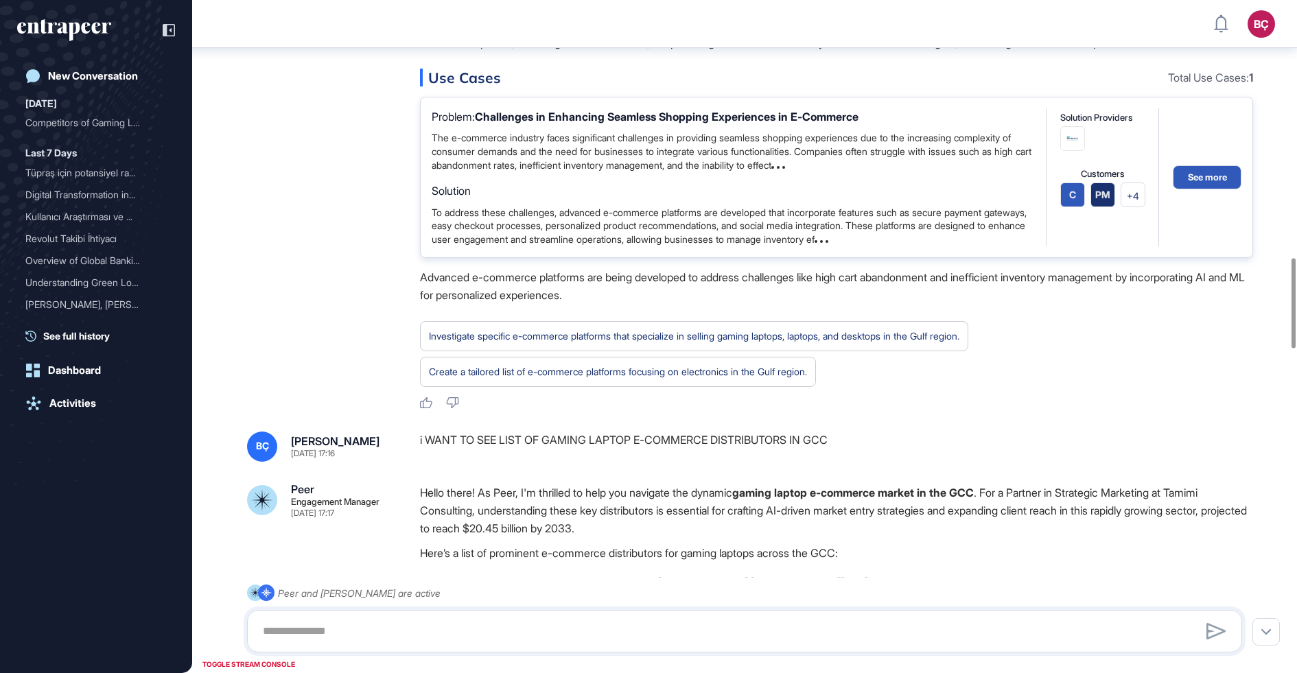
scroll to position [1932, 0]
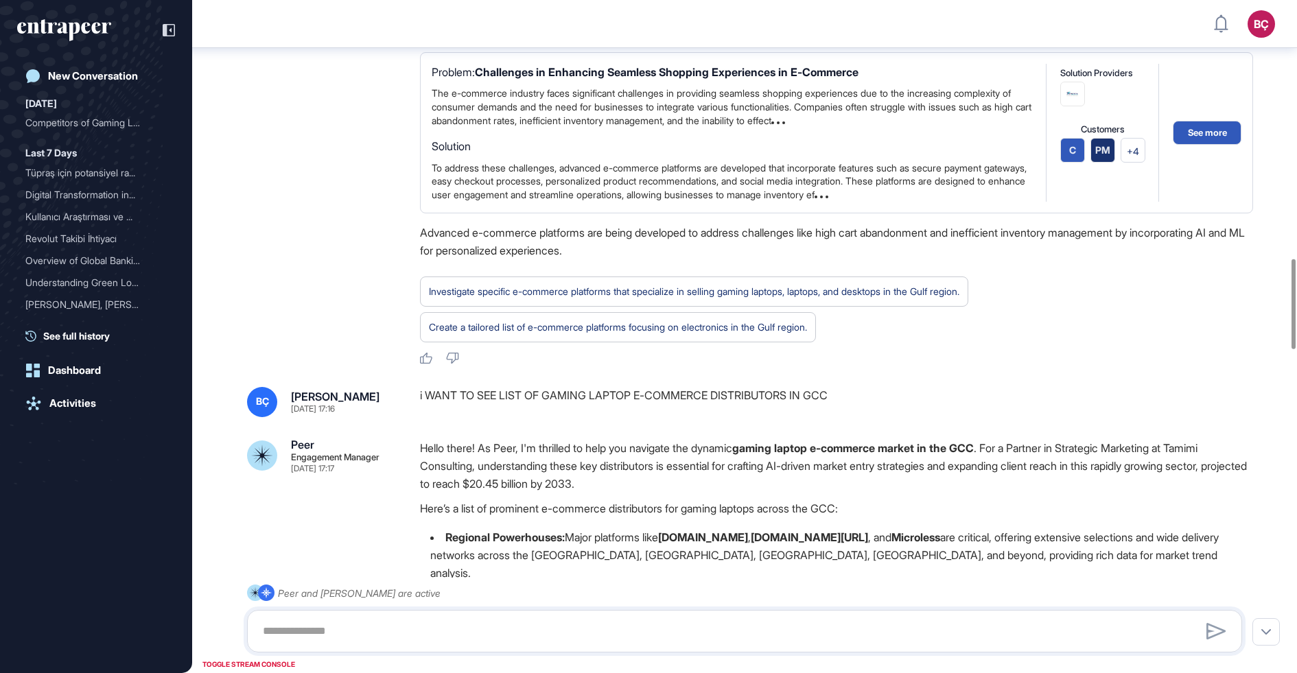
click at [548, 387] on div "i WANT TO SEE LIST OF GAMING LAPTOP E-COMMERCE DISTRIBUTORS IN GCC" at bounding box center [836, 402] width 833 height 30
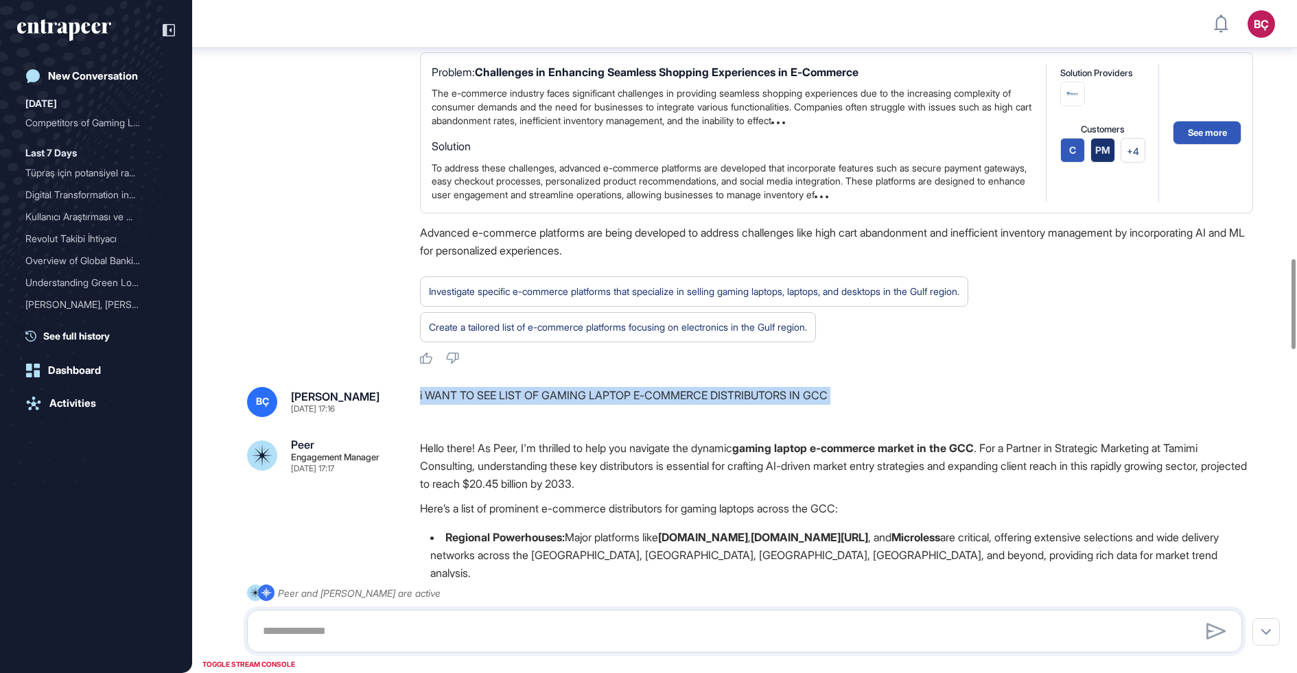
click at [548, 387] on div "i WANT TO SEE LIST OF GAMING LAPTOP E-COMMERCE DISTRIBUTORS IN GCC" at bounding box center [836, 402] width 833 height 30
click at [547, 387] on div "i WANT TO SEE LIST OF GAMING LAPTOP E-COMMERCE DISTRIBUTORS IN GCC" at bounding box center [836, 402] width 833 height 30
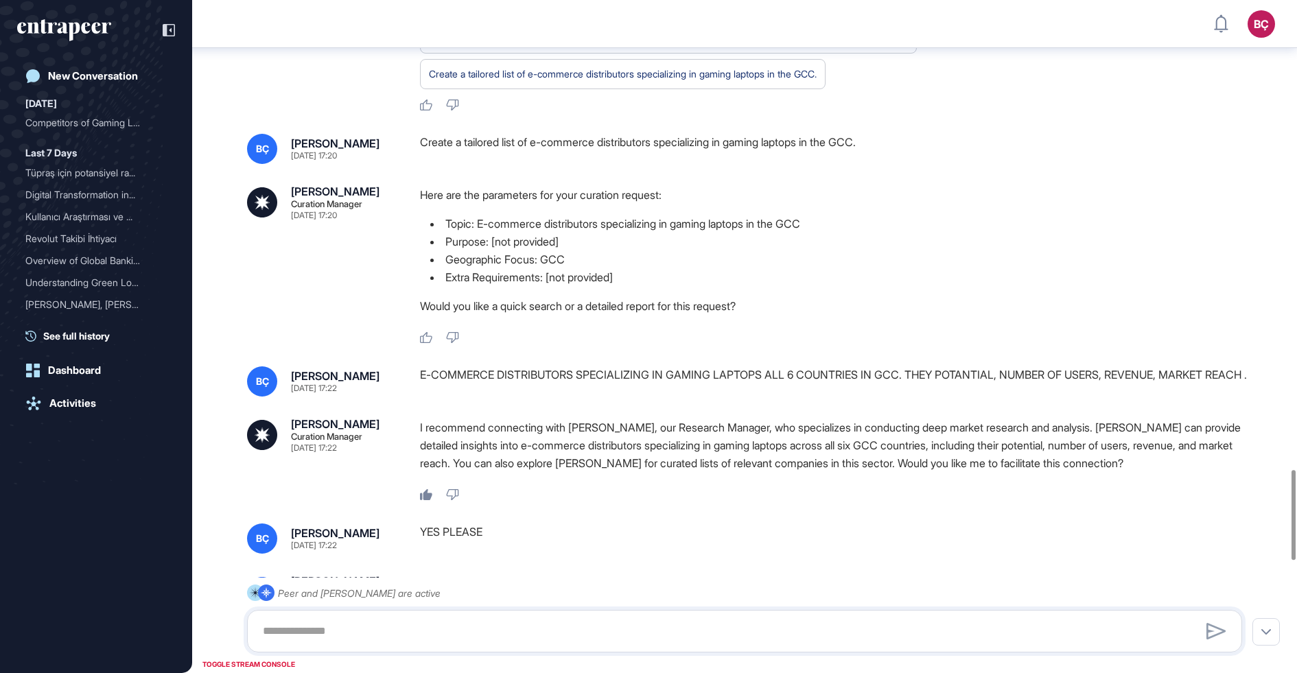
scroll to position [3550, 0]
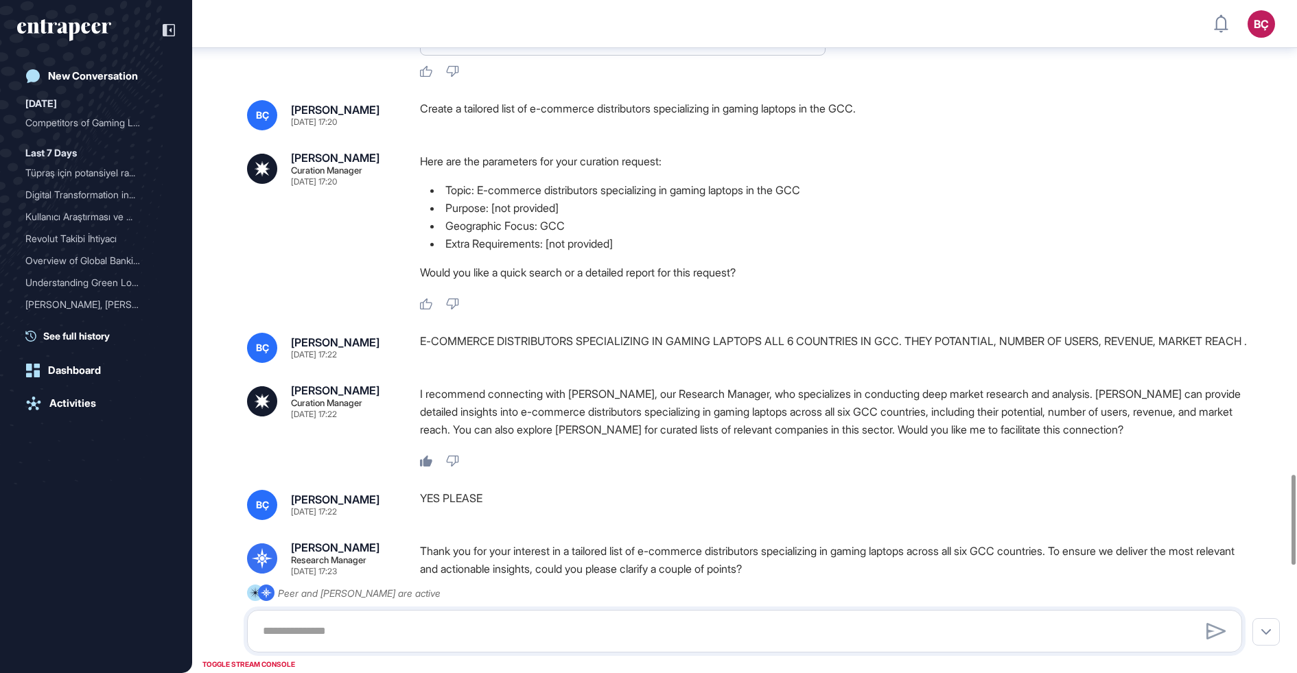
click at [521, 333] on div "E-COMMERCE DISTRIBUTORS SPECIALIZING IN GAMING LAPTOPS ALL 6 COUNTRIES IN GCC. …" at bounding box center [836, 348] width 833 height 30
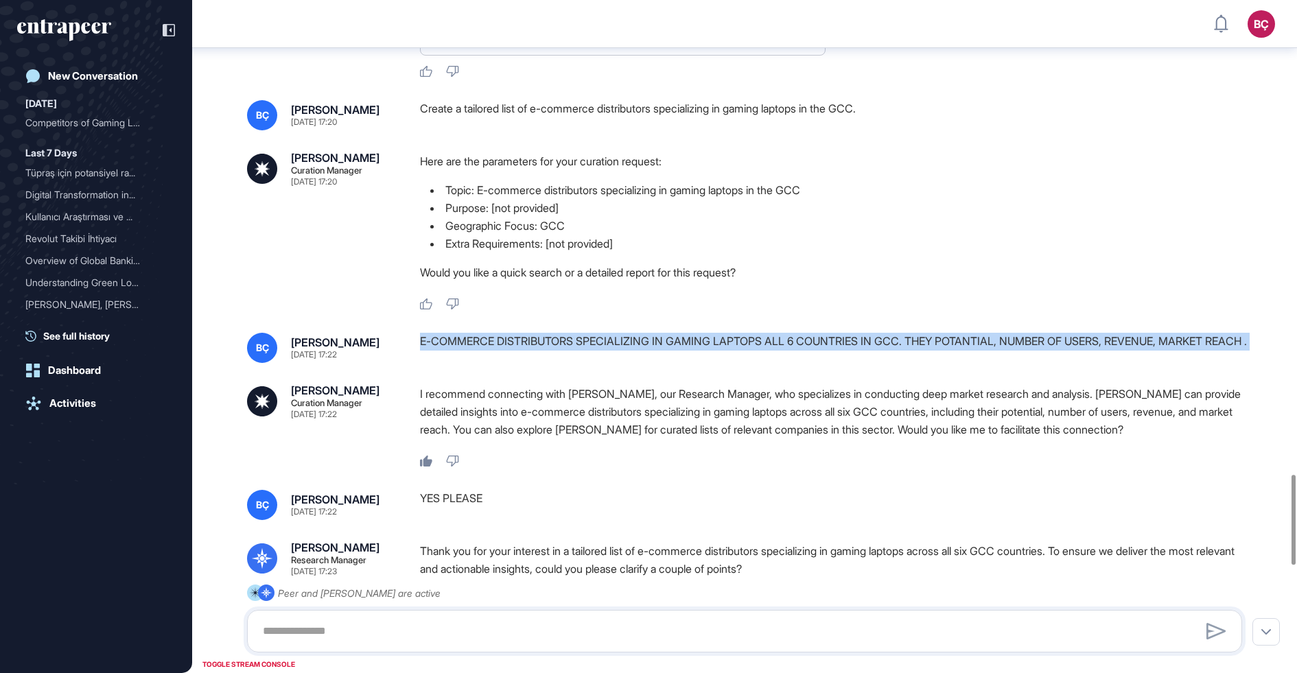
click at [521, 333] on div "E-COMMERCE DISTRIBUTORS SPECIALIZING IN GAMING LAPTOPS ALL 6 COUNTRIES IN GCC. …" at bounding box center [836, 348] width 833 height 30
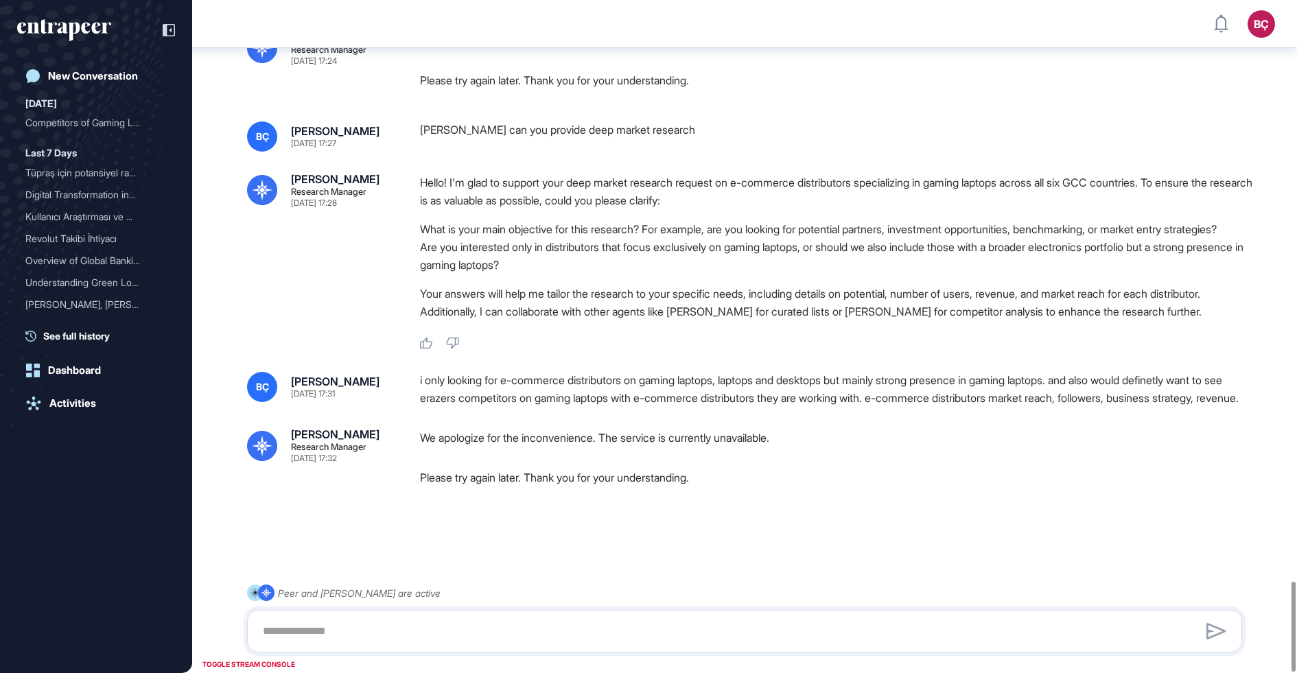
scroll to position [4350, 0]
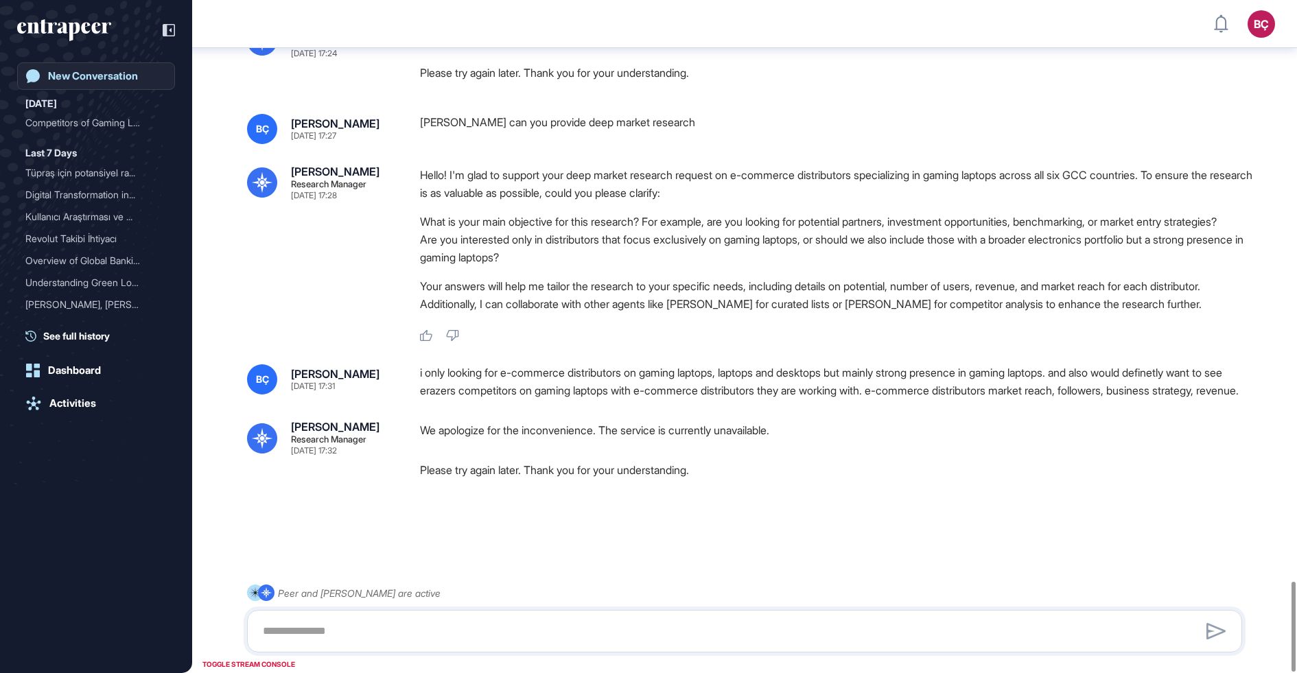
click at [54, 76] on div "New Conversation" at bounding box center [93, 76] width 90 height 12
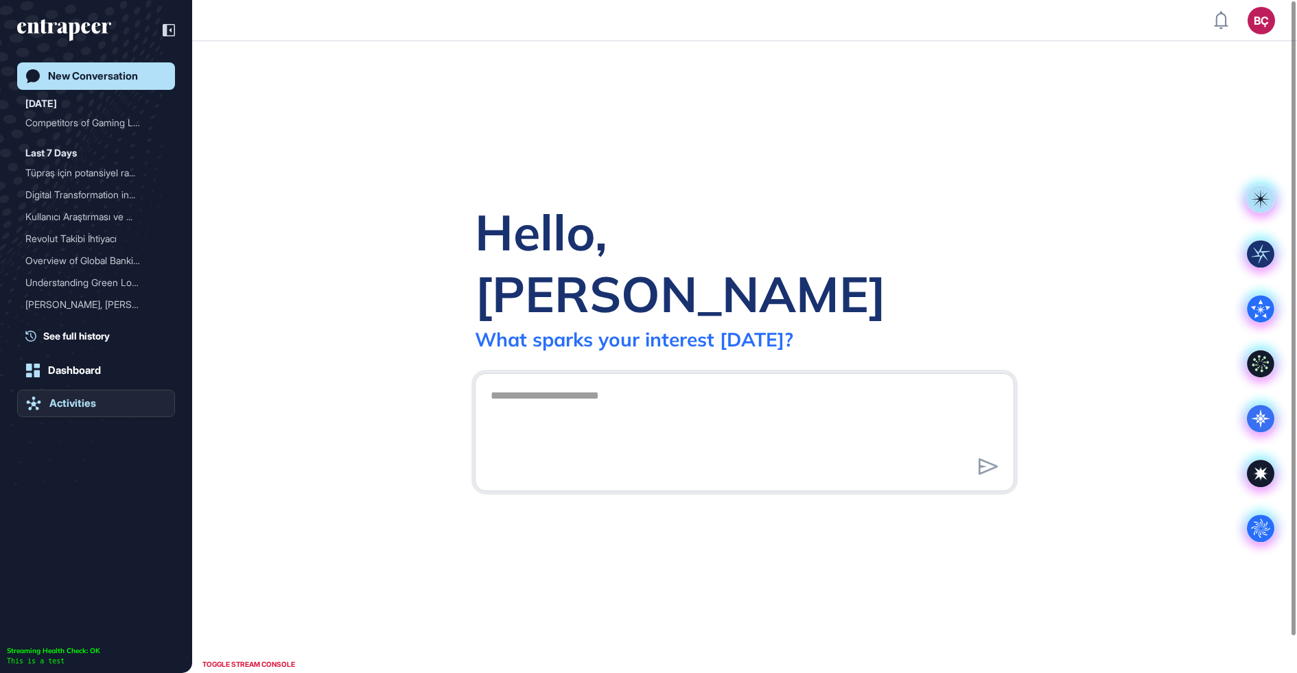
click at [71, 404] on div "Activities" at bounding box center [72, 403] width 47 height 12
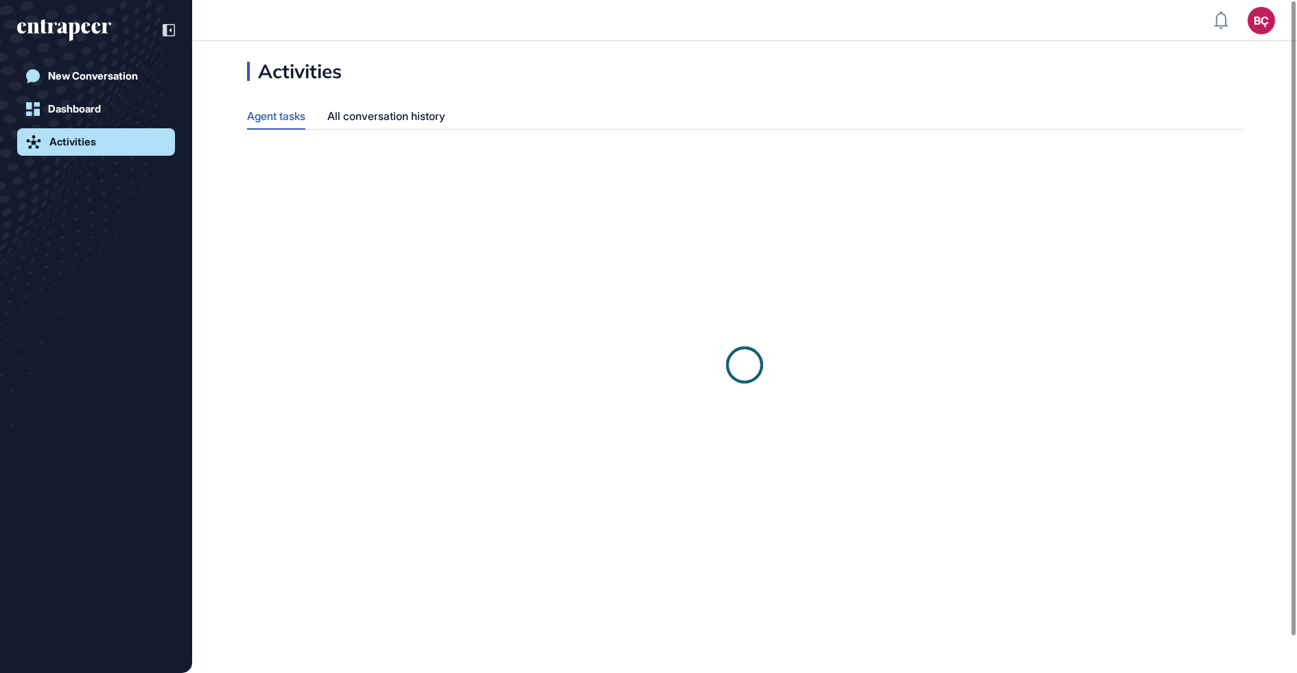
click at [59, 11] on div "New Conversation Dashboard Activities" at bounding box center [96, 336] width 192 height 673
click at [60, 21] on icon "entrapeer-logo" at bounding box center [64, 30] width 94 height 22
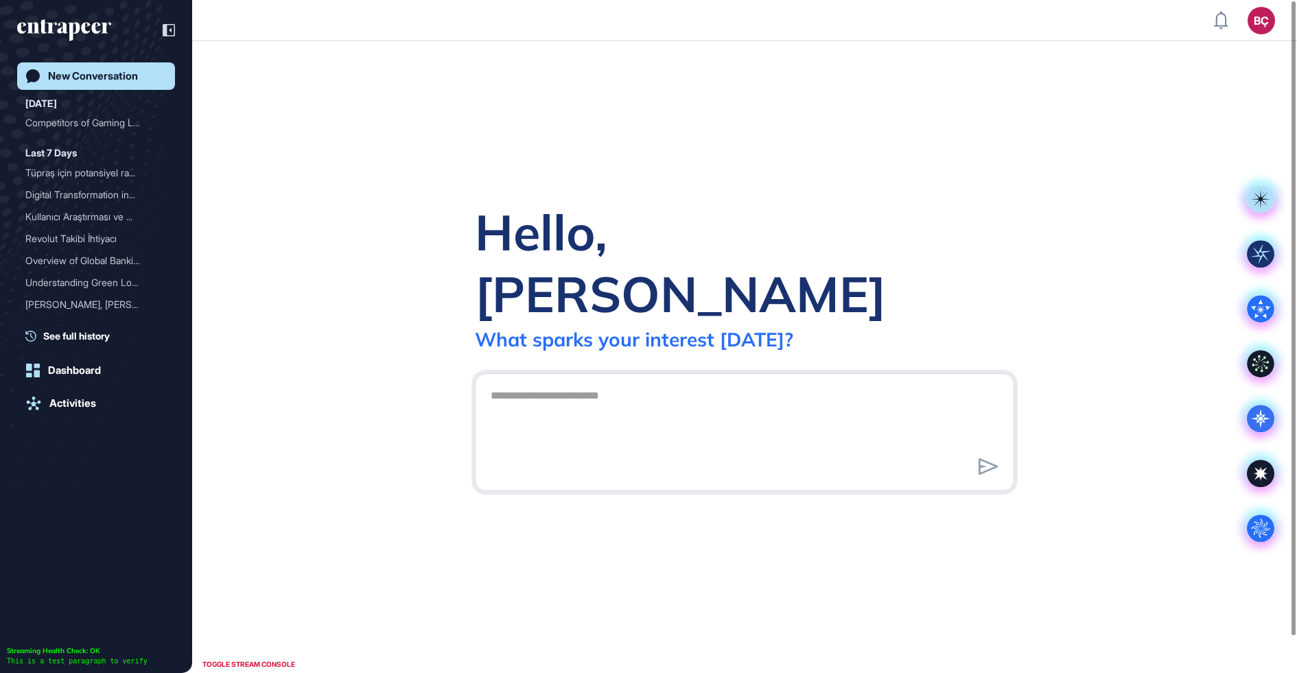
click at [929, 0] on html "Welcome to the entrapeer universe Entrapeer is your always-on consultancy. Our …" at bounding box center [648, 336] width 1297 height 673
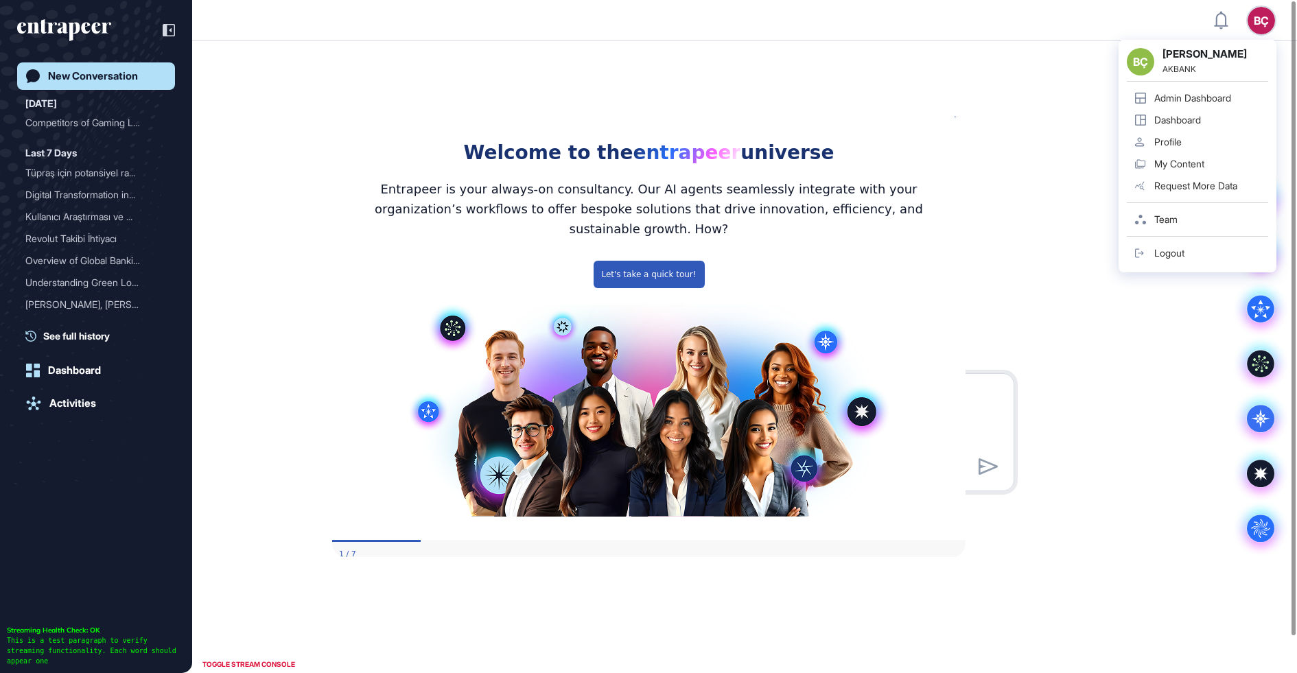
click at [1225, 90] on link "Admin Dashboard" at bounding box center [1197, 98] width 141 height 22
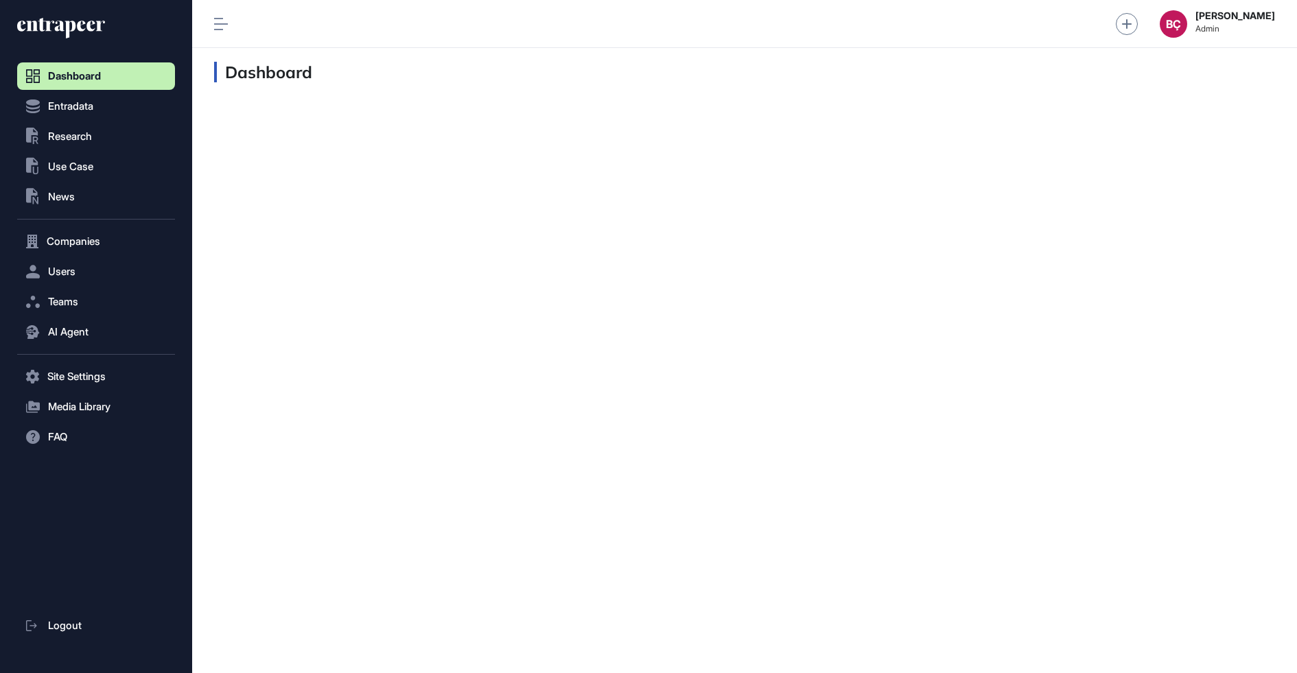
scroll to position [1, 1]
click at [59, 140] on span "Research" at bounding box center [70, 136] width 44 height 11
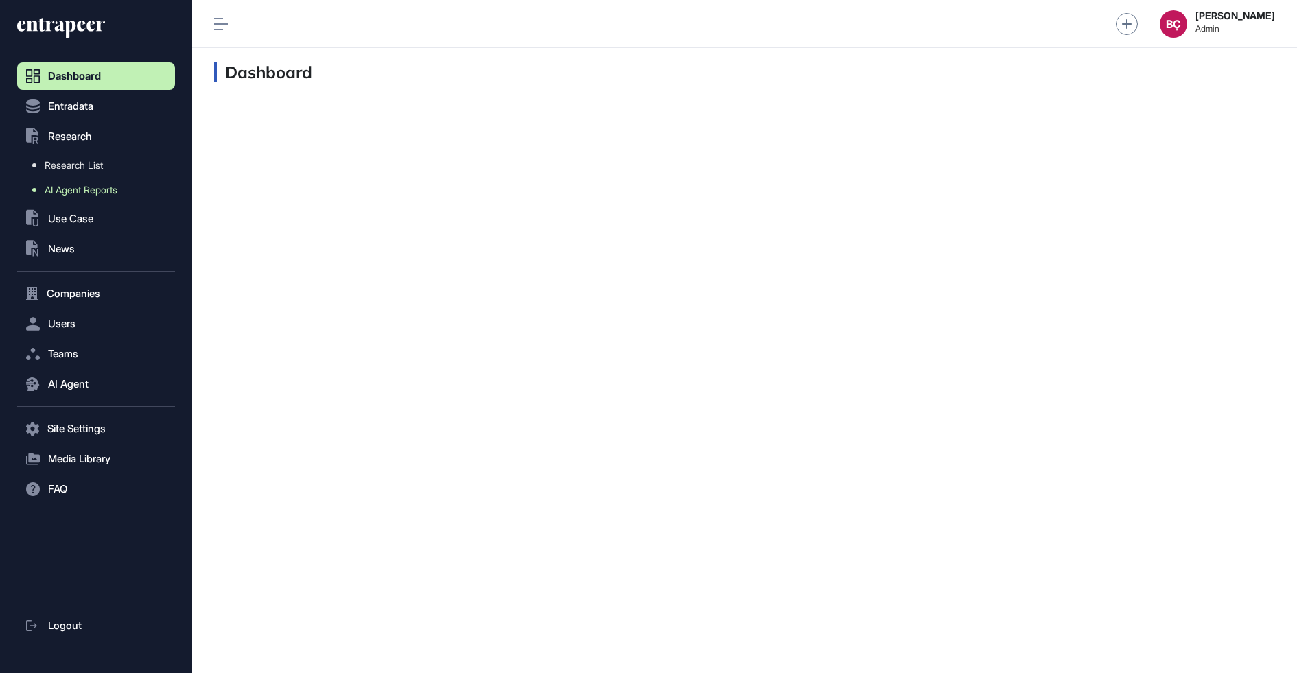
click at [60, 193] on span "AI Agent Reports" at bounding box center [81, 190] width 73 height 11
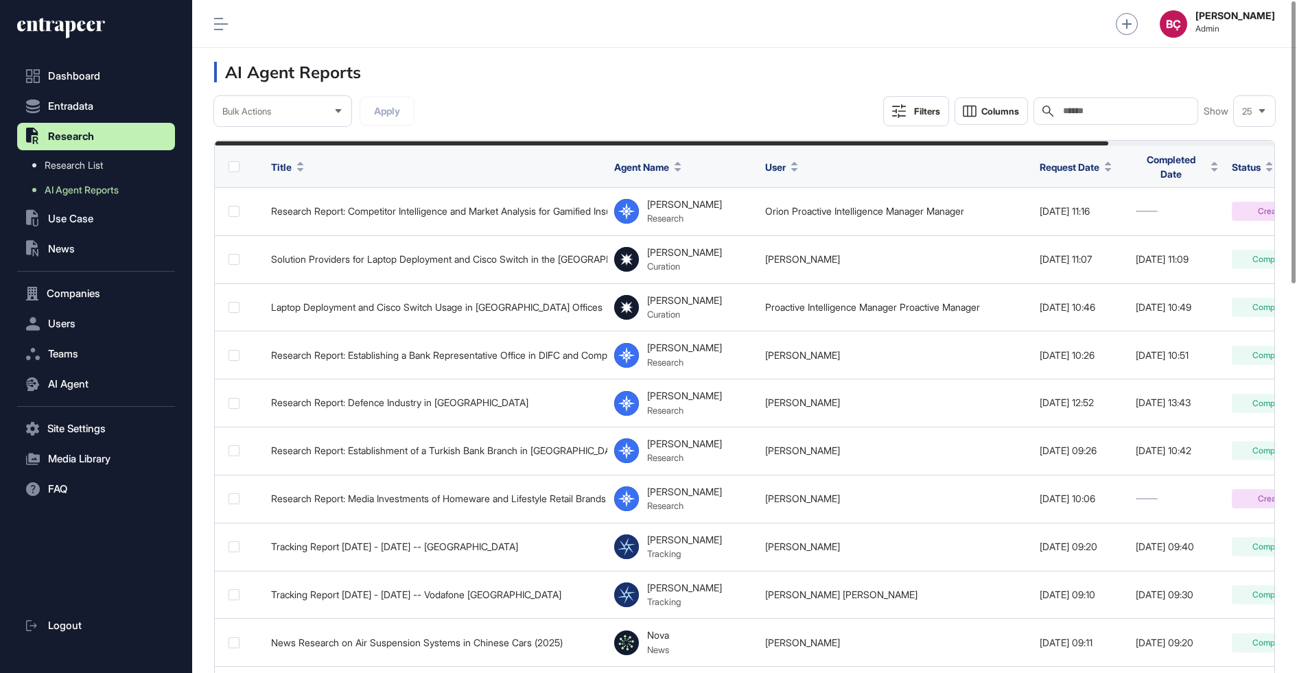
scroll to position [673, 1105]
click at [59, 324] on span "Users" at bounding box center [61, 323] width 27 height 11
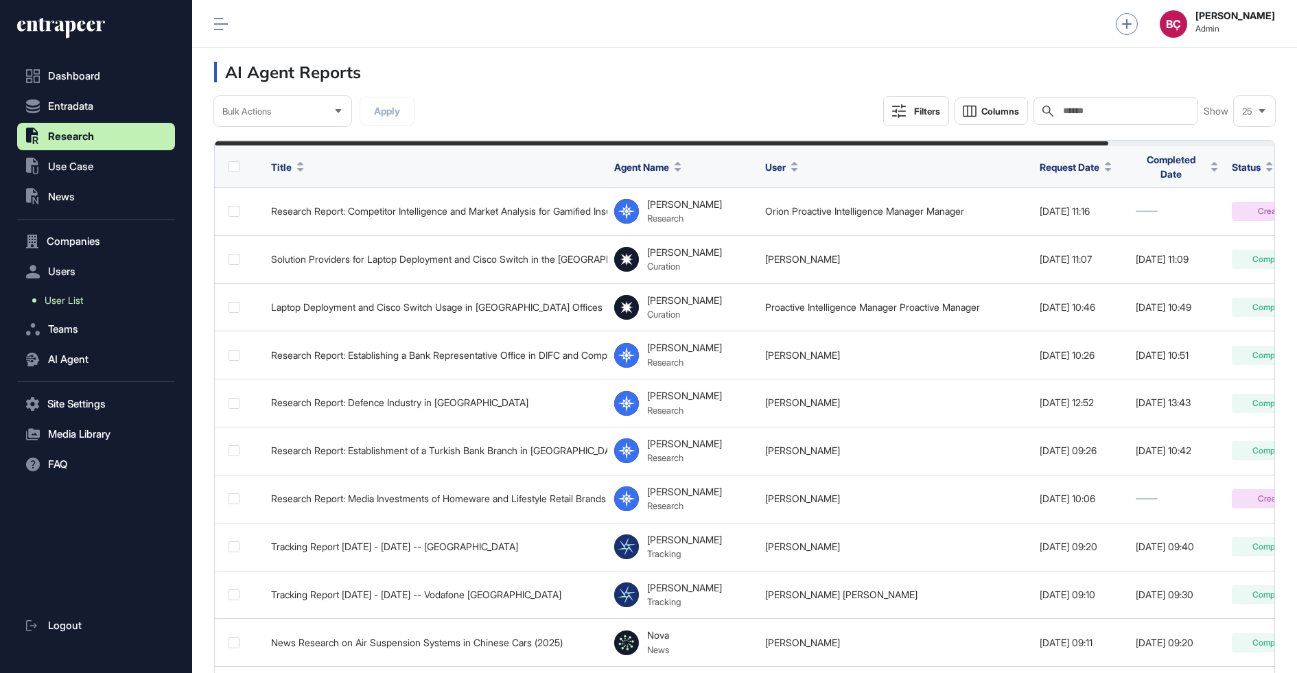
click at [70, 303] on span "User List" at bounding box center [64, 300] width 38 height 11
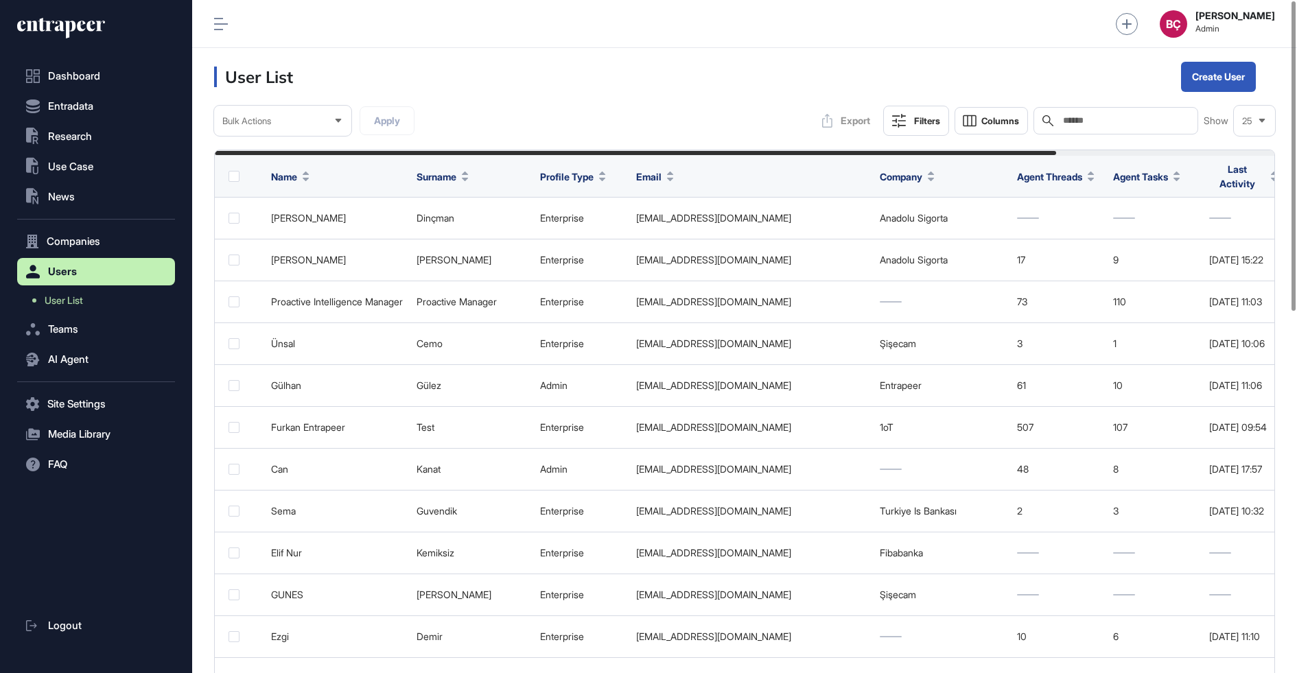
scroll to position [673, 1105]
click at [1094, 101] on header "User List Create User" at bounding box center [744, 77] width 1105 height 58
click at [1094, 115] on input "text" at bounding box center [1125, 120] width 128 height 11
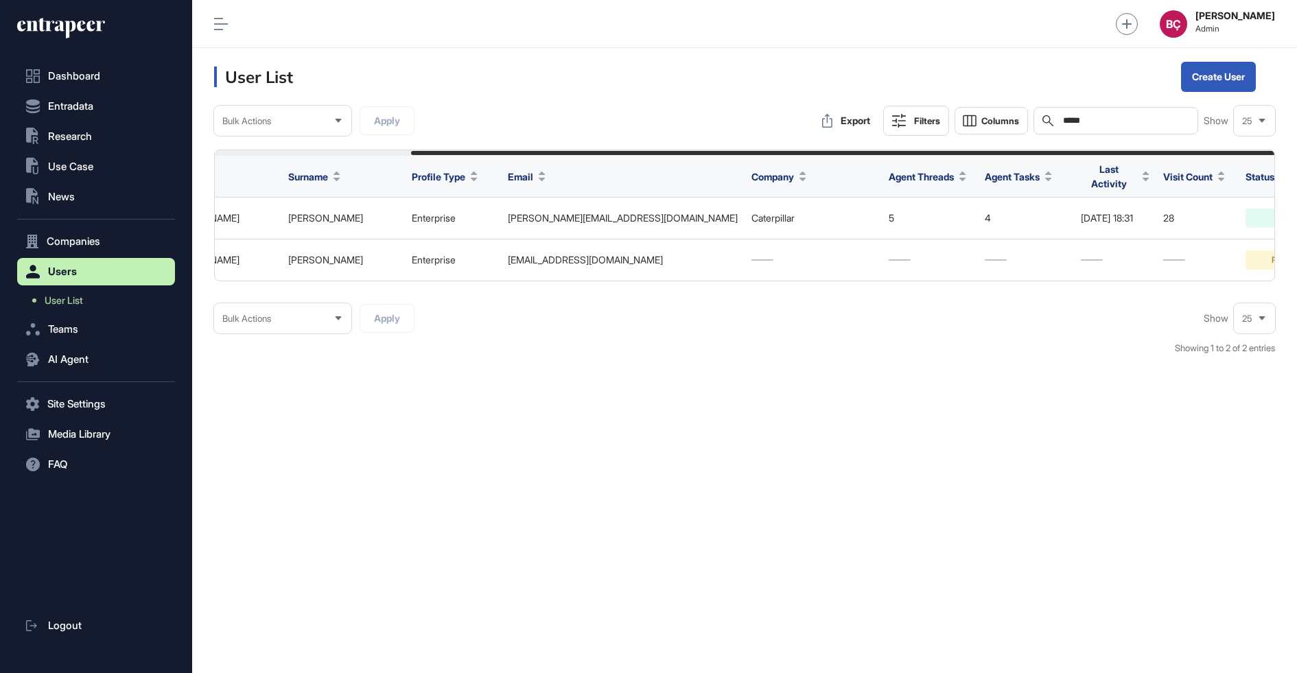
scroll to position [0, 240]
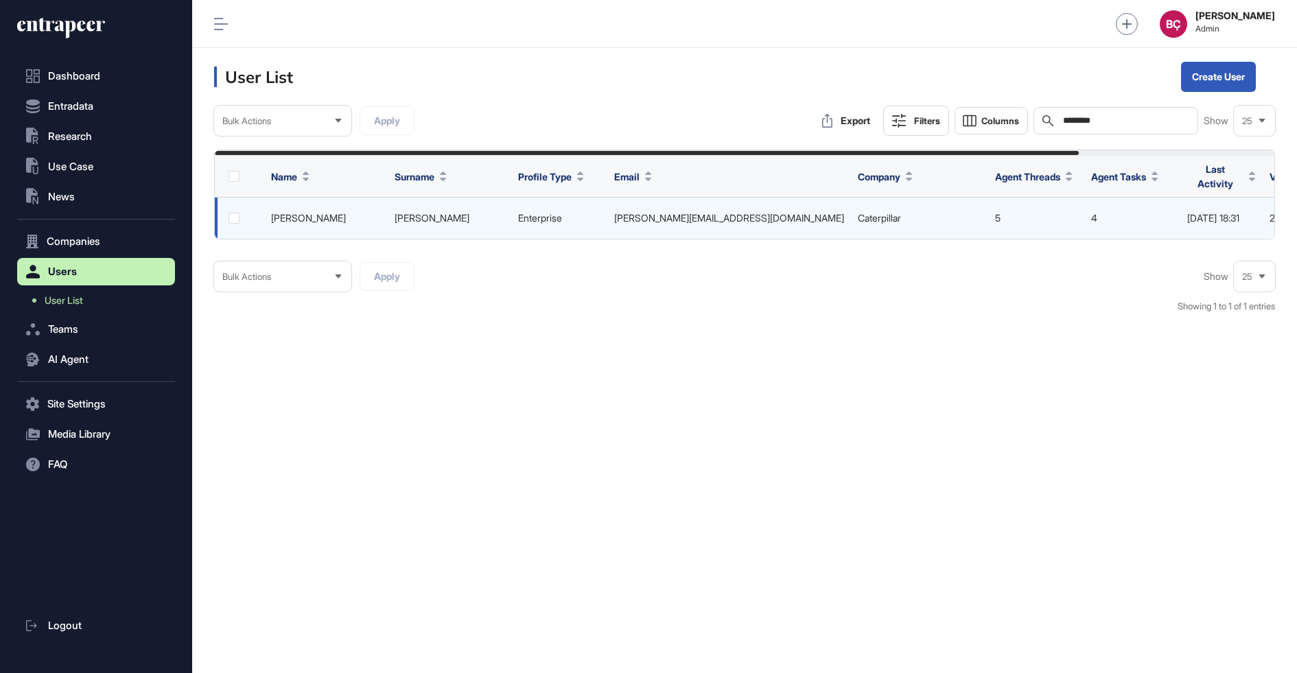
scroll to position [0, 240]
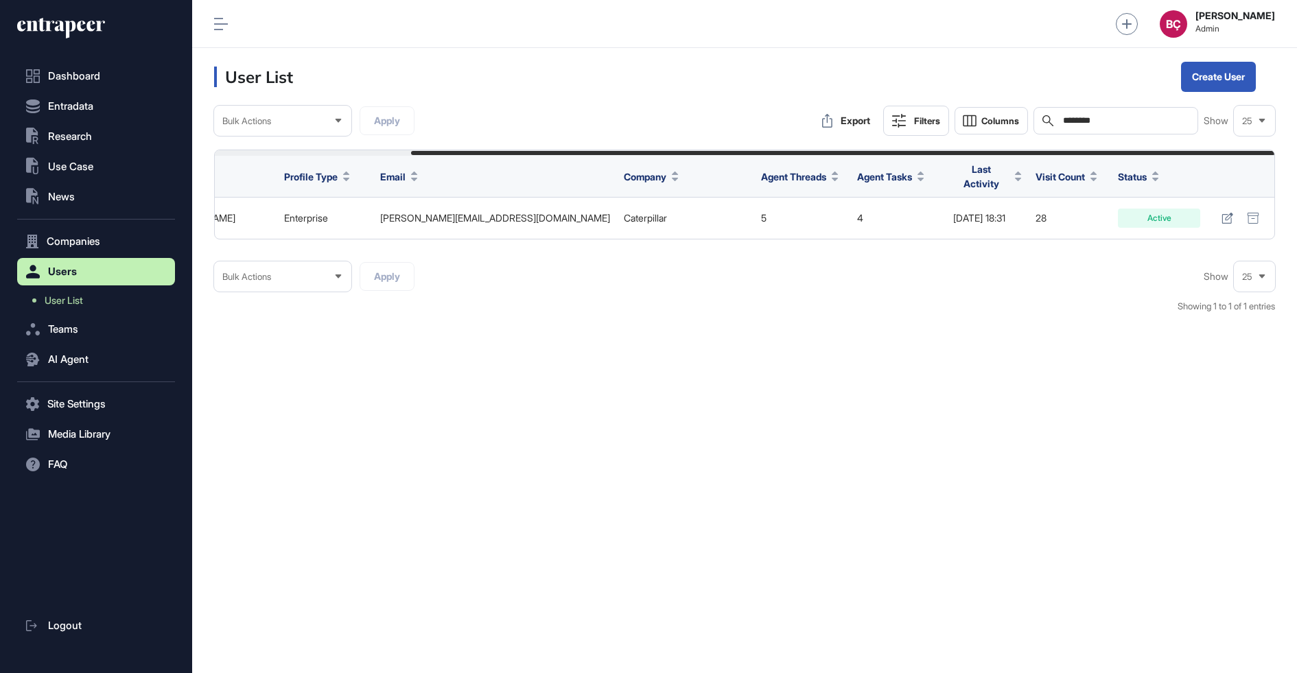
type input "********"
click at [54, 26] on icon at bounding box center [61, 28] width 88 height 22
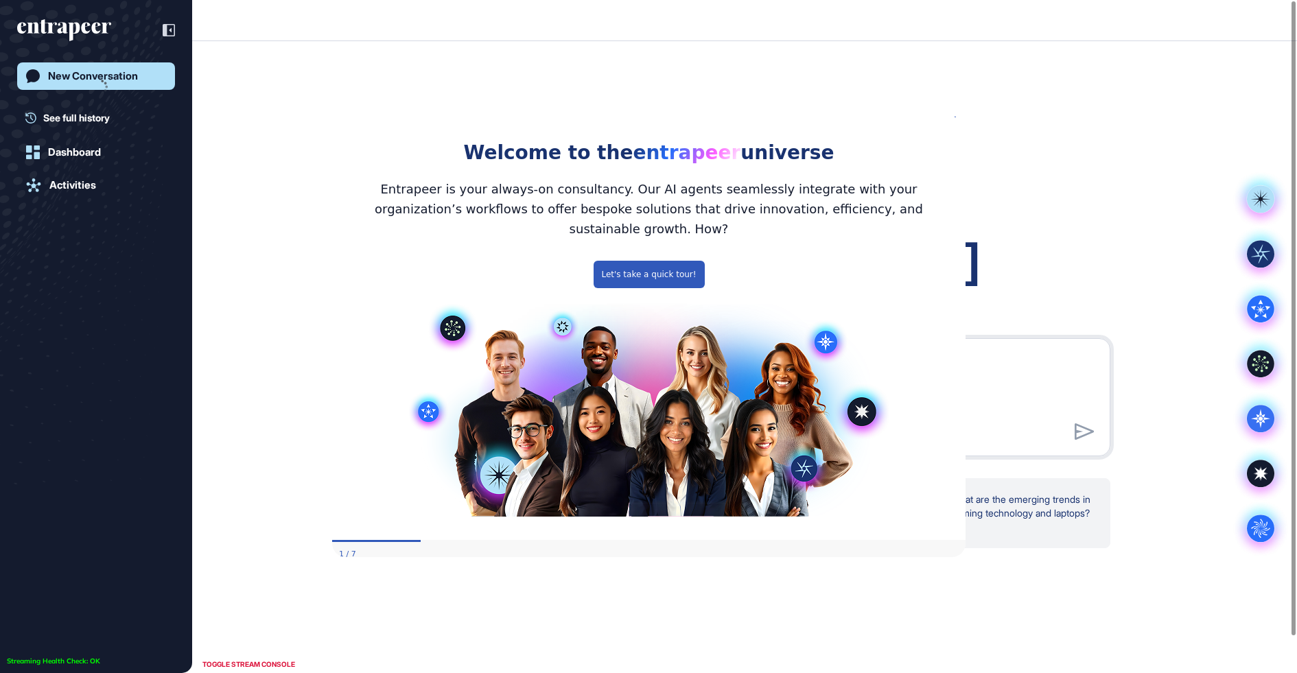
scroll to position [1, 1]
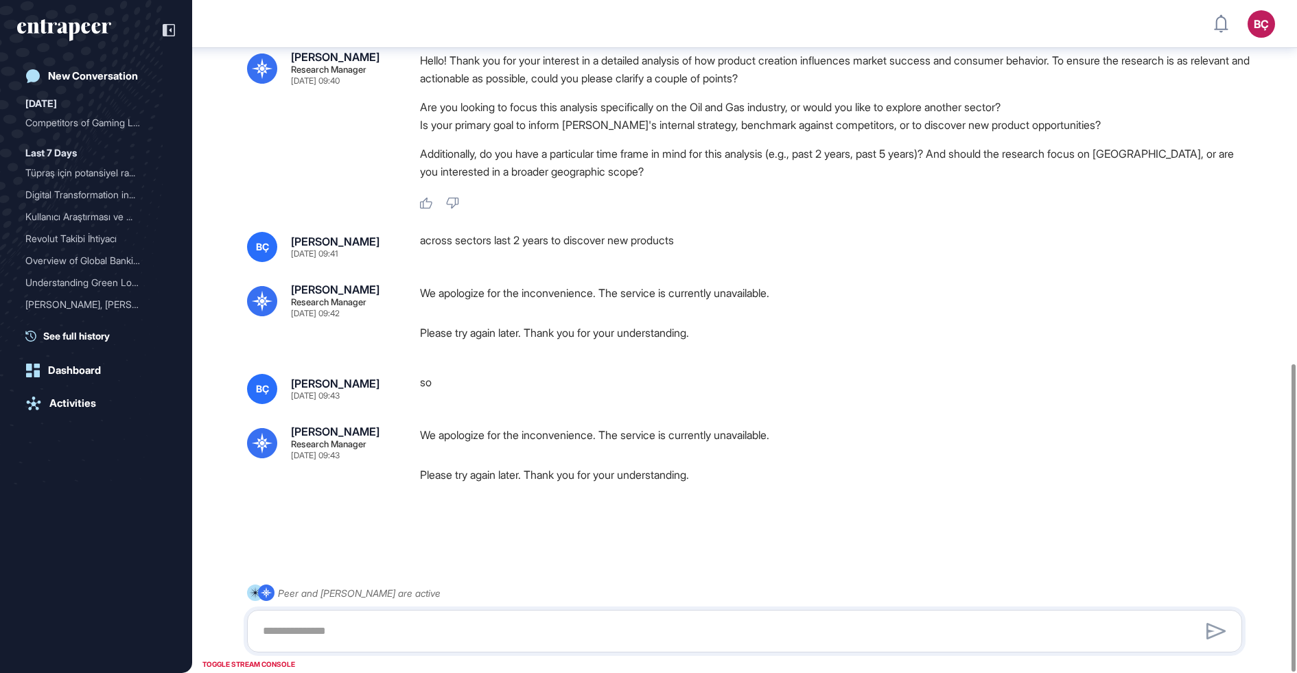
scroll to position [794, 0]
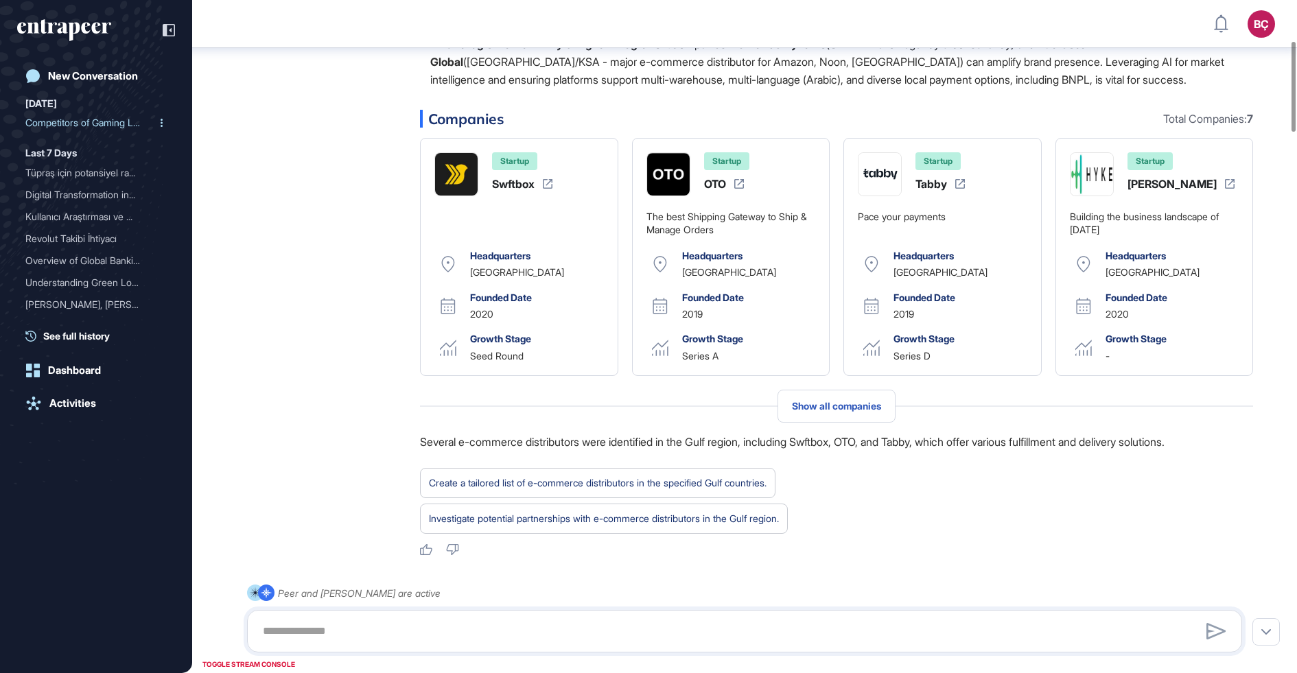
scroll to position [304, 0]
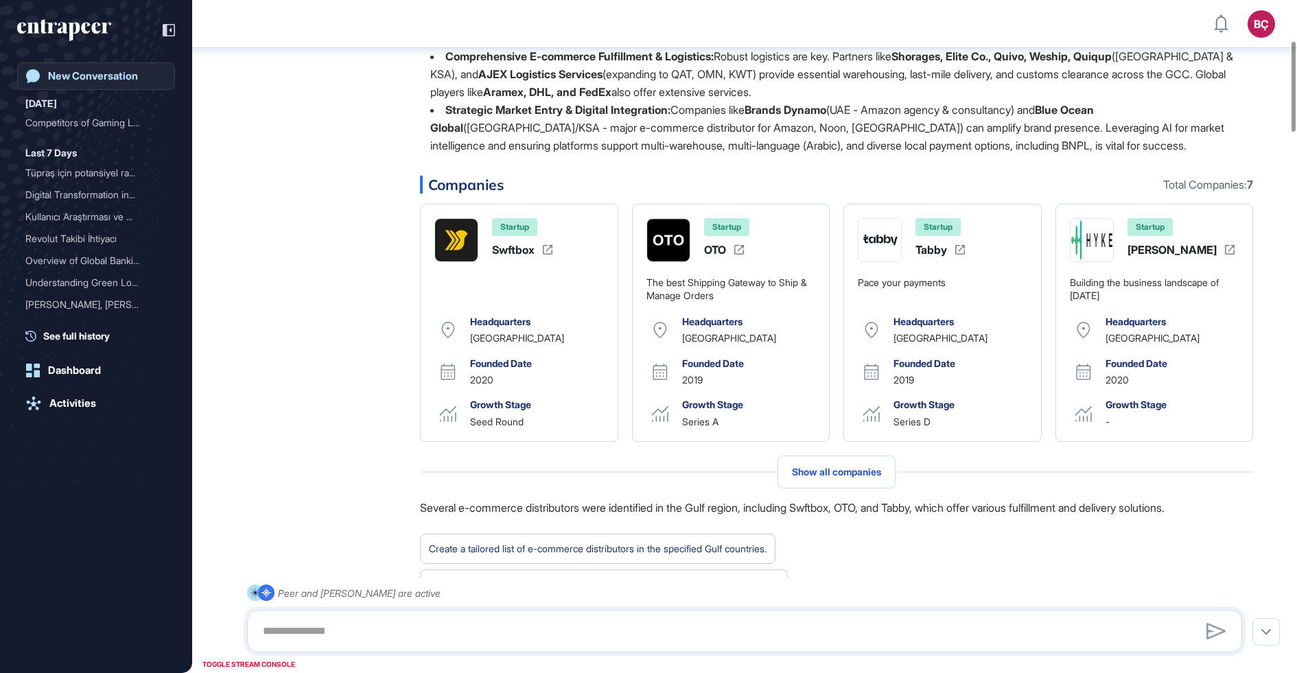
click at [62, 76] on div "New Conversation" at bounding box center [93, 76] width 90 height 12
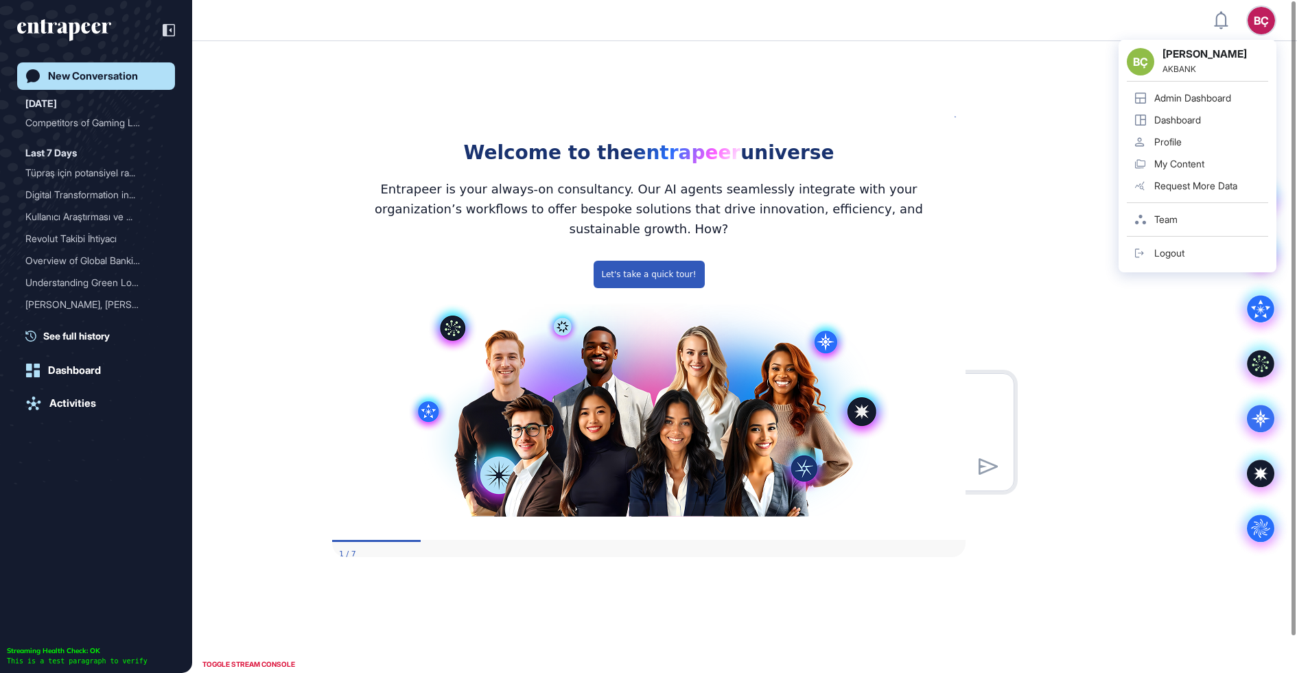
click at [1256, 28] on div "BÇ" at bounding box center [1260, 20] width 27 height 27
click at [1231, 99] on div "Admin Dashboard" at bounding box center [1192, 98] width 77 height 11
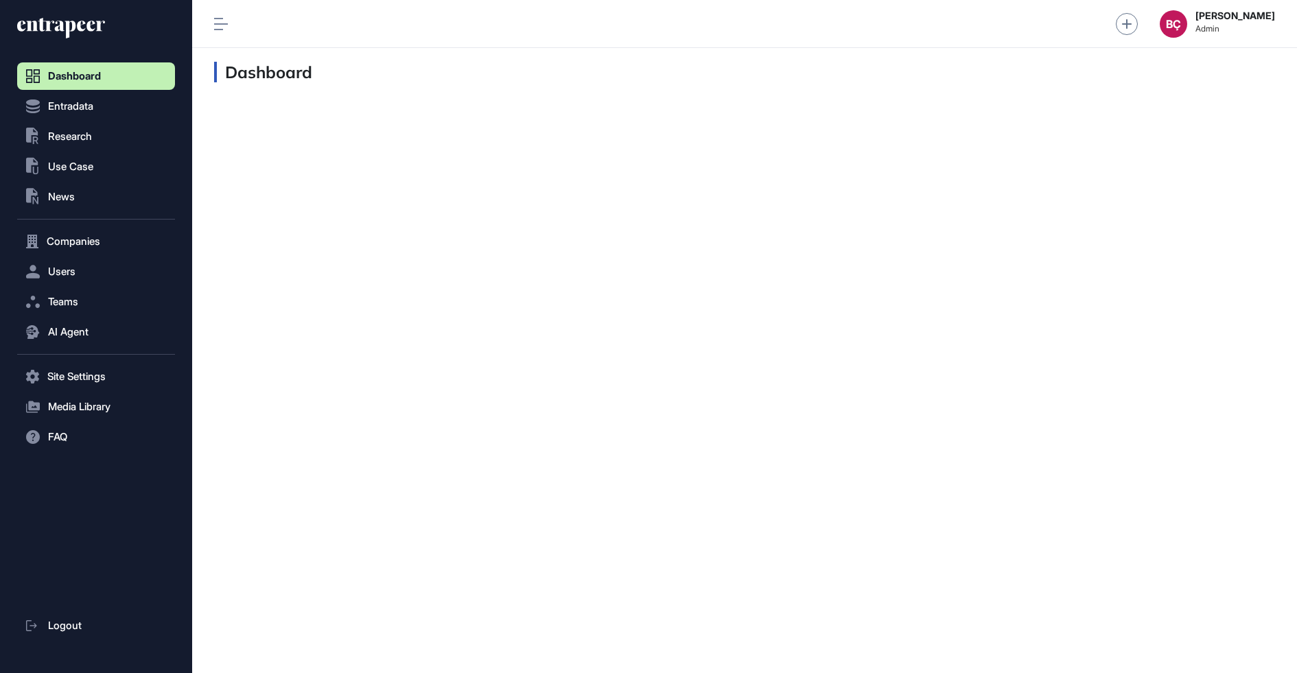
scroll to position [1, 1]
click at [102, 329] on button "AI Agent" at bounding box center [96, 331] width 158 height 27
click at [85, 380] on span "Messages" at bounding box center [67, 385] width 44 height 11
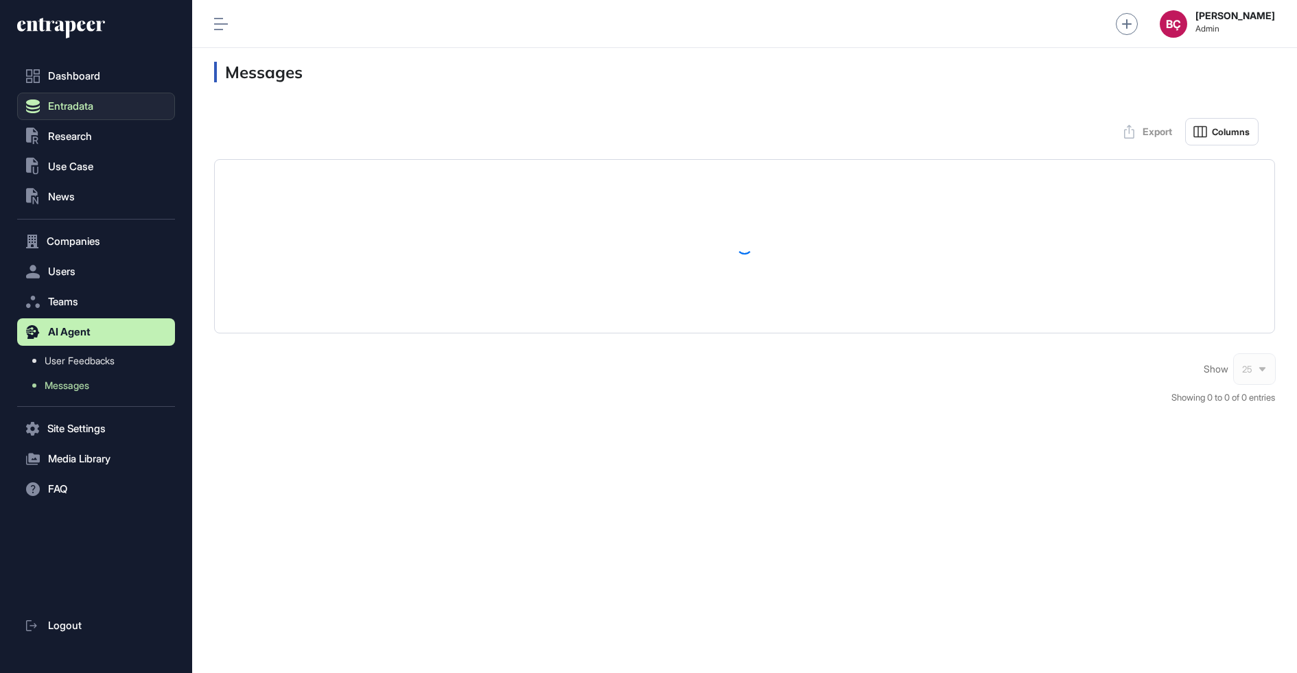
click at [97, 119] on button "Entradata" at bounding box center [96, 106] width 158 height 27
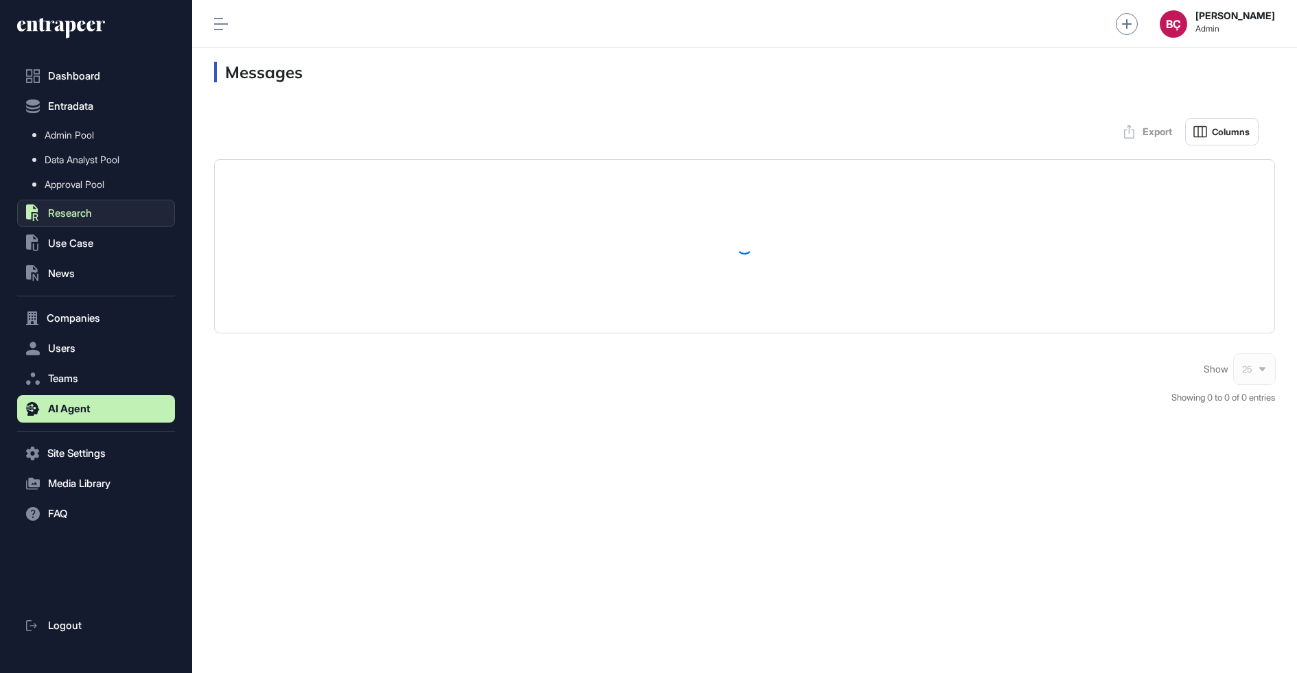
click at [57, 218] on span "Research" at bounding box center [70, 213] width 44 height 11
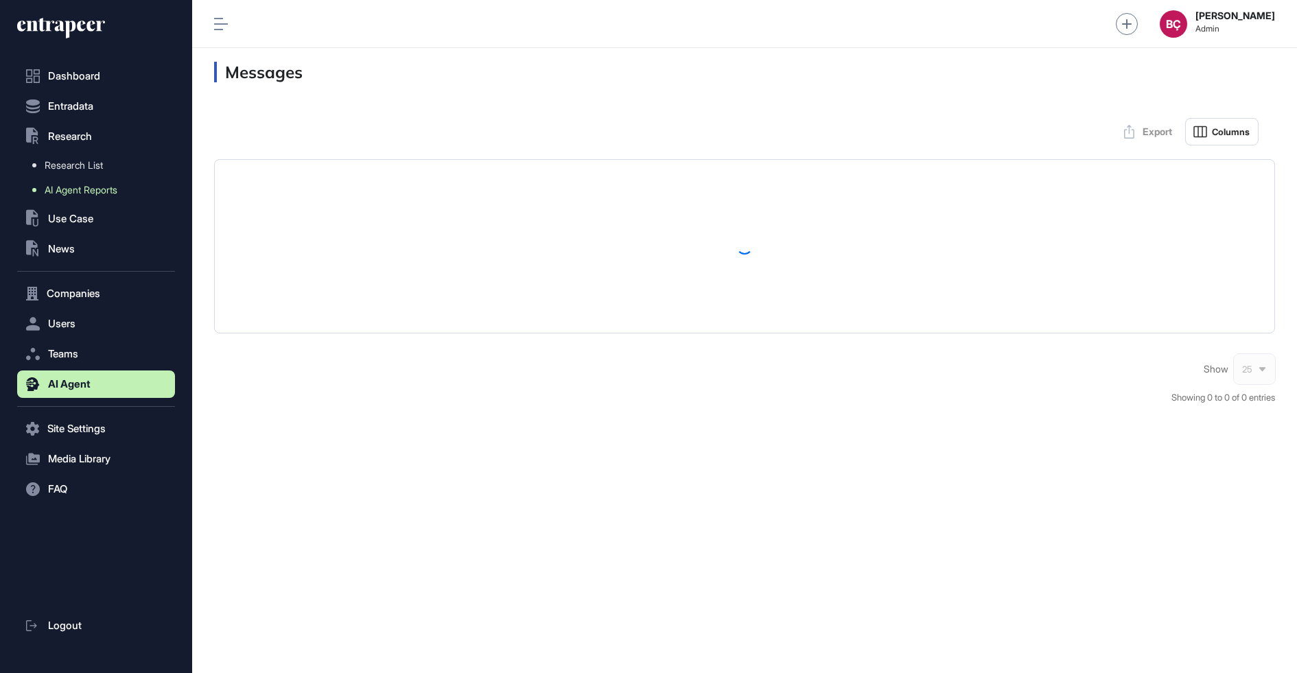
click at [98, 193] on span "AI Agent Reports" at bounding box center [81, 190] width 73 height 11
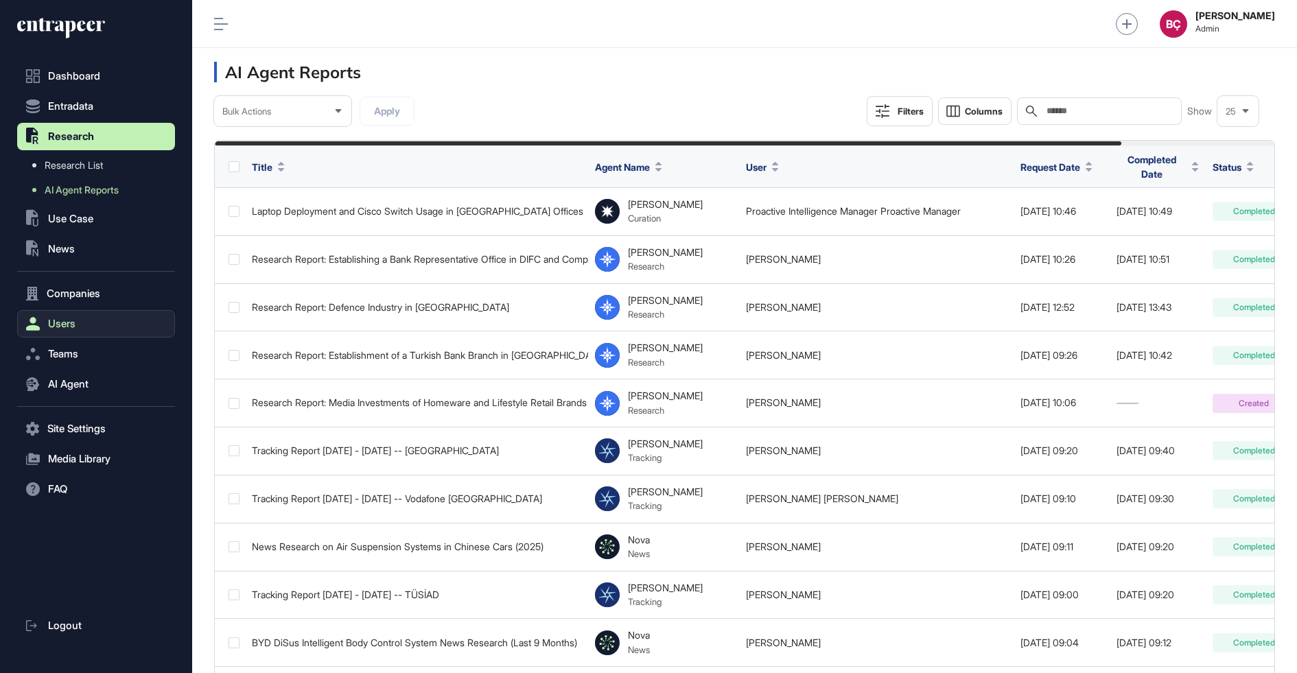
scroll to position [673, 1105]
click at [100, 330] on button "Users" at bounding box center [96, 323] width 158 height 27
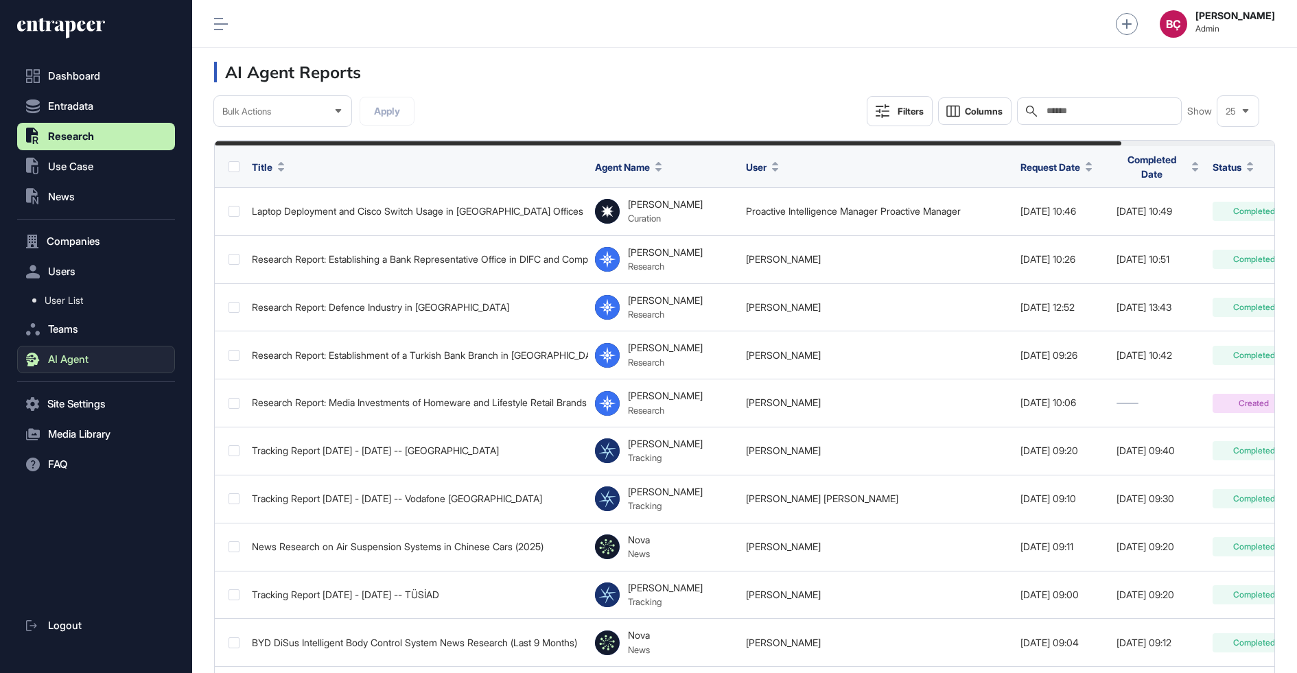
click at [93, 355] on button "AI Agent" at bounding box center [96, 359] width 158 height 27
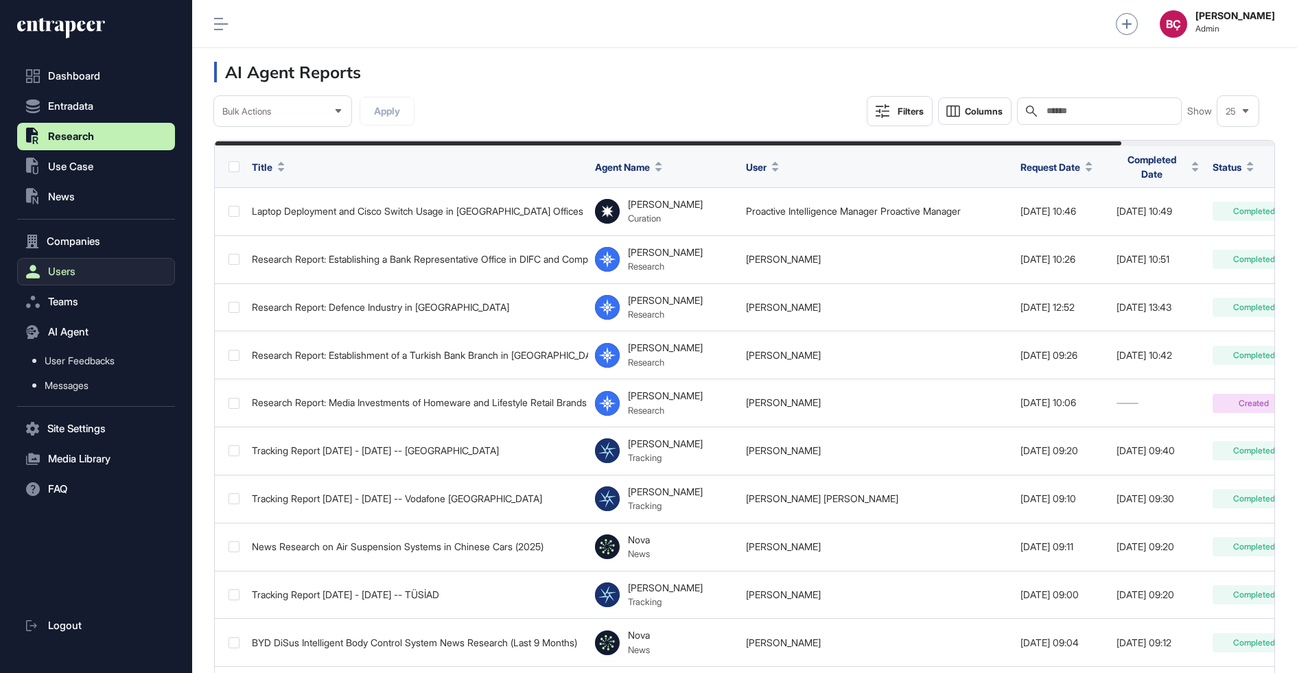
click at [93, 283] on button "Users" at bounding box center [96, 271] width 158 height 27
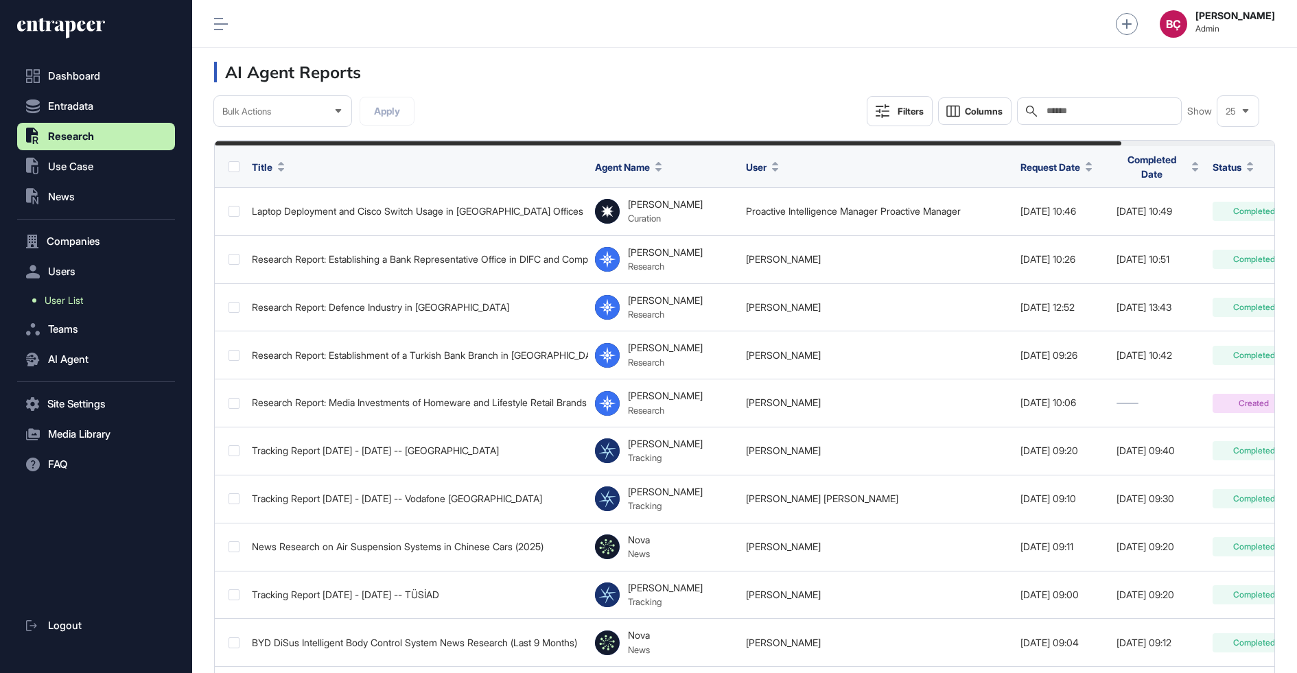
click at [91, 291] on link "User List" at bounding box center [99, 300] width 151 height 25
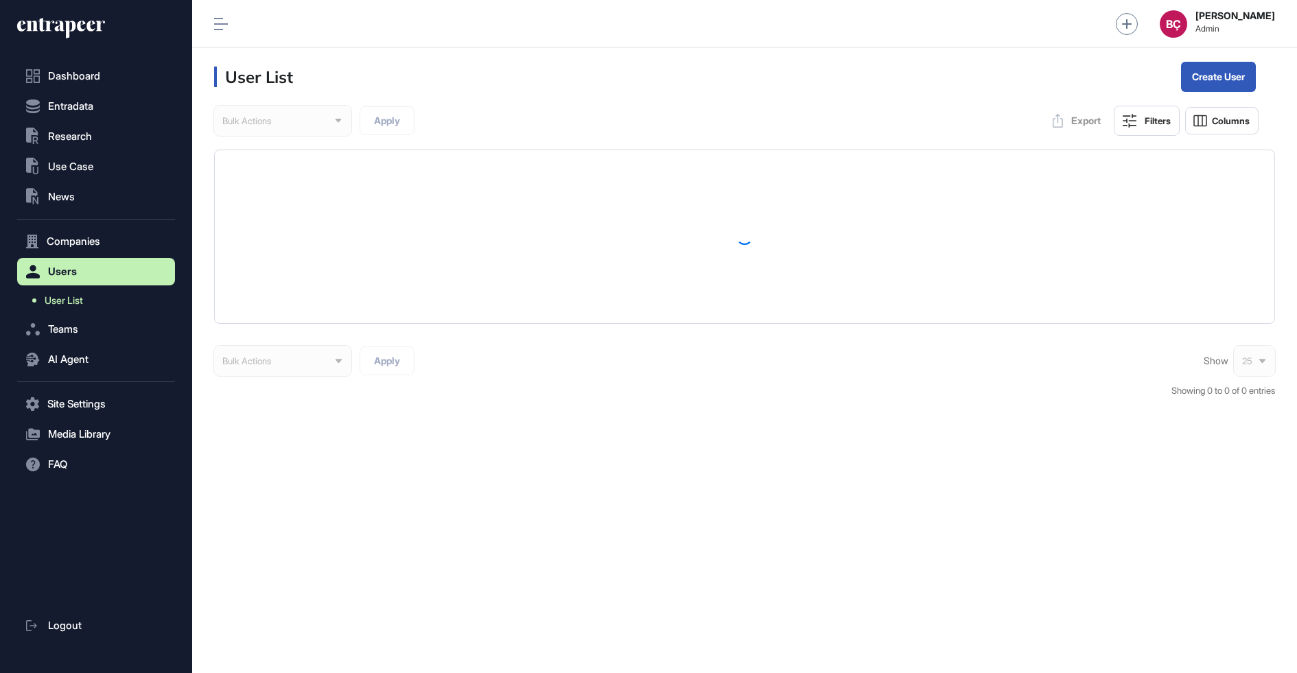
scroll to position [673, 1105]
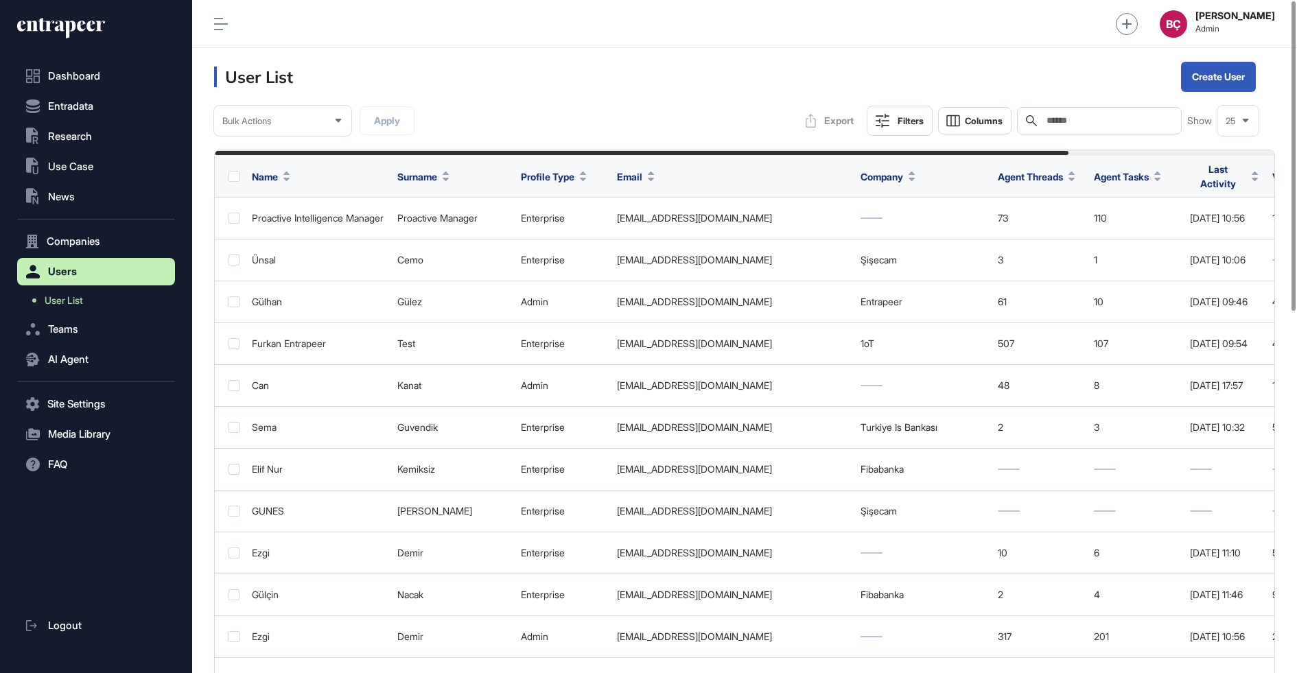
click at [1086, 117] on input "text" at bounding box center [1109, 120] width 128 height 11
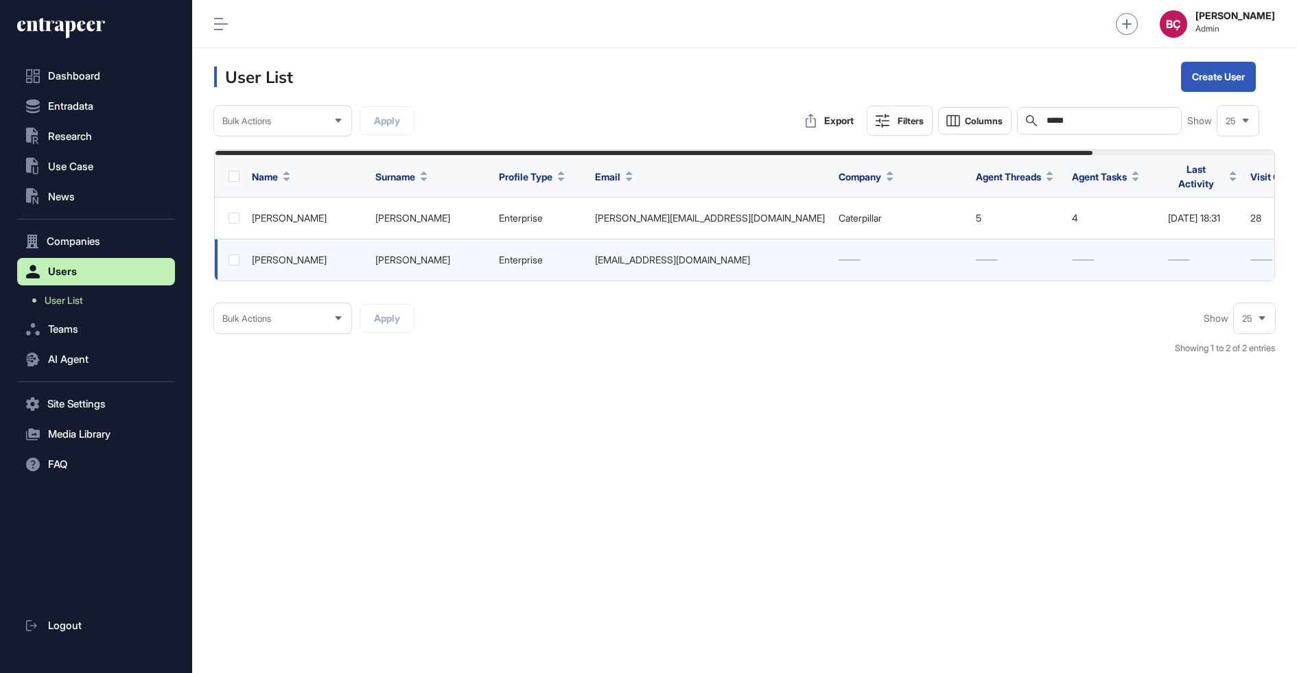
scroll to position [0, 222]
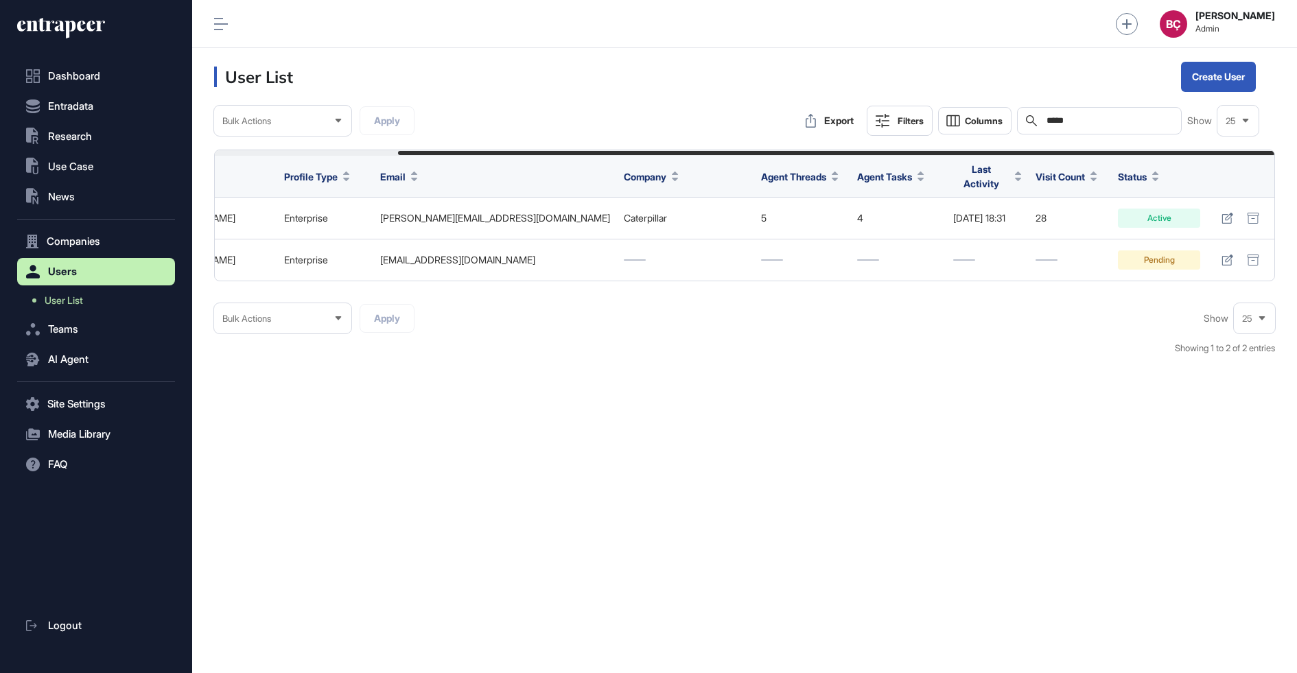
click at [1055, 117] on input "*****" at bounding box center [1109, 120] width 128 height 11
paste input "**********"
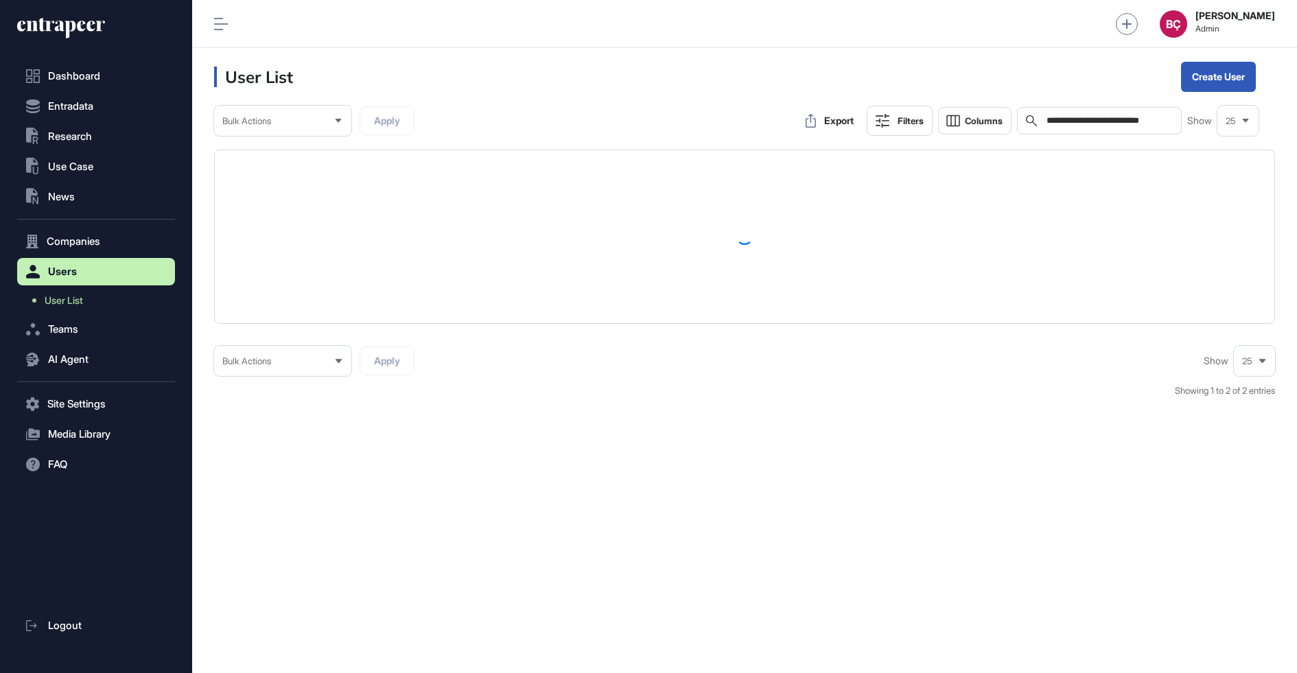
type input "**********"
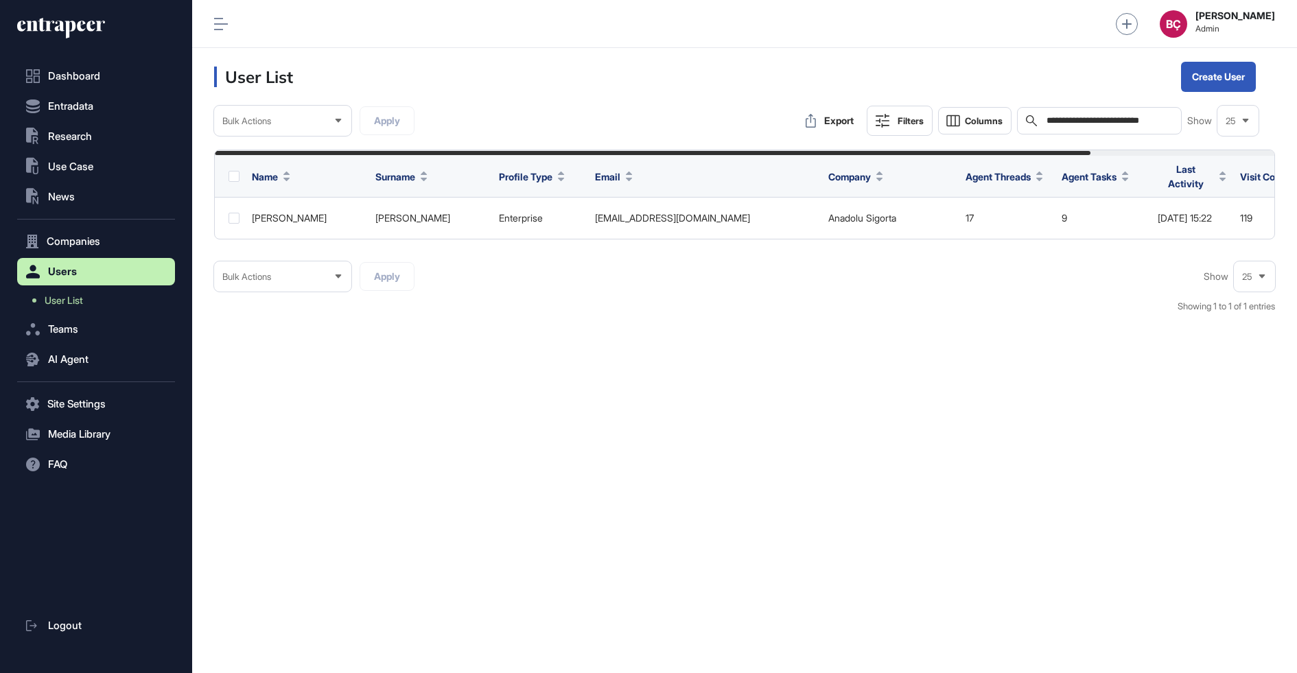
scroll to position [0, 223]
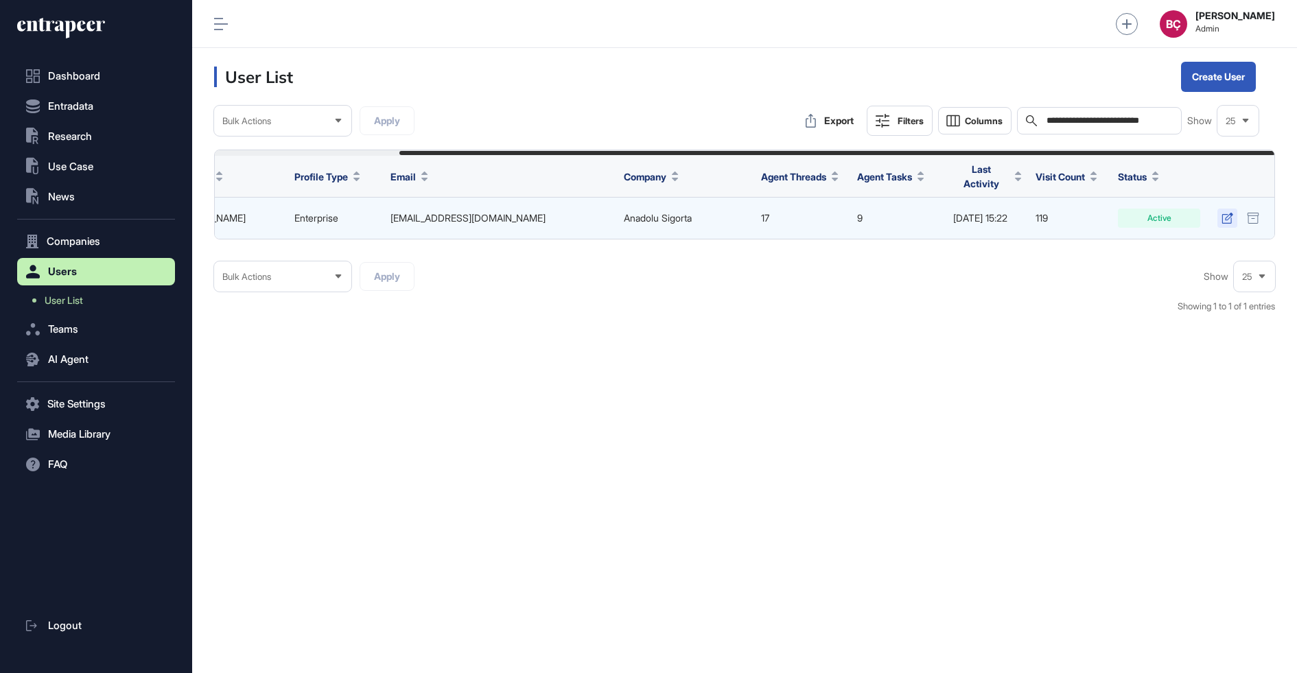
click at [1226, 213] on icon at bounding box center [1227, 218] width 12 height 11
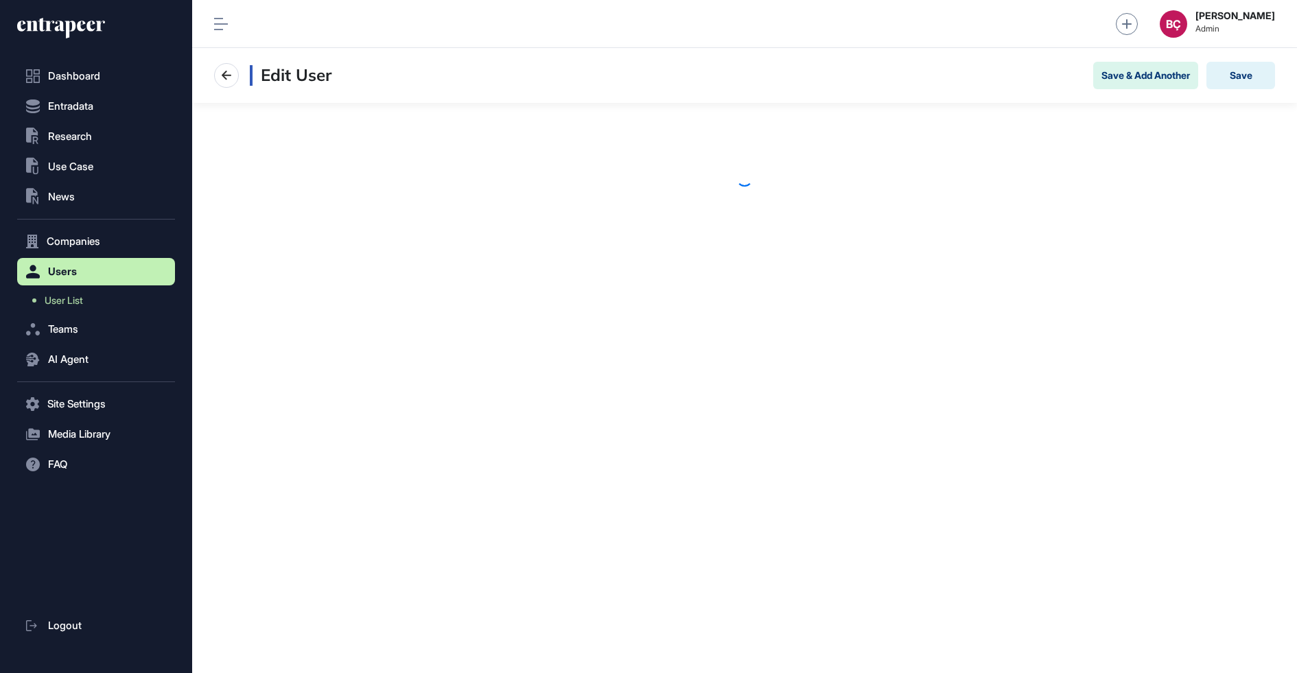
scroll to position [673, 1105]
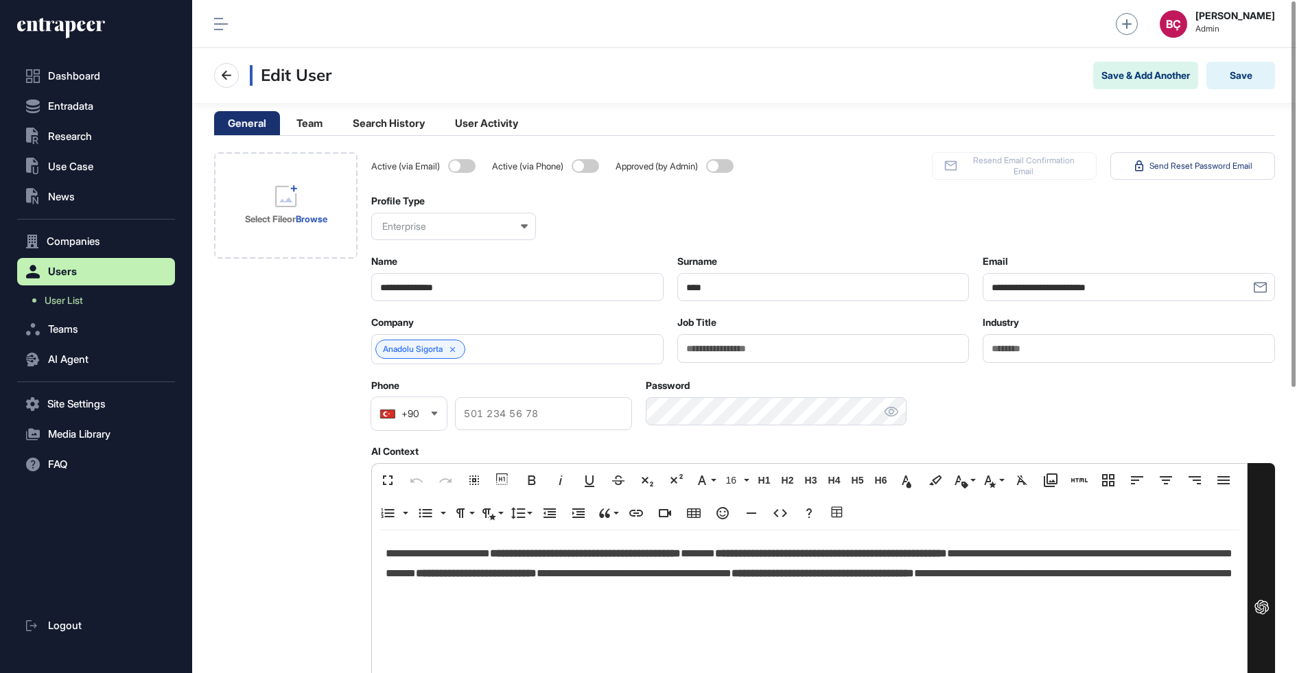
click at [461, 158] on div "Active (via Email)" at bounding box center [424, 165] width 107 height 27
click at [727, 168] on span at bounding box center [719, 166] width 27 height 14
click at [459, 164] on span at bounding box center [461, 166] width 27 height 14
click at [1233, 74] on button "Save" at bounding box center [1240, 75] width 69 height 27
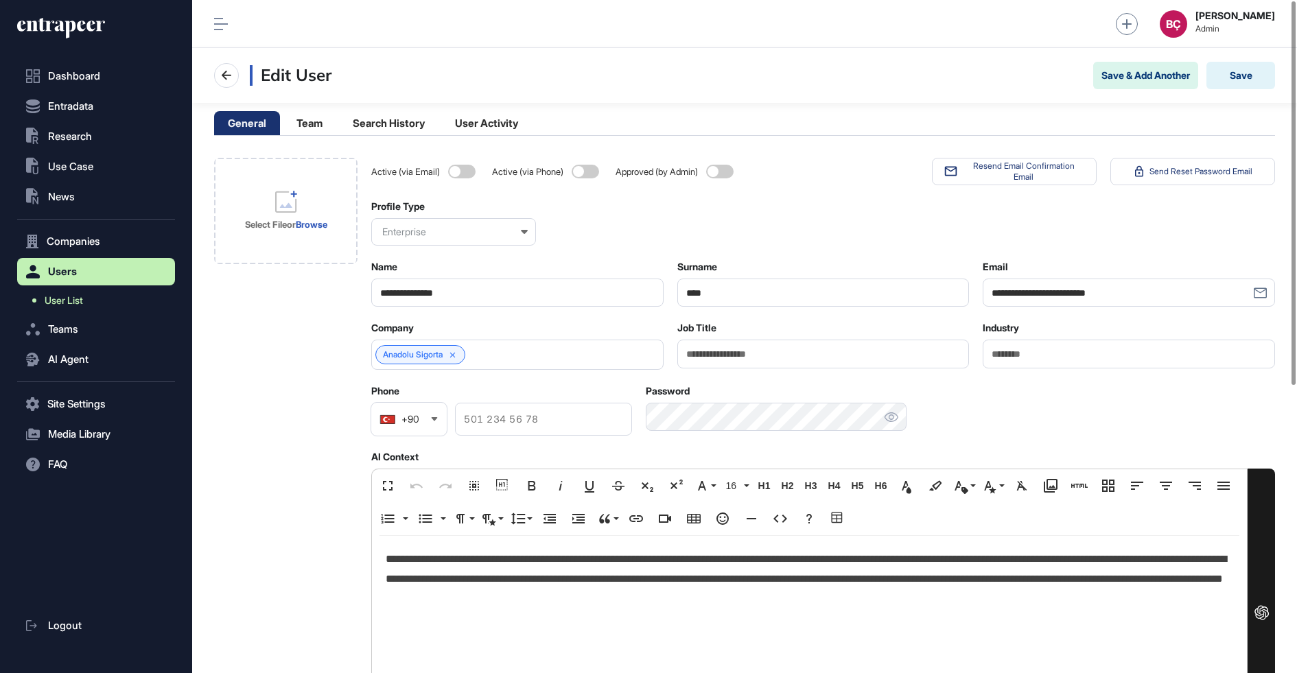
click at [70, 303] on span "User List" at bounding box center [64, 300] width 38 height 11
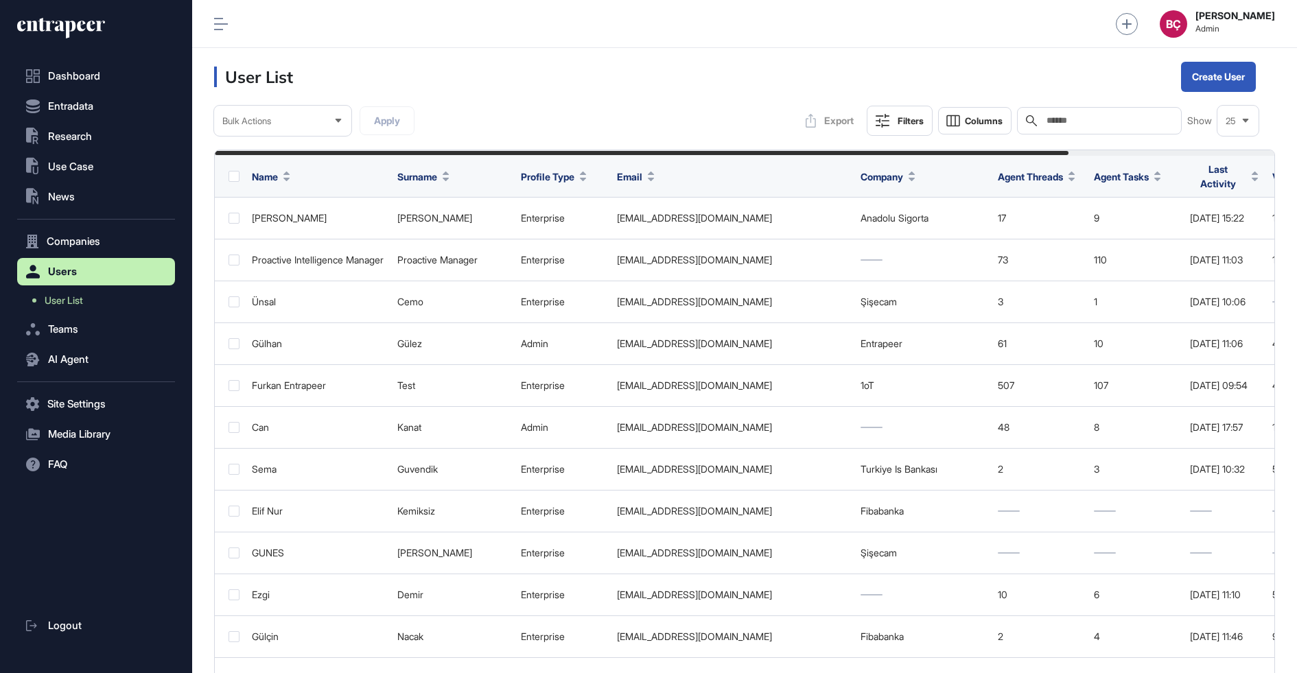
scroll to position [673, 1105]
click at [1083, 130] on div "Search" at bounding box center [1099, 120] width 165 height 27
click at [1214, 112] on div "Create single user" at bounding box center [1228, 114] width 82 height 21
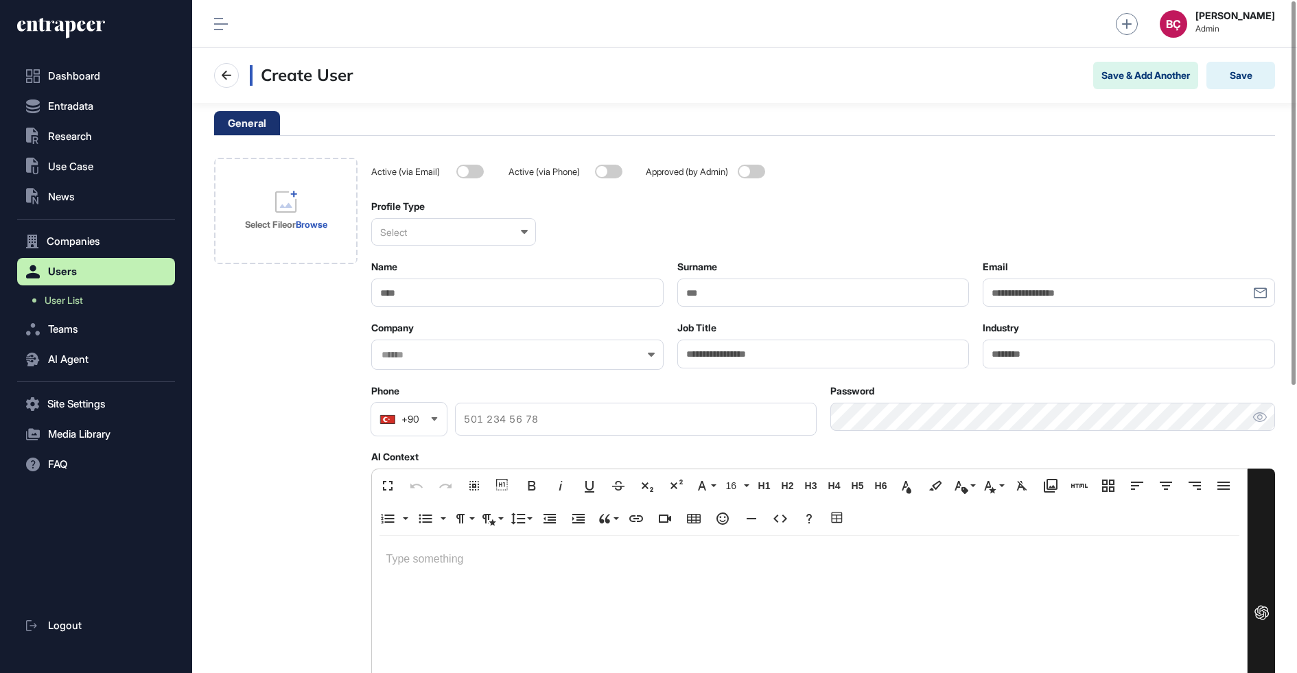
click at [1058, 296] on input "Email" at bounding box center [1128, 293] width 292 height 28
paste input "**********"
type input "**********"
click at [484, 294] on input "Name" at bounding box center [517, 293] width 292 height 28
type input "******"
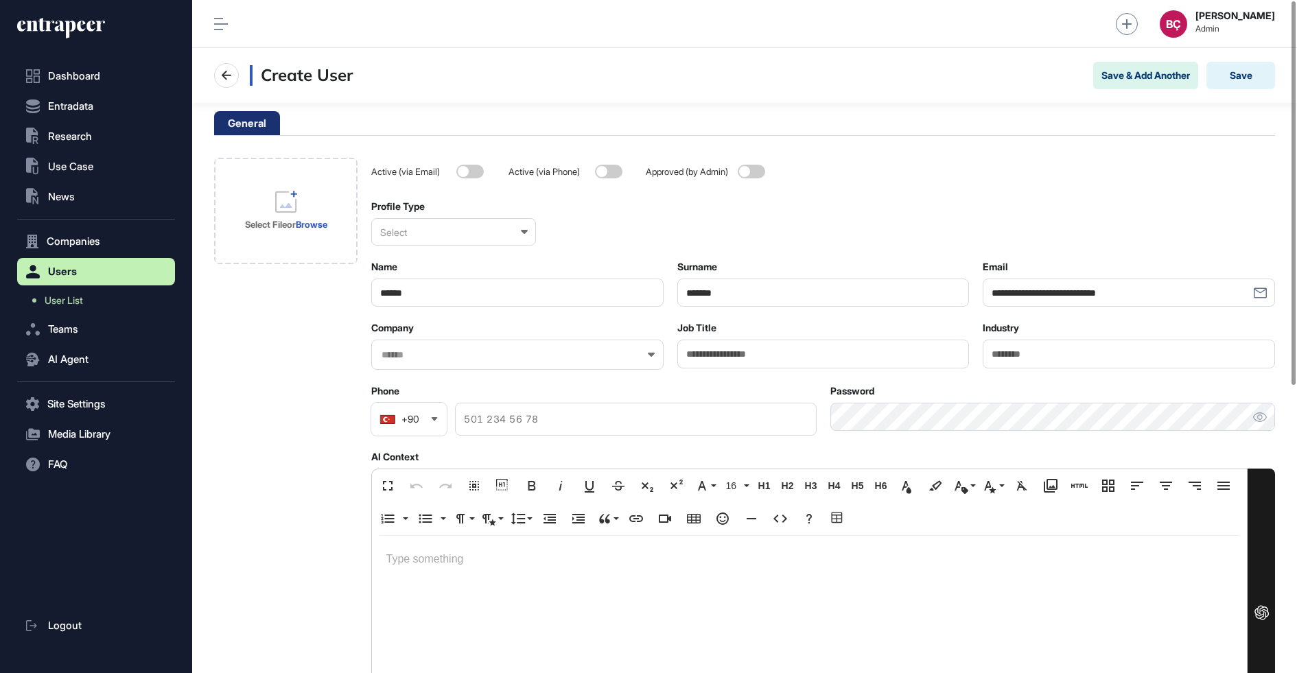
type input "*******"
click at [421, 348] on div at bounding box center [517, 355] width 292 height 30
click at [421, 354] on input "text" at bounding box center [508, 355] width 257 height 12
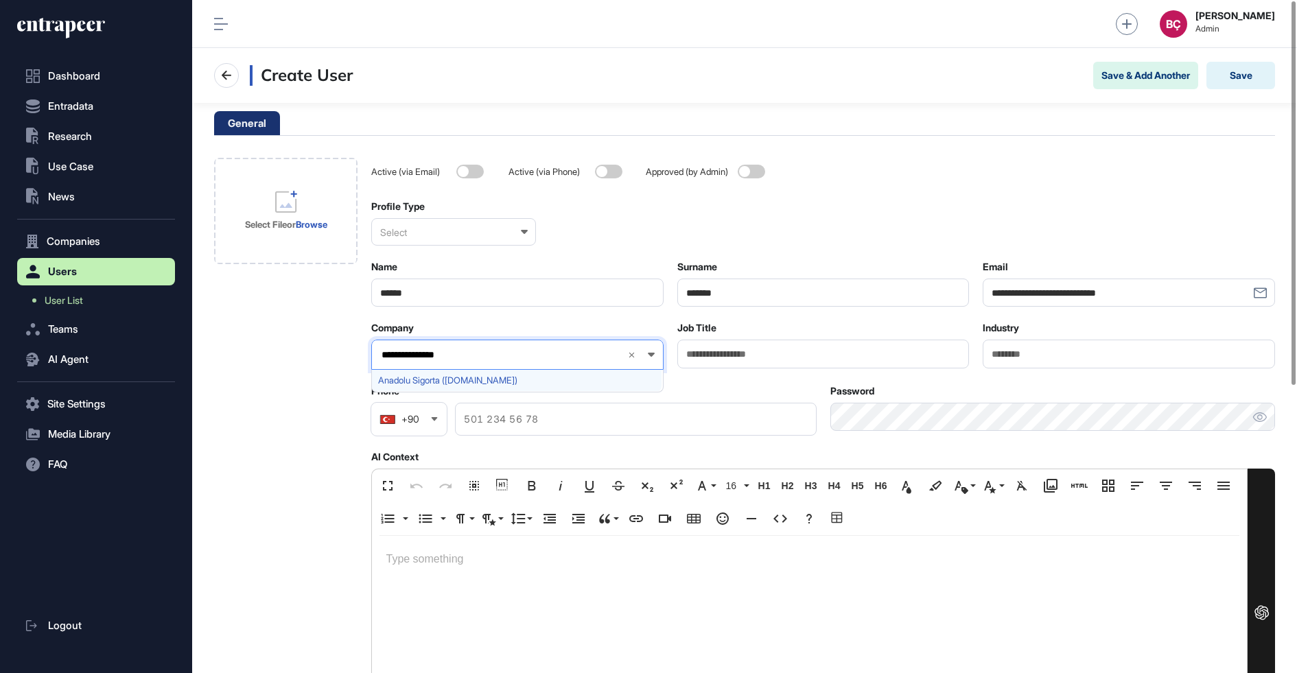
type input "**********"
click at [412, 383] on span "Anadolu Sigorta (anadolusigorta.com.tr)" at bounding box center [516, 380] width 277 height 10
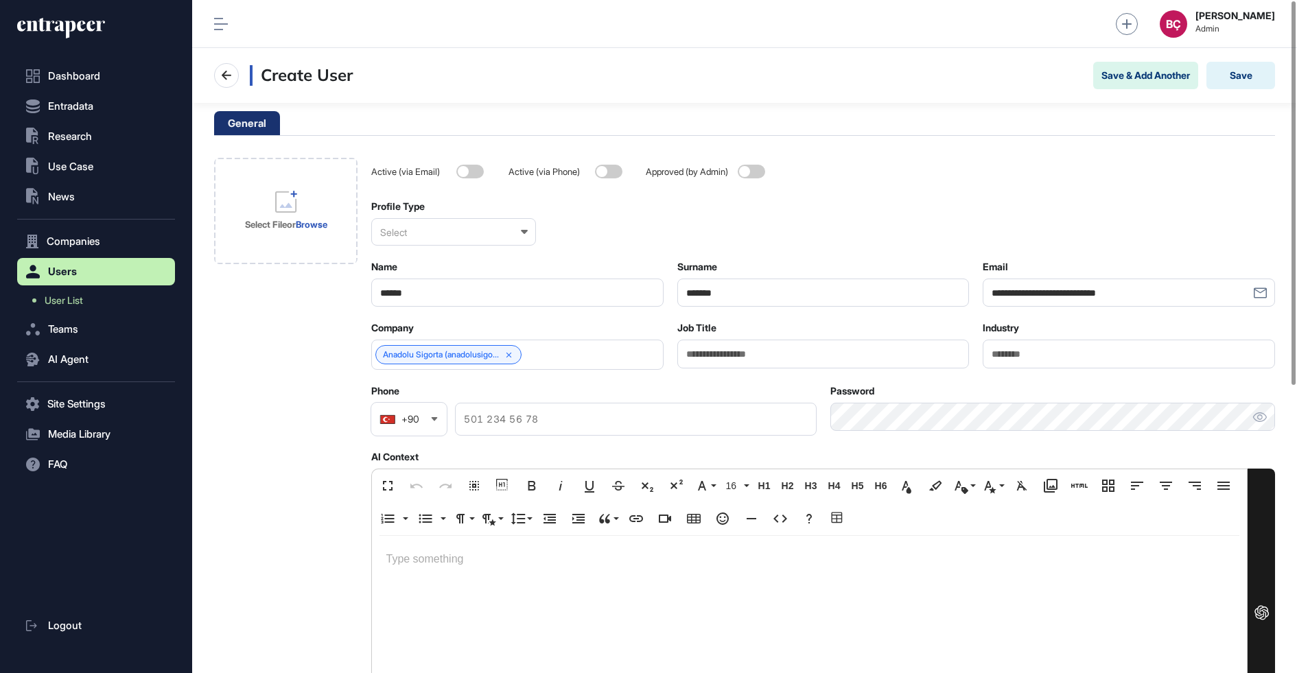
click at [509, 246] on div "**********" at bounding box center [823, 617] width 904 height 919
click at [506, 244] on div "Select" at bounding box center [453, 231] width 165 height 27
click at [488, 294] on div "Enterprise" at bounding box center [453, 298] width 162 height 21
click at [1234, 94] on div "Create User Save & Add Another Save" at bounding box center [744, 75] width 1105 height 55
click at [1236, 90] on div "Create User Save & Add Another Save" at bounding box center [744, 75] width 1105 height 55
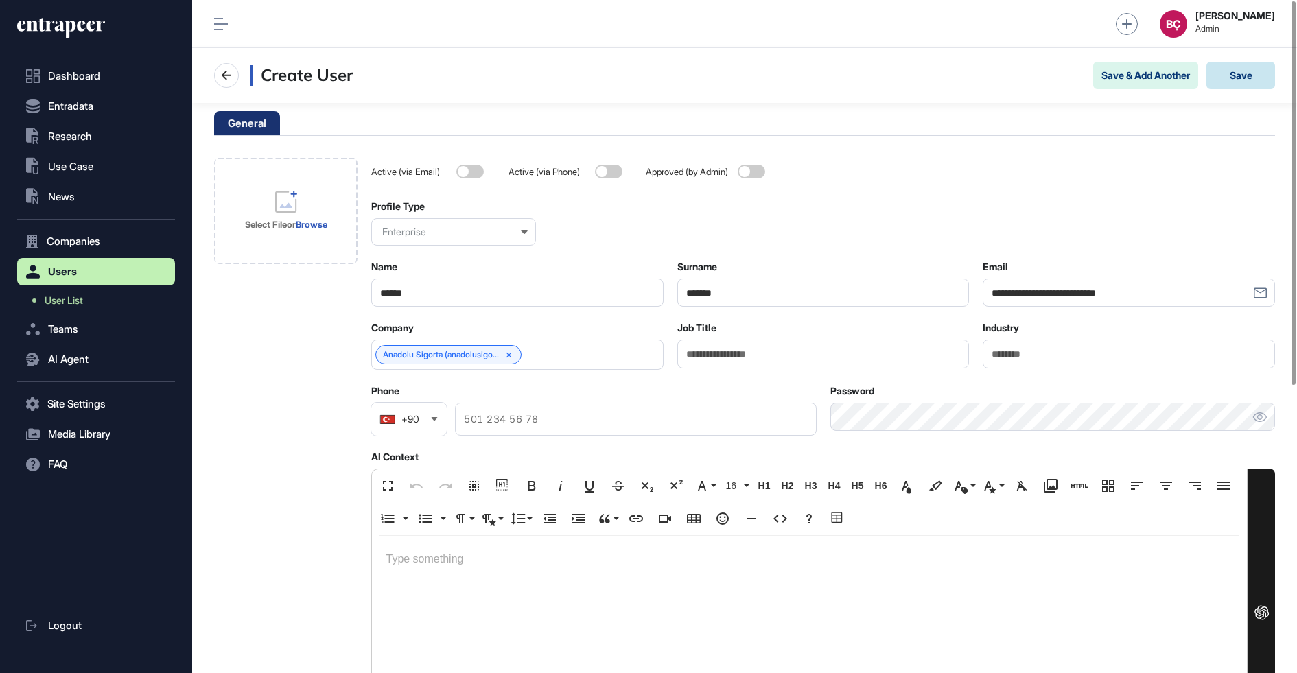
click at [1243, 76] on button "Save" at bounding box center [1240, 75] width 69 height 27
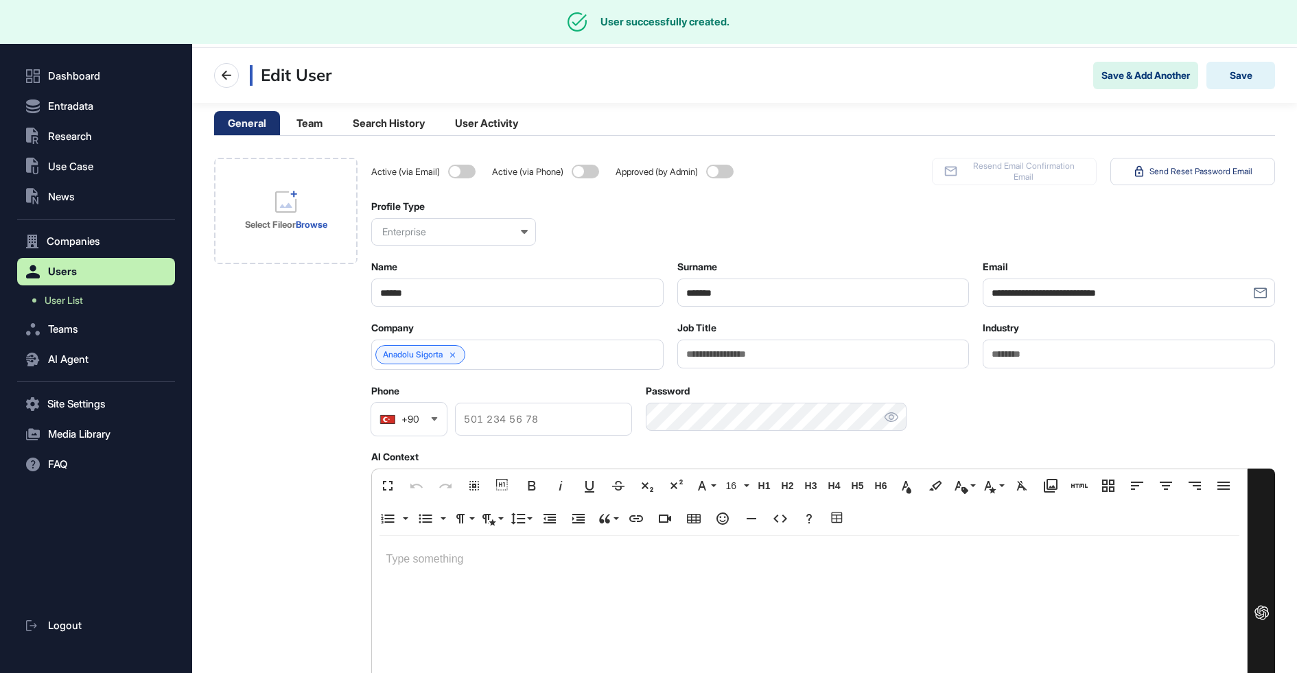
scroll to position [673, 1105]
click at [54, 292] on link "User List" at bounding box center [99, 300] width 151 height 25
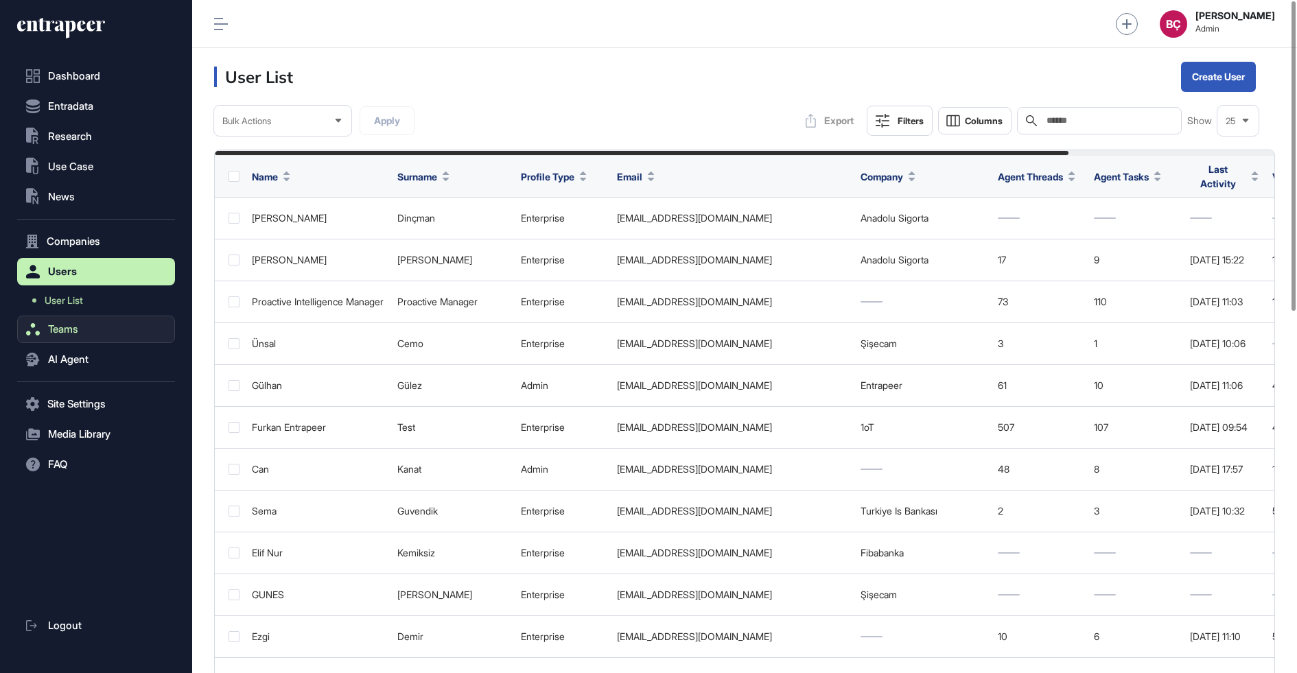
click at [61, 329] on span "Teams" at bounding box center [63, 329] width 30 height 11
click at [68, 331] on span "Team List" at bounding box center [65, 330] width 41 height 11
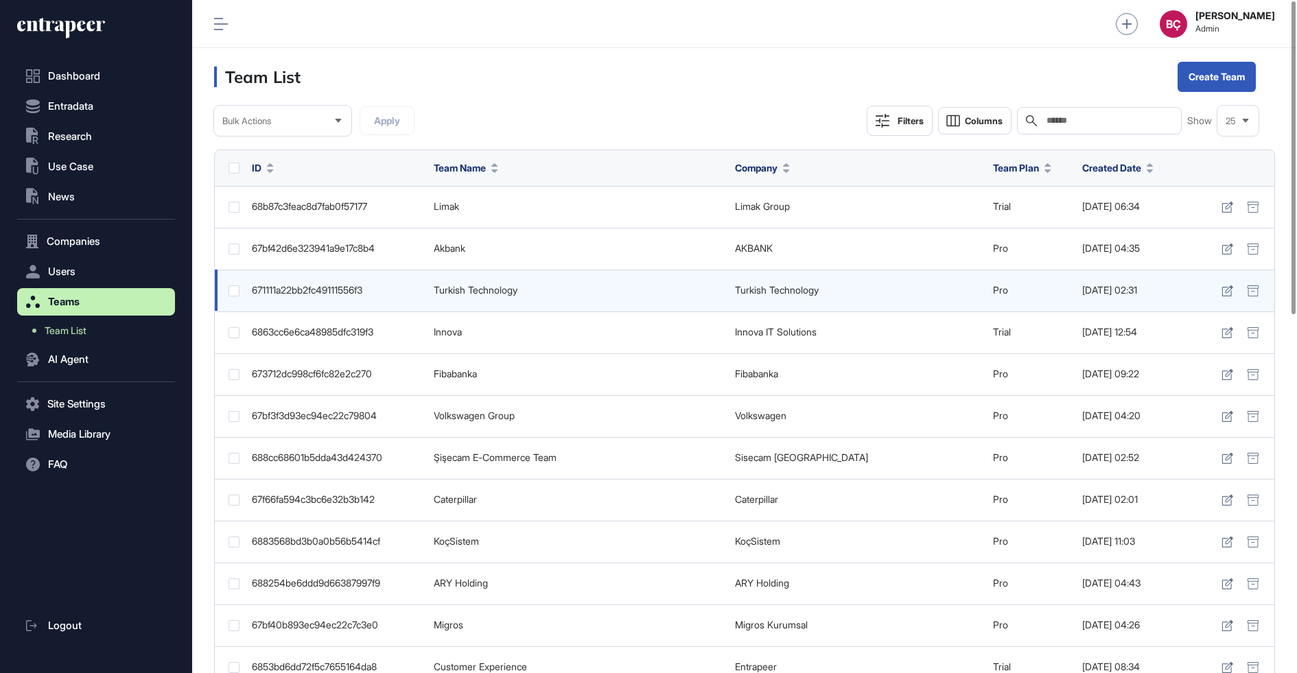
scroll to position [673, 1105]
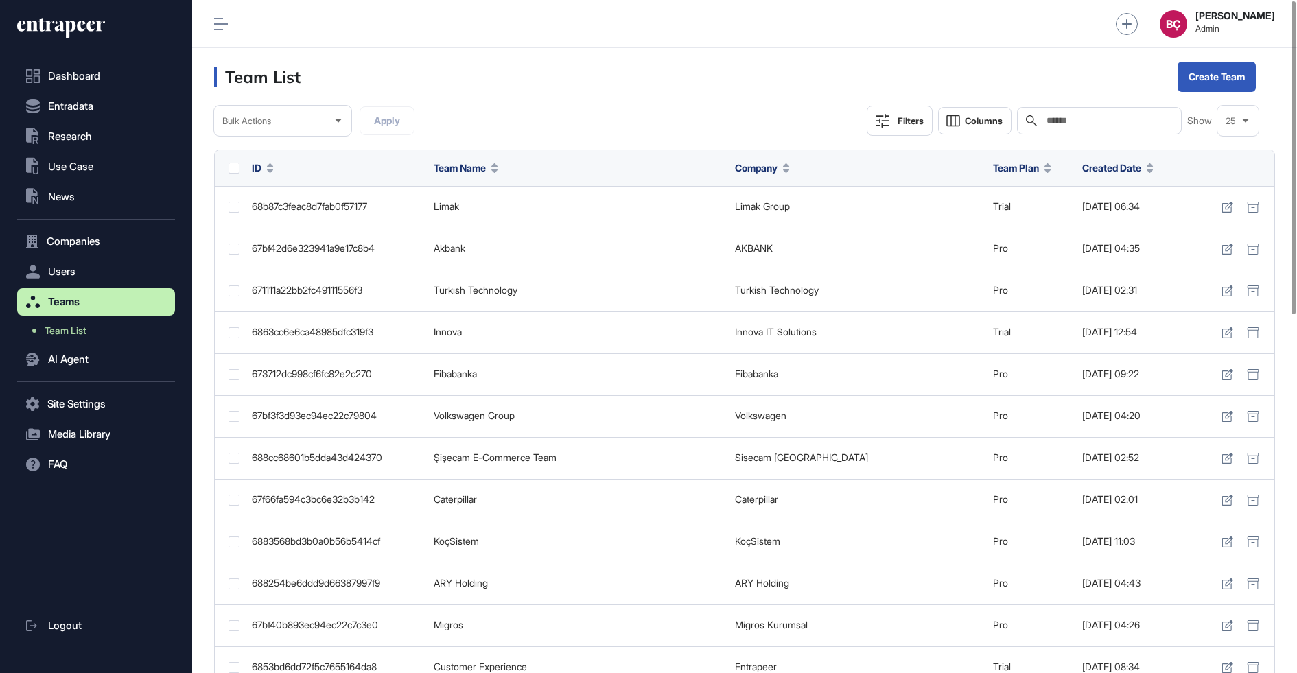
click at [1059, 116] on input "text" at bounding box center [1109, 120] width 128 height 11
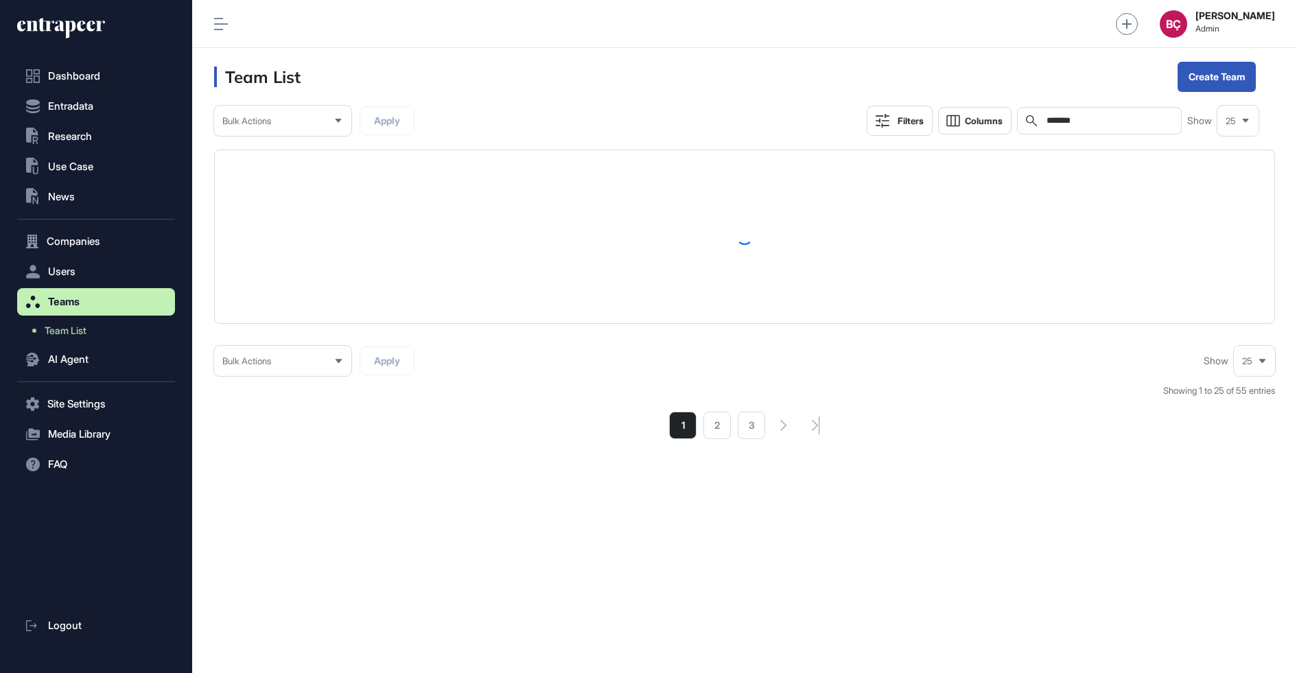
scroll to position [672, 1105]
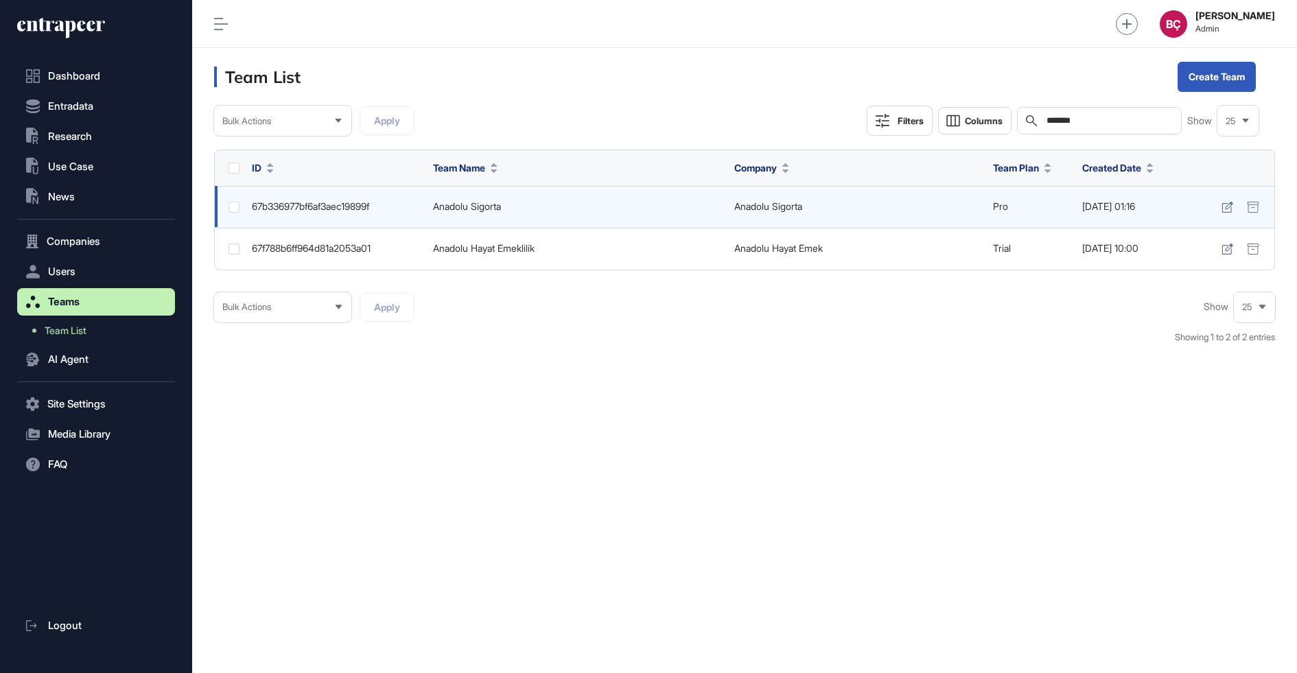
type input "*******"
click at [1216, 201] on td at bounding box center [1243, 207] width 62 height 42
click at [1223, 204] on icon at bounding box center [1227, 207] width 12 height 11
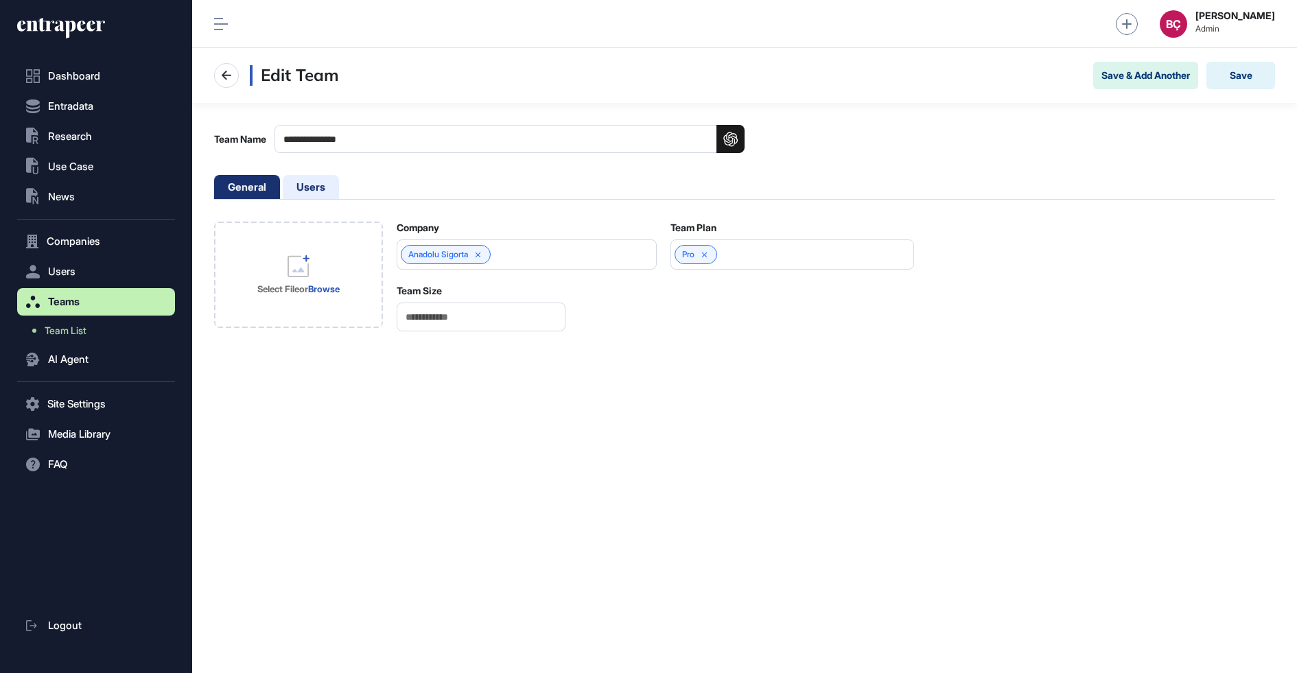
click at [310, 186] on li "Users" at bounding box center [311, 187] width 56 height 24
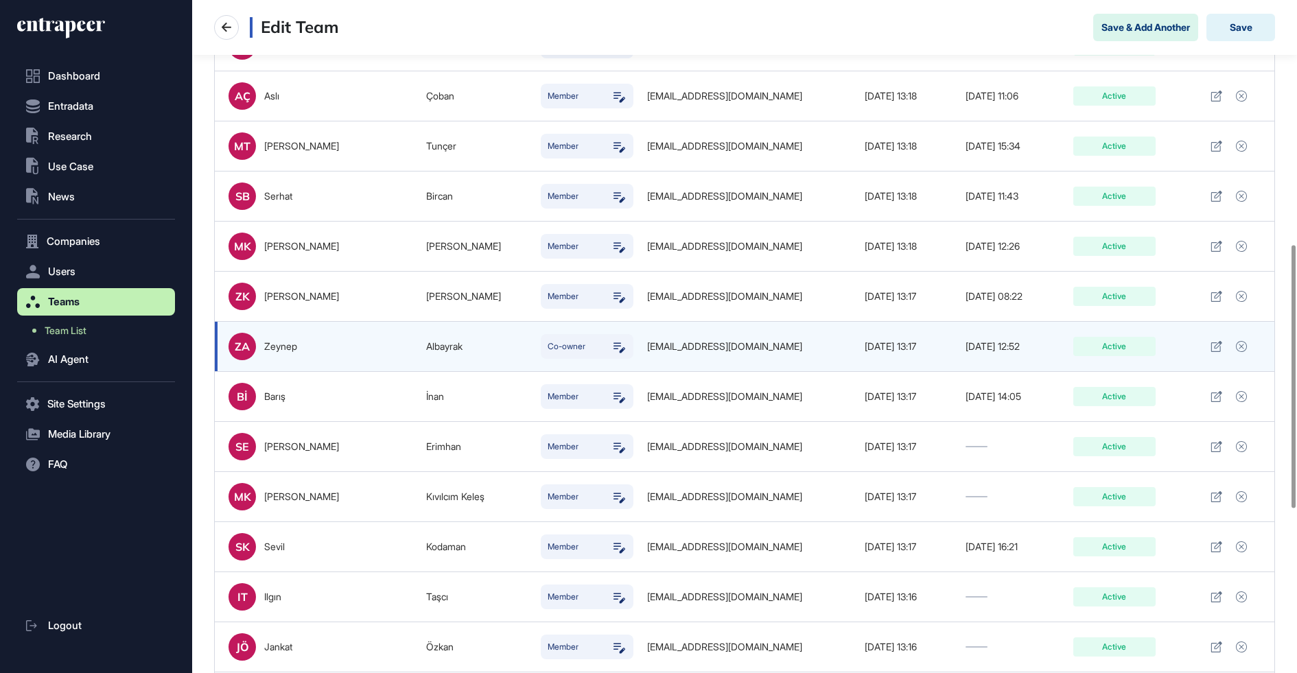
scroll to position [646, 0]
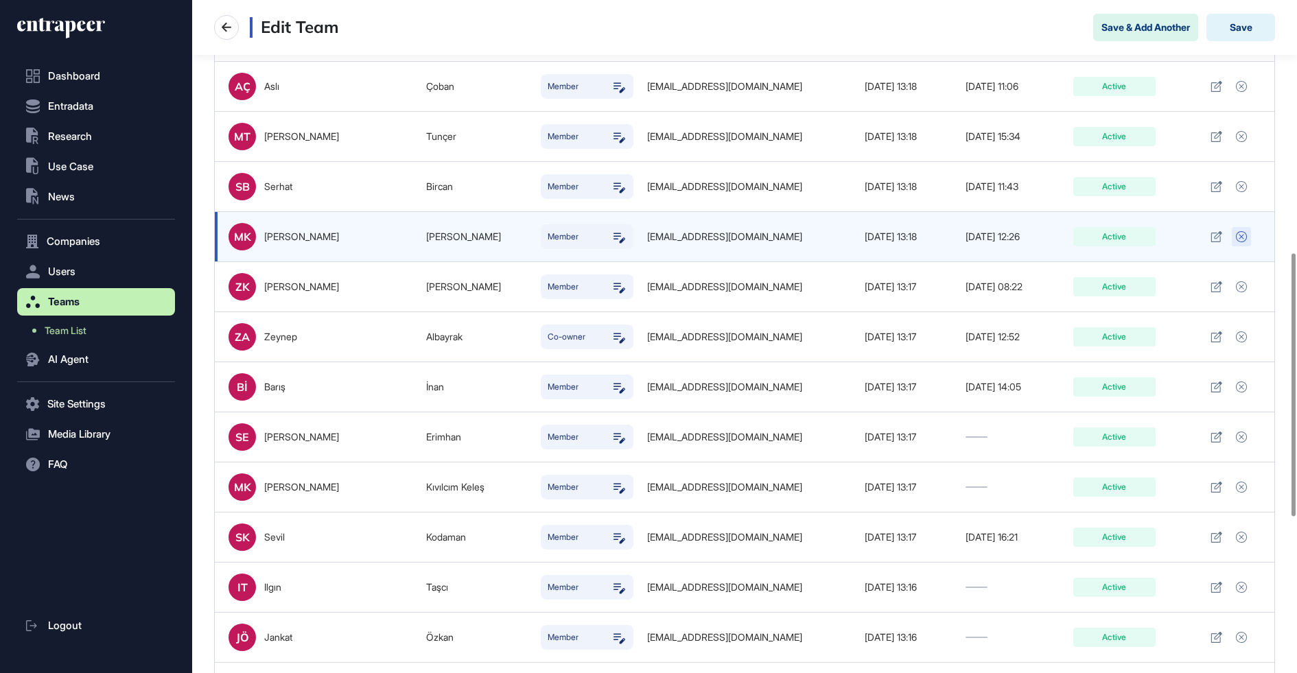
click at [1251, 233] on div at bounding box center [1240, 236] width 19 height 19
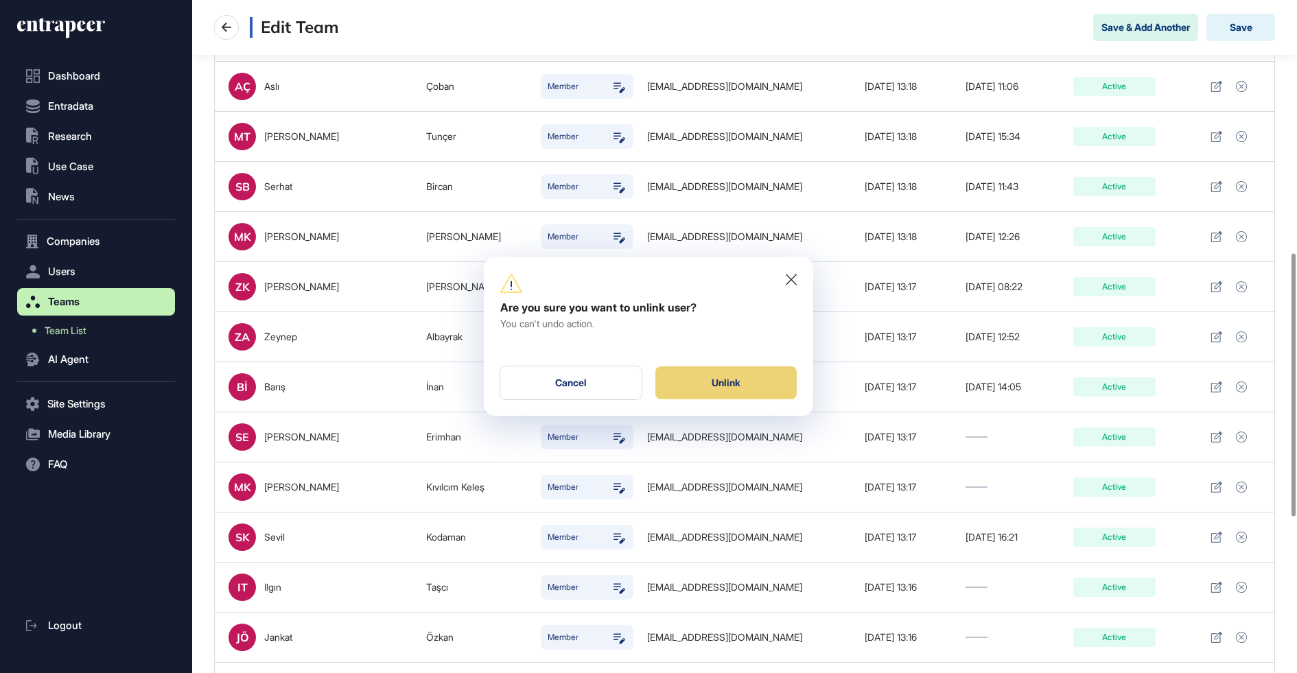
click at [690, 381] on div "Unlink" at bounding box center [725, 382] width 141 height 33
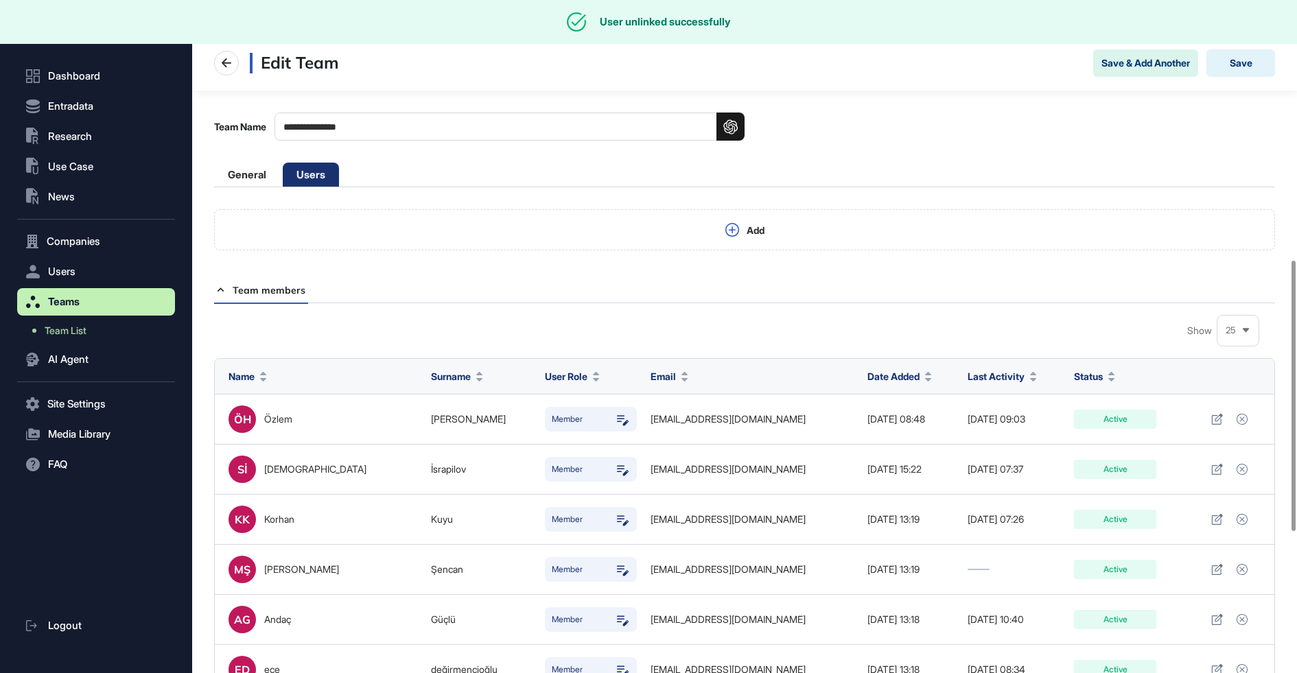
scroll to position [0, 0]
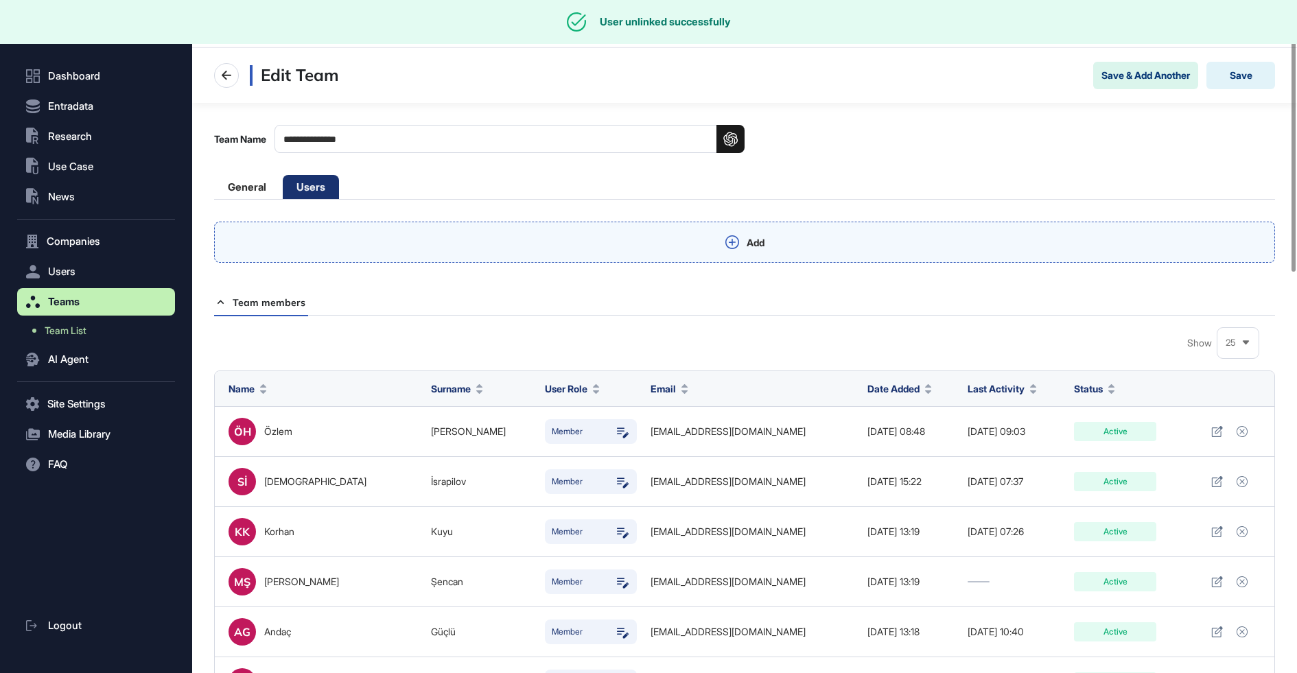
click at [367, 238] on div "Add" at bounding box center [744, 242] width 1061 height 41
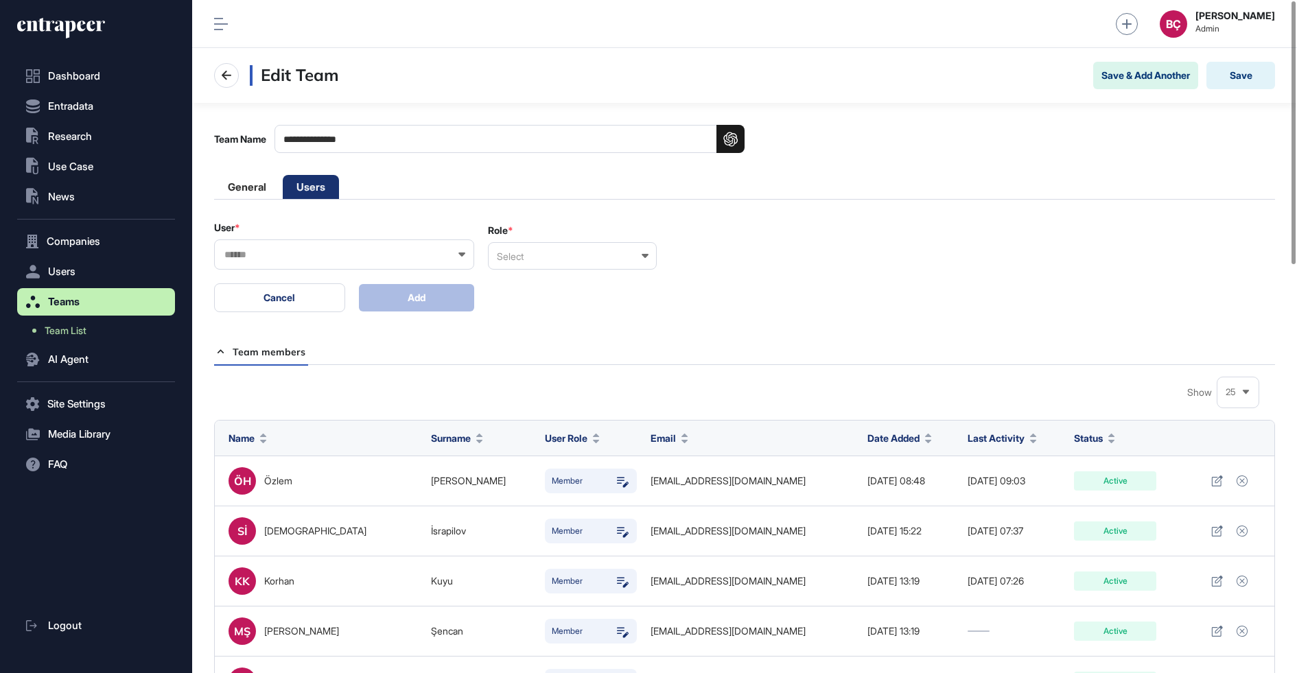
click at [285, 249] on input "text" at bounding box center [335, 255] width 224 height 12
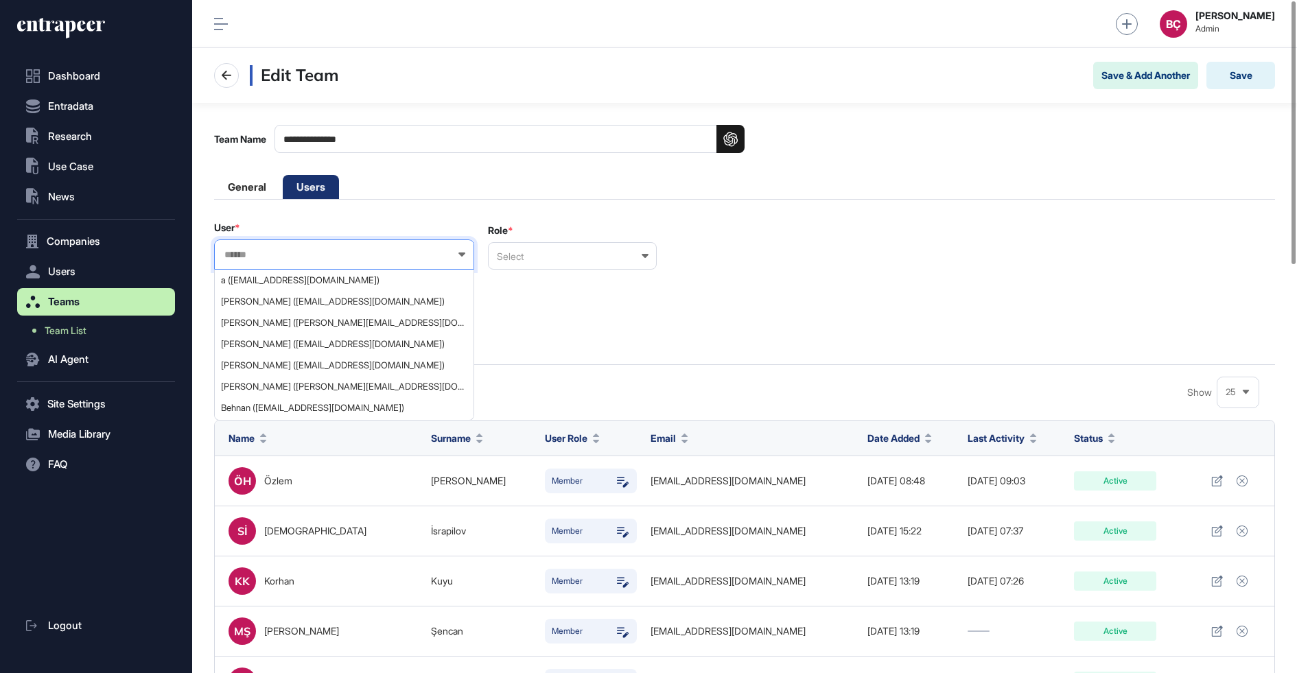
paste input "**********"
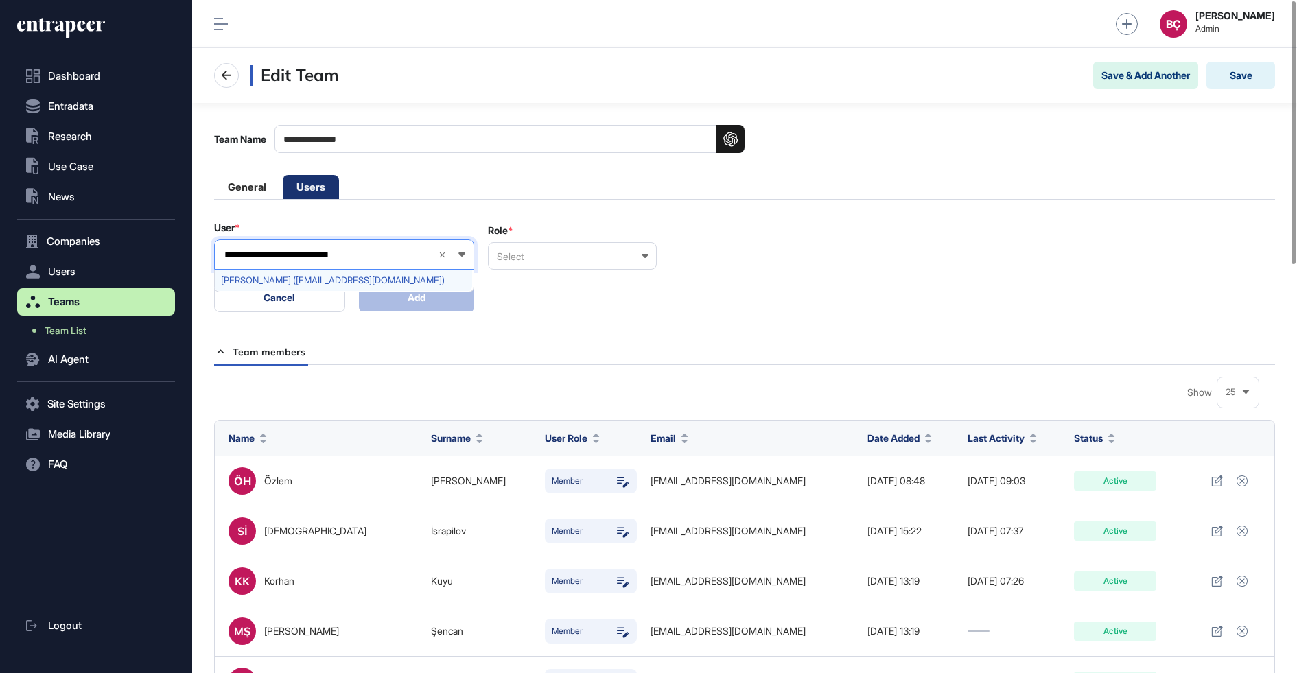
type input "**********"
click at [280, 276] on span "Mehmet Dinçman (mdincman@anadolusigorta.com.tr)" at bounding box center [343, 280] width 245 height 10
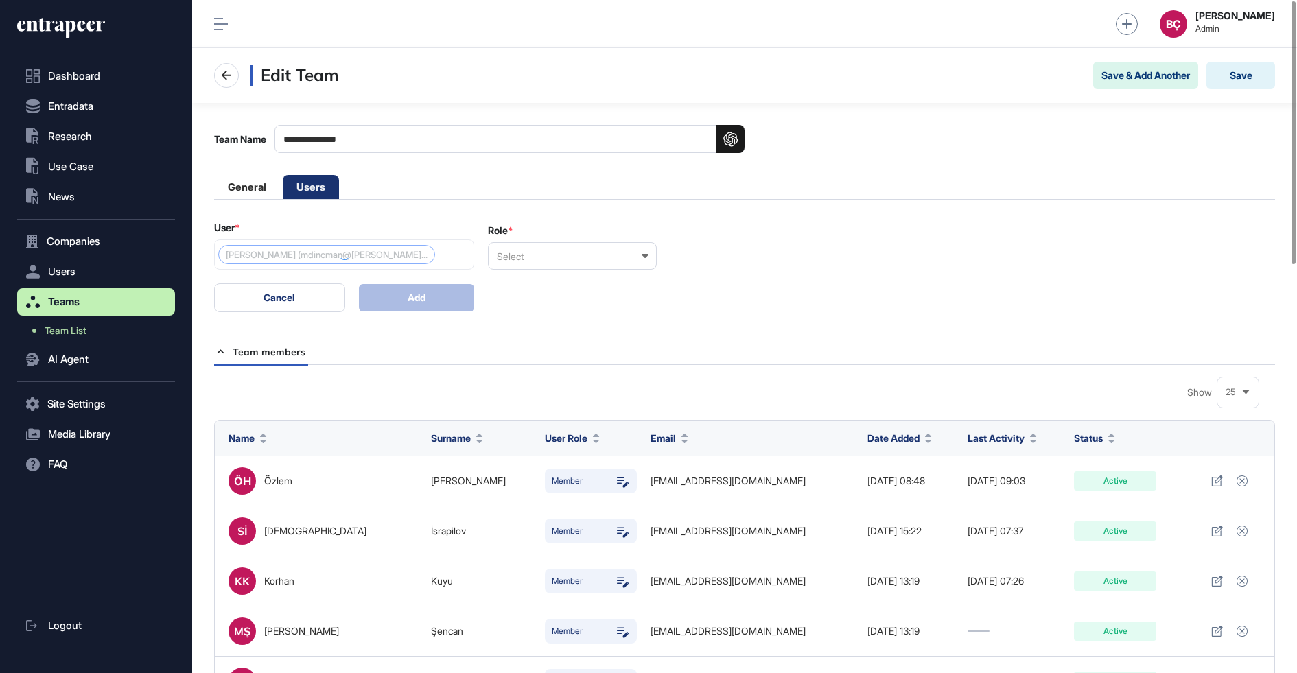
click at [606, 260] on div "Select" at bounding box center [572, 255] width 169 height 27
click at [554, 321] on div "Member" at bounding box center [571, 322] width 166 height 21
click at [437, 300] on button "Add" at bounding box center [417, 297] width 116 height 27
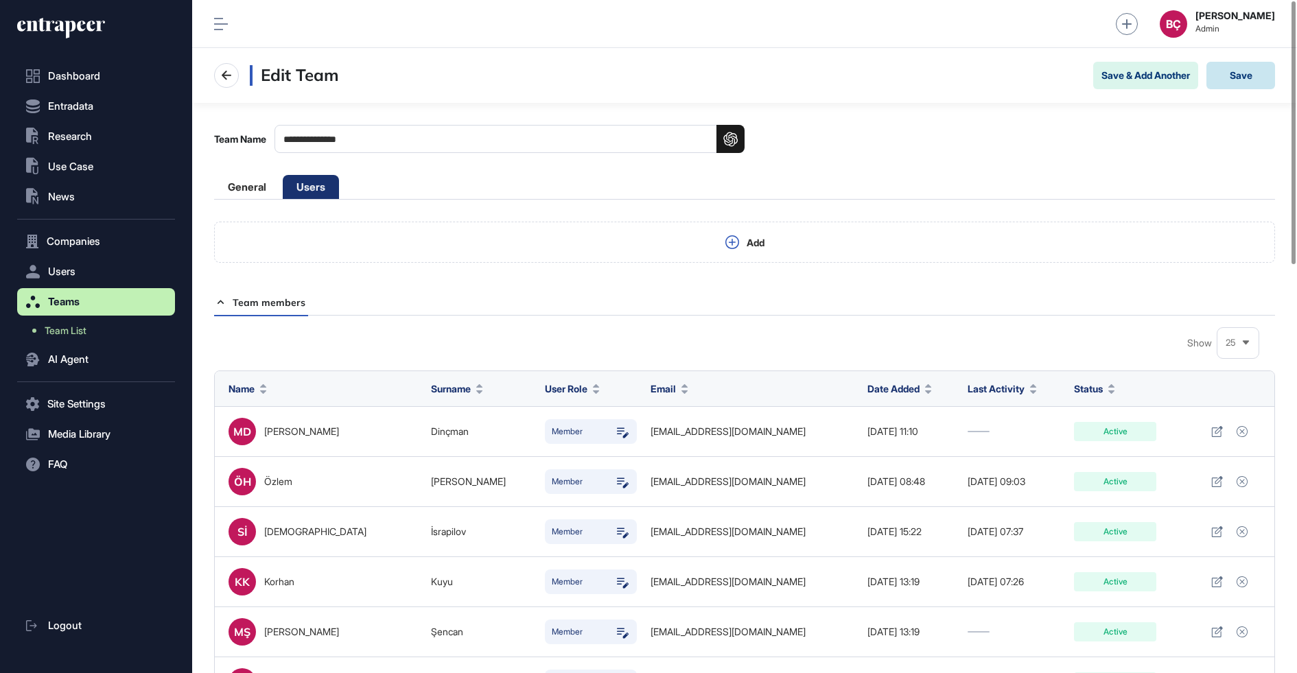
click at [1260, 81] on button "Save" at bounding box center [1240, 75] width 69 height 27
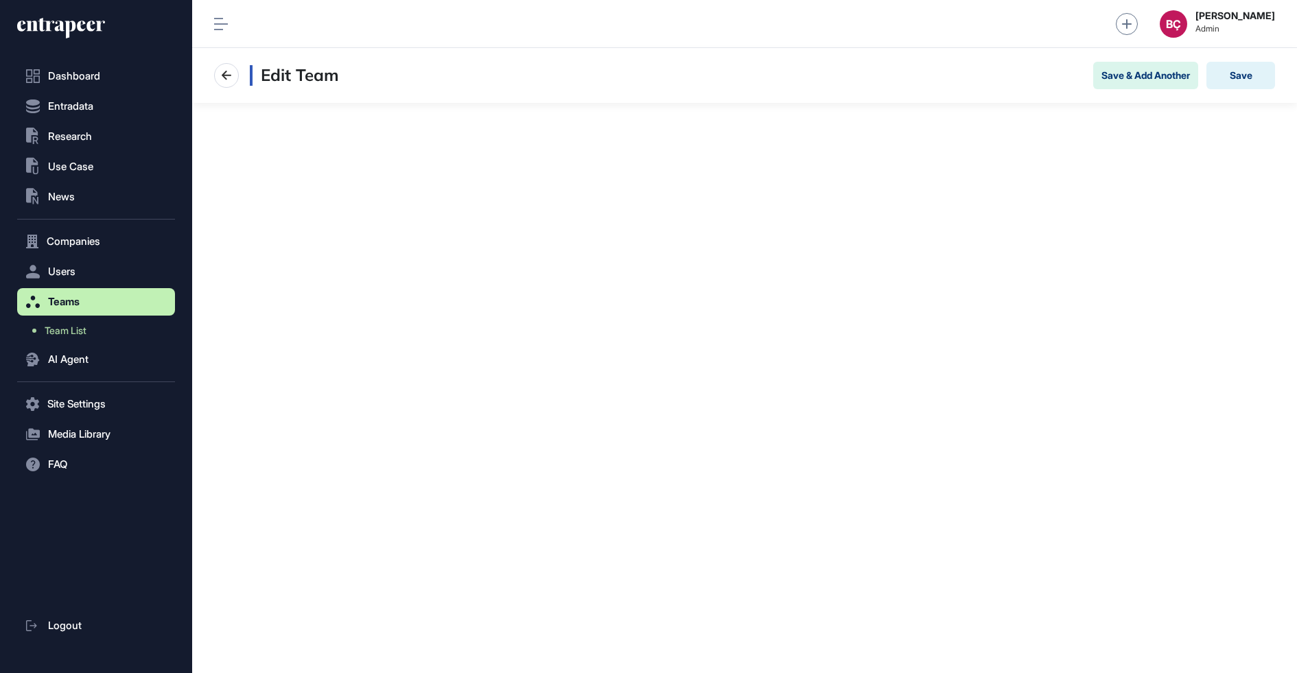
scroll to position [1, 1]
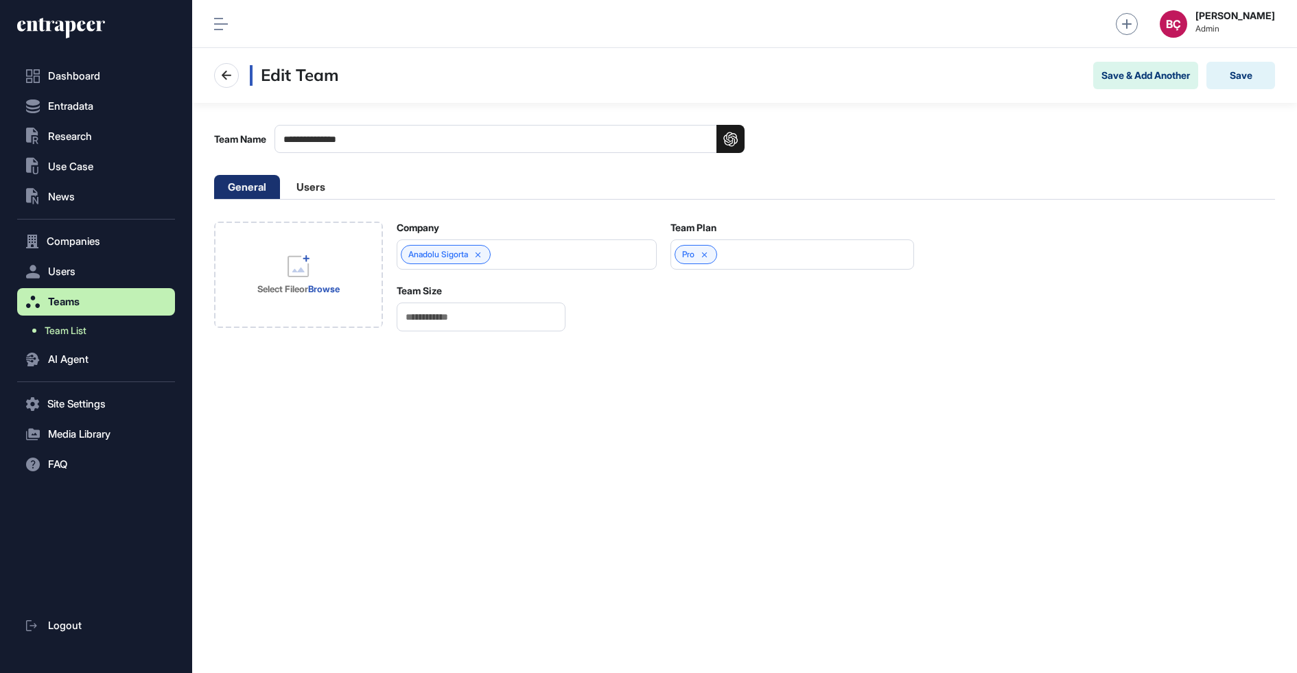
click at [78, 335] on span "Team List" at bounding box center [66, 330] width 42 height 11
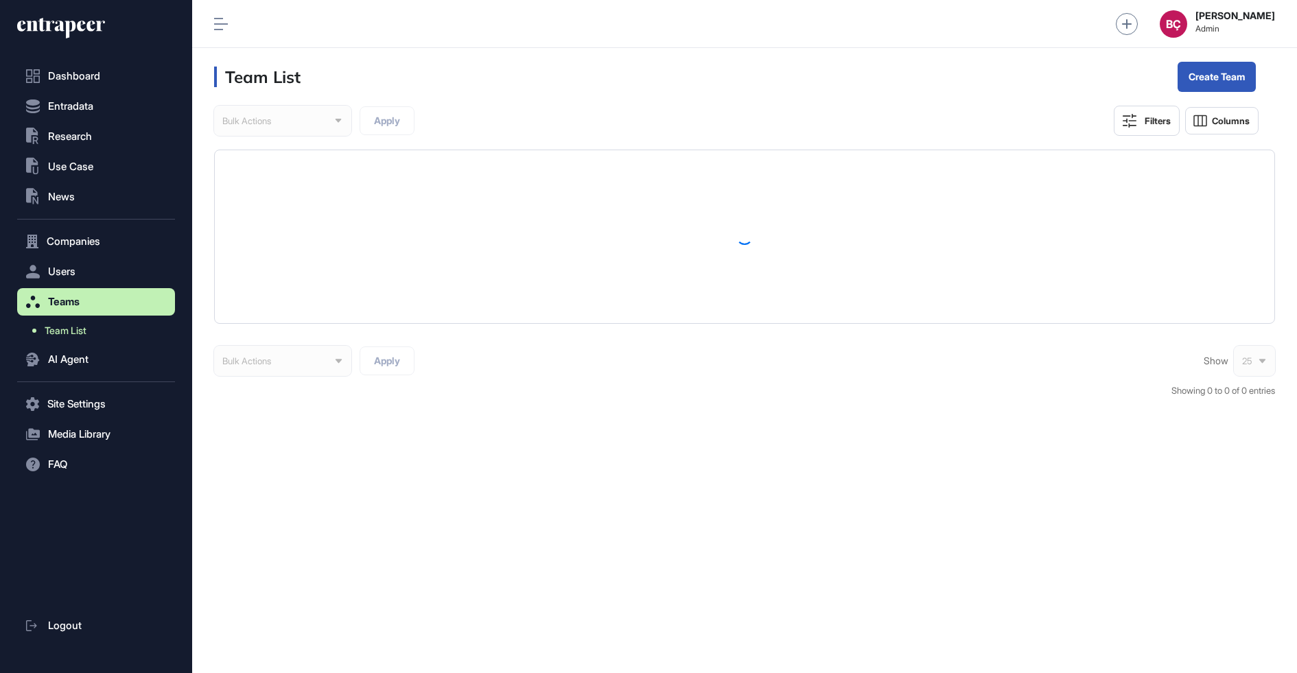
scroll to position [673, 1105]
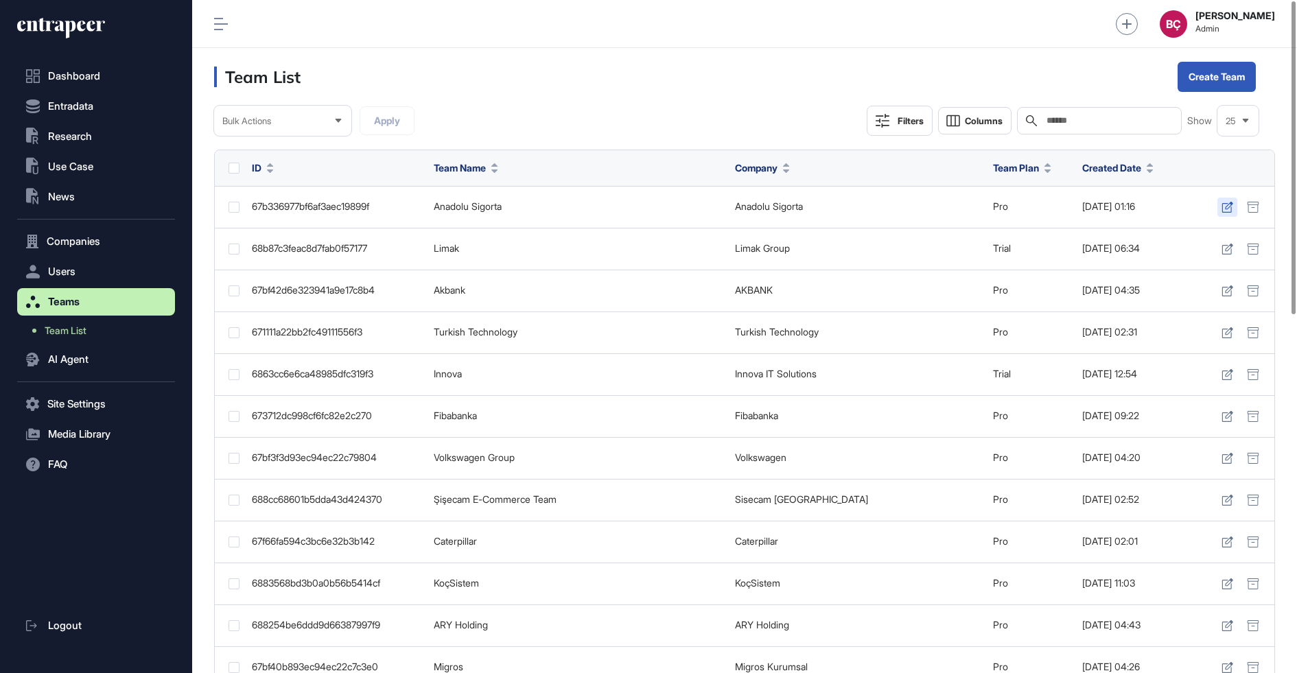
click at [1221, 204] on icon at bounding box center [1227, 207] width 12 height 11
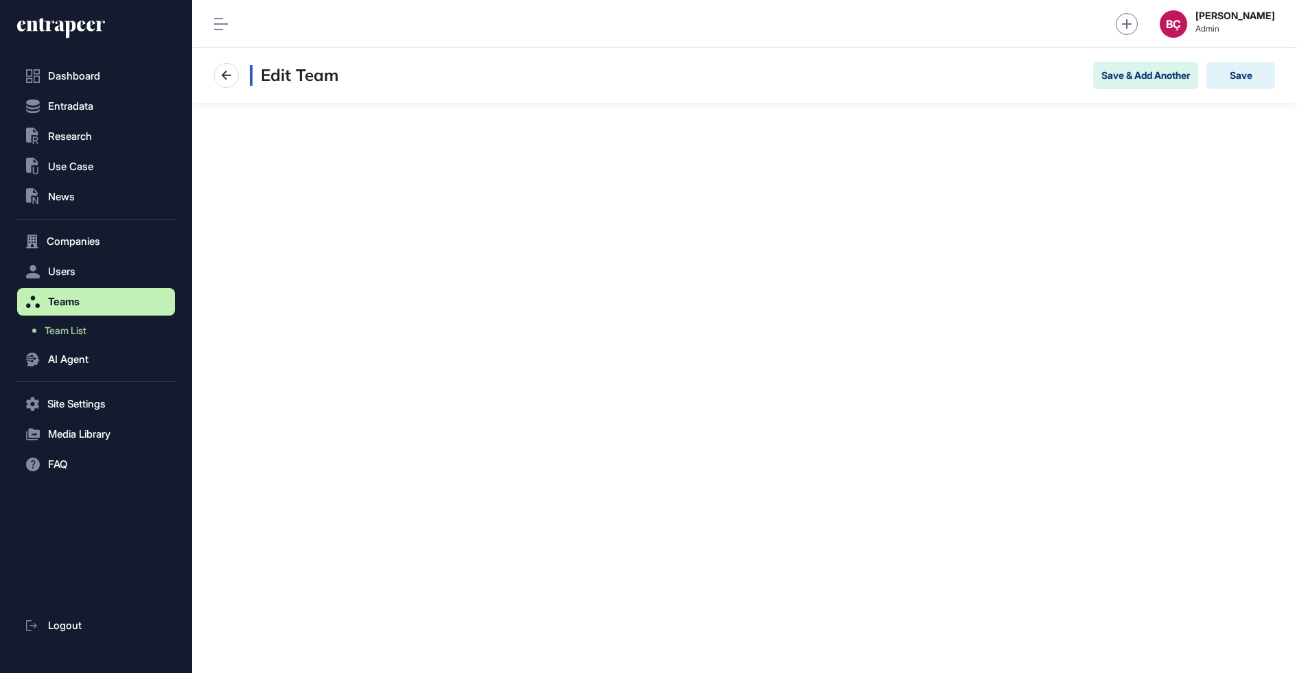
scroll to position [672, 1105]
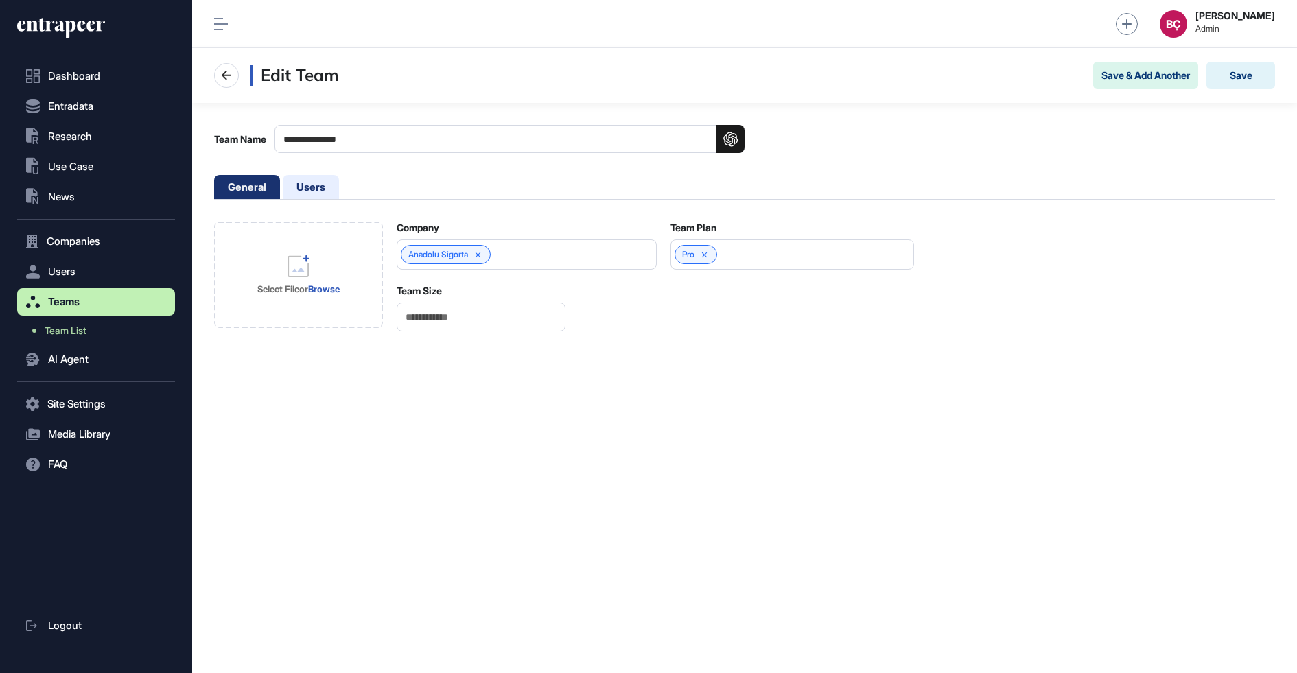
click at [296, 179] on li "Users" at bounding box center [311, 187] width 56 height 24
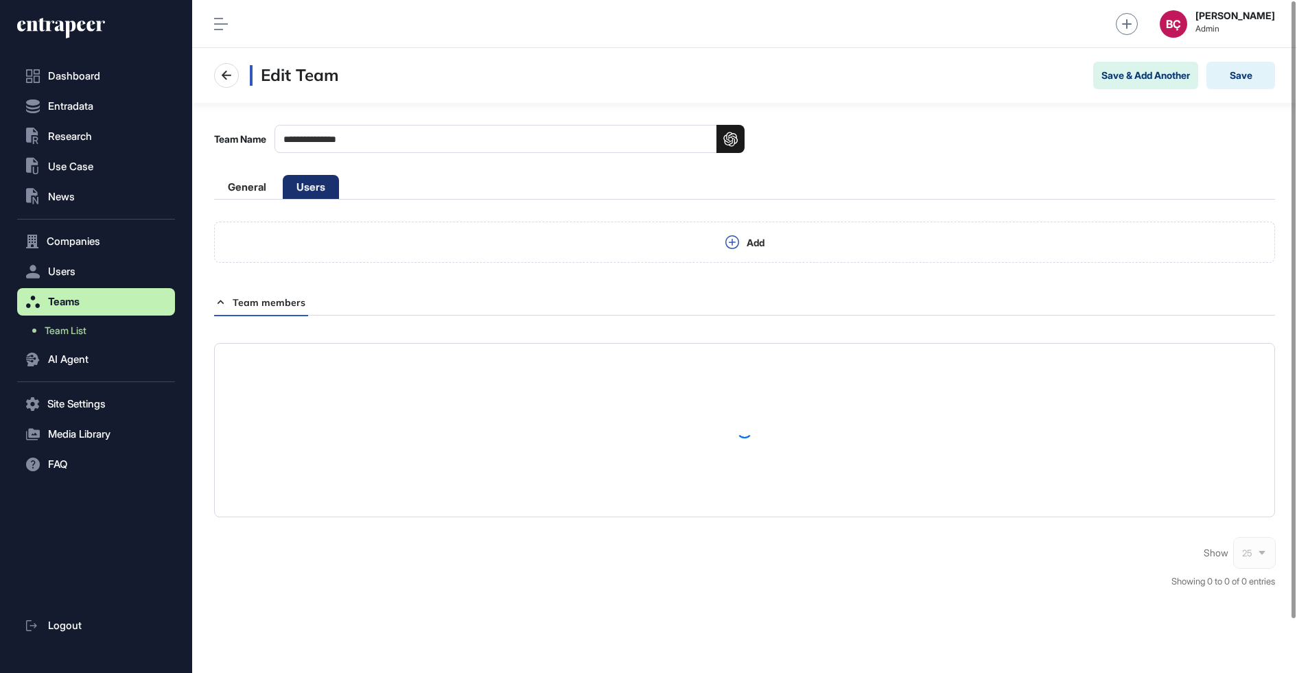
scroll to position [673, 1105]
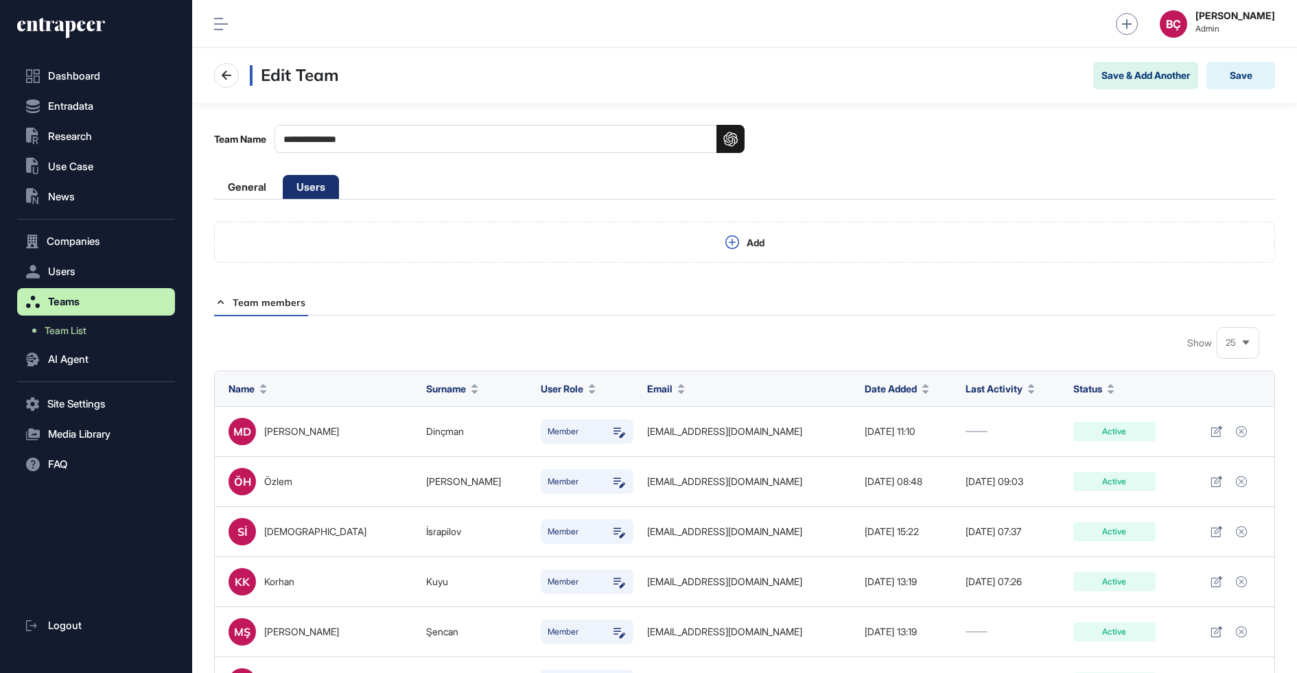
click at [82, 32] on icon at bounding box center [61, 28] width 88 height 22
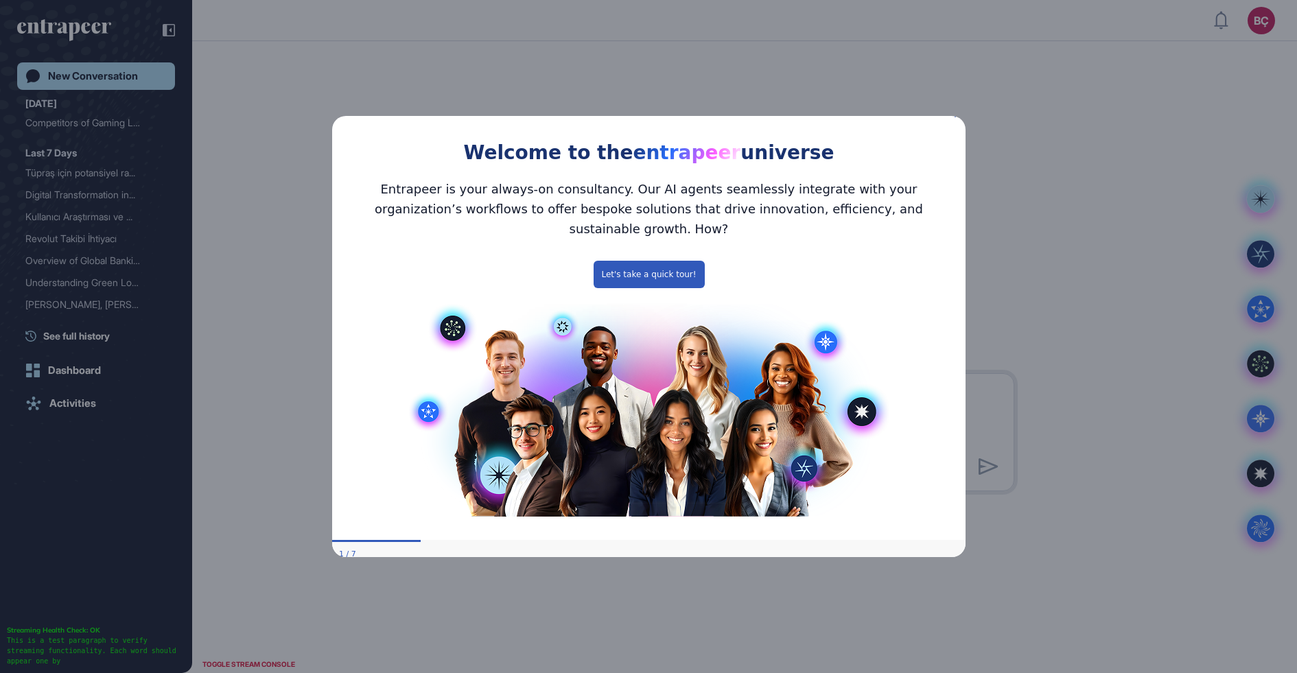
click at [958, 117] on icon "Close Preview" at bounding box center [956, 114] width 5 height 5
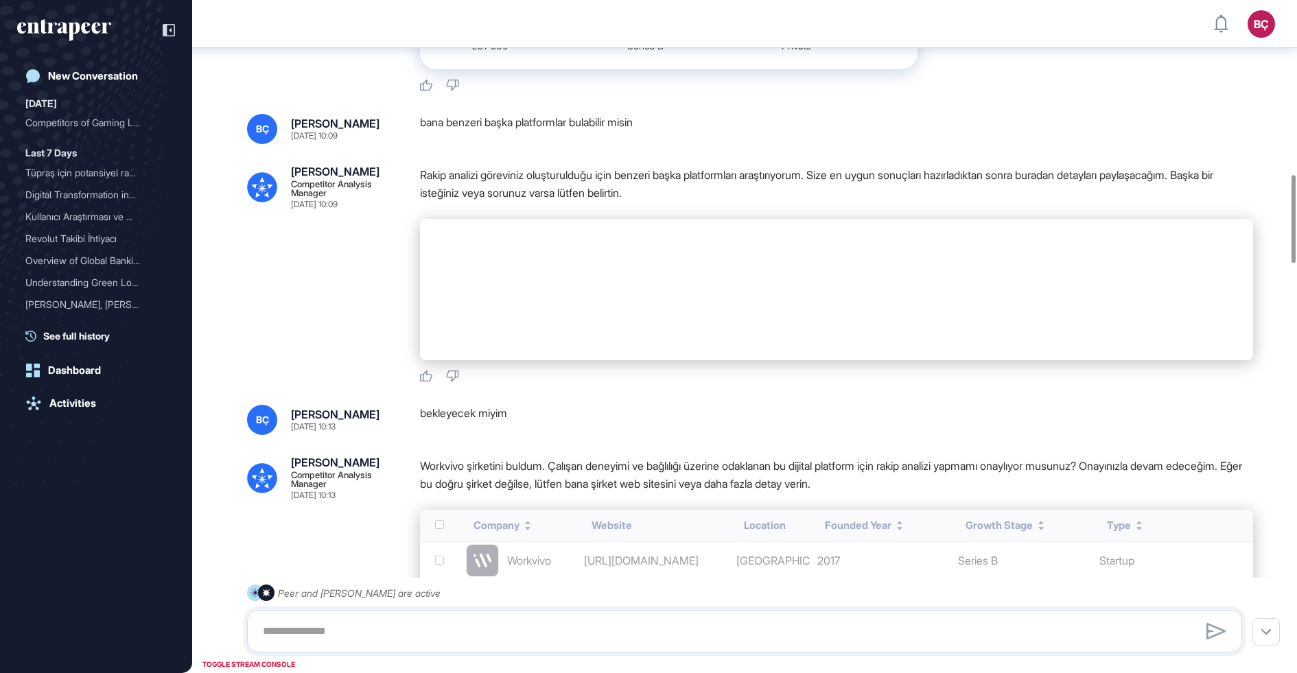
scroll to position [1311, 0]
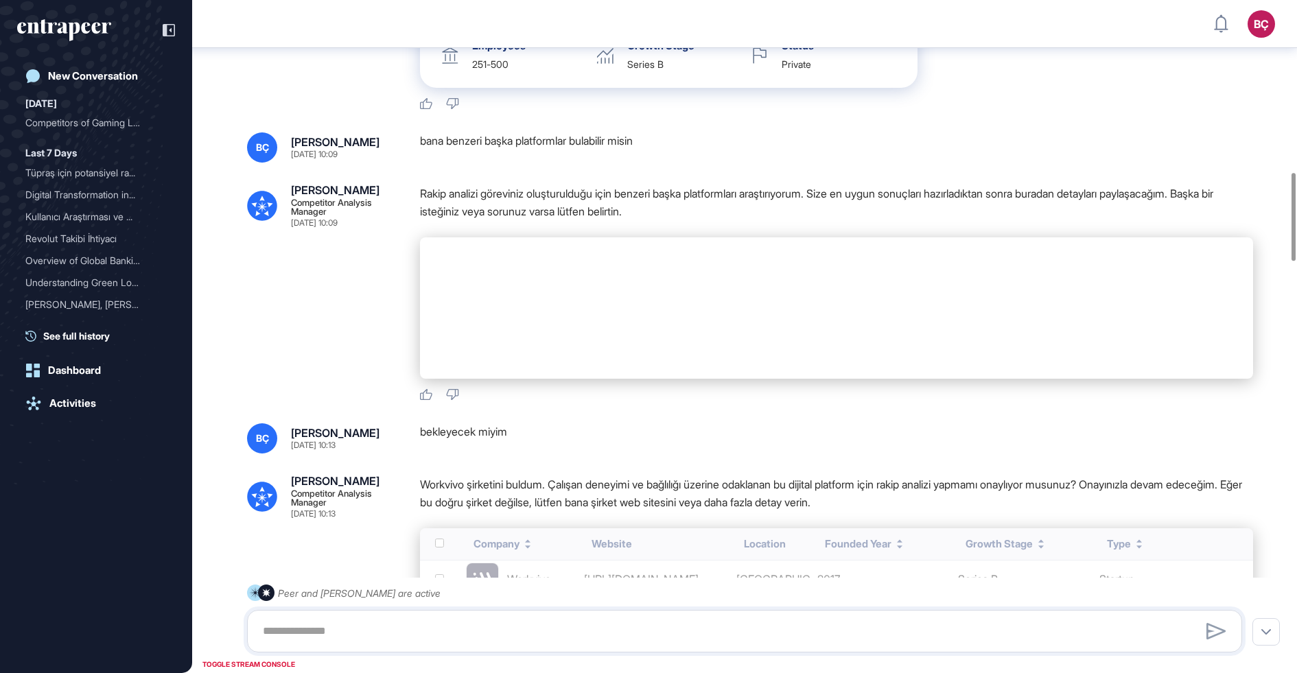
click at [580, 220] on p "Rakip analizi göreviniz oluşturulduğu için benzeri başka platformları araştırıy…" at bounding box center [836, 203] width 833 height 36
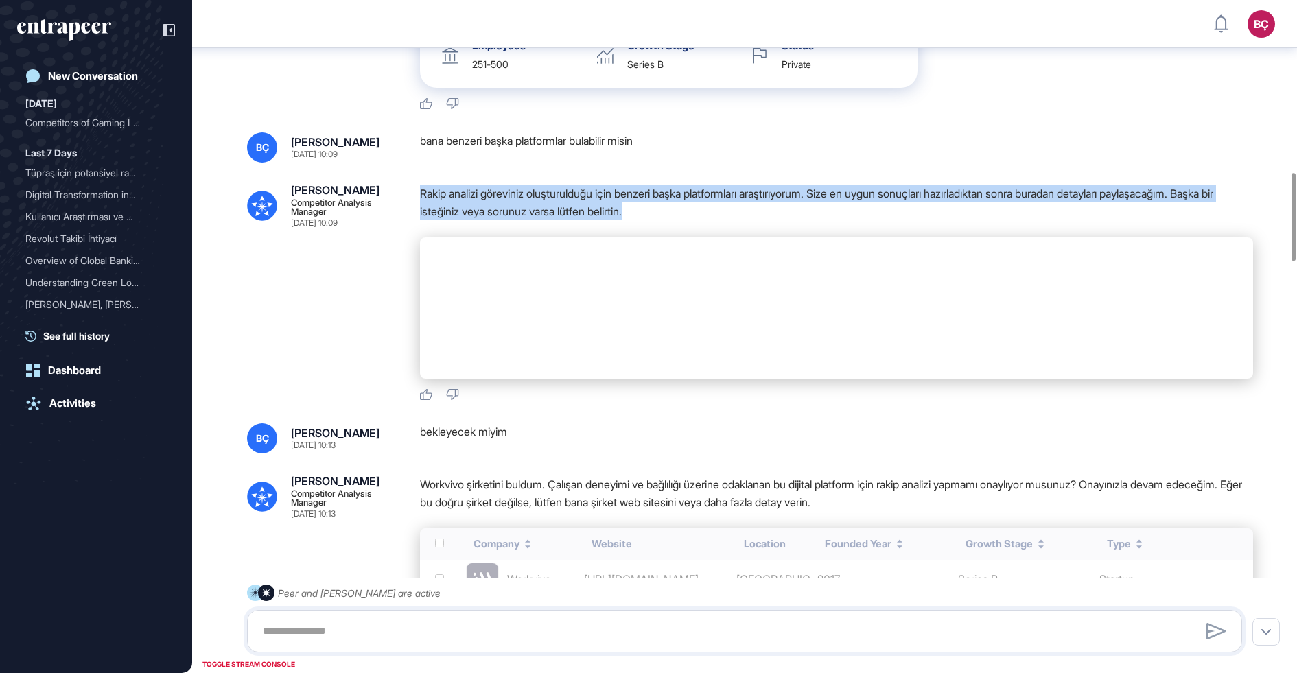
click at [580, 220] on p "Rakip analizi göreviniz oluşturulduğu için benzeri başka platformları araştırıy…" at bounding box center [836, 203] width 833 height 36
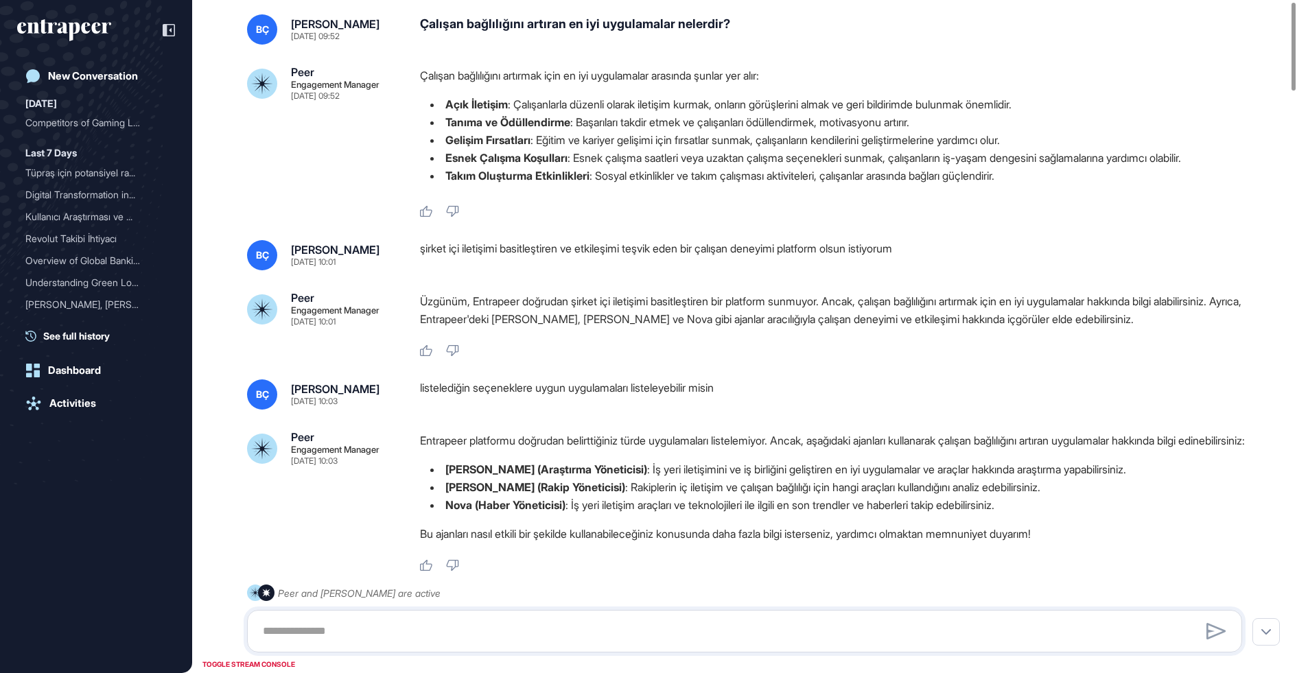
scroll to position [10, 0]
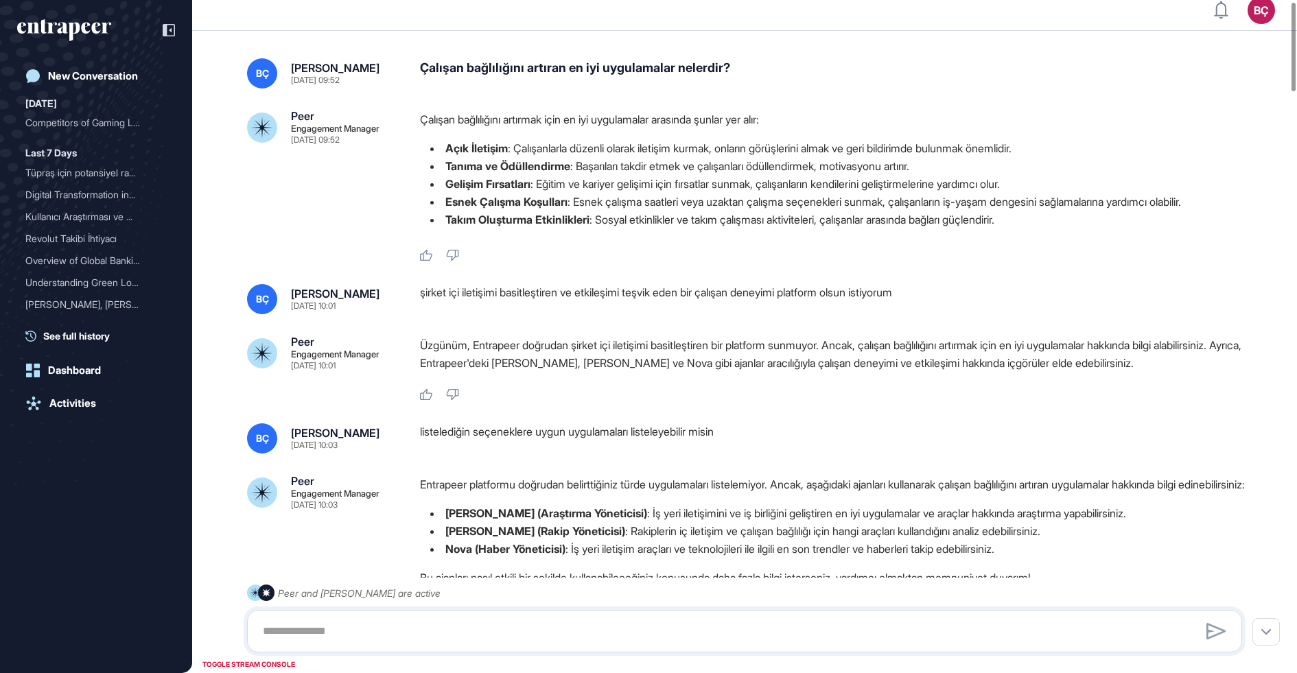
click at [451, 289] on div "şirket içi iletişimi basitleştiren ve etkileşimi teşvik eden bir çalışan deneyi…" at bounding box center [836, 299] width 833 height 30
click at [451, 292] on div "şirket içi iletişimi basitleştiren ve etkileşimi teşvik eden bir çalışan deneyi…" at bounding box center [836, 299] width 833 height 30
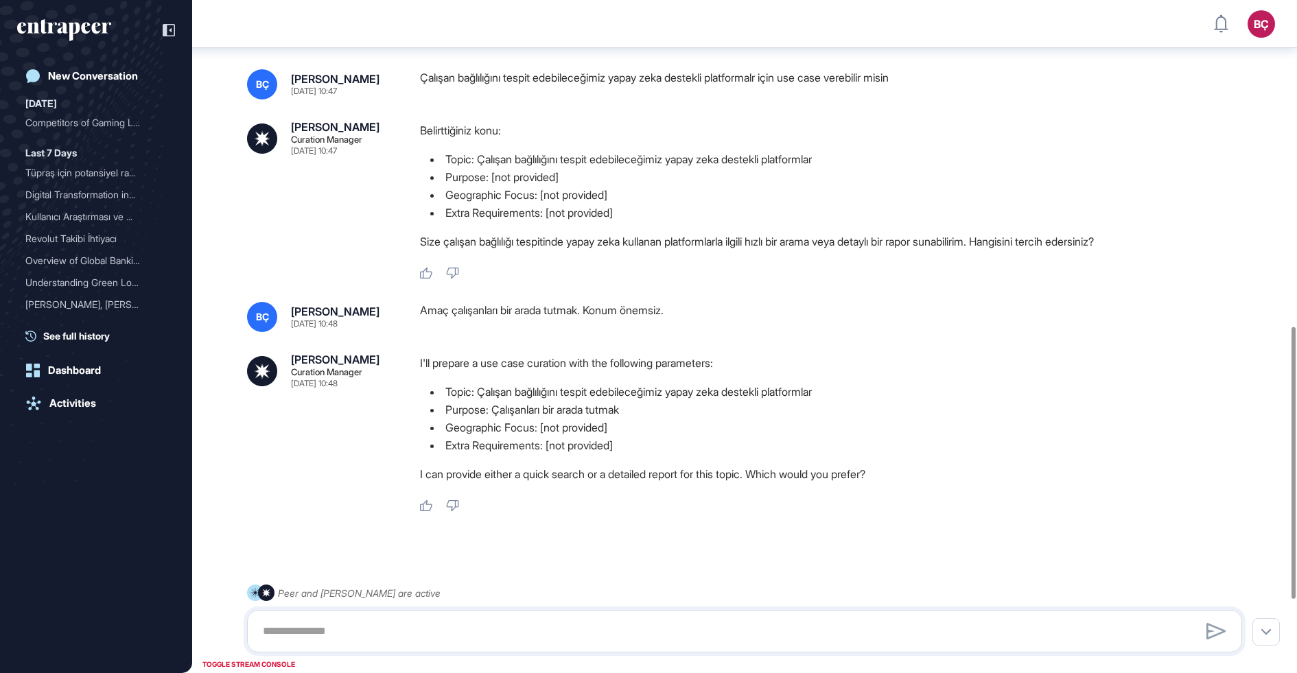
scroll to position [989, 0]
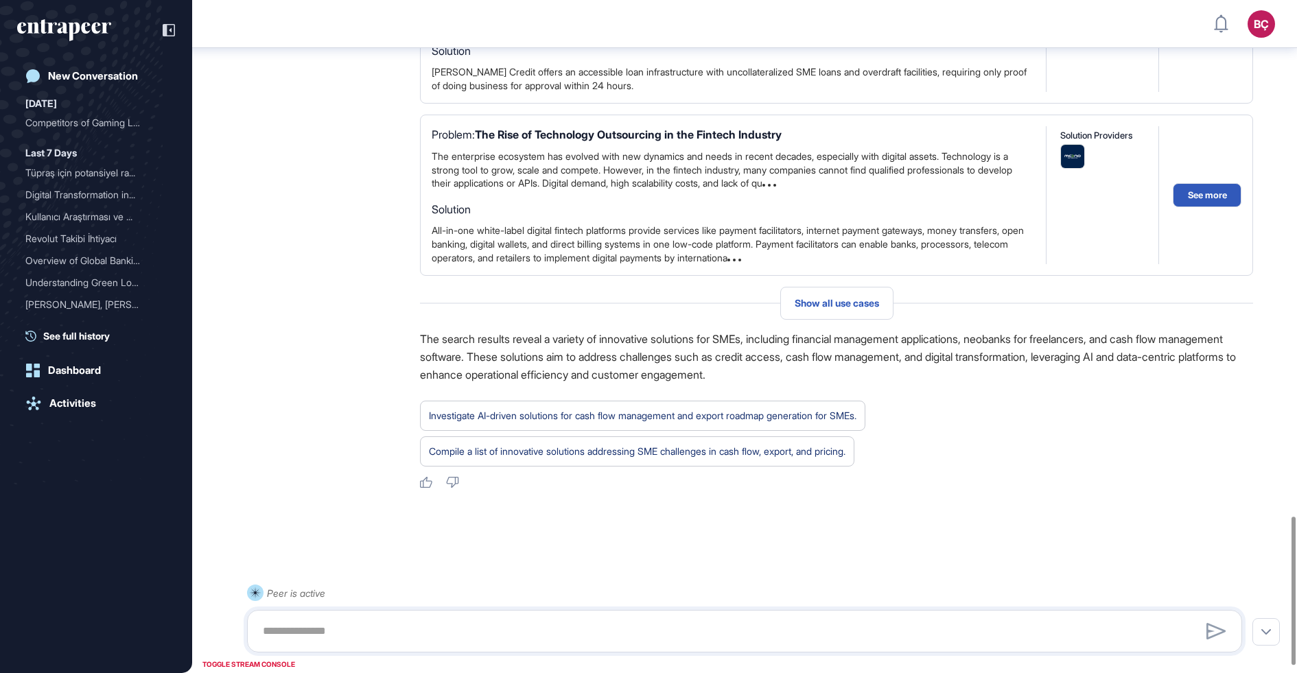
scroll to position [2368, 0]
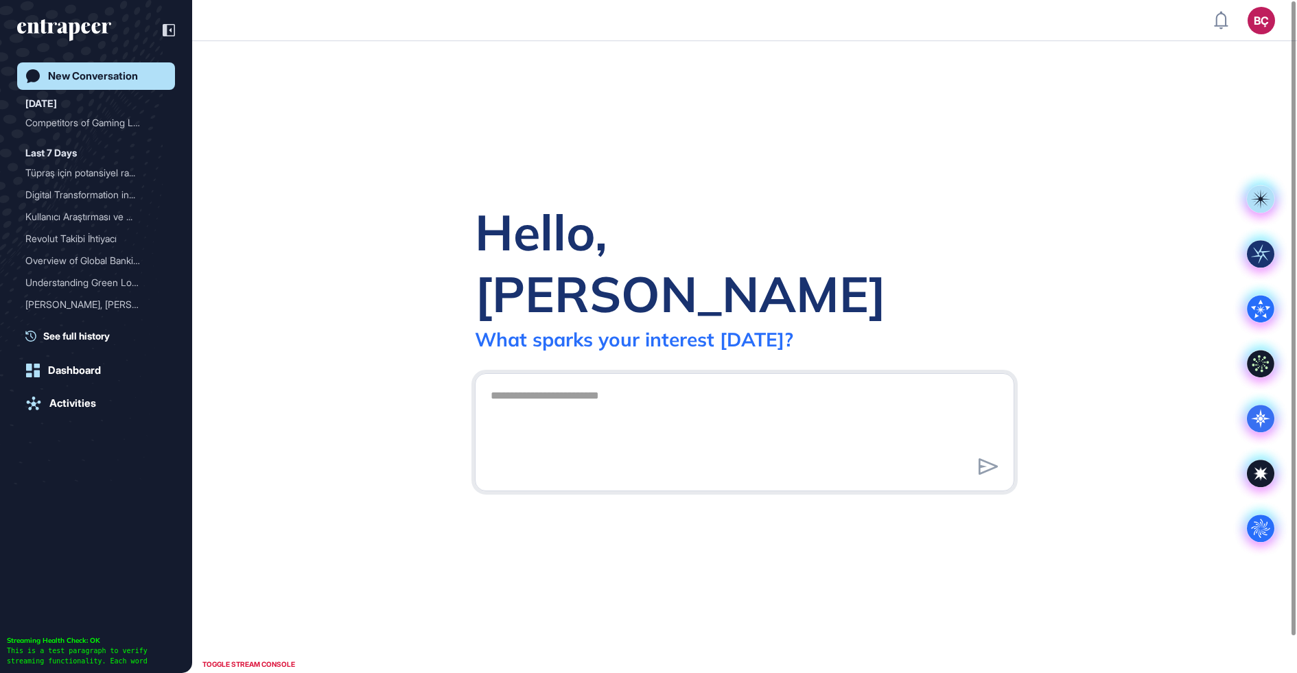
click at [82, 19] on icon "entrapeer-logo" at bounding box center [64, 30] width 94 height 22
